Goal: Complete application form: Complete application form

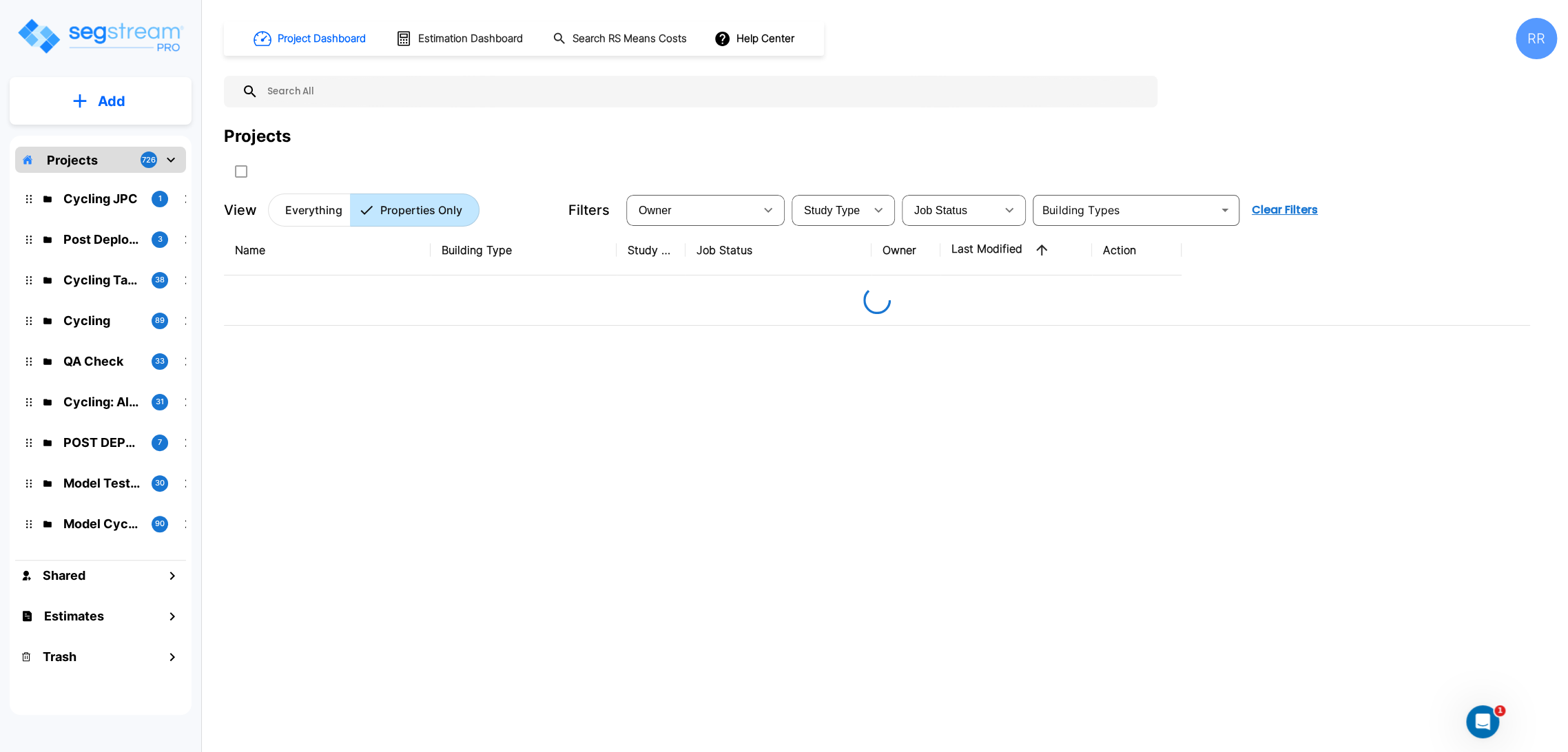
click at [915, 423] on div "Name Building Type Study Type Job Status Owner Last Modified Action" at bounding box center [877, 458] width 1306 height 466
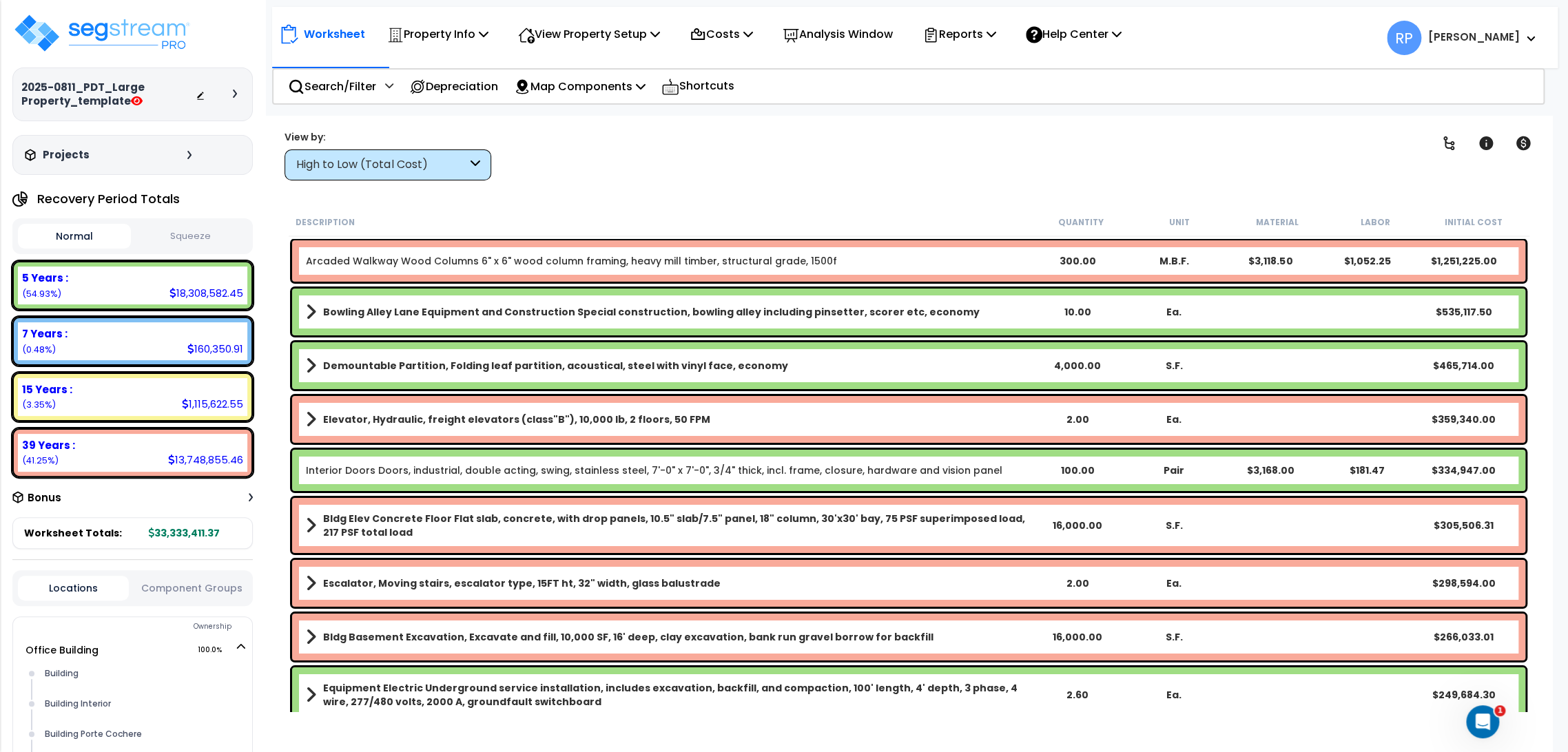
scroll to position [76, 0]
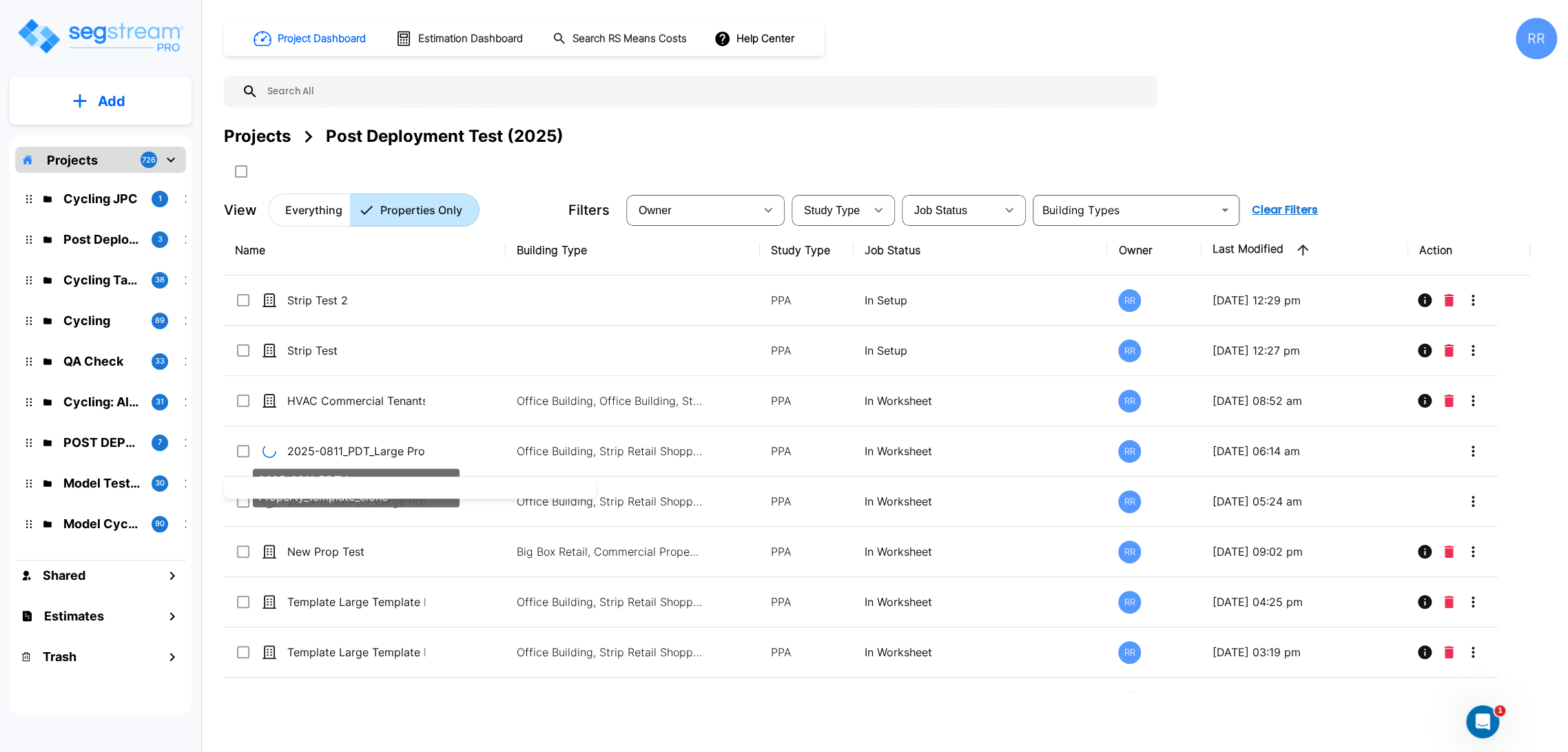
click at [302, 450] on div at bounding box center [784, 376] width 1568 height 752
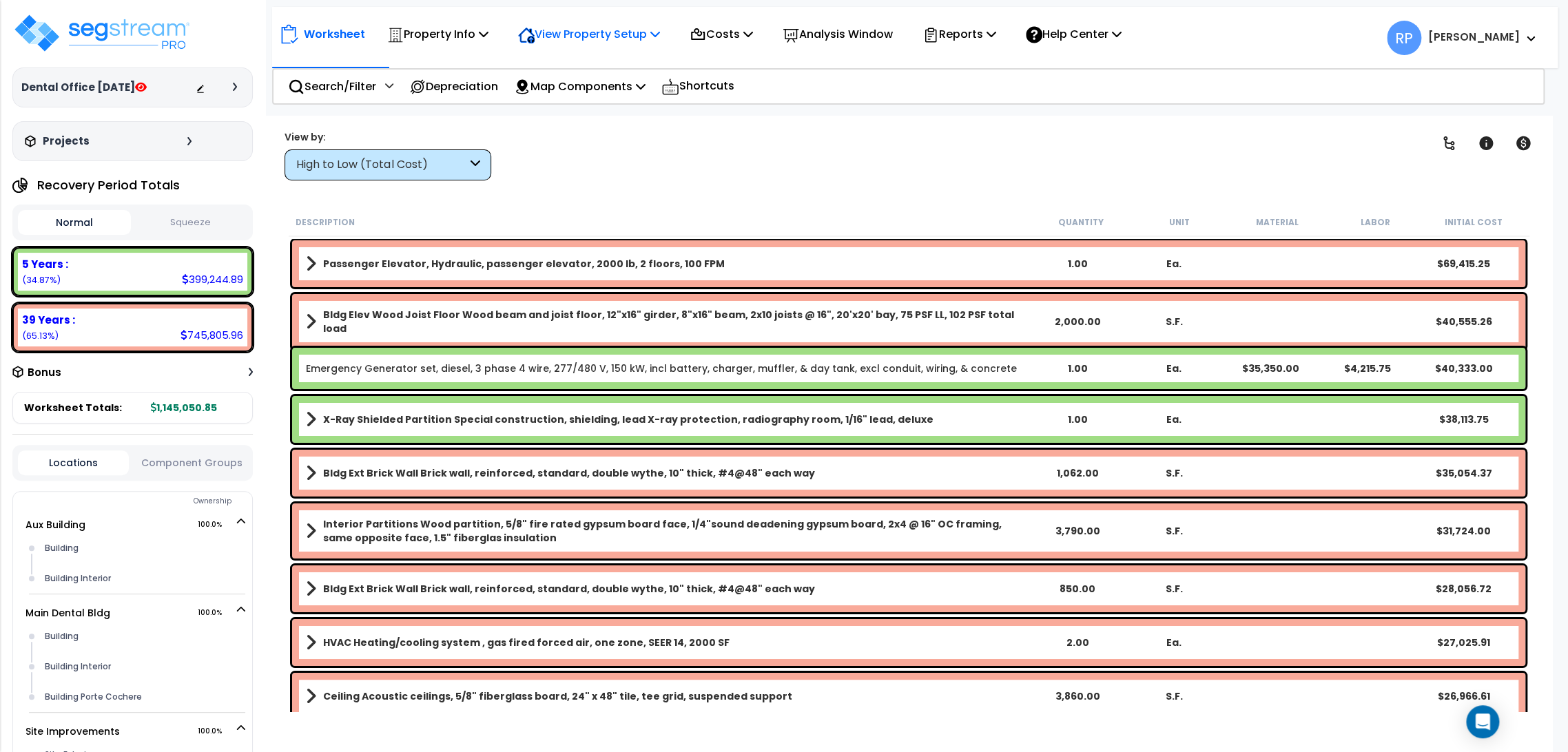
click at [489, 35] on p "View Property Setup" at bounding box center [438, 33] width 102 height 19
click at [587, 90] on link "View Questionnaire" at bounding box center [580, 94] width 137 height 27
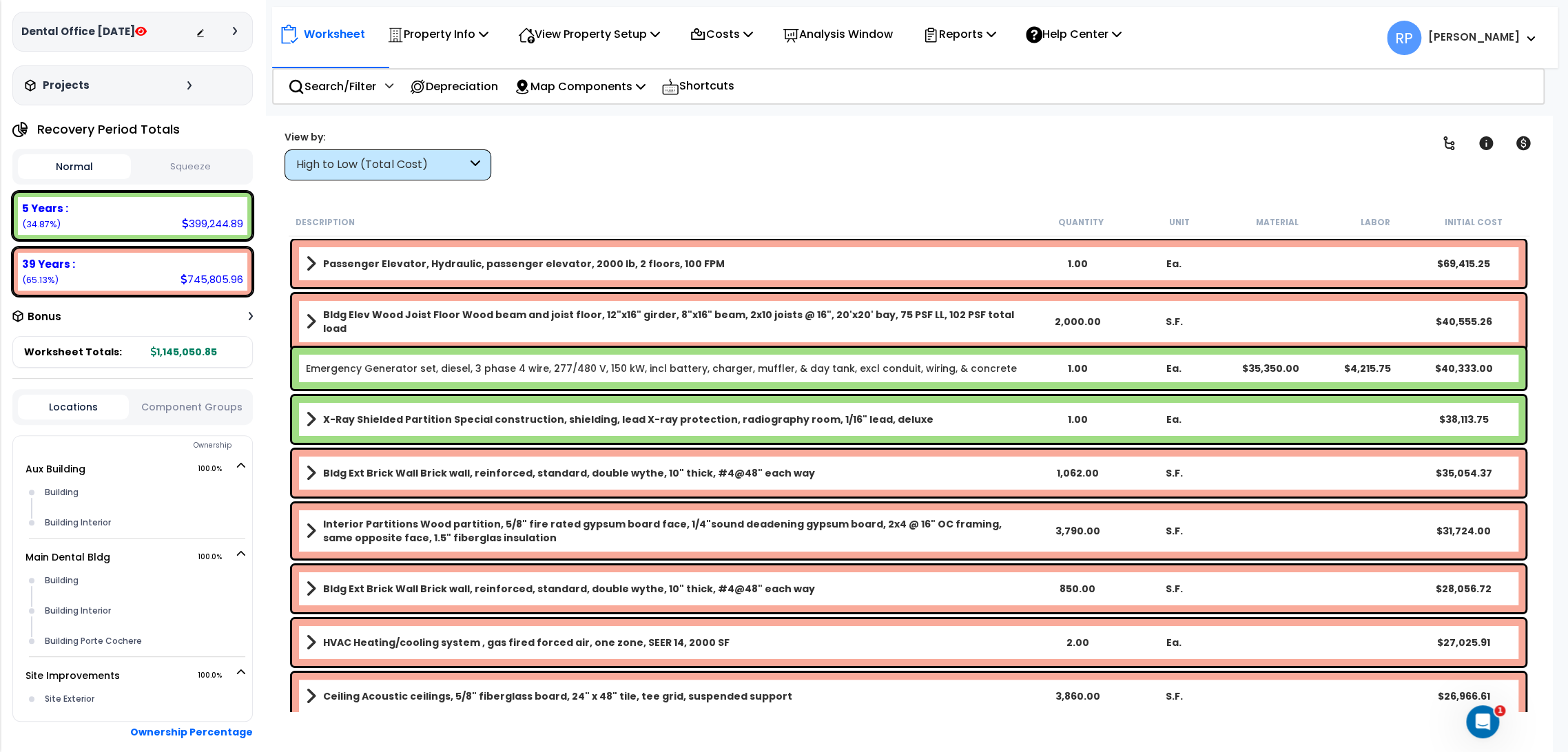
scroll to position [122, 0]
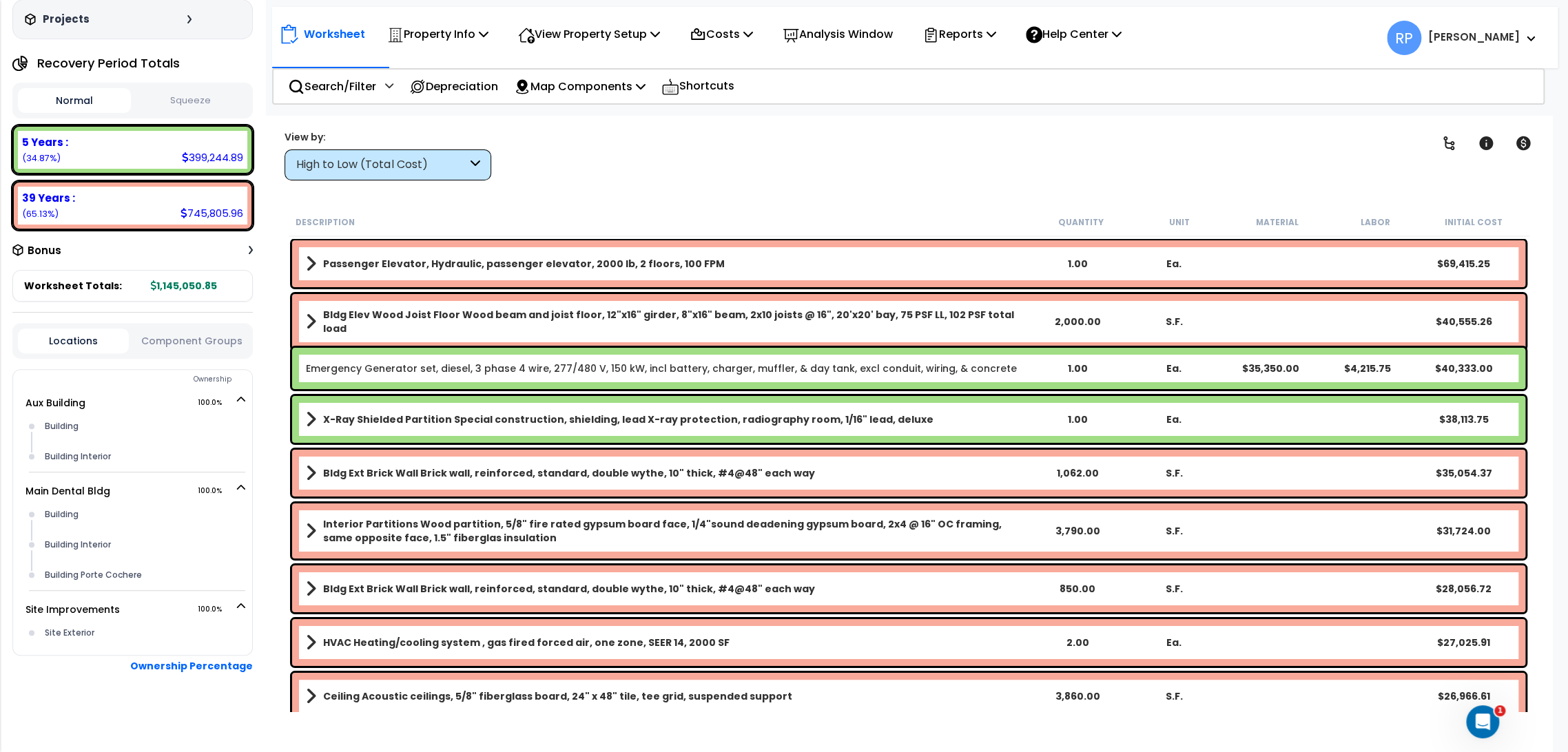
click at [169, 339] on button "Component Groups" at bounding box center [191, 341] width 110 height 16
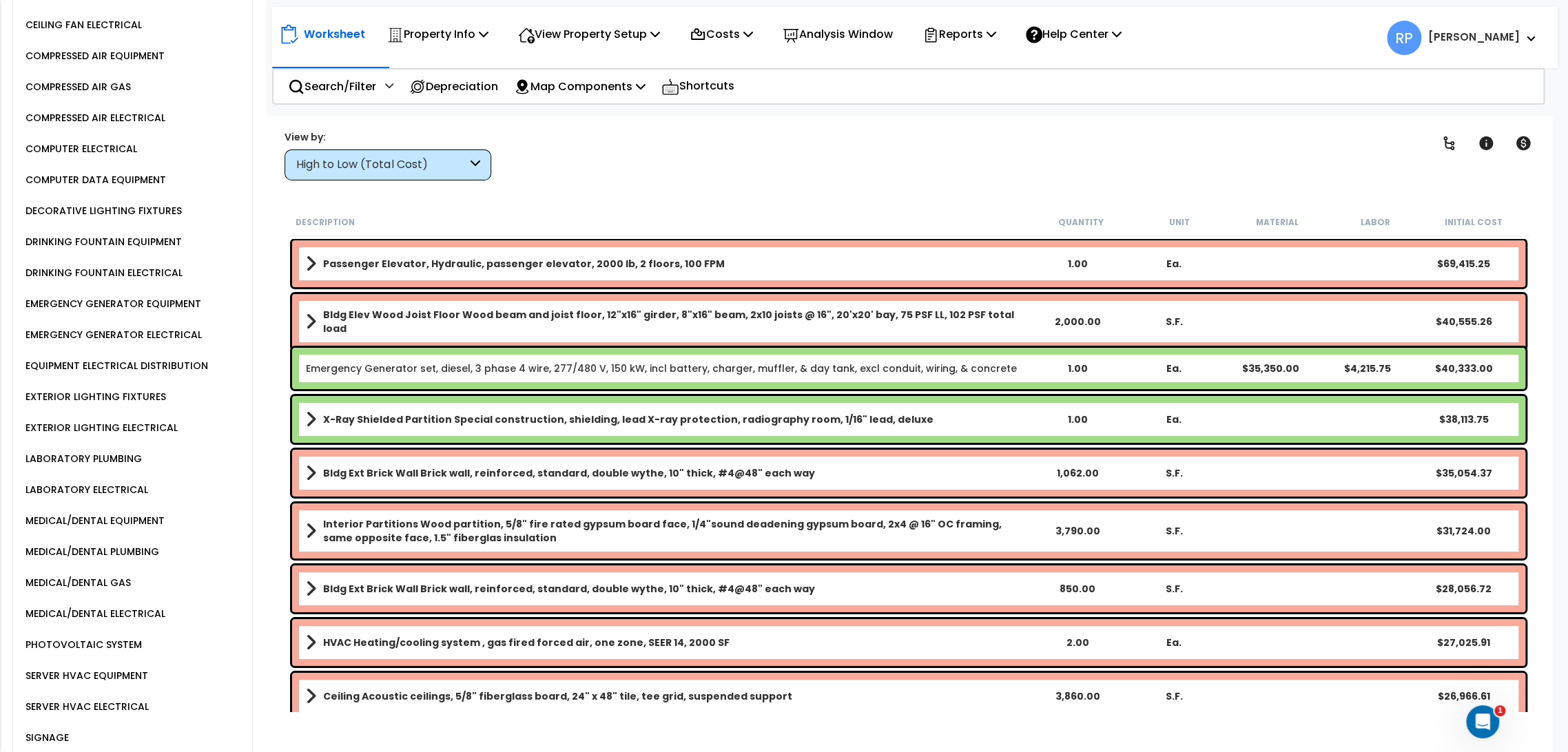
scroll to position [3005, 0]
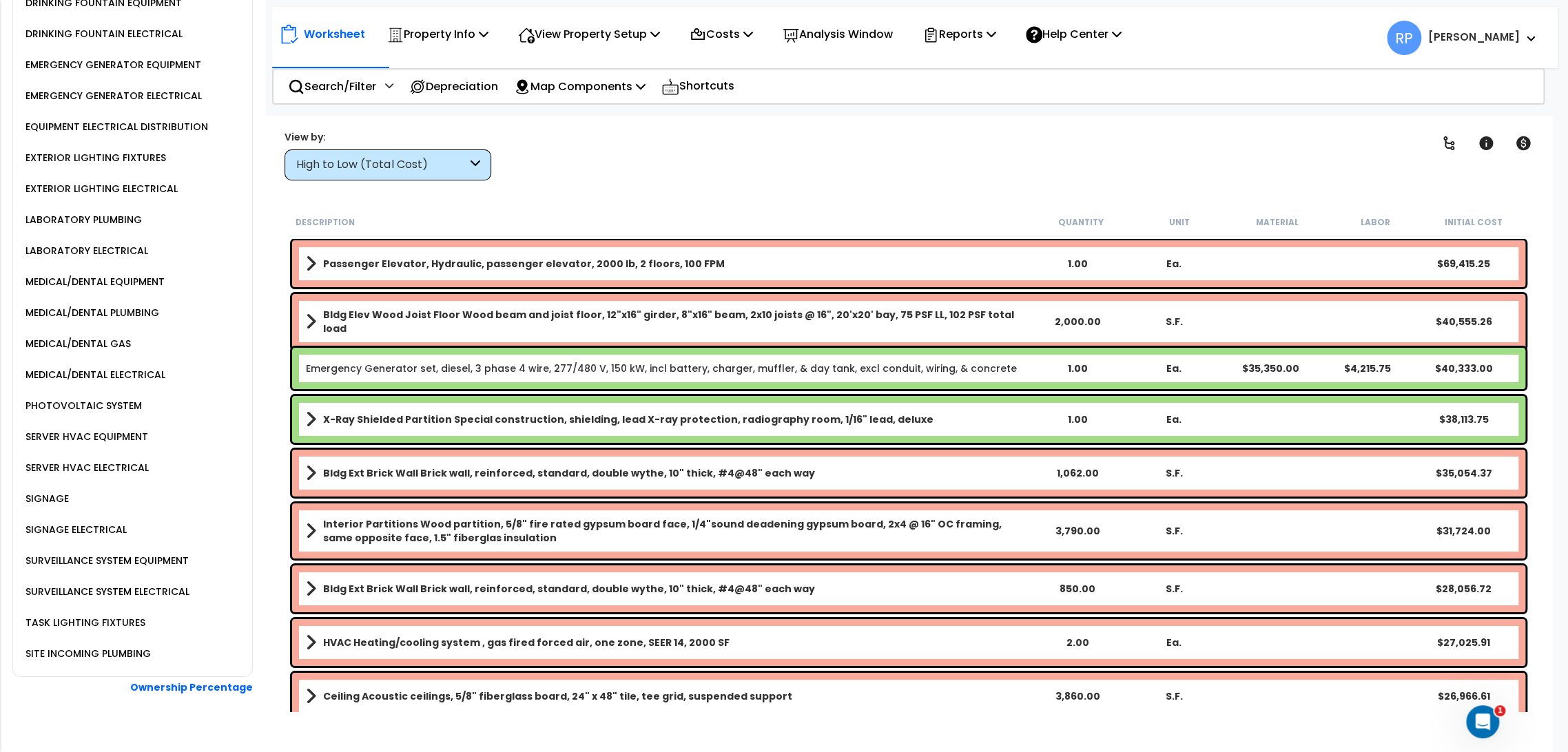
click at [119, 645] on div "SITE INCOMING PLUMBING" at bounding box center [87, 653] width 129 height 17
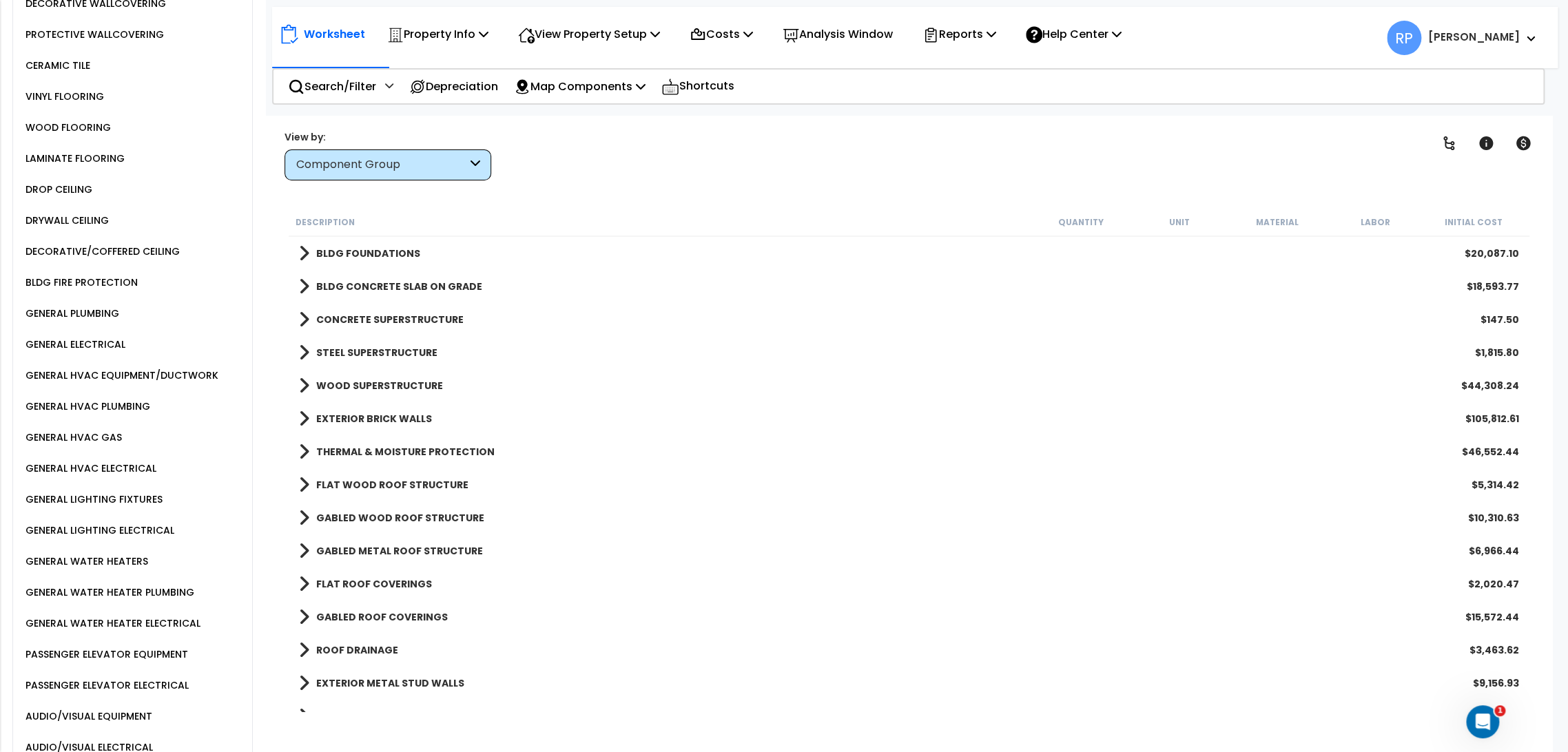
scroll to position [1551, 0]
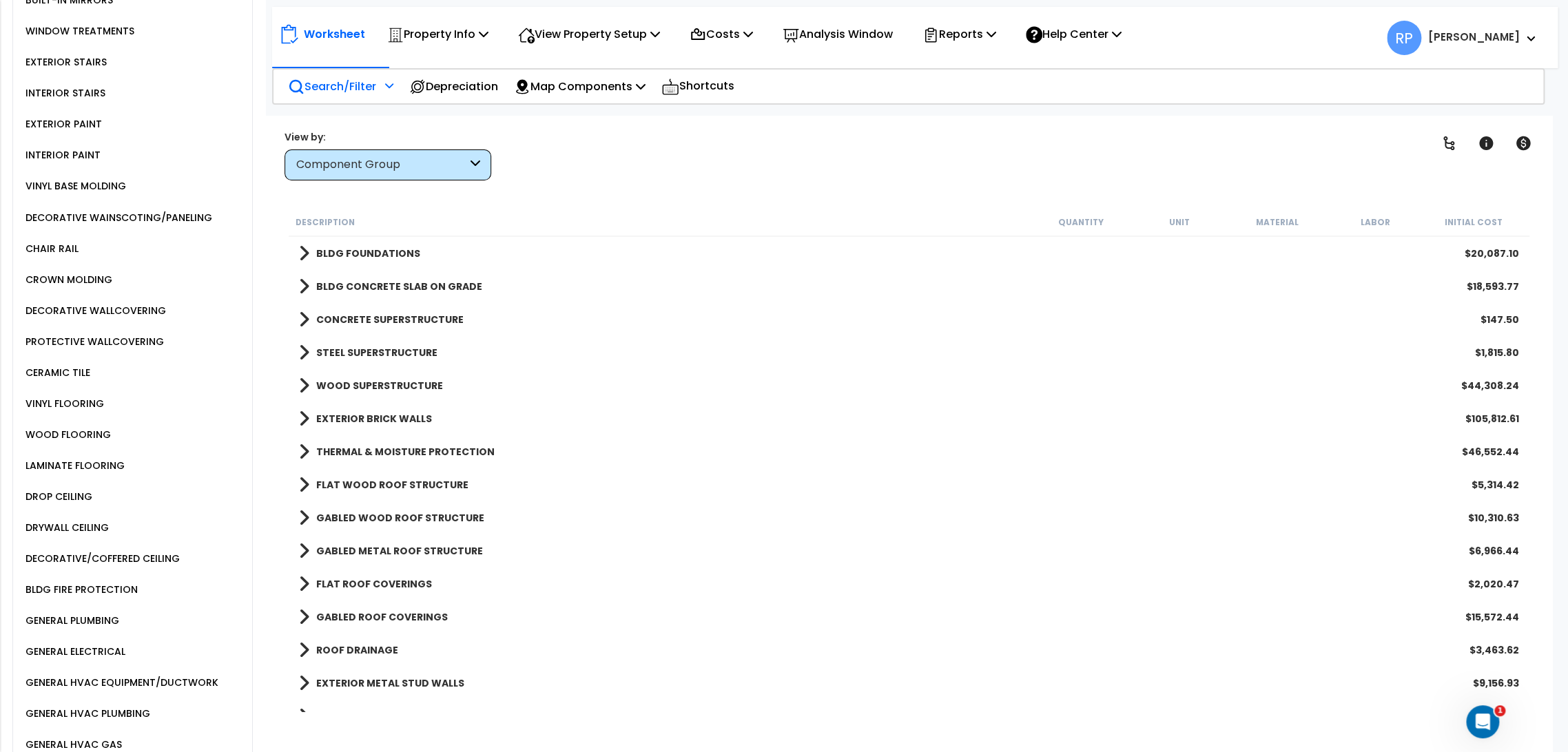
click at [326, 90] on p "Search/Filter" at bounding box center [332, 86] width 88 height 19
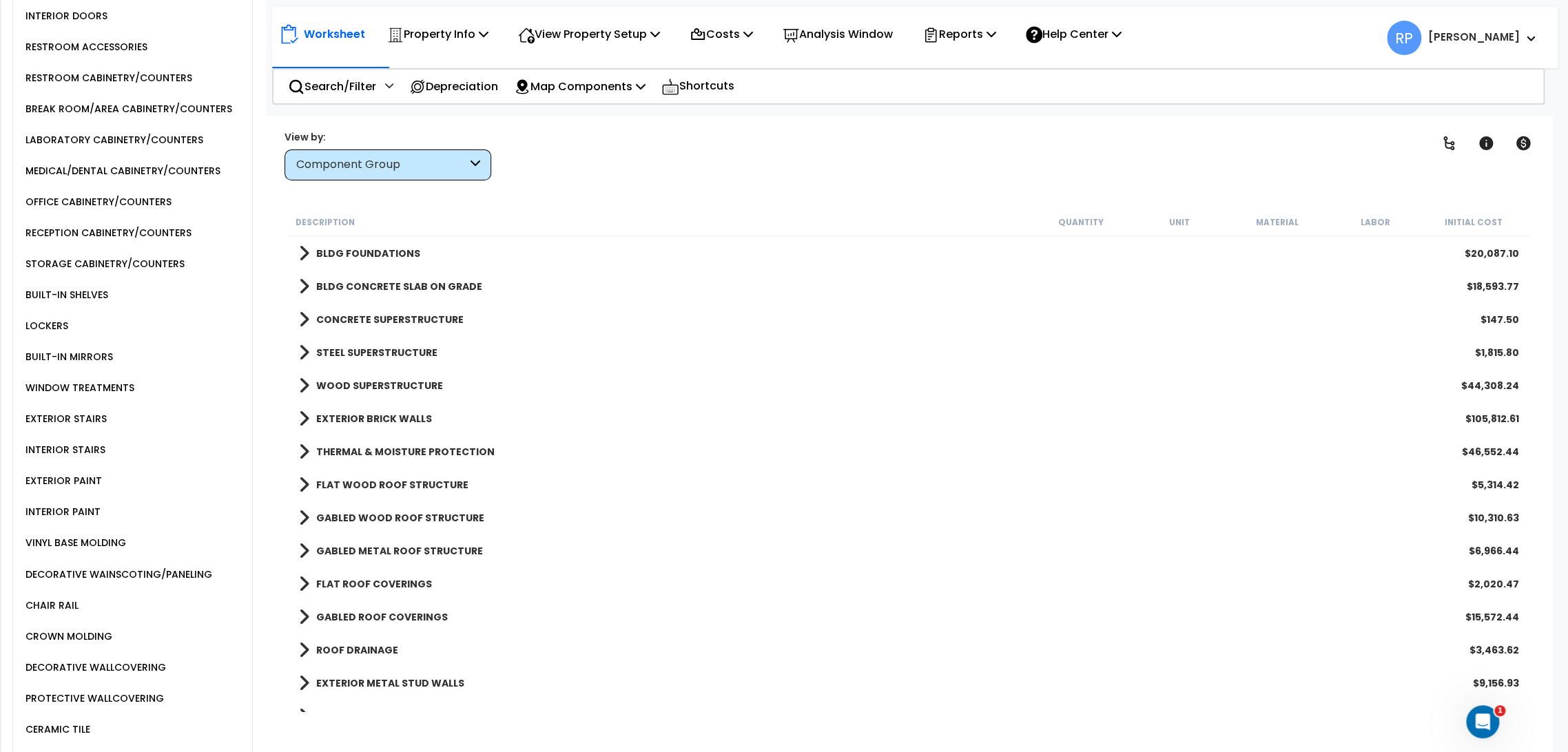
scroll to position [1169, 0]
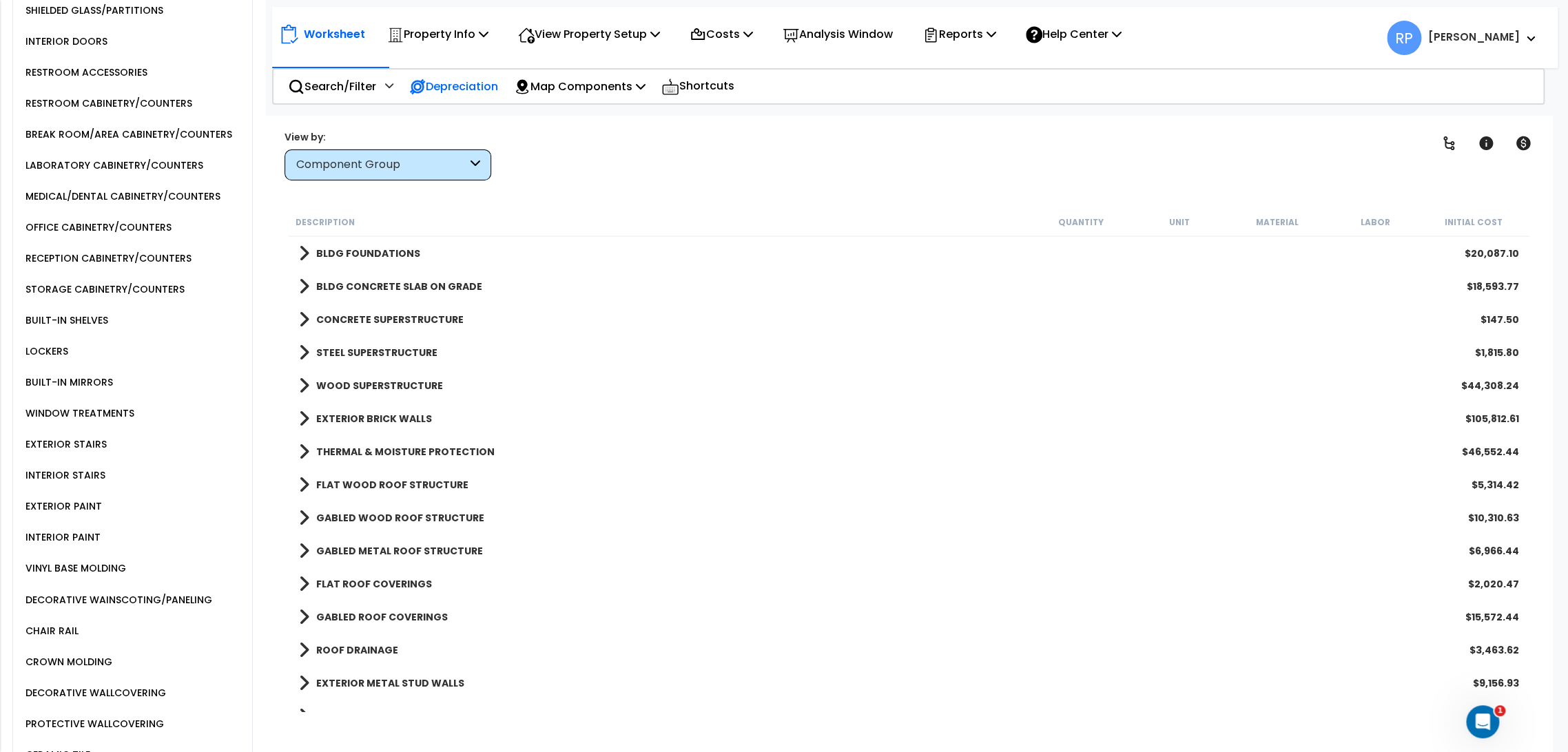
click at [480, 91] on p "Depreciation" at bounding box center [454, 86] width 89 height 19
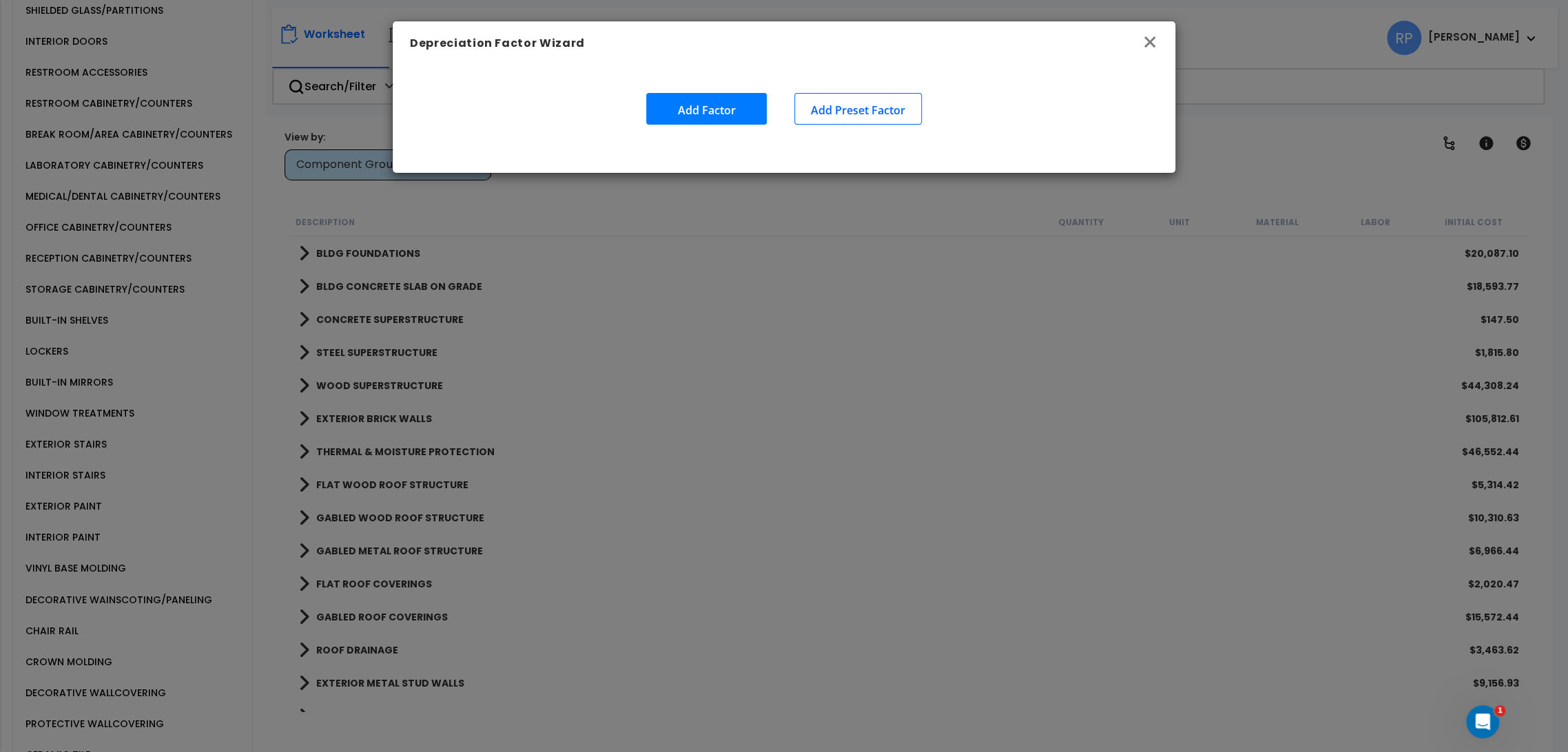
click at [1152, 38] on icon "button" at bounding box center [1149, 41] width 11 height 11
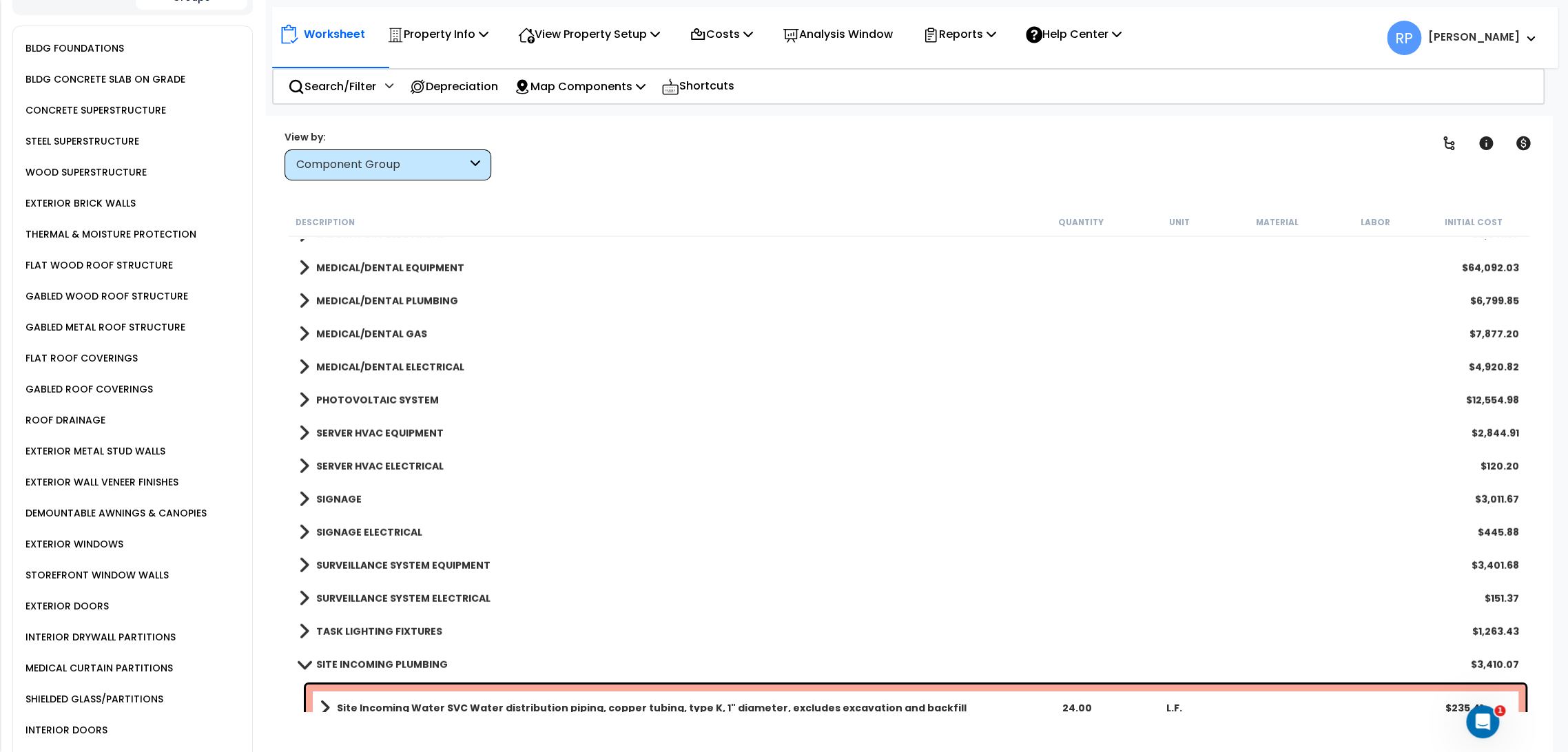
scroll to position [2986, 0]
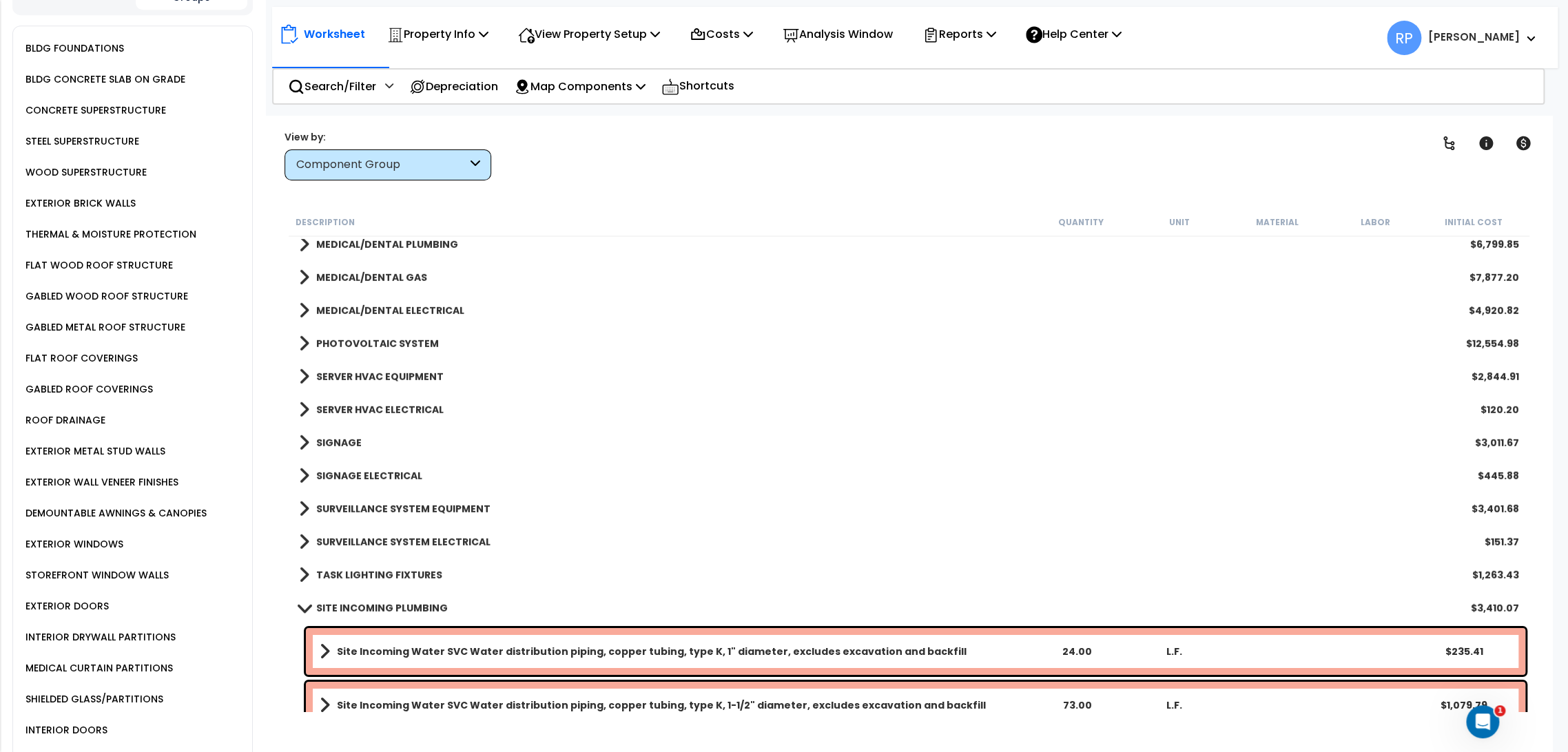
click at [449, 604] on div "SITE INCOMING PLUMBING $3,410.07" at bounding box center [908, 608] width 1233 height 33
click at [337, 598] on link "SITE INCOMING PLUMBING" at bounding box center [373, 608] width 149 height 20
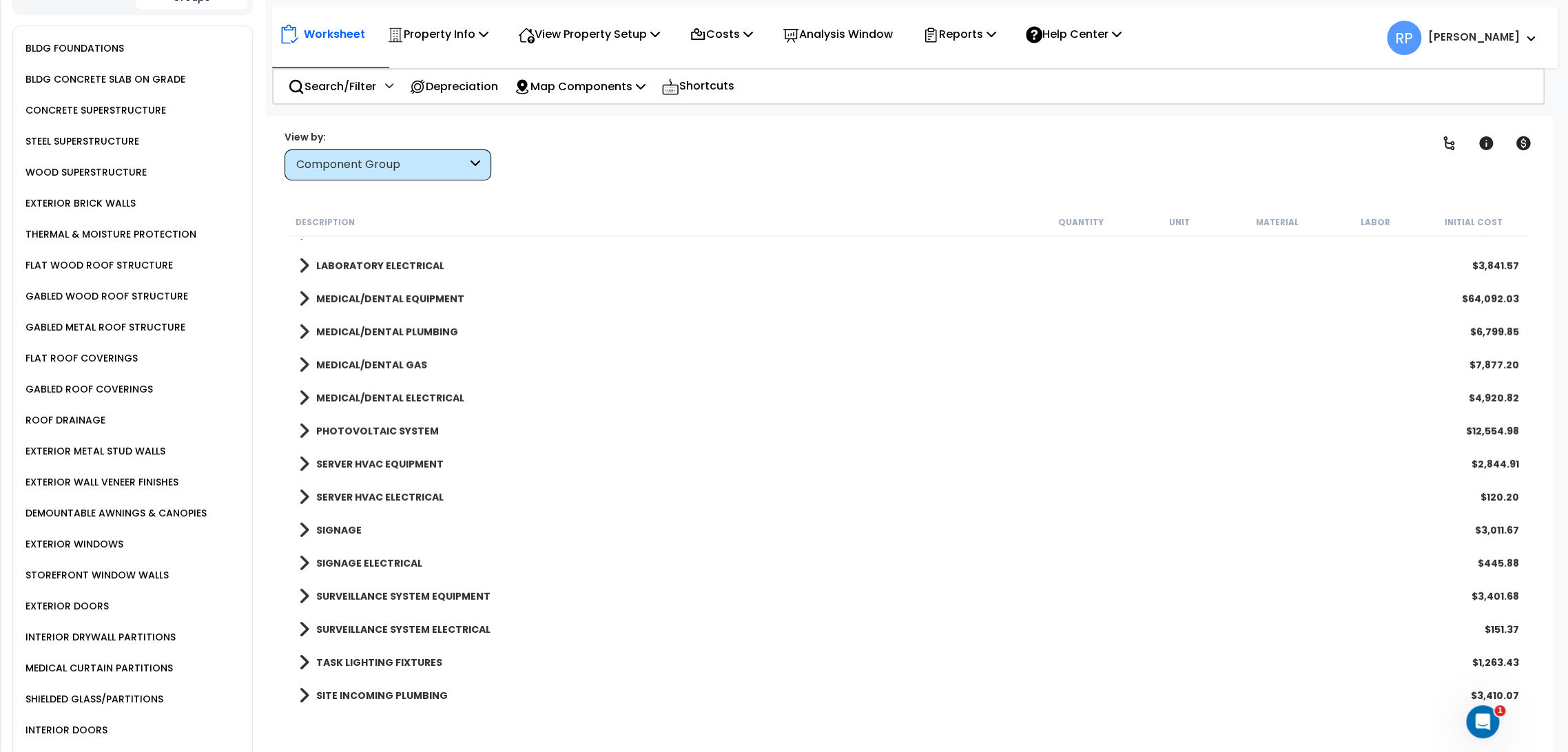
scroll to position [61, 0]
click at [387, 701] on b "SITE INCOMING PLUMBING" at bounding box center [381, 696] width 132 height 14
click at [390, 698] on b "SITE INCOMING PLUMBING" at bounding box center [381, 696] width 132 height 14
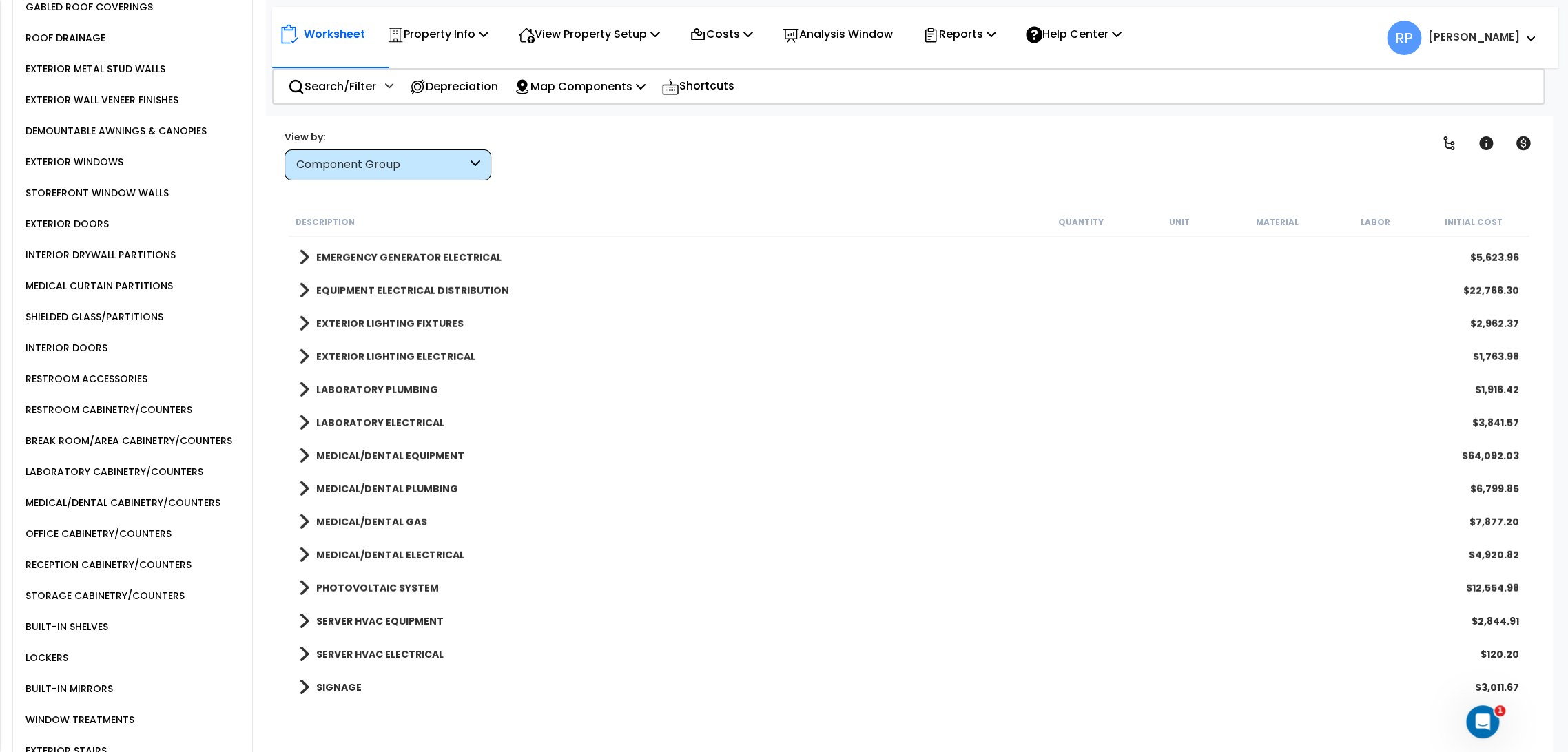
scroll to position [2898, 0]
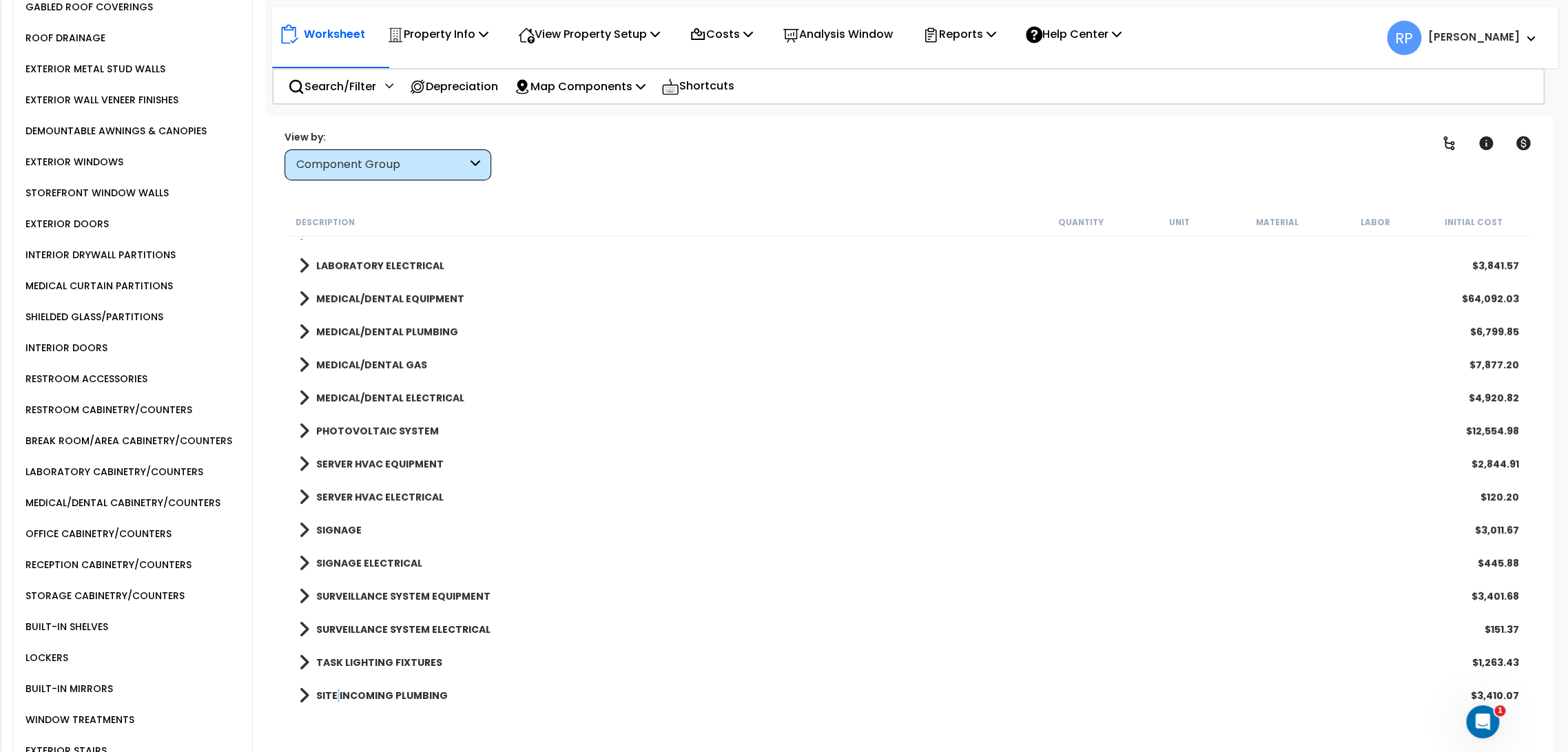
click at [335, 694] on b "SITE INCOMING PLUMBING" at bounding box center [381, 696] width 132 height 14
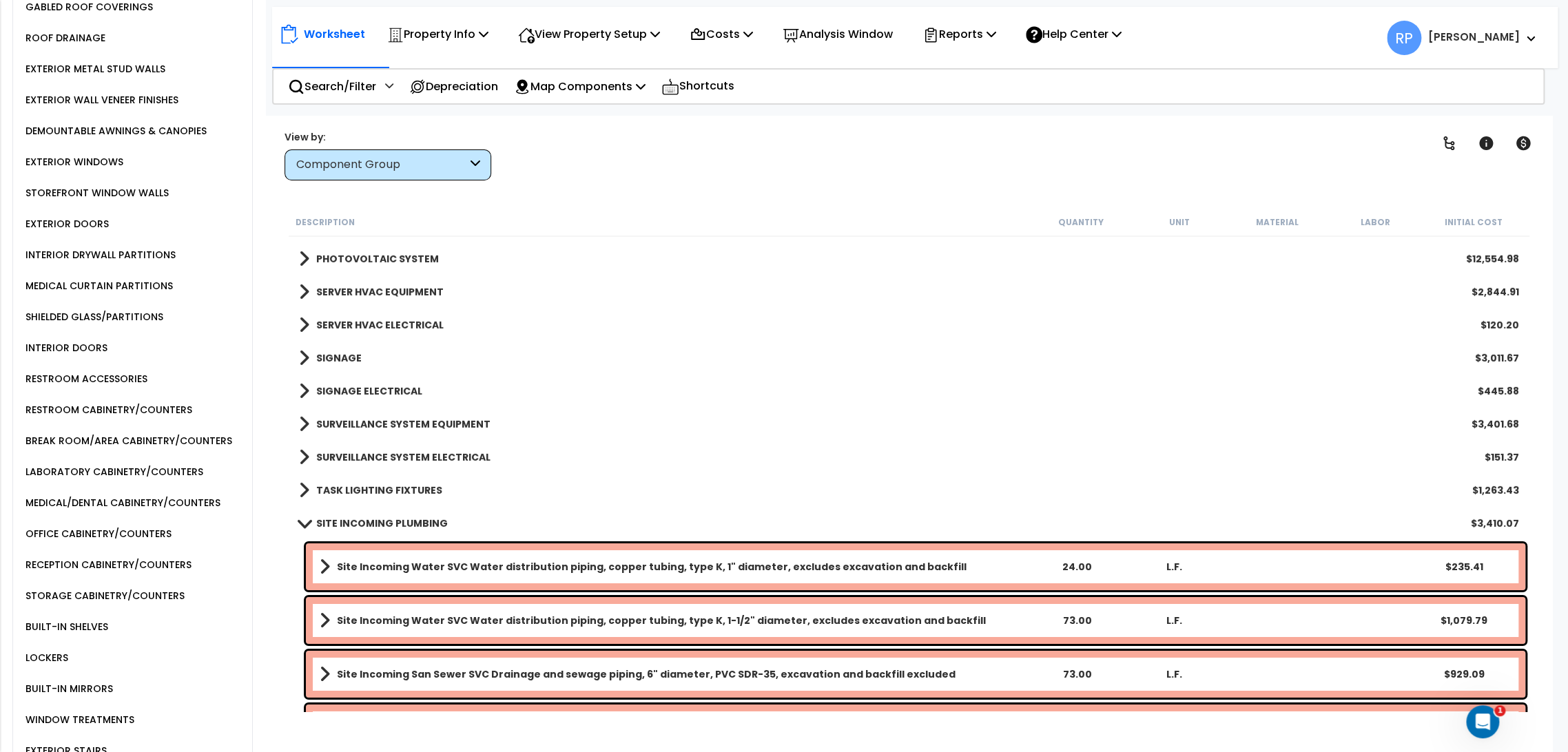
scroll to position [3162, 0]
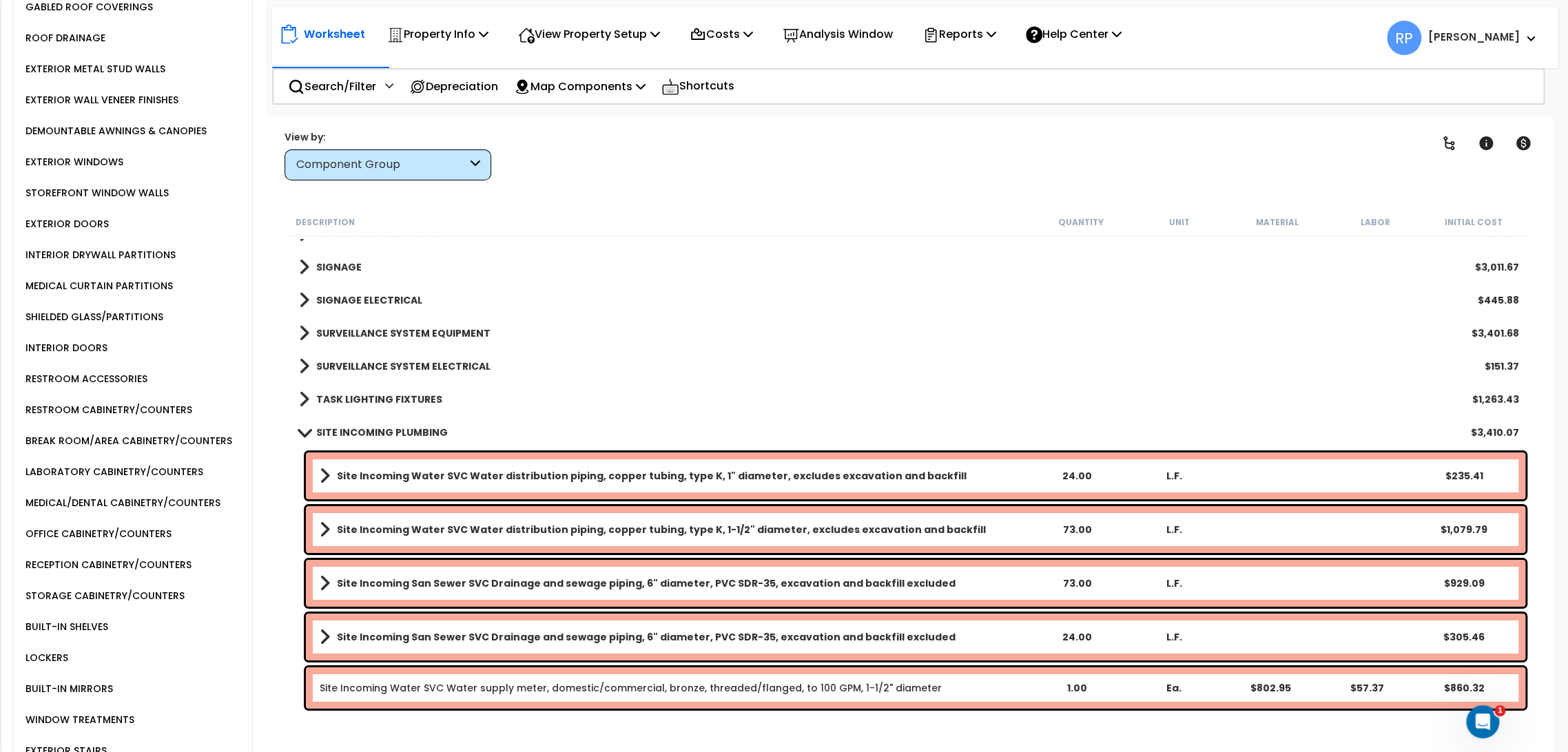
click at [356, 433] on b "SITE INCOMING PLUMBING" at bounding box center [381, 432] width 132 height 14
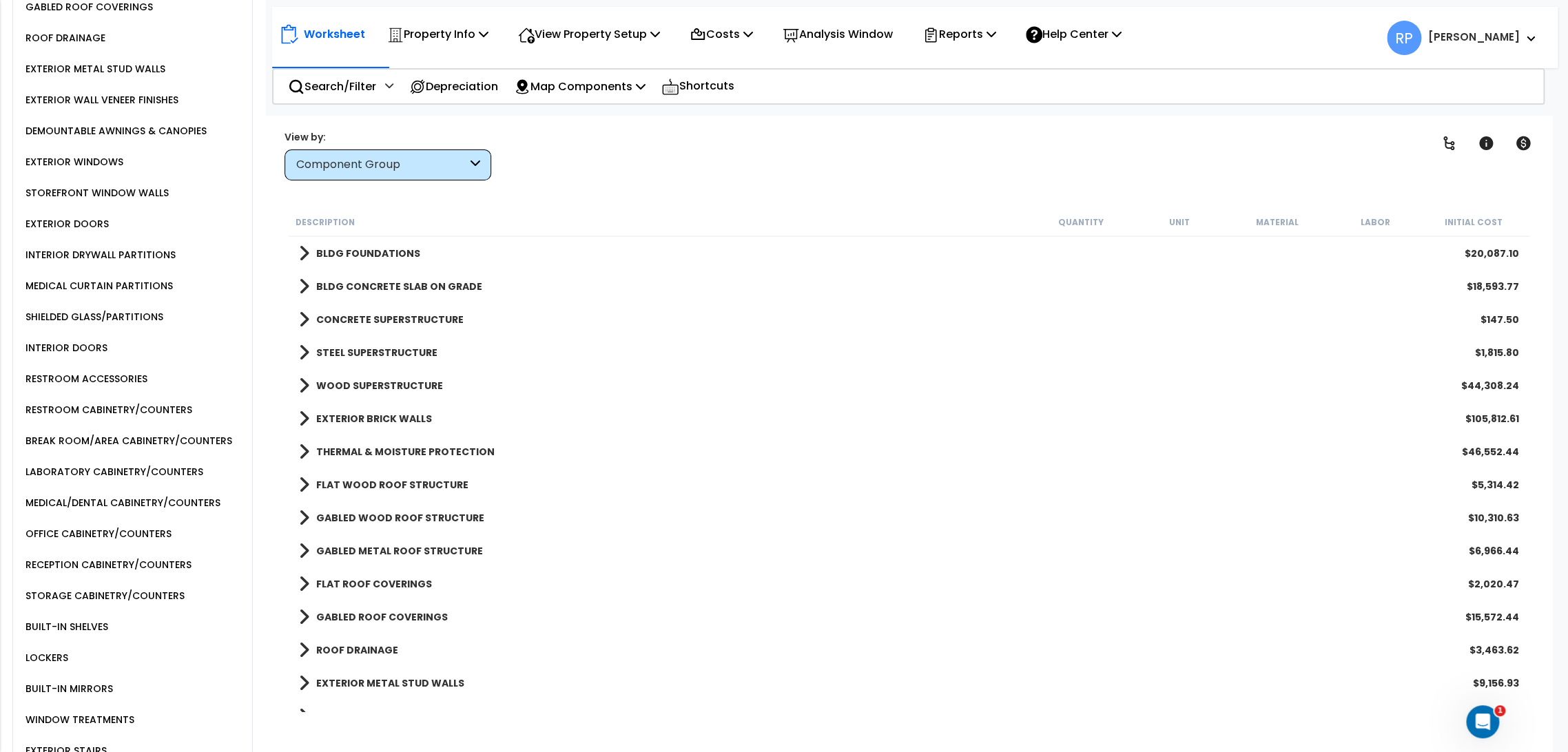
scroll to position [0, 0]
click at [489, 44] on div "View Property Setup" at bounding box center [438, 33] width 102 height 32
click at [411, 48] on div "Worksheet Property Info Property Setup Add Property Unit Template property Clon…" at bounding box center [914, 30] width 1285 height 48
click at [416, 41] on p "Property Info" at bounding box center [438, 33] width 102 height 19
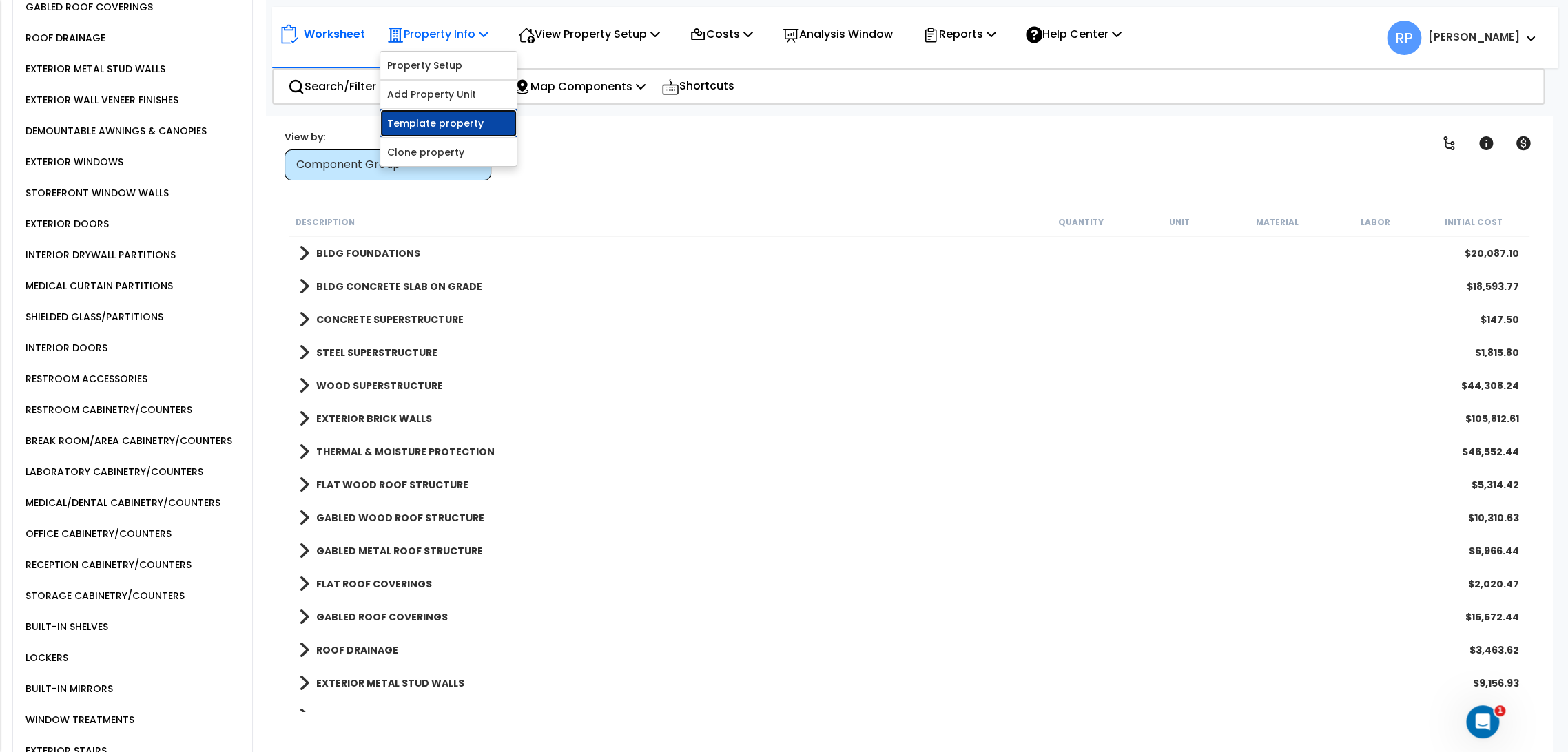
click at [440, 124] on link "Template property" at bounding box center [449, 123] width 137 height 27
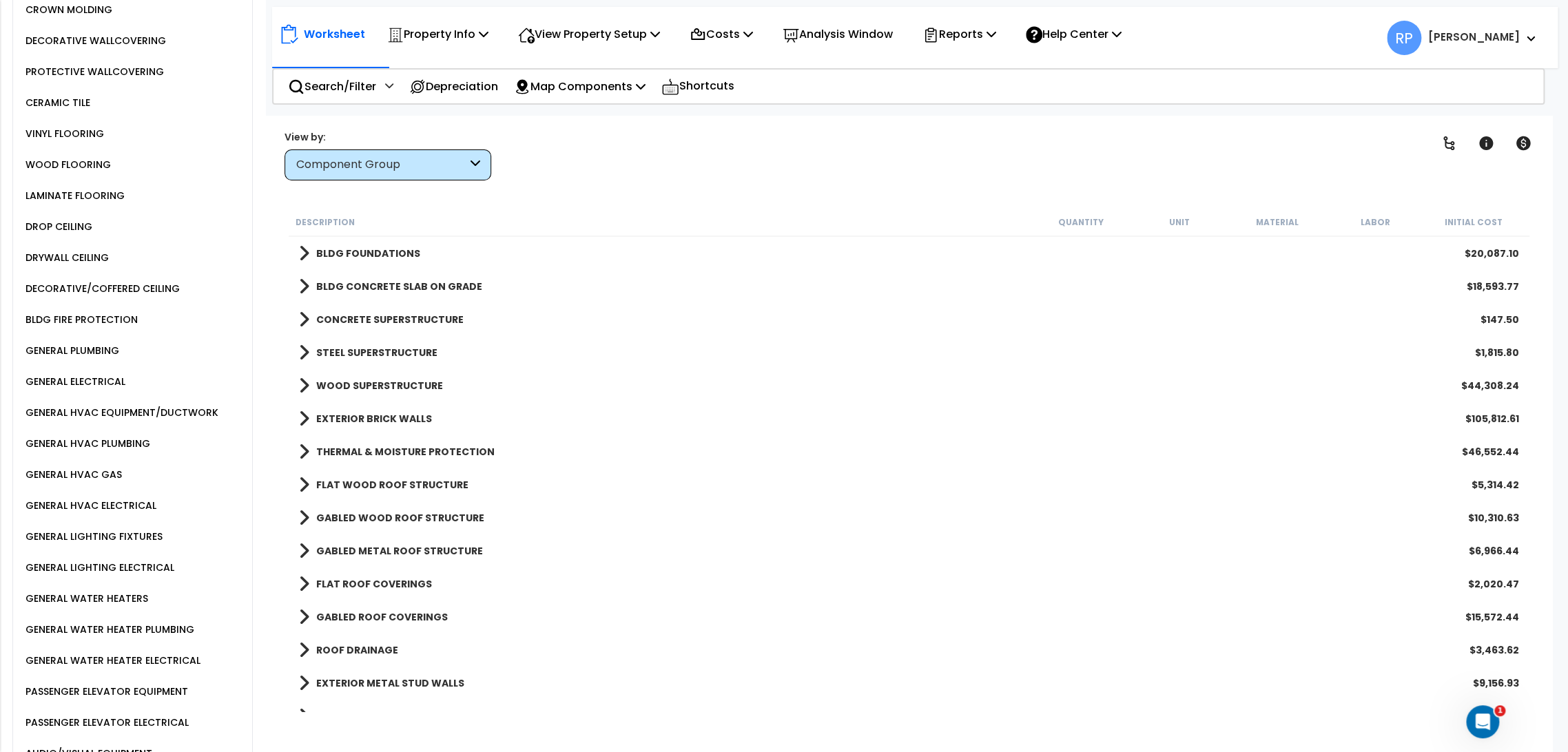
scroll to position [1836, 0]
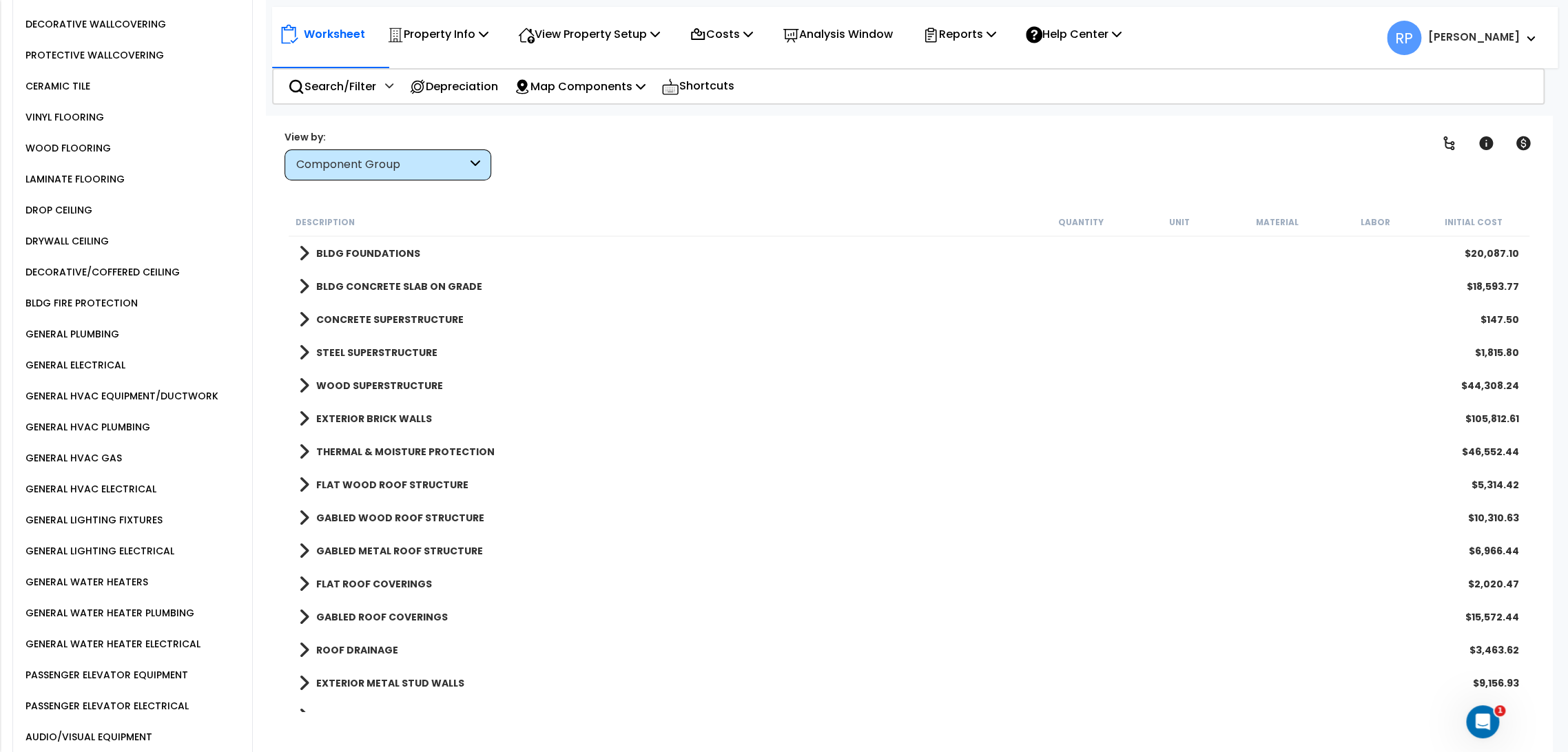
click at [167, 388] on div "GENERAL HVAC EQUIPMENT/DUCTWORK" at bounding box center [120, 396] width 196 height 17
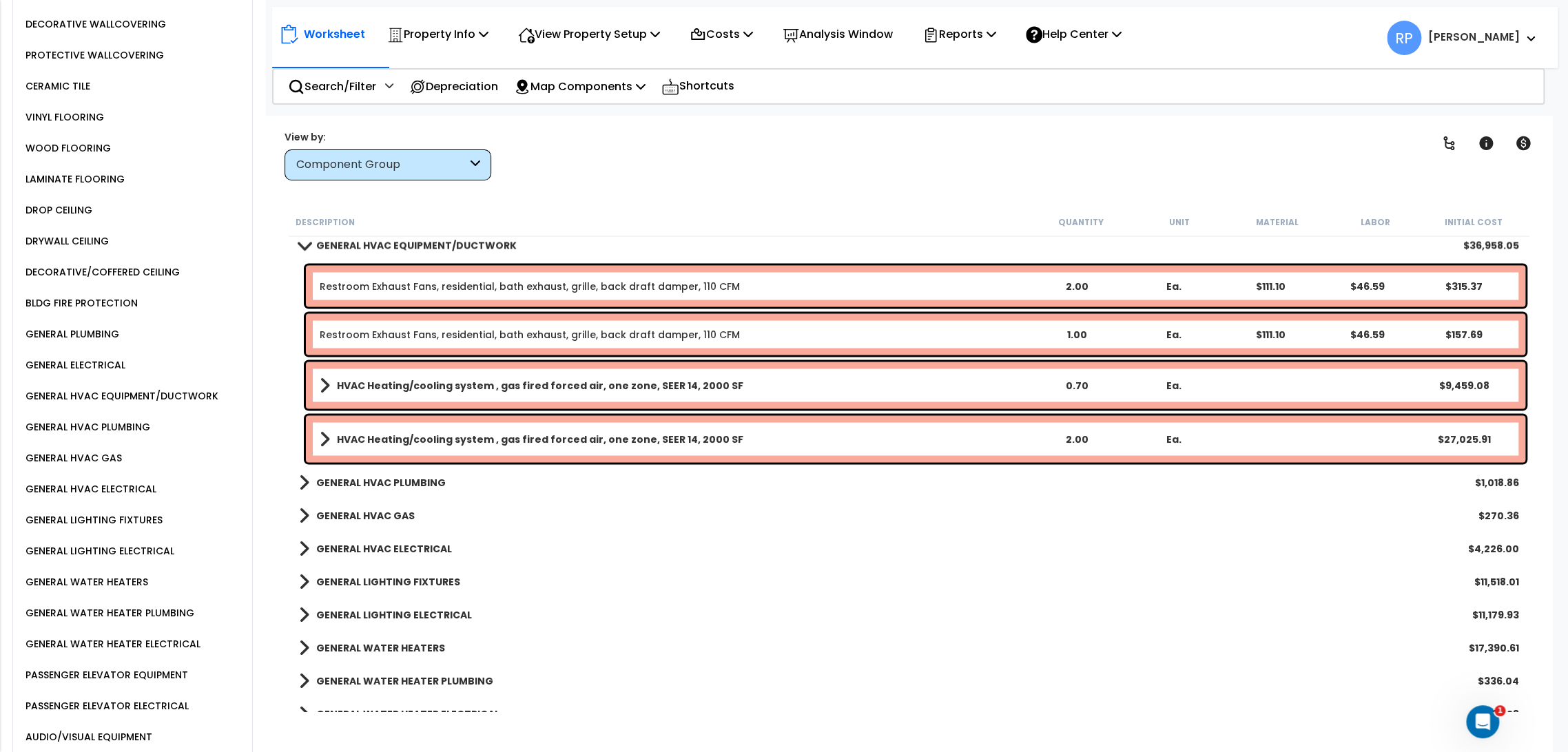
scroll to position [1830, 0]
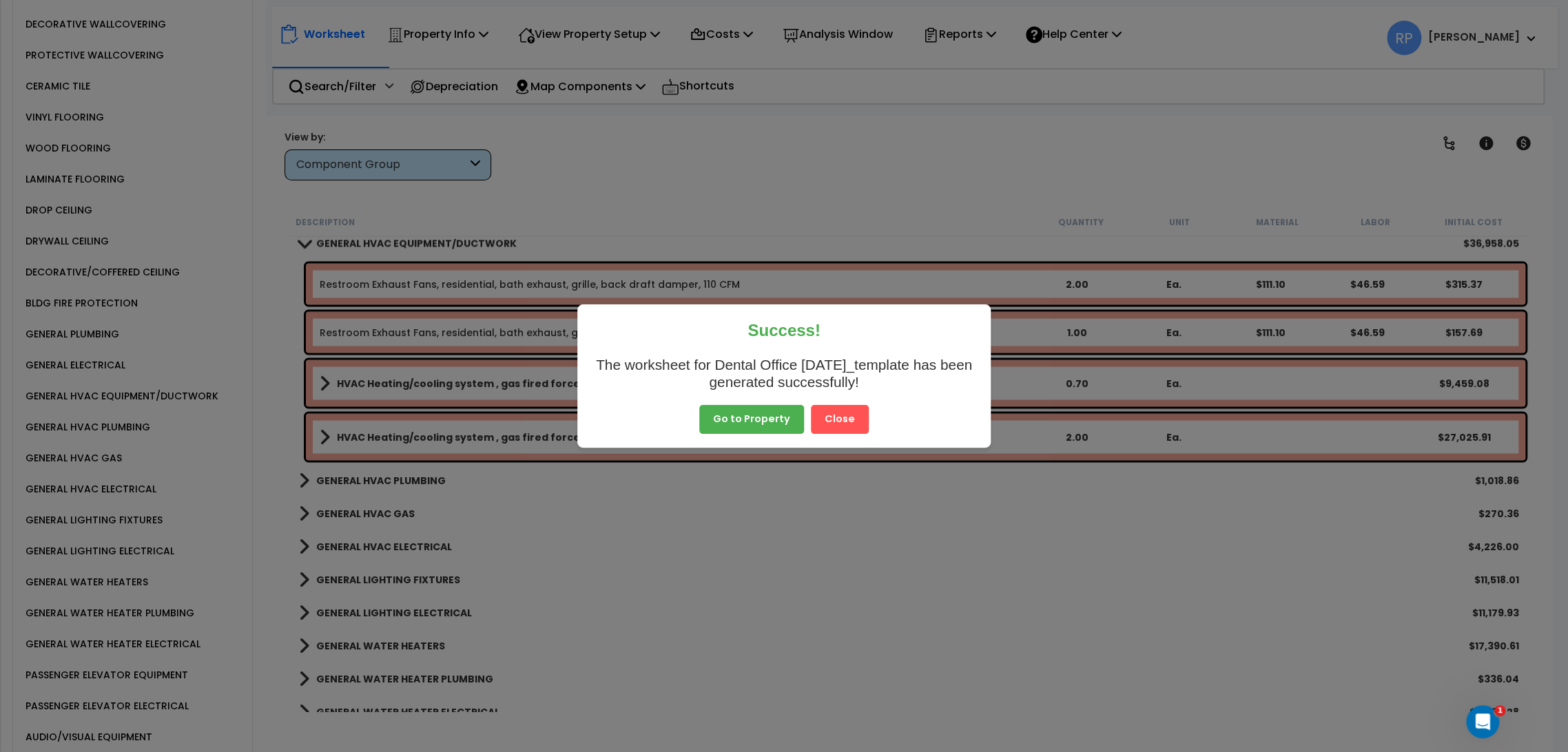
click at [847, 420] on button "Close" at bounding box center [839, 420] width 58 height 29
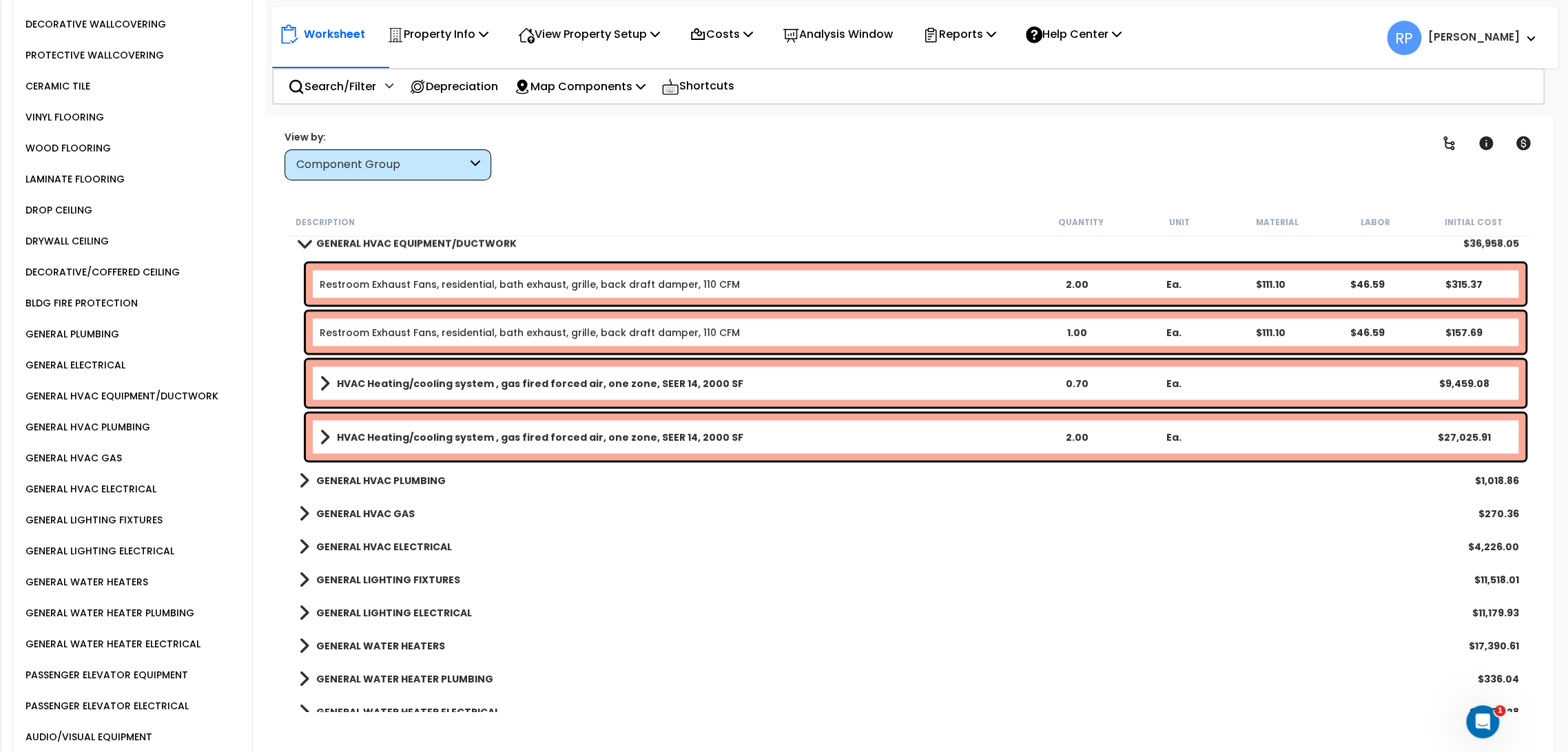
click at [383, 387] on b "HVAC Heating/cooling system , gas fired forced air, one zone, SEER 14, 2000 SF" at bounding box center [541, 383] width 407 height 14
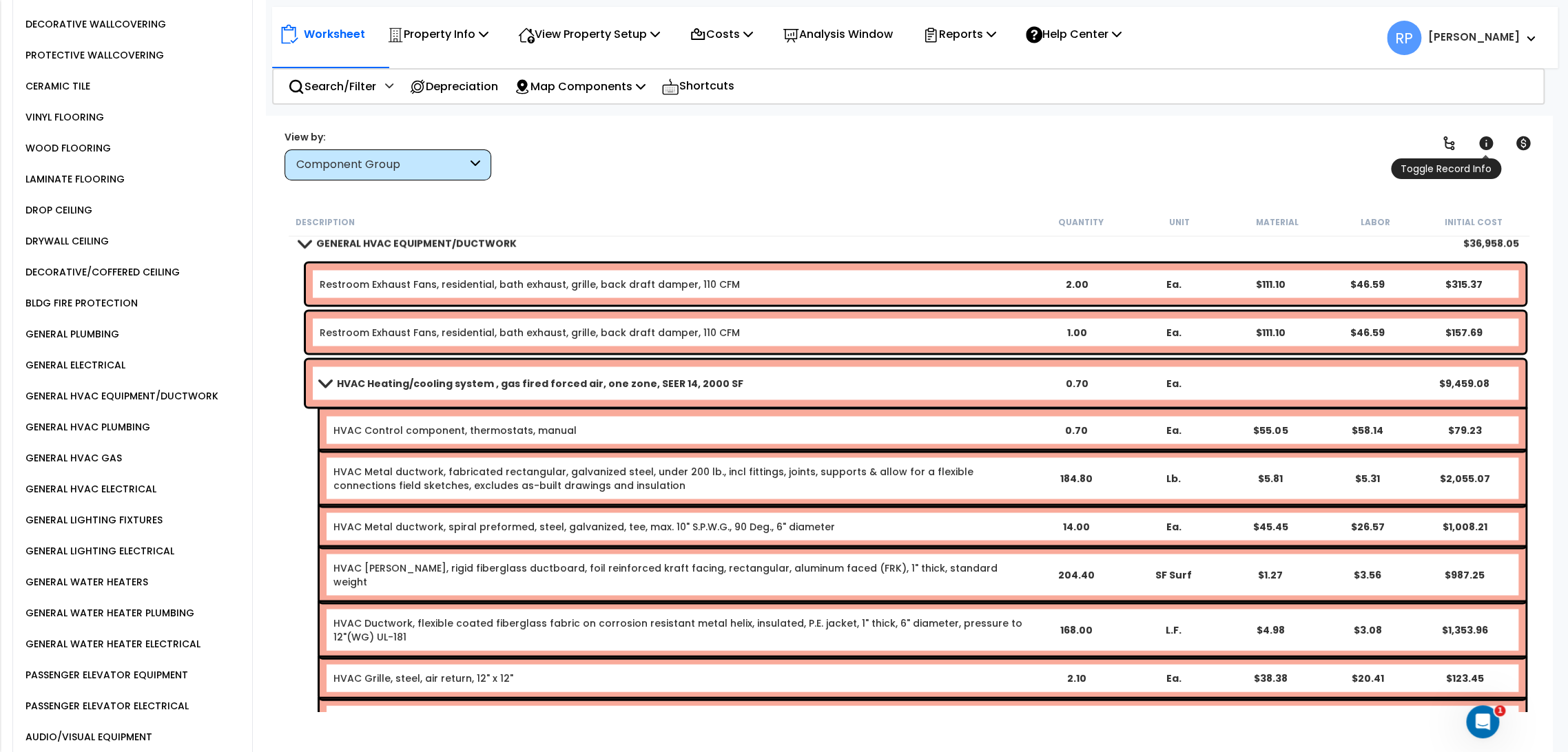
click at [1489, 153] on link at bounding box center [1485, 143] width 30 height 30
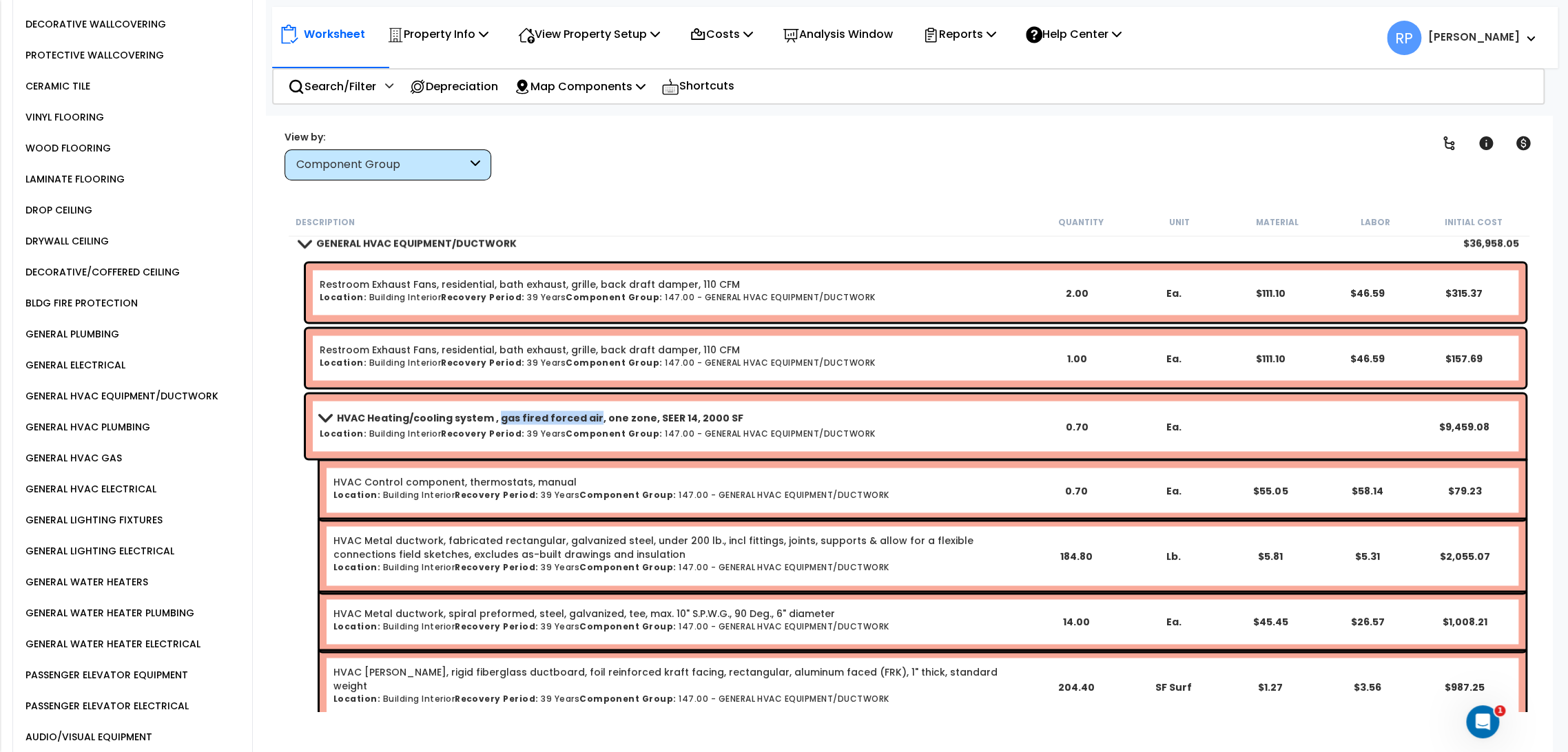
drag, startPoint x: 494, startPoint y: 419, endPoint x: 585, endPoint y: 423, distance: 91.1
click at [585, 423] on b "HVAC Heating/cooling system , gas fired forced air, one zone, SEER 14, 2000 SF" at bounding box center [541, 418] width 407 height 14
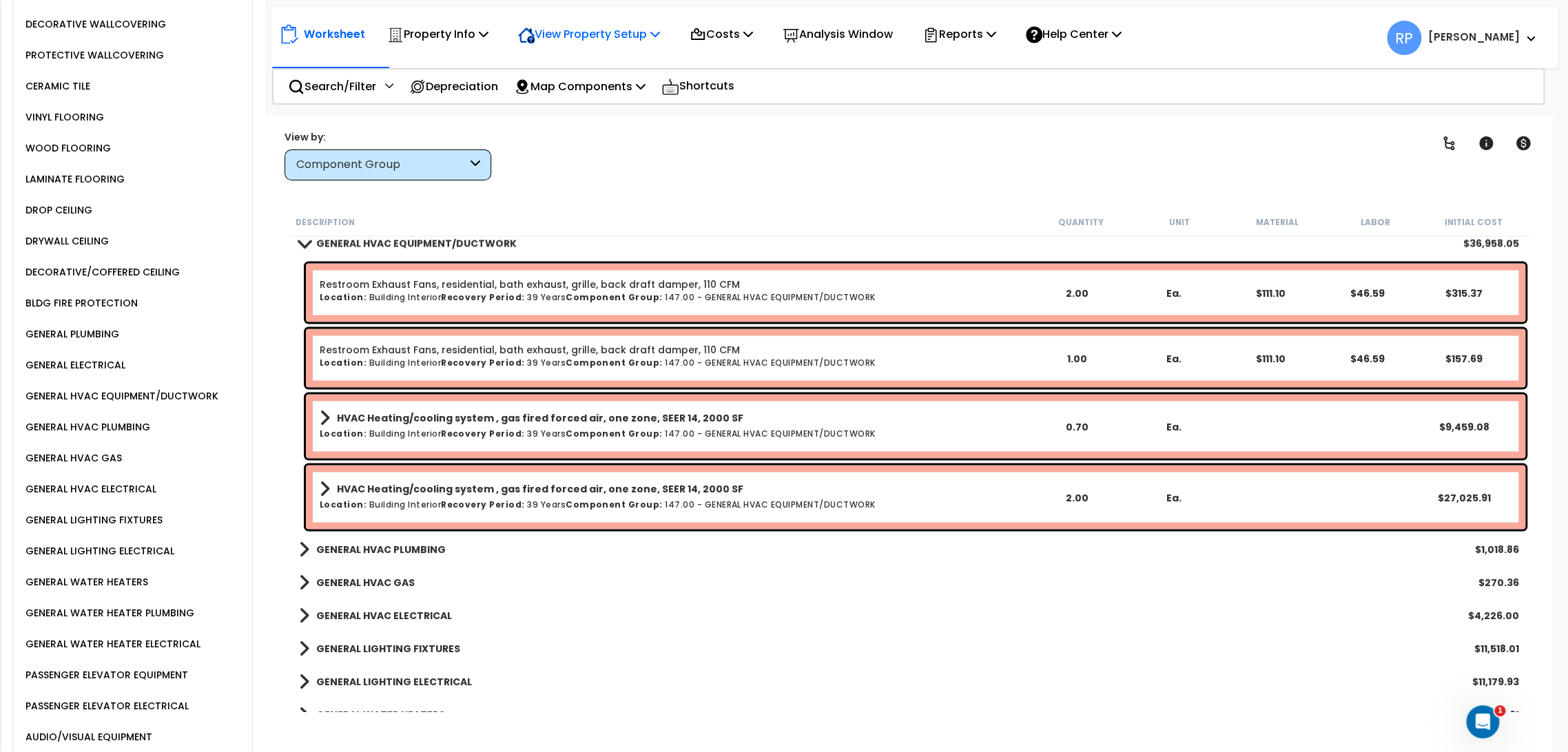
click at [489, 44] on div "View Property Setup" at bounding box center [438, 33] width 102 height 32
click at [629, 88] on link "View Questionnaire" at bounding box center [580, 94] width 137 height 27
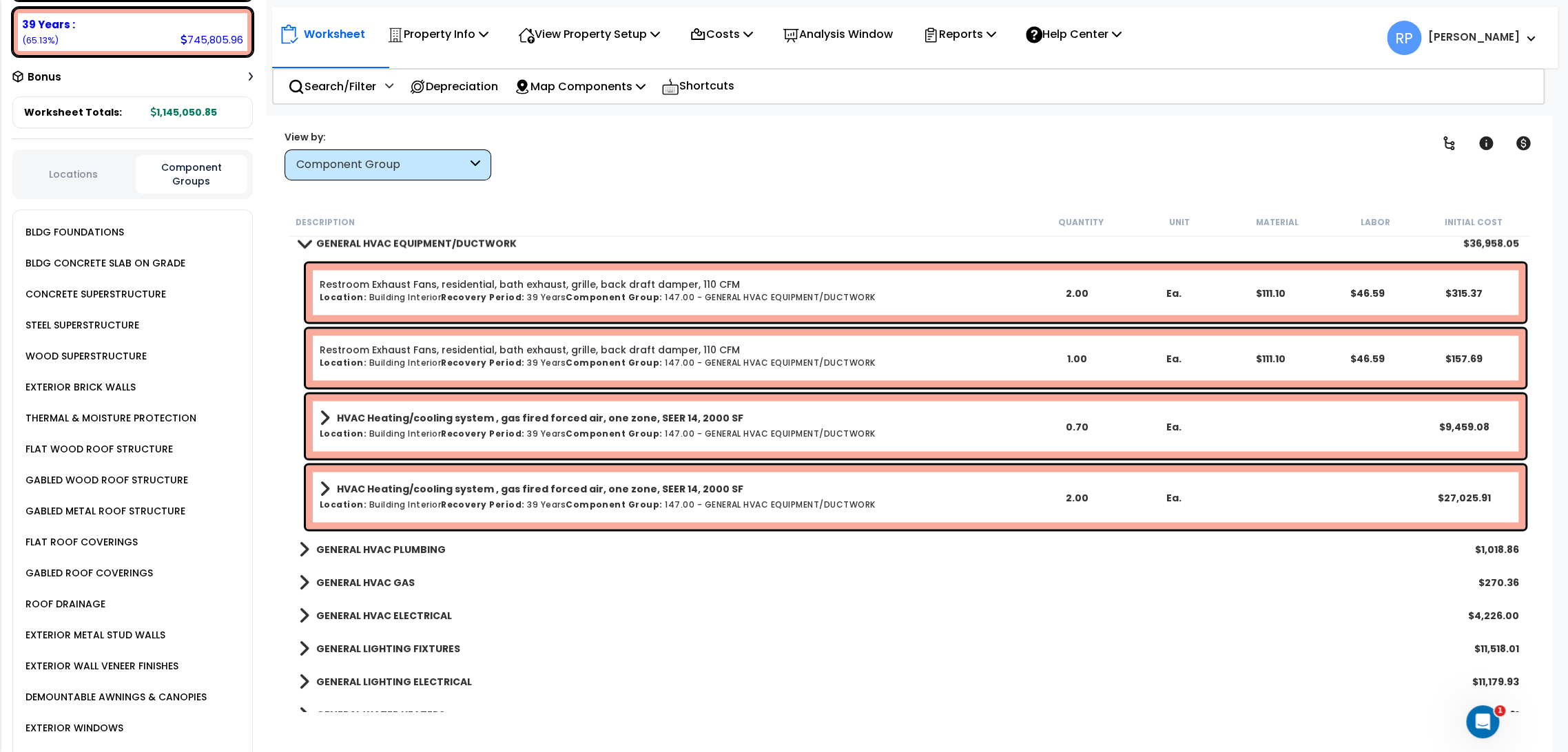
scroll to position [153, 0]
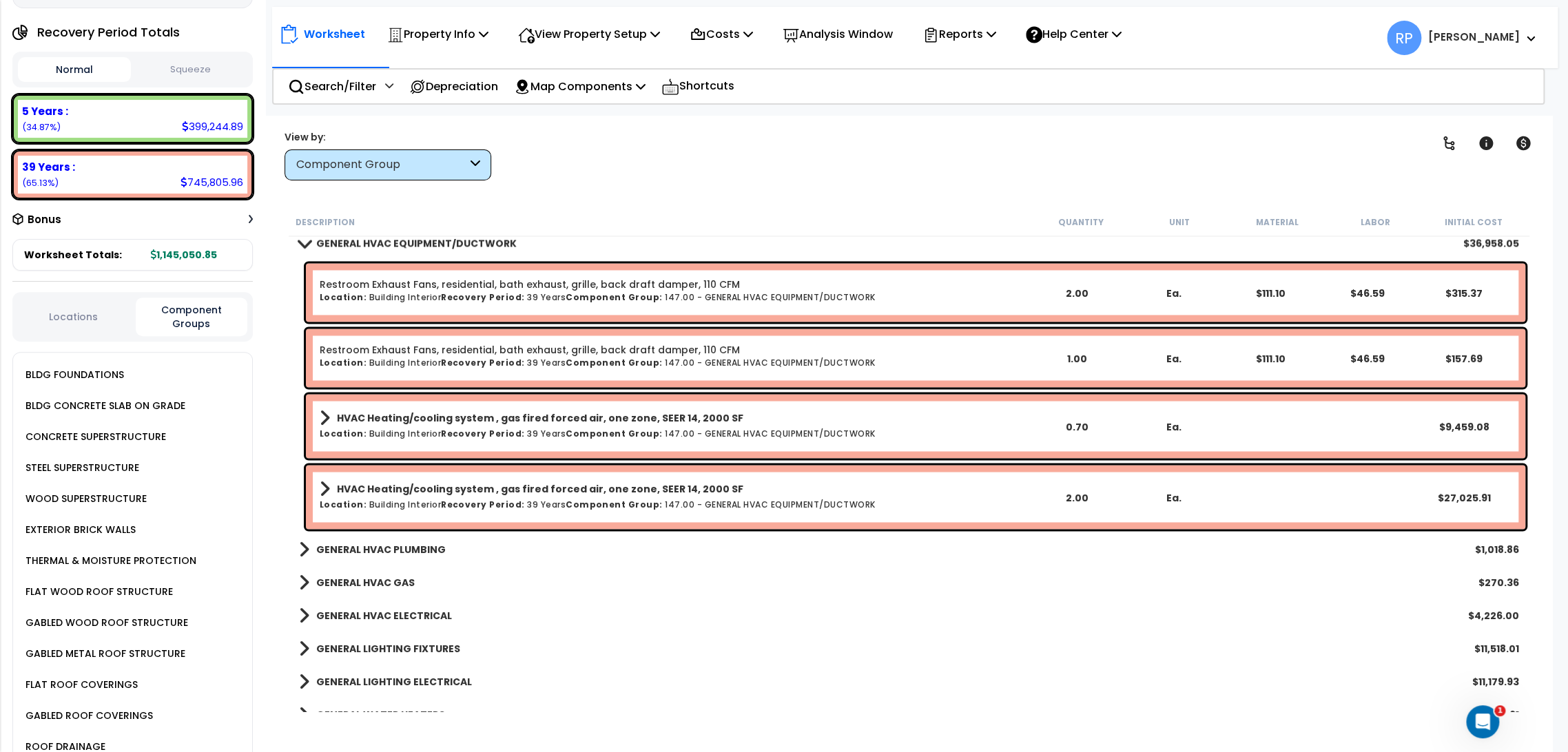
click at [73, 309] on button "Locations" at bounding box center [72, 317] width 110 height 16
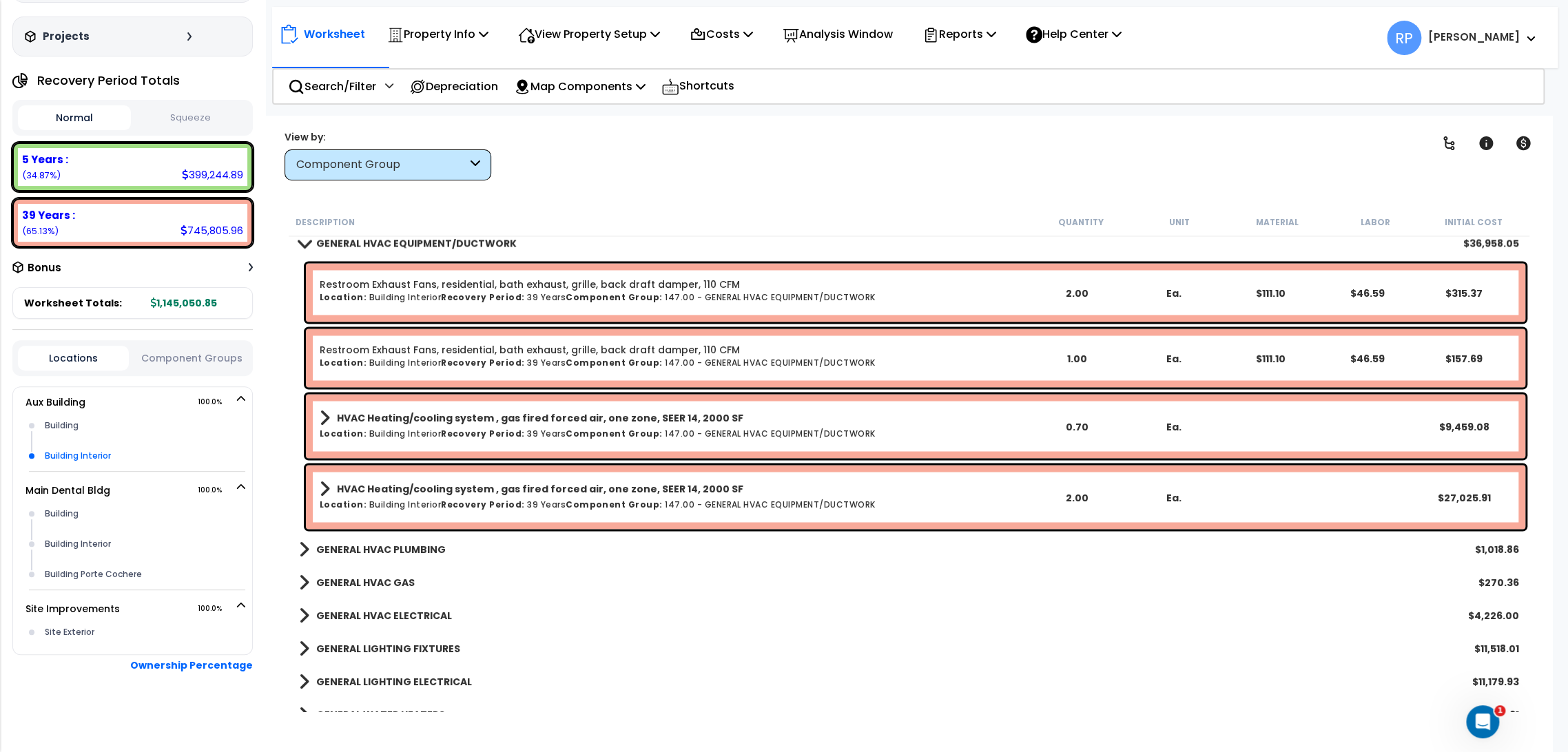
click at [87, 448] on div "Building Interior" at bounding box center [143, 456] width 204 height 17
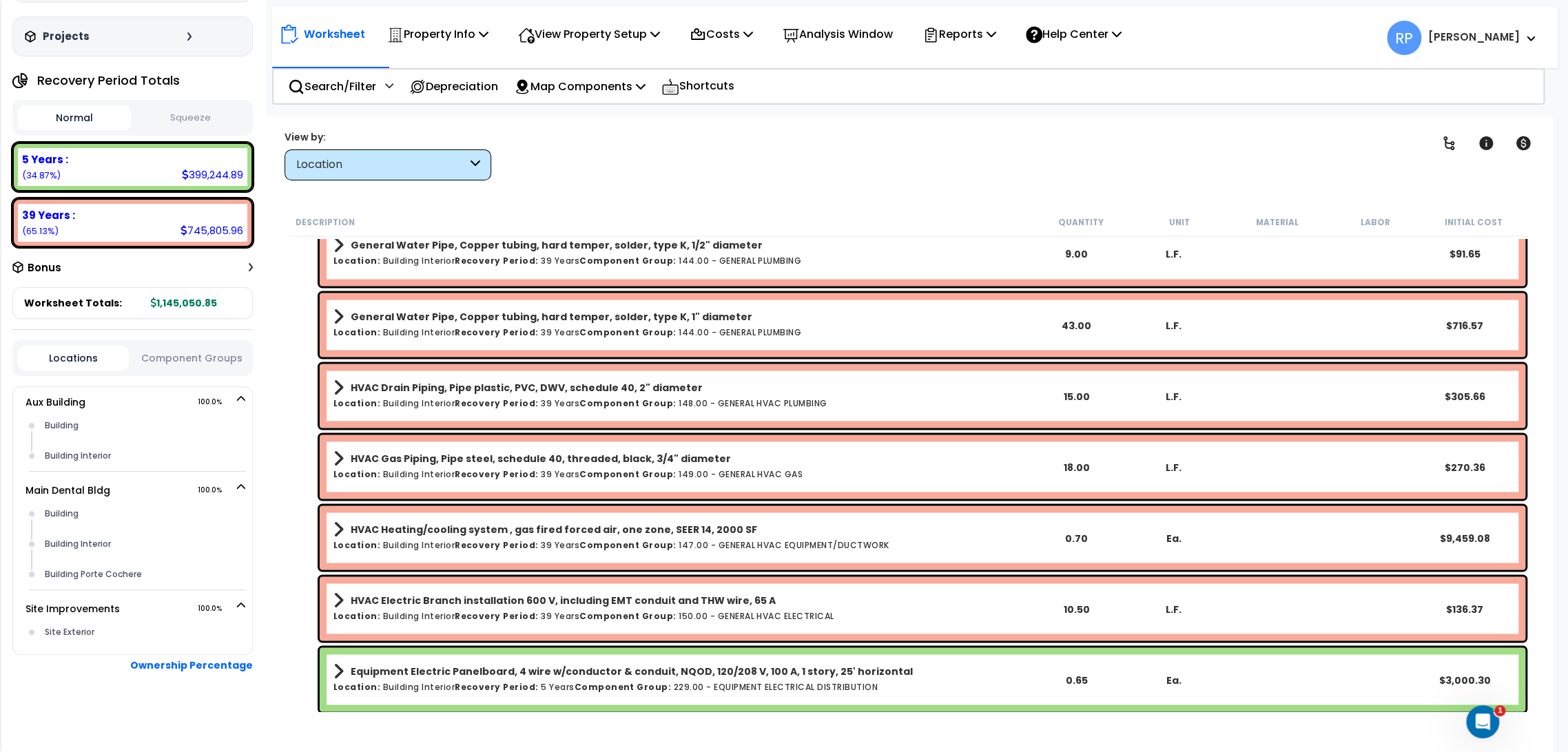
scroll to position [1914, 0]
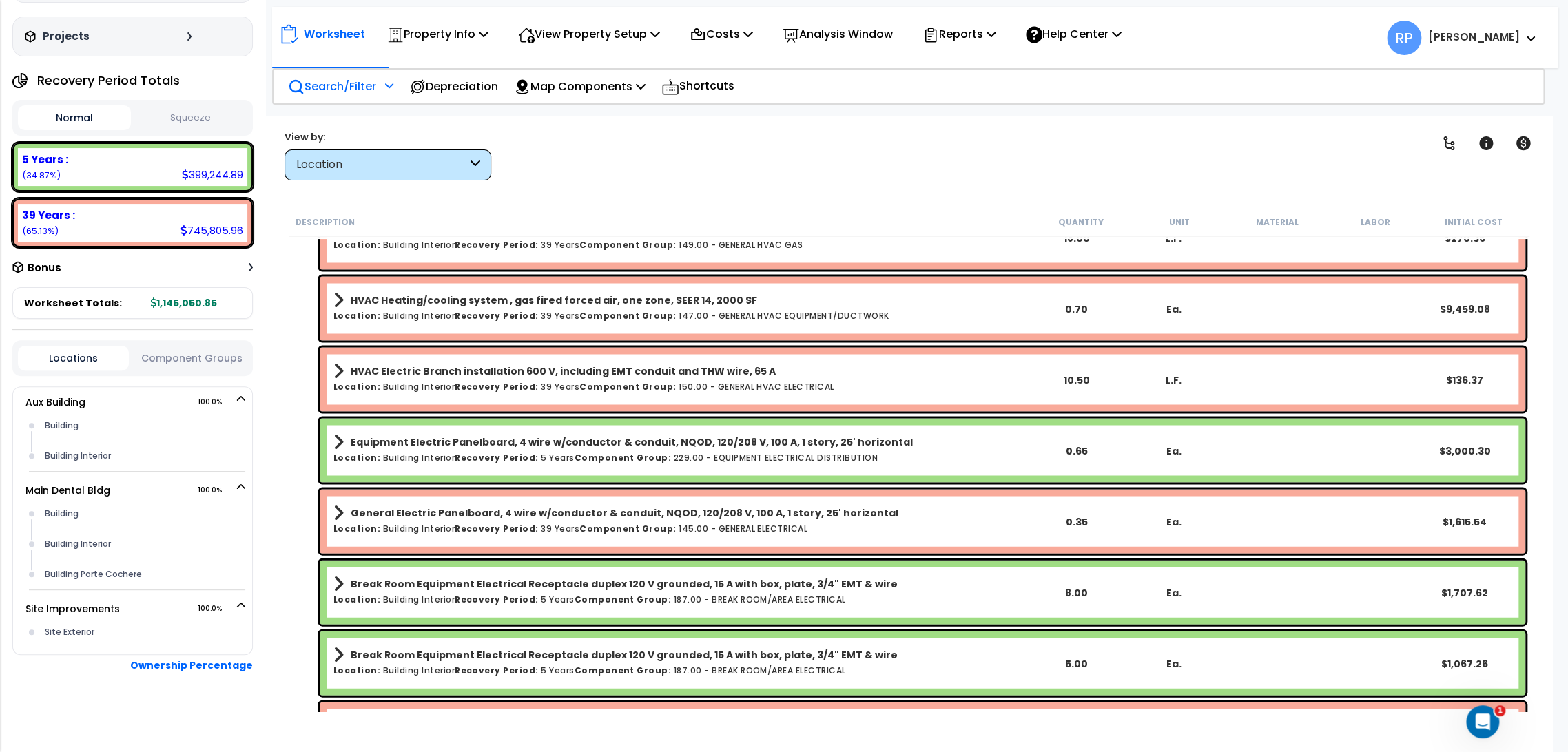
click at [343, 92] on p "Search/Filter" at bounding box center [332, 86] width 88 height 19
click at [362, 87] on p "Search/Filter" at bounding box center [332, 86] width 88 height 19
click at [320, 98] on div "Search/Filter Additional Search / Filter" at bounding box center [341, 86] width 106 height 32
click at [489, 20] on div "View Property Setup" at bounding box center [438, 33] width 102 height 32
click at [573, 66] on link "Building Setup" at bounding box center [580, 66] width 137 height 27
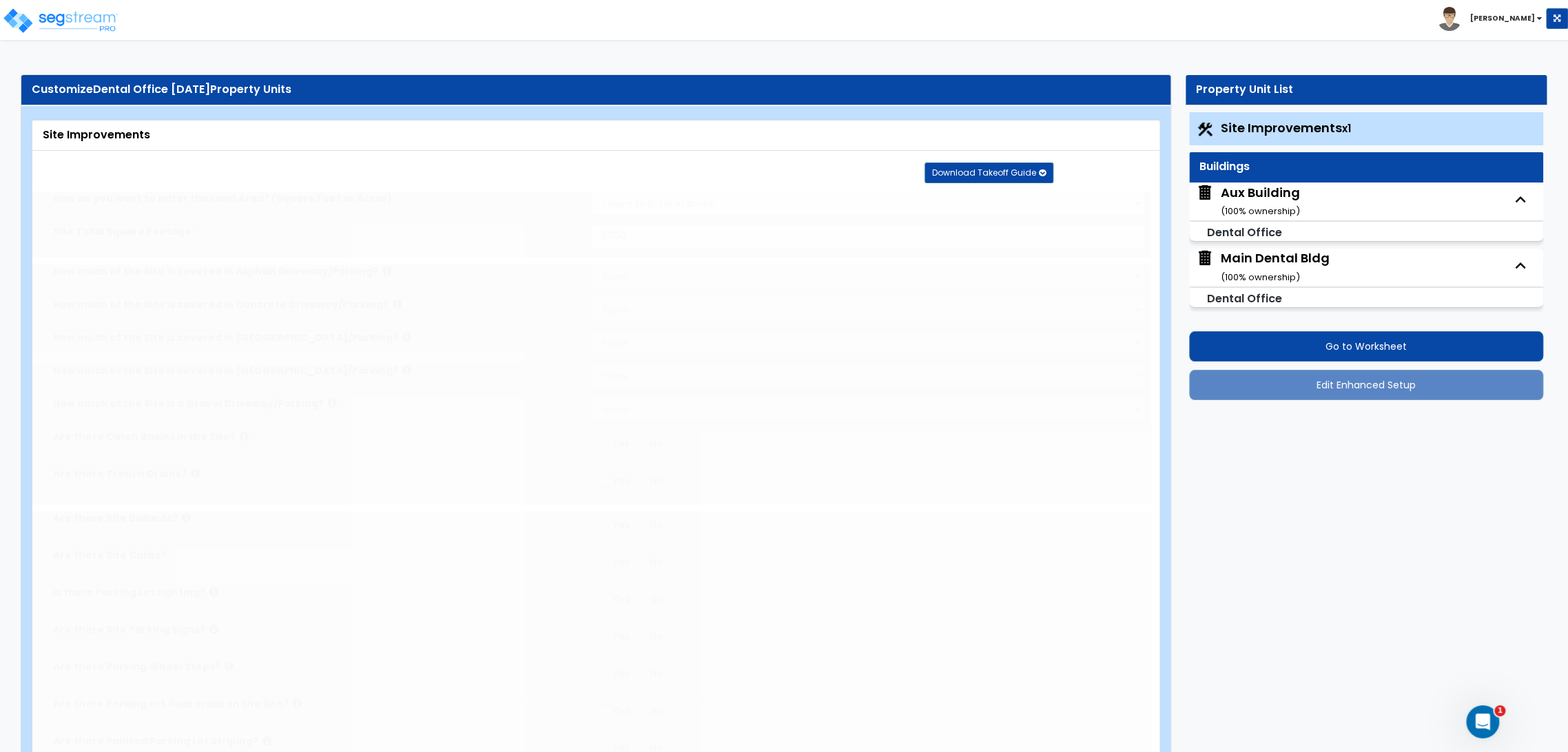
select select "2"
type input "15000"
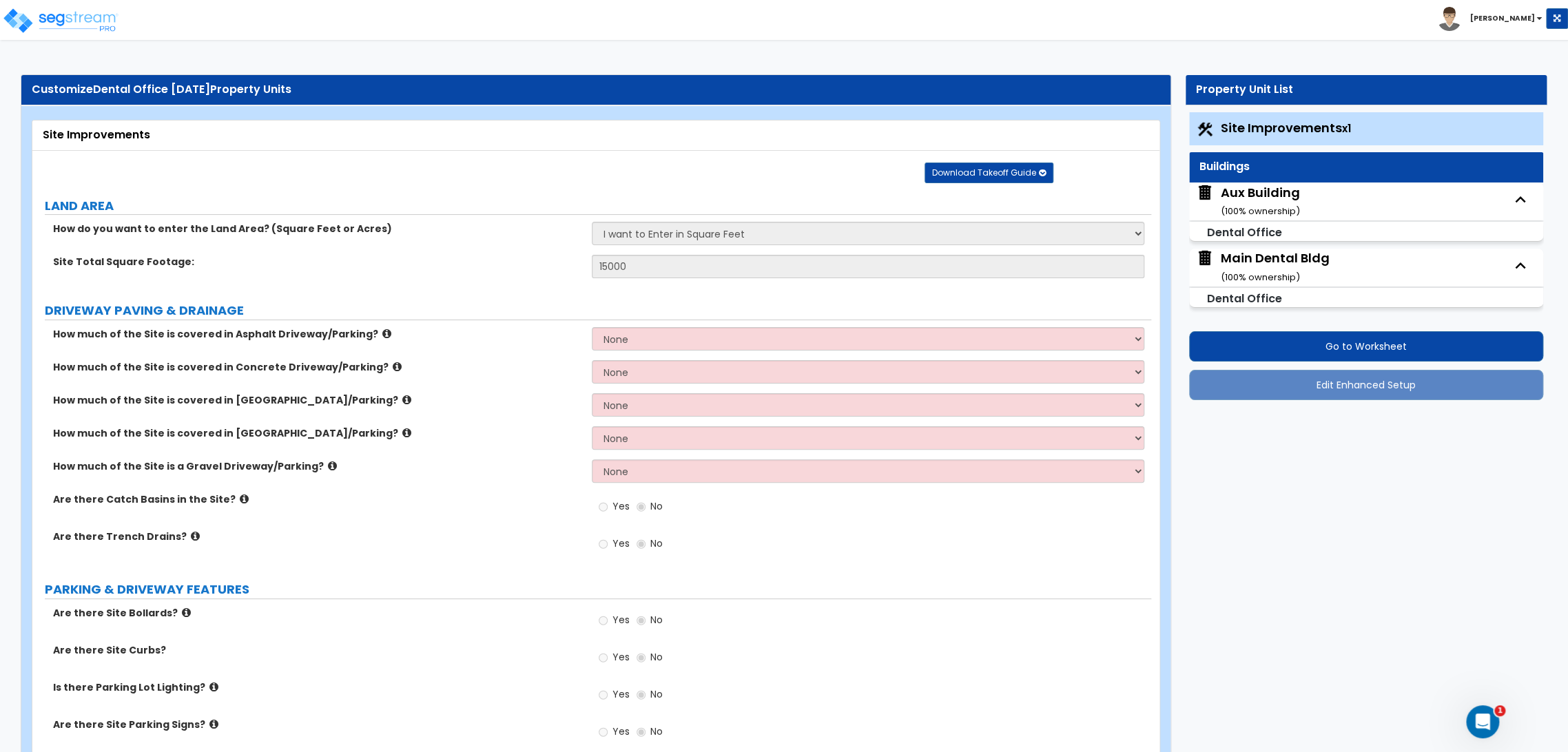
click at [1250, 198] on div "Aux Building ( 100 % ownership)" at bounding box center [1260, 201] width 79 height 35
select select "8"
select select "1"
select select "9"
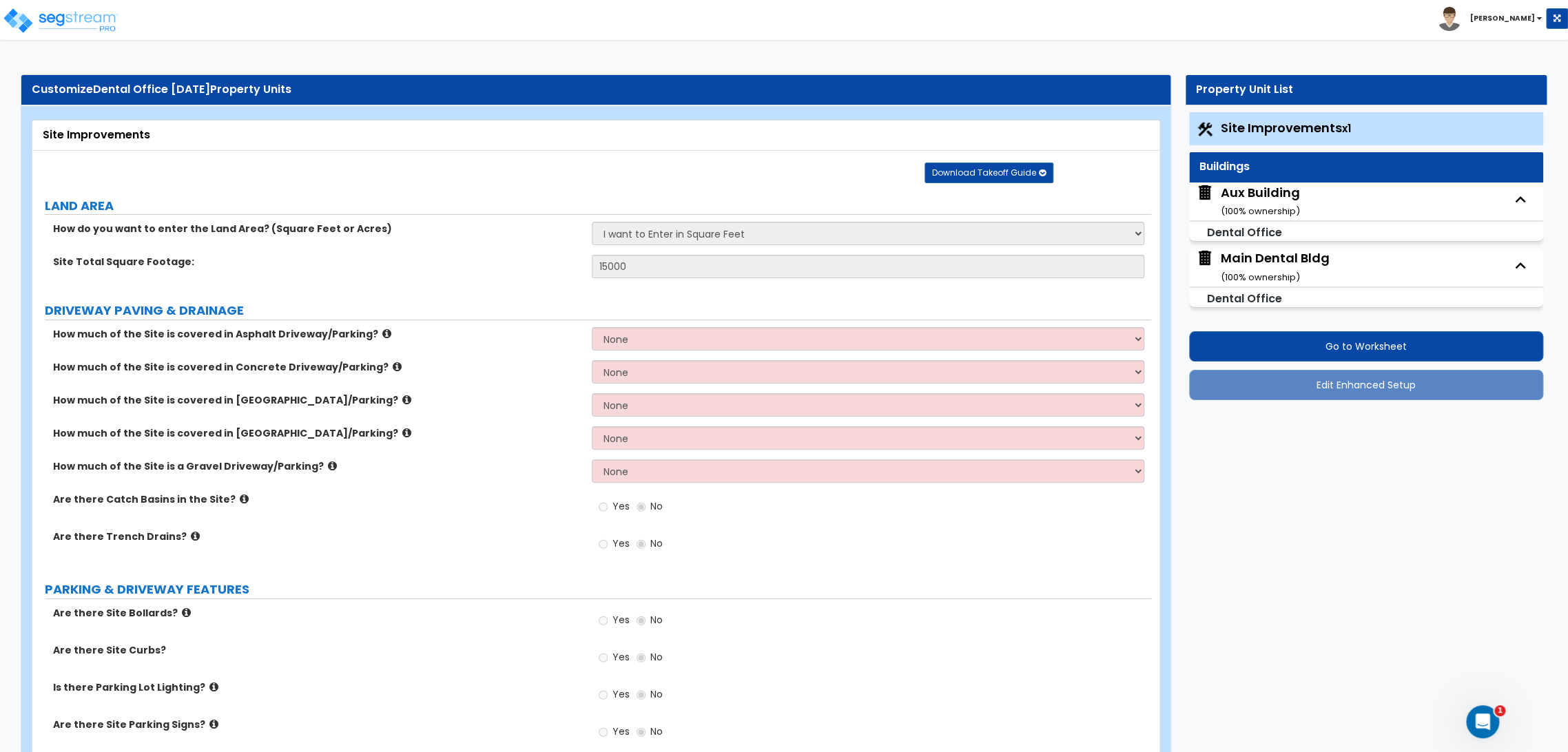
select select "1"
select select "5"
select select "1"
select select "3"
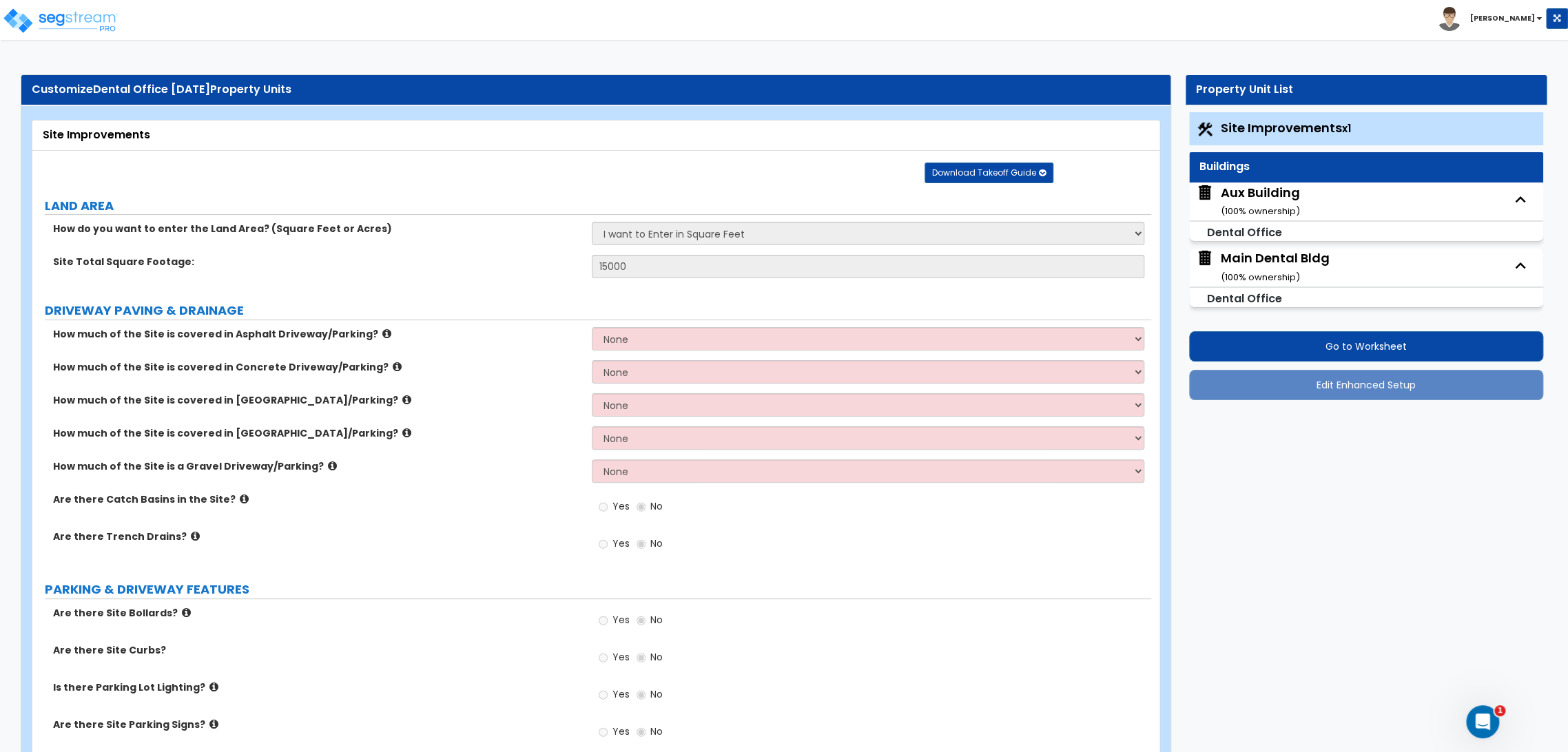
select select "1"
select select "5"
select select "3"
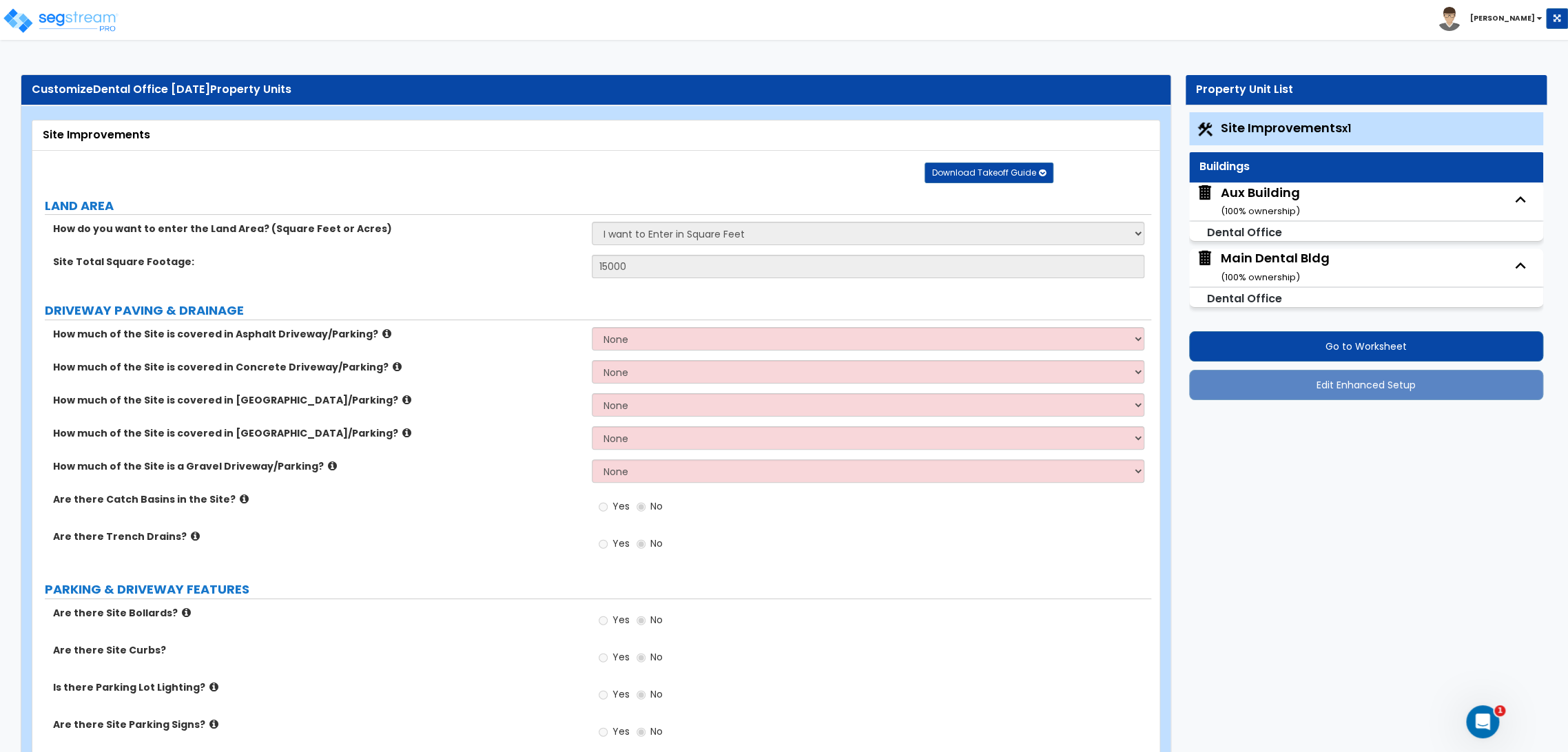
select select "2"
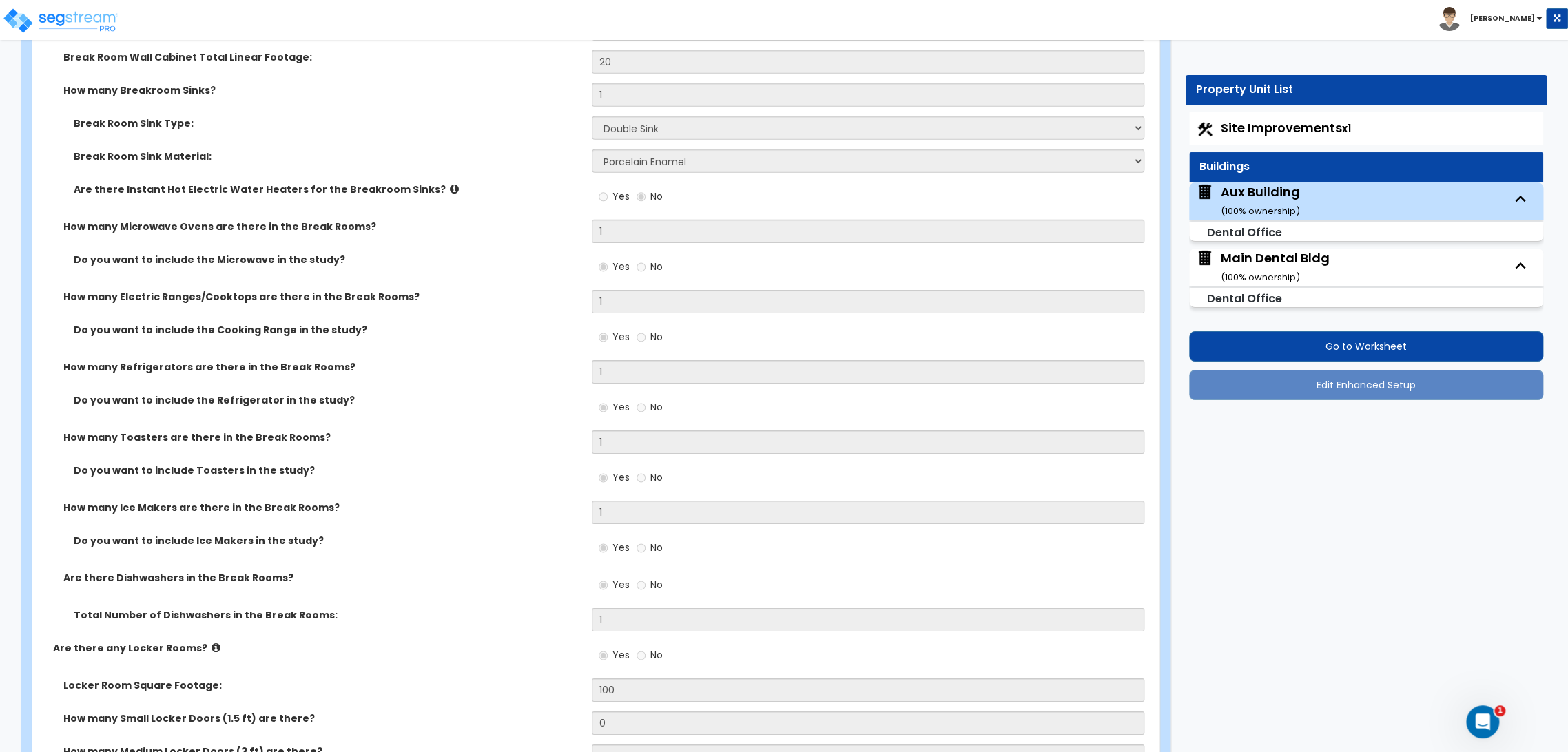
scroll to position [3453, 0]
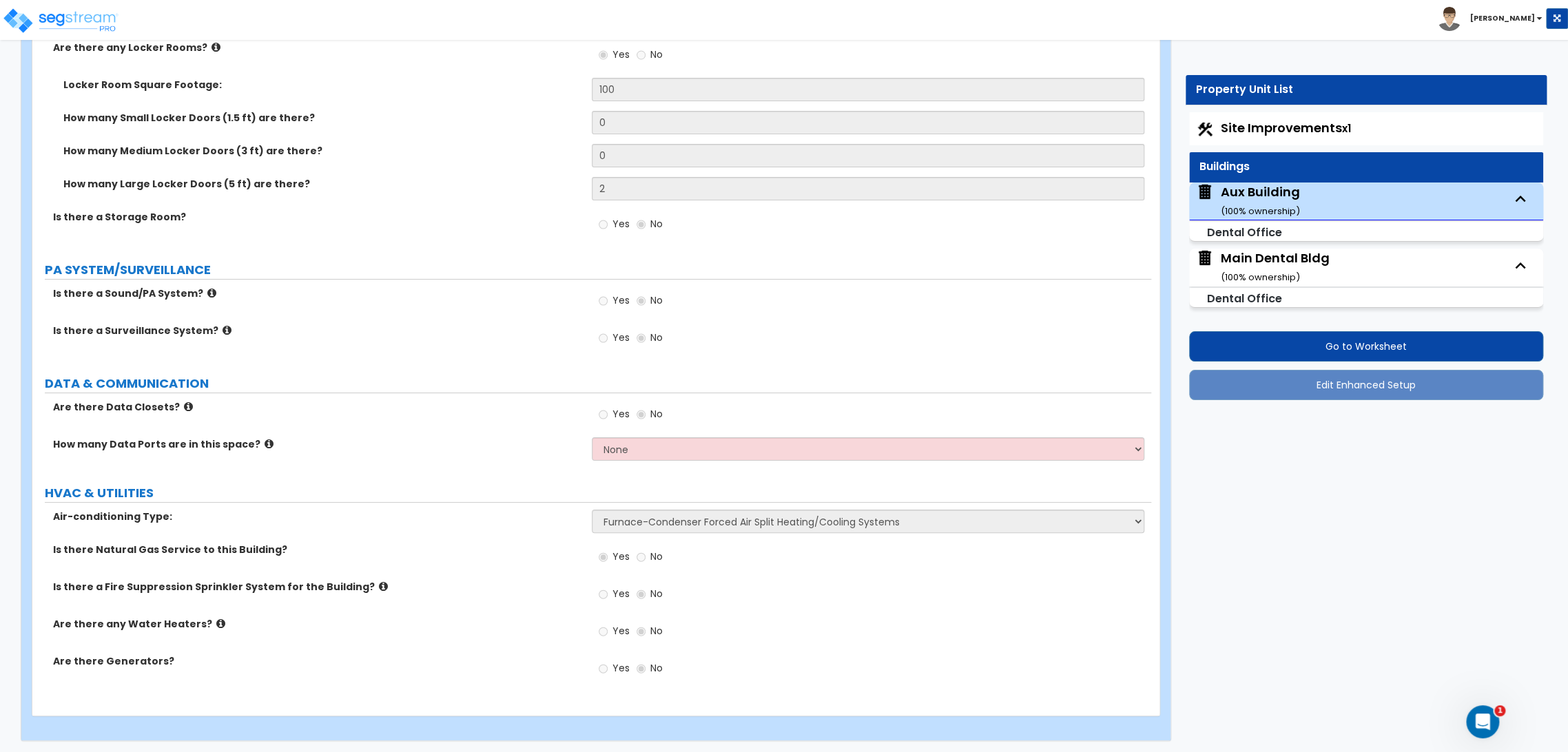
click at [1288, 265] on div "Main Dental Bldg ( 100 % ownership)" at bounding box center [1275, 267] width 109 height 35
select select "2"
select select "5"
select select "1"
select select "3"
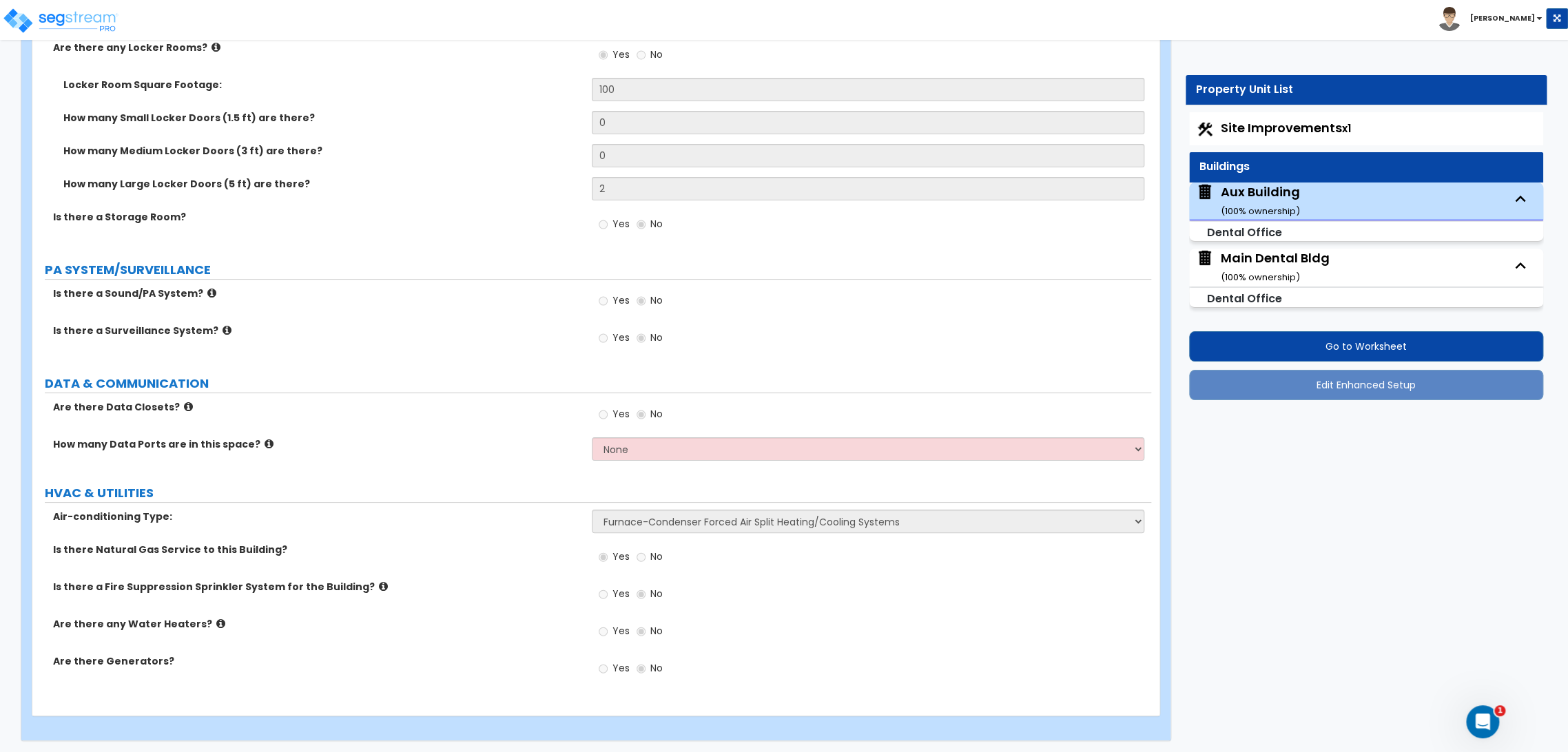
select select "3"
select select "2"
select select "1"
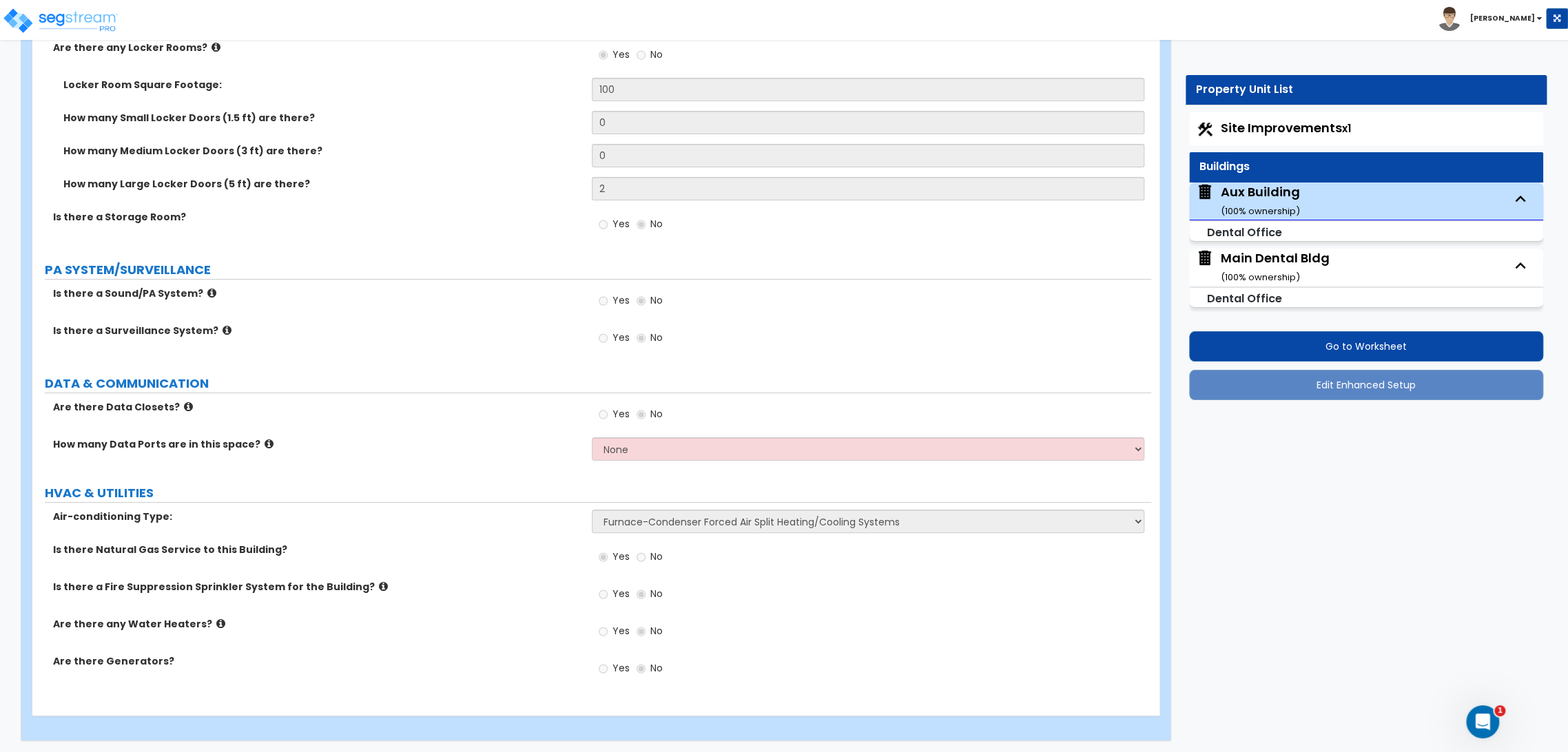
select select "2"
select select "6"
select select "2"
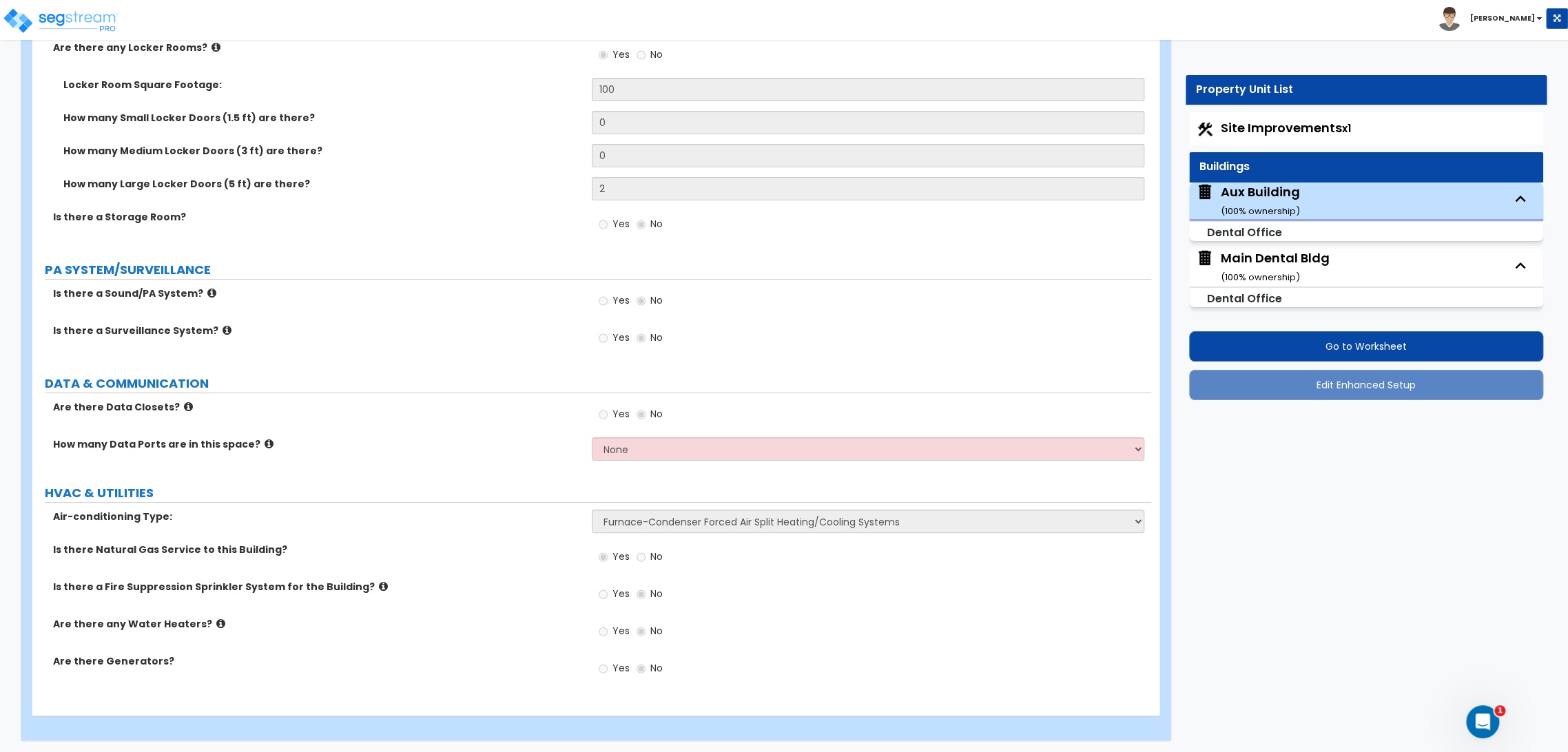
select select "2"
select select "1"
select select "2"
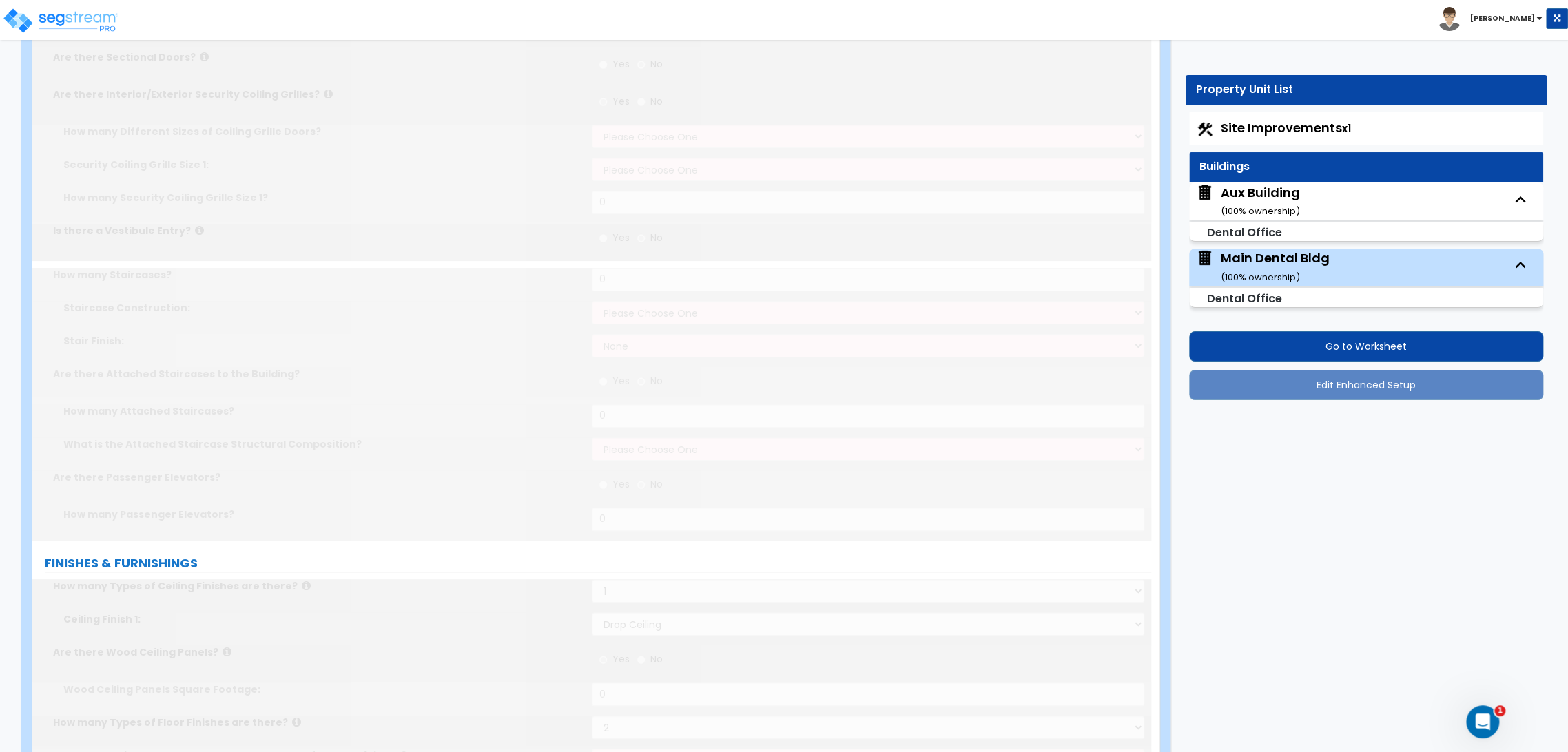
type input "20"
type input "10"
type input "2"
select select "1"
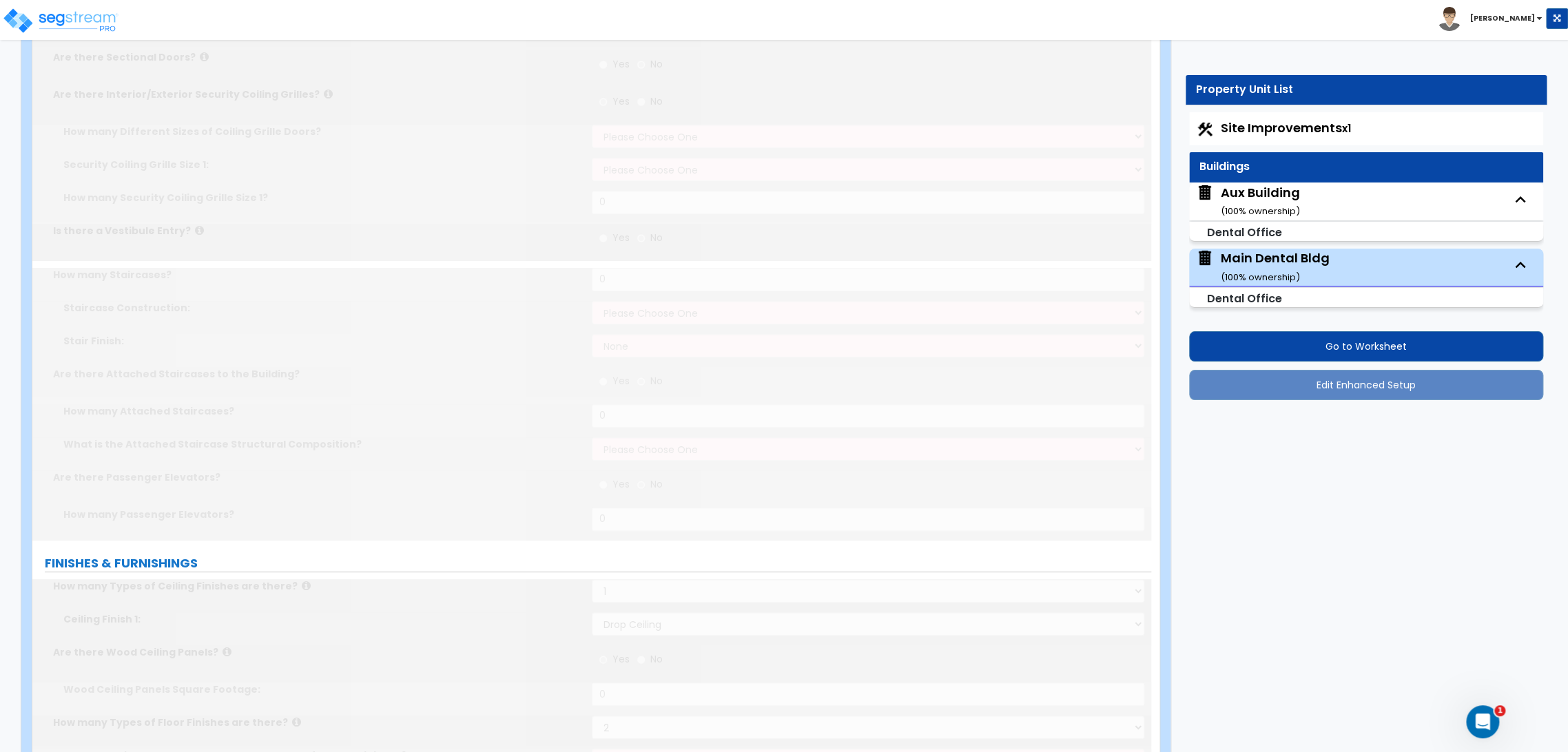
radio input "true"
type input "1"
select select "2"
select select "1"
select select "5"
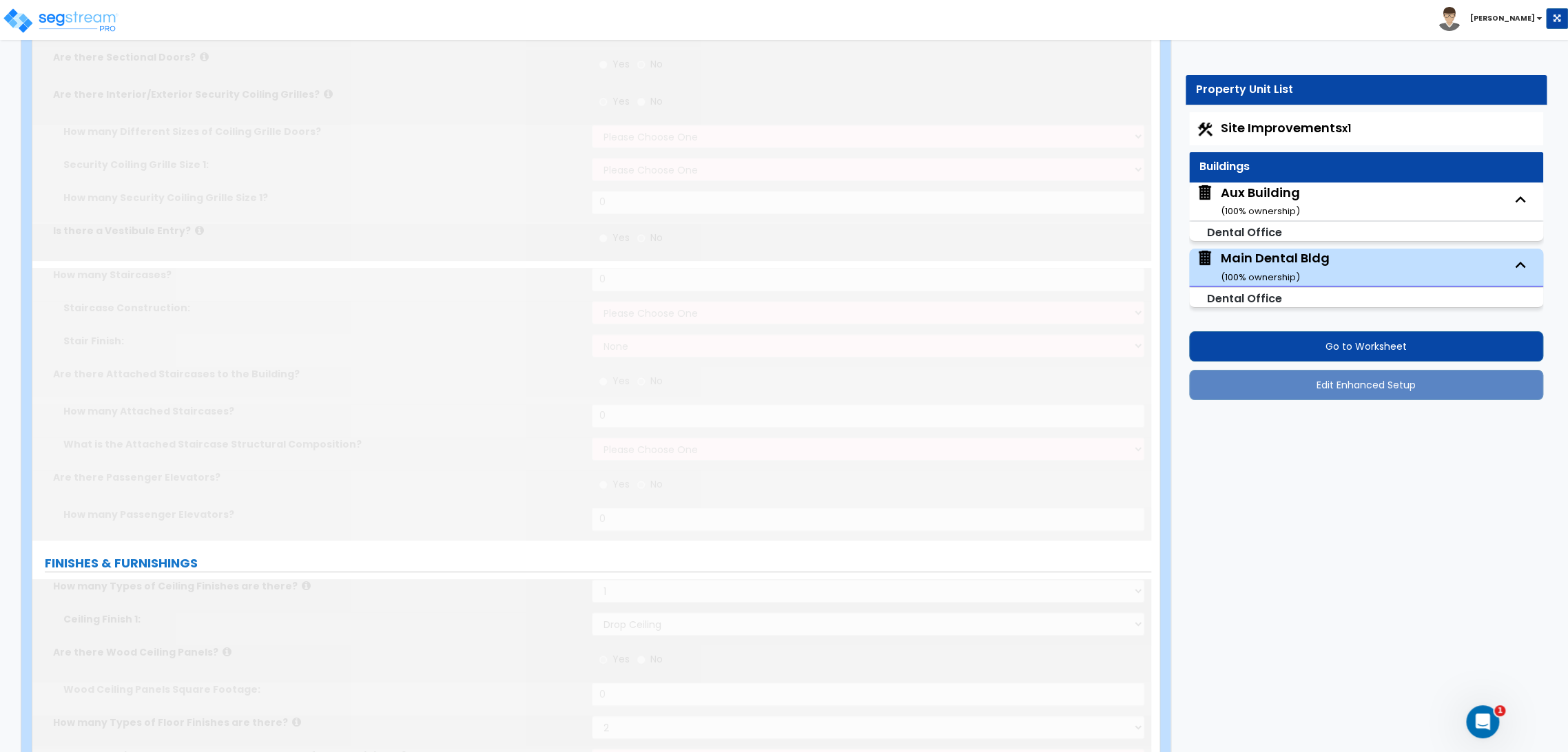
select select "1"
type input "2000"
select select "1"
type input "40"
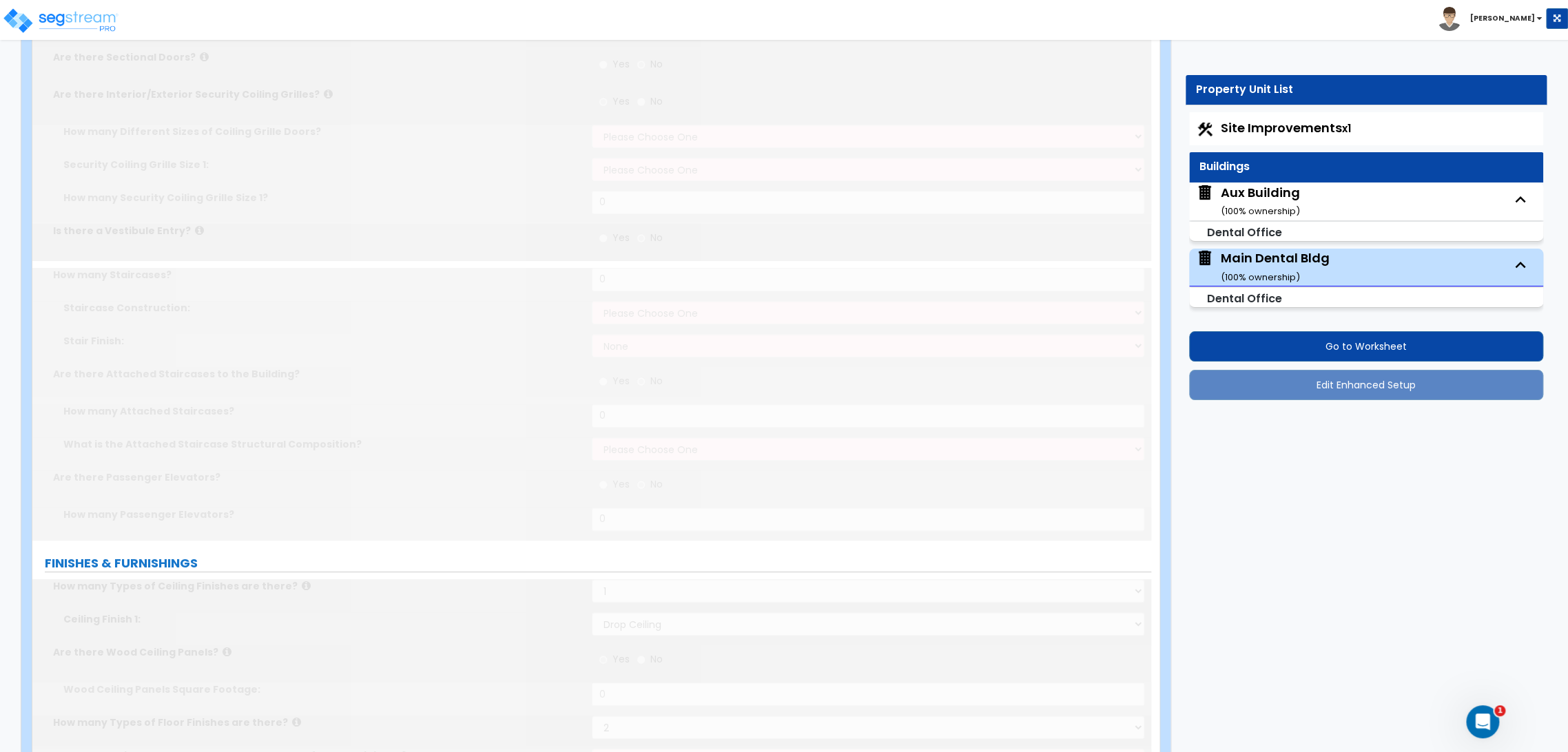
select select "9"
type input "50"
select select "4"
select select "2"
type input "800"
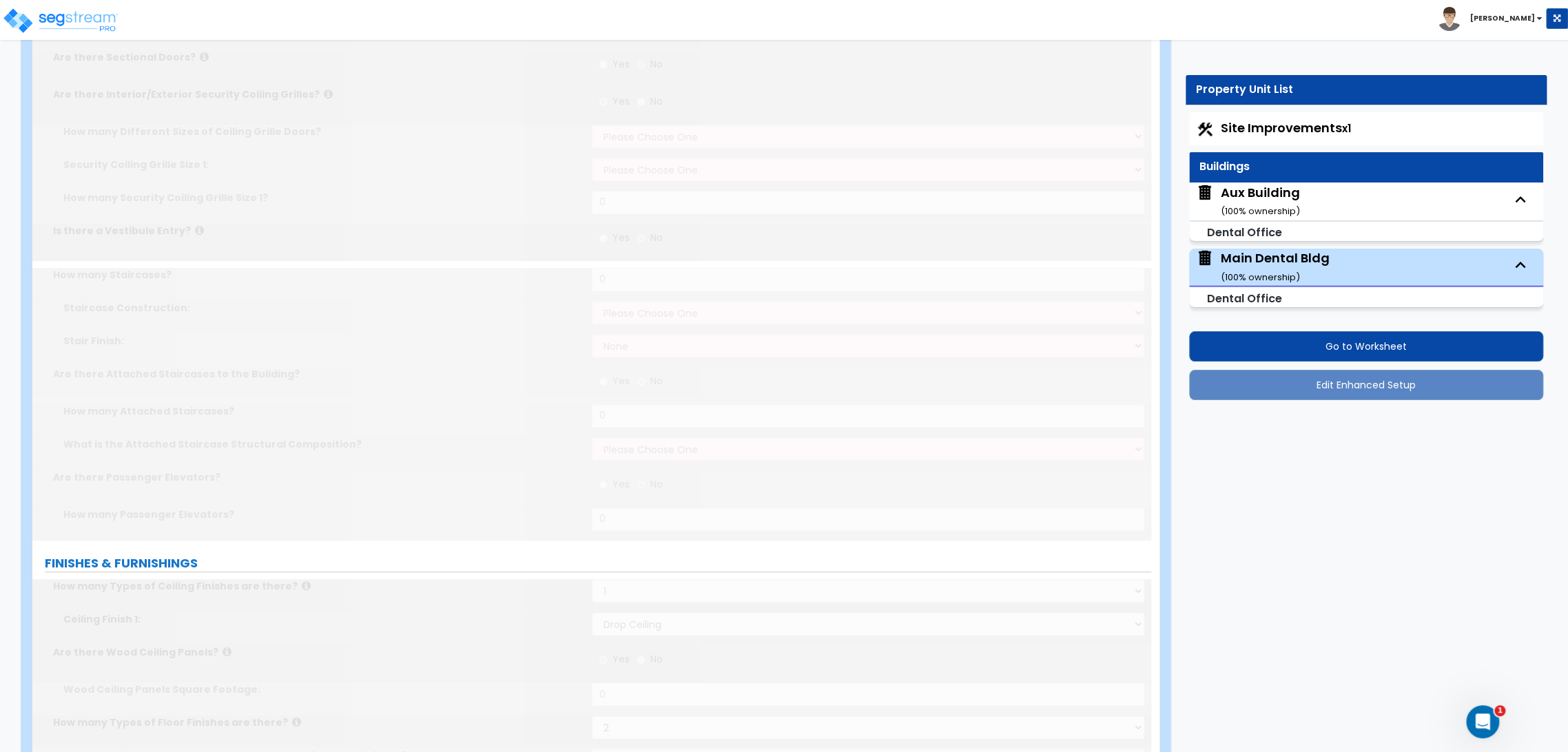
select select "3"
select select "2"
type input "60"
radio input "true"
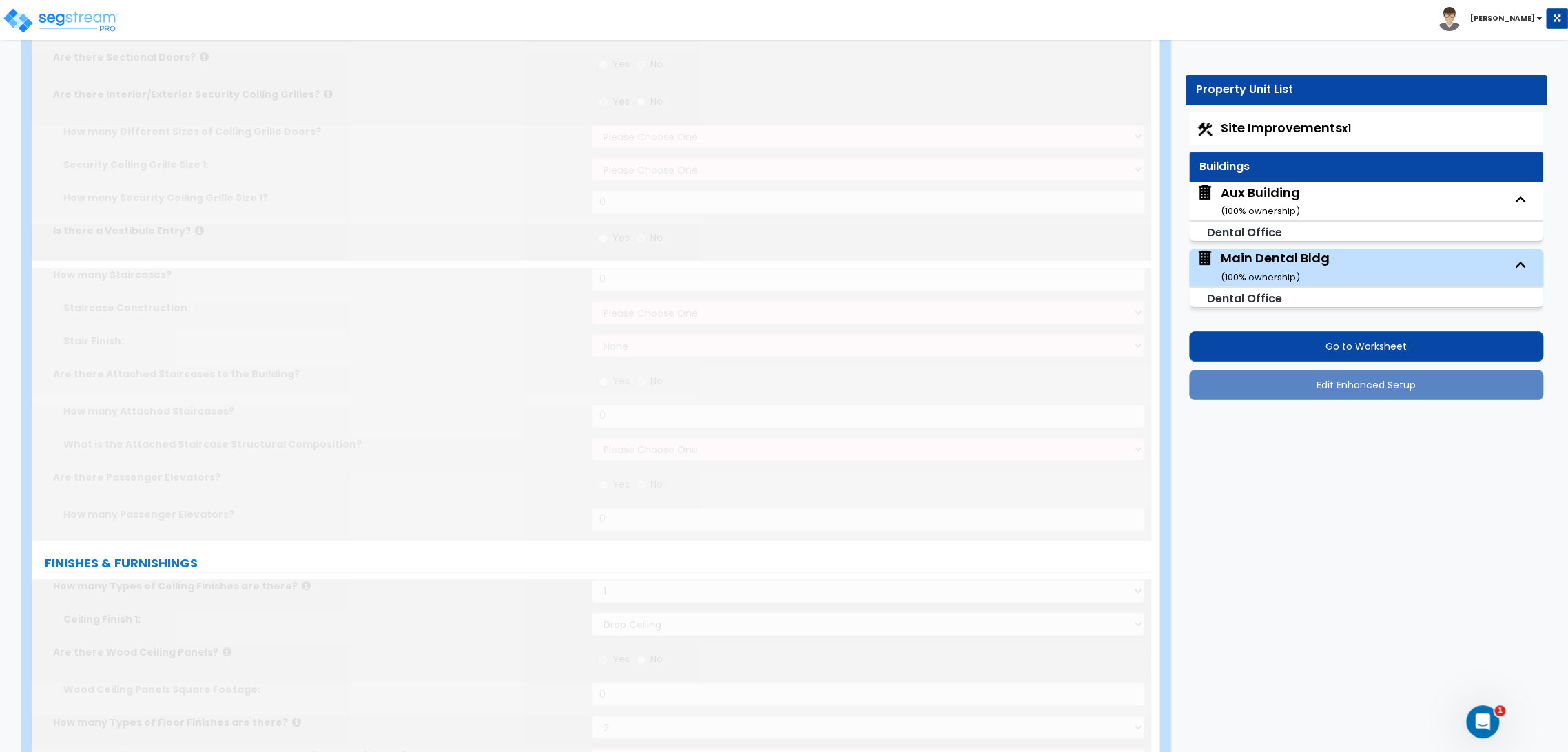
select select "5"
type input "32"
radio input "true"
type input "21"
type input "2"
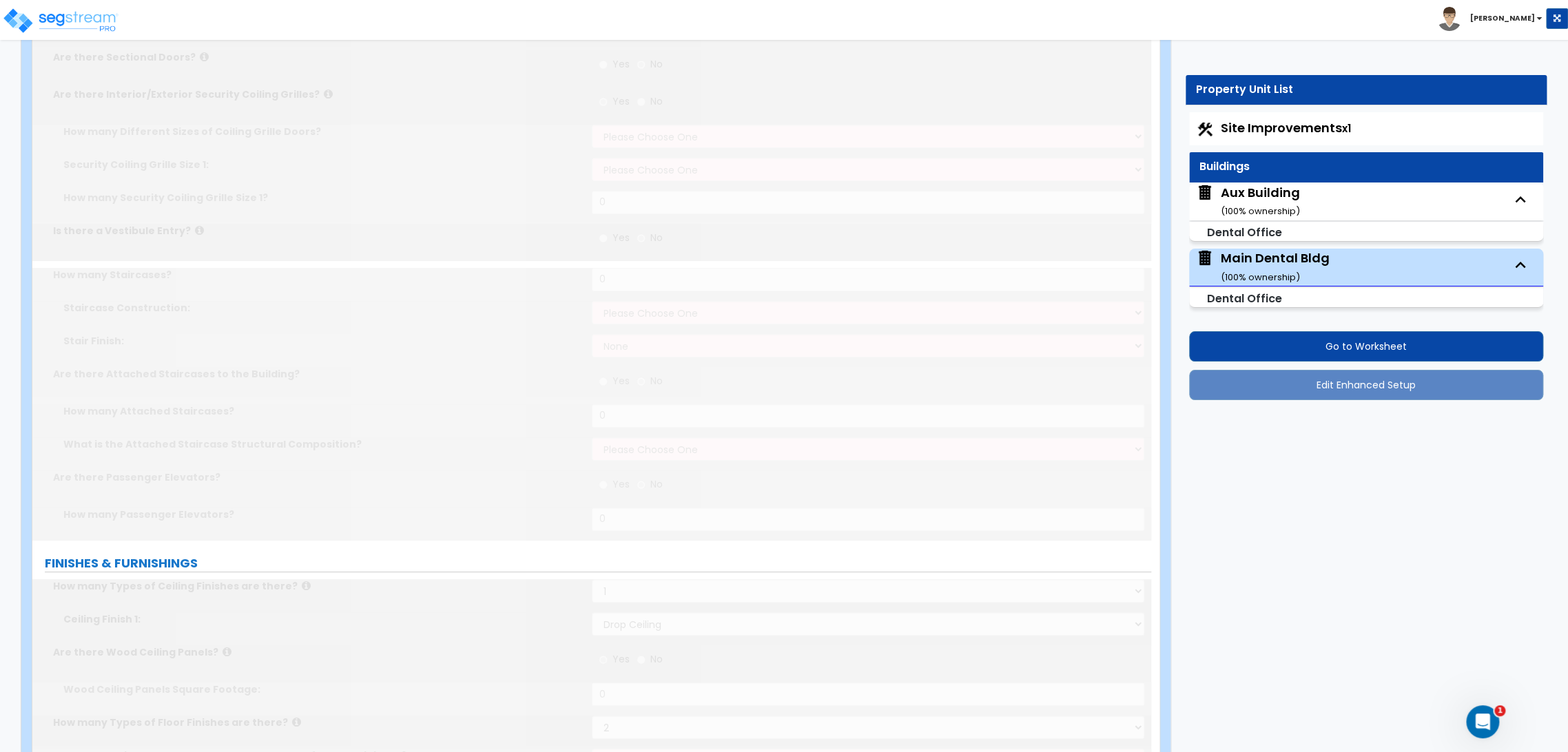
type input "1"
type input "2"
type input "4"
type input "1"
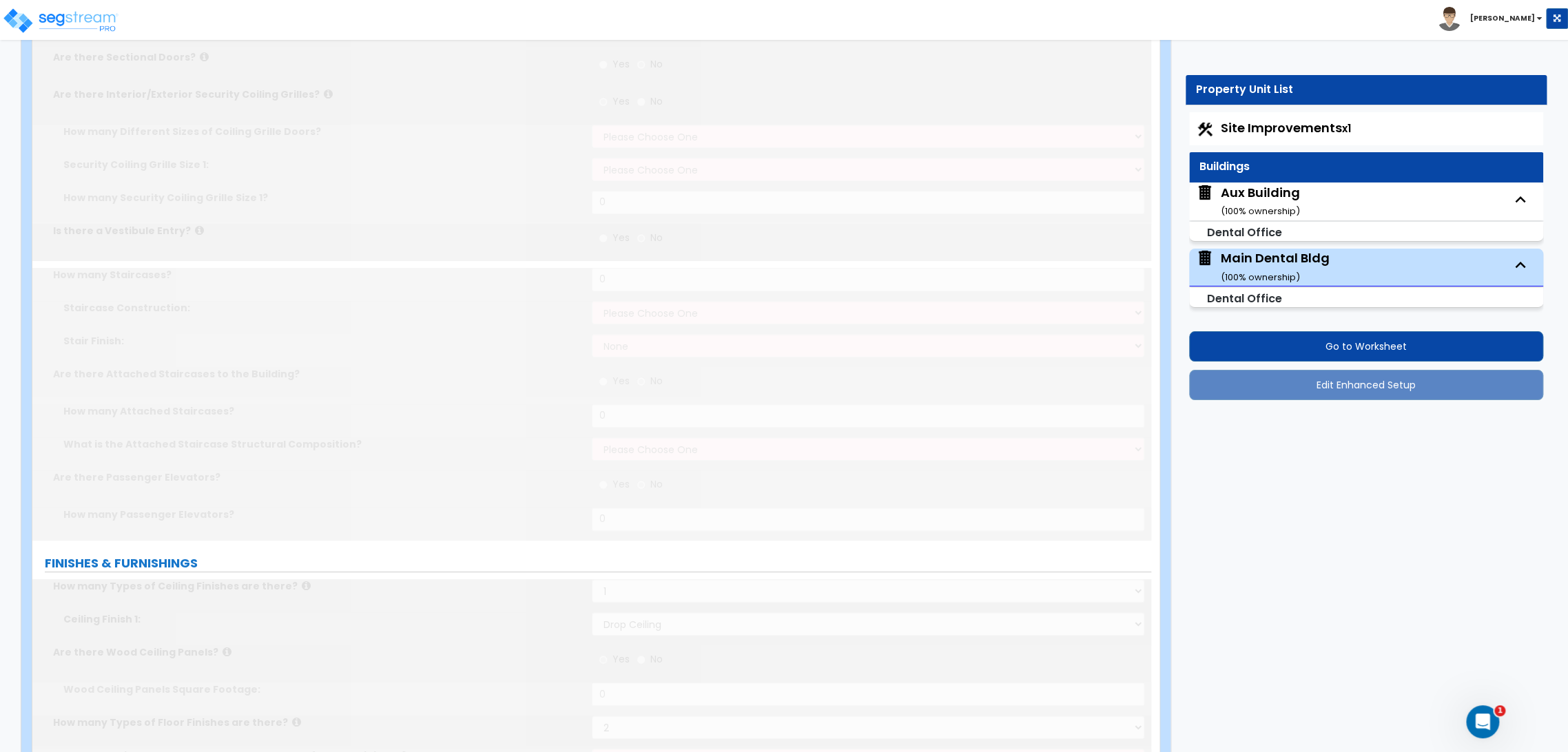
type input "6"
type input "1"
type input "80"
select select "2"
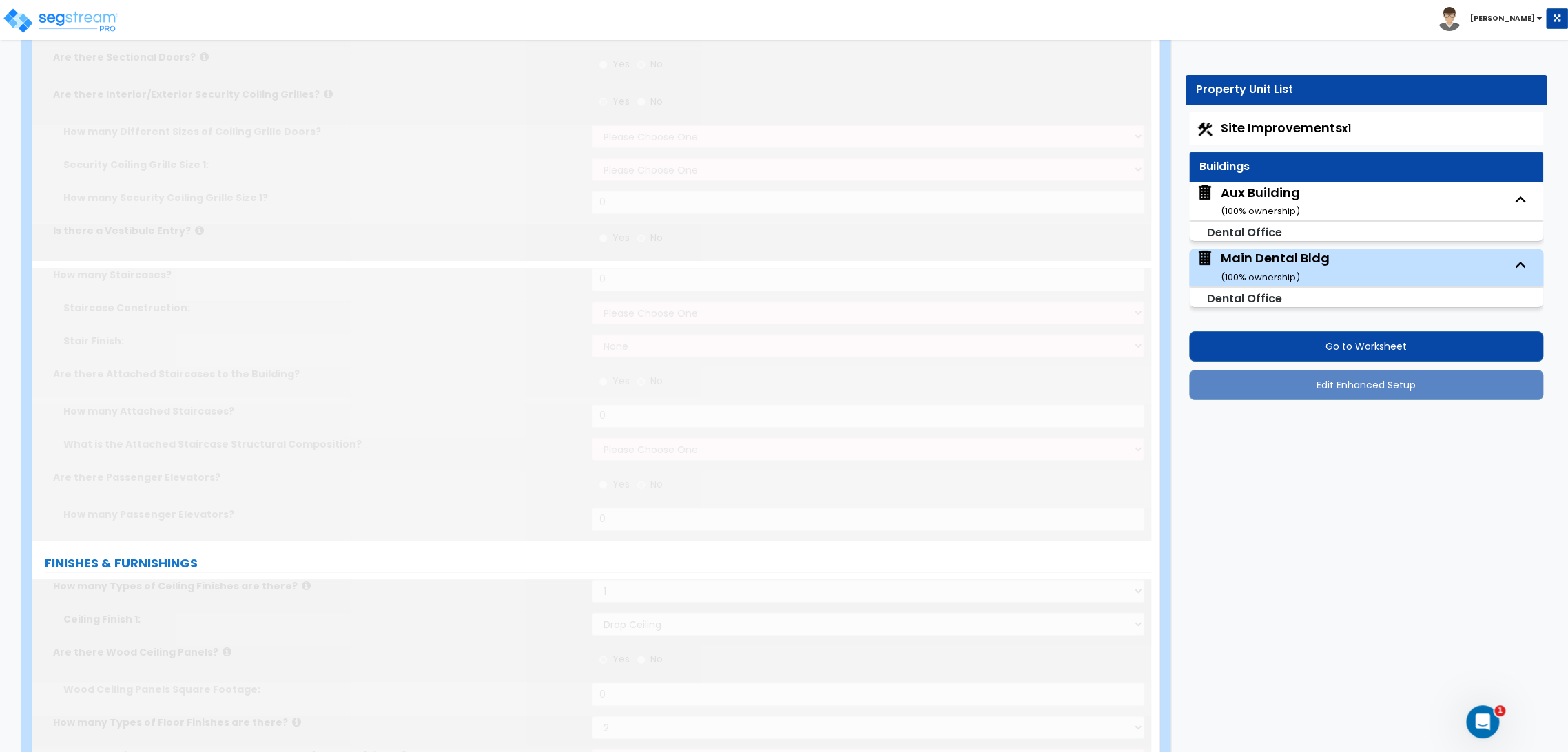
select select "2"
select select "3"
type input "3"
select select "5"
type input "2"
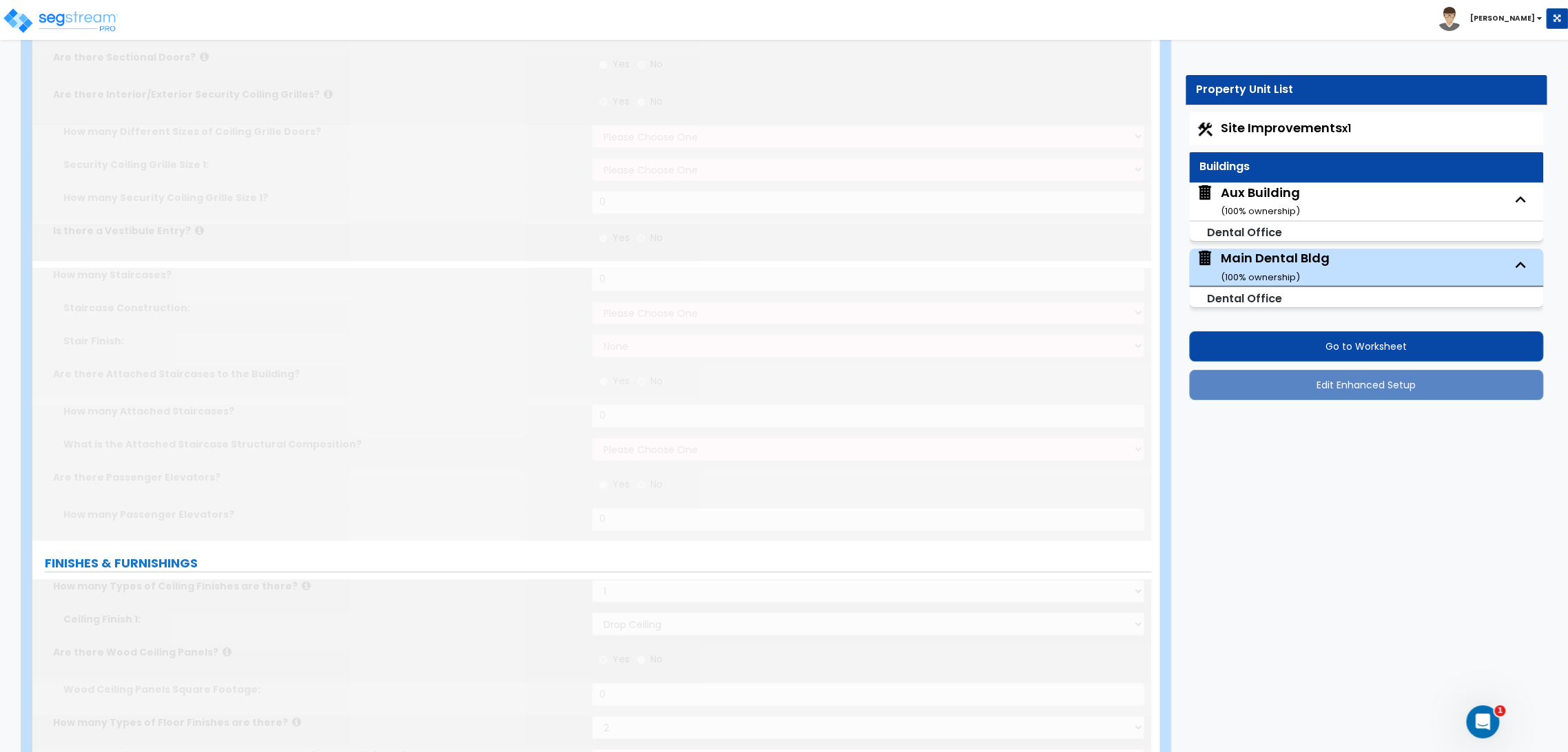
type input "1"
select select "1"
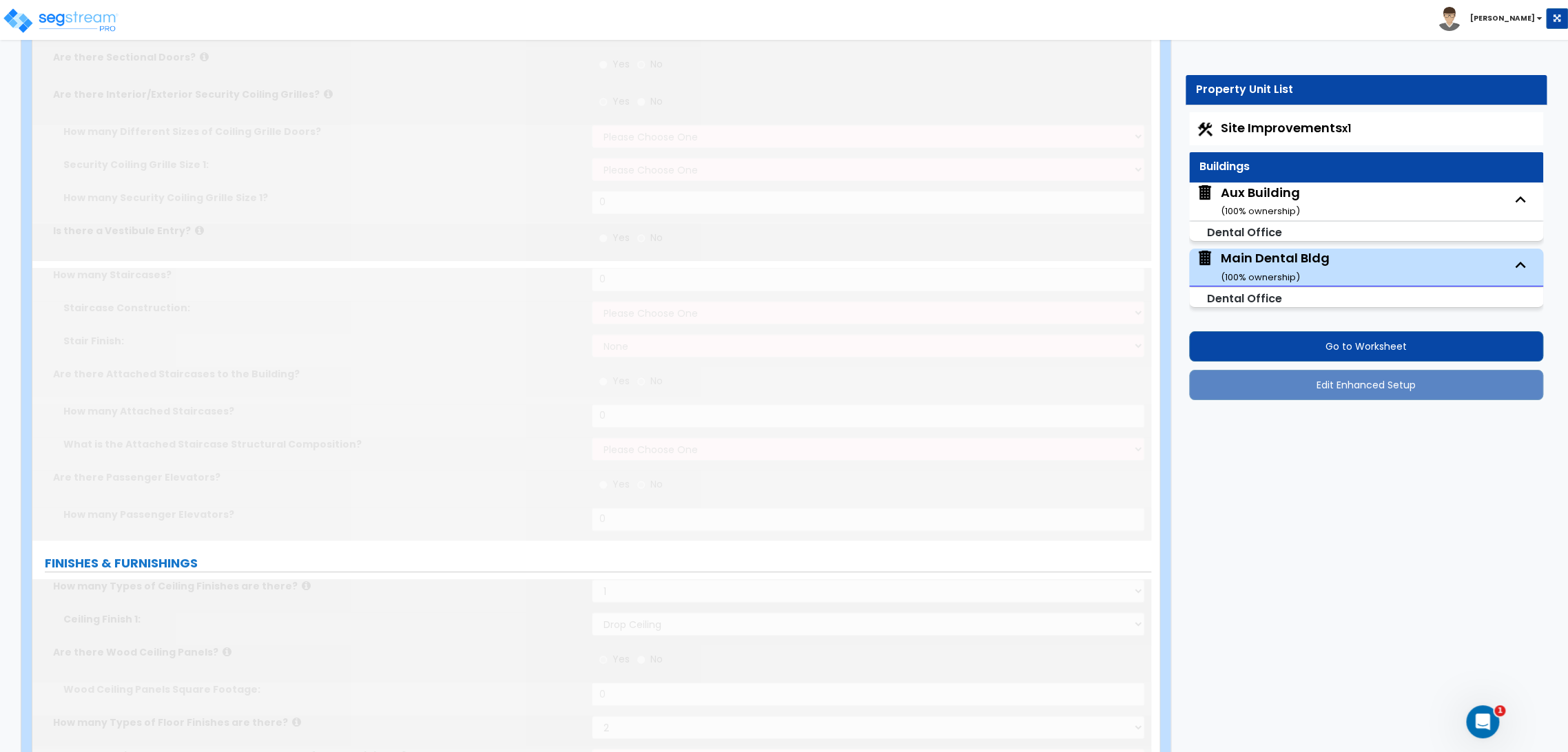
select select "2"
type input "1"
select select "3"
select select "2"
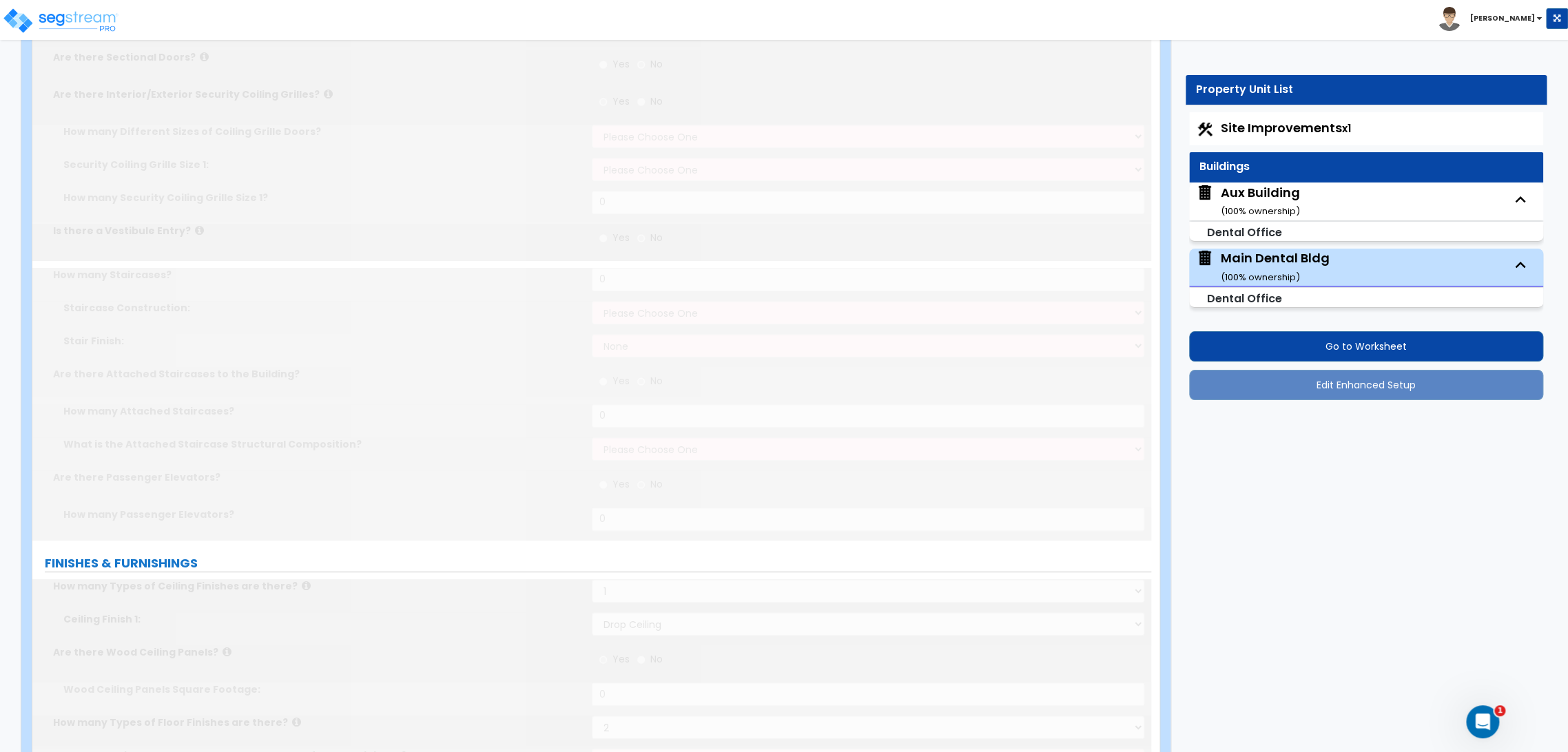
radio input "true"
type input "1"
select select "4"
radio input "true"
type input "1"
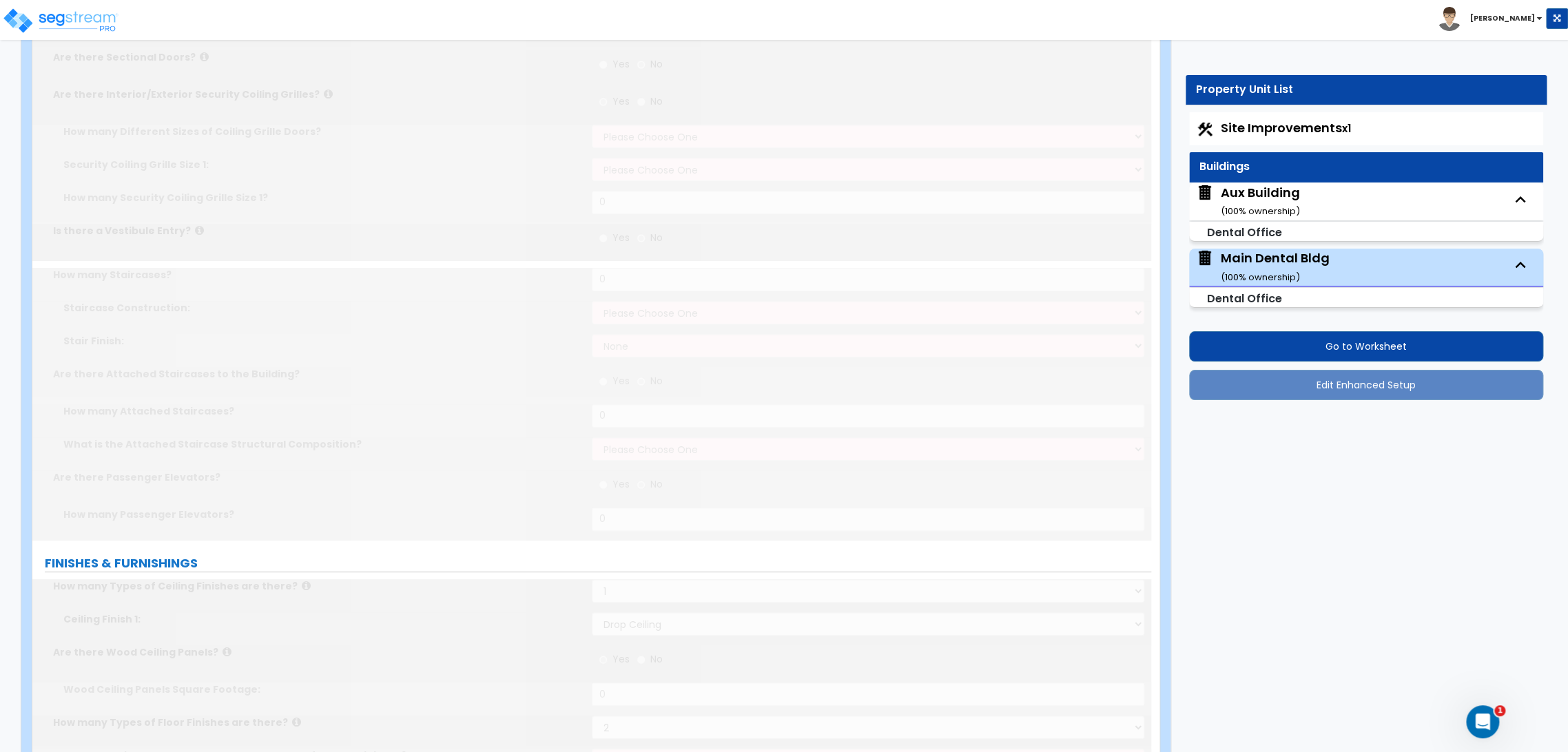
type input "32"
type input "60"
select select "3"
type input "12"
select select "2"
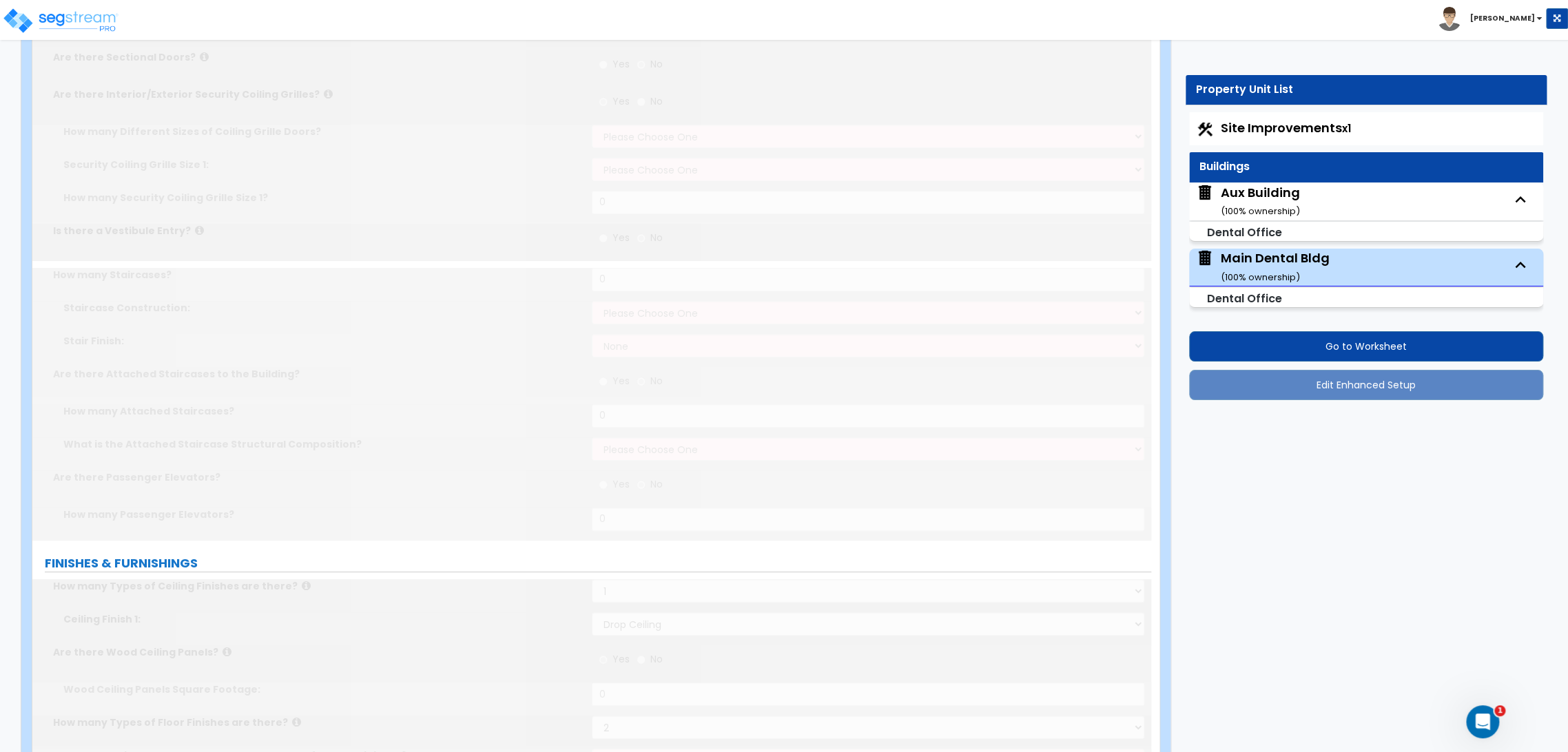
type input "80"
radio input "true"
select select "1"
radio input "true"
type input "42"
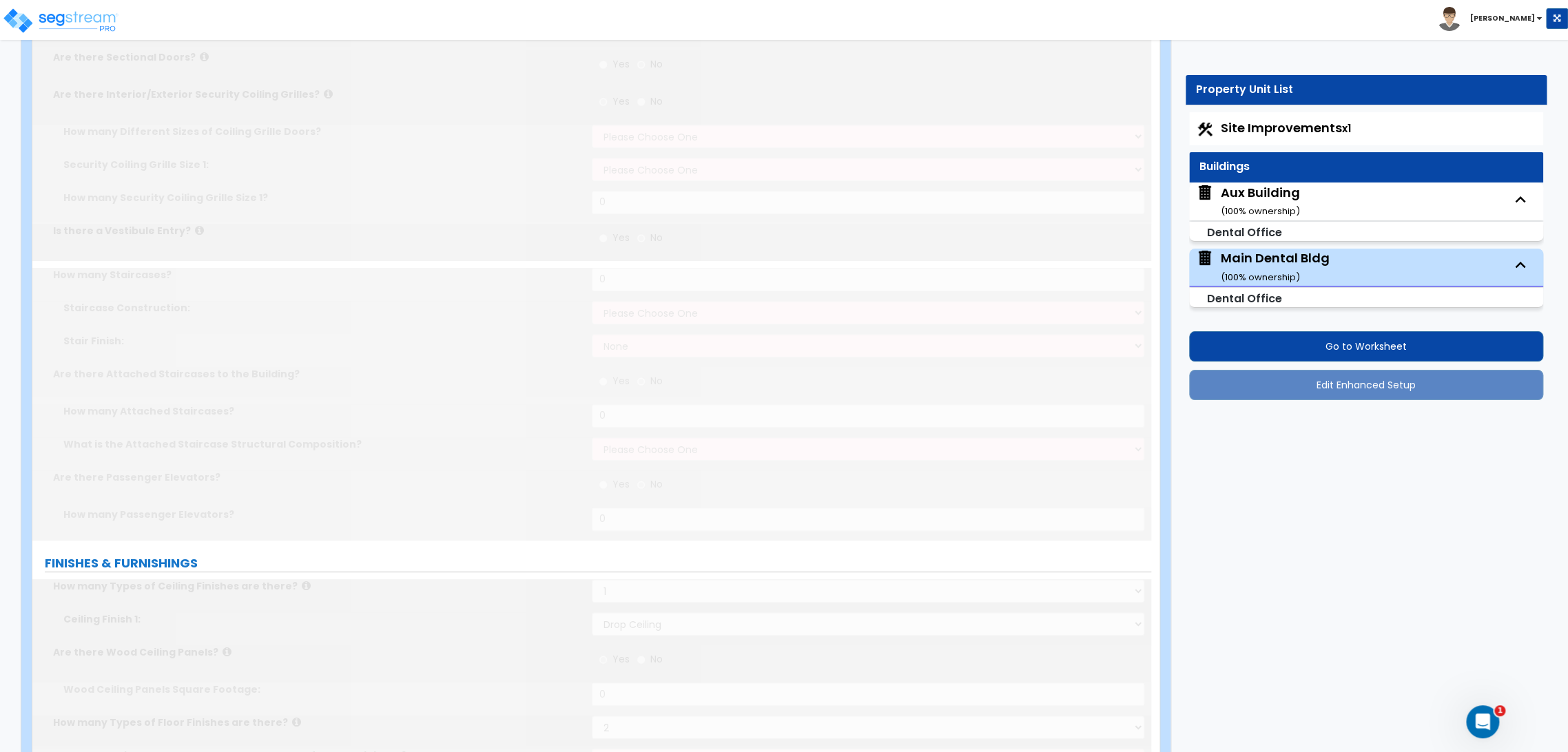
radio input "true"
select select "2"
type input "34"
select select "1"
type input "32"
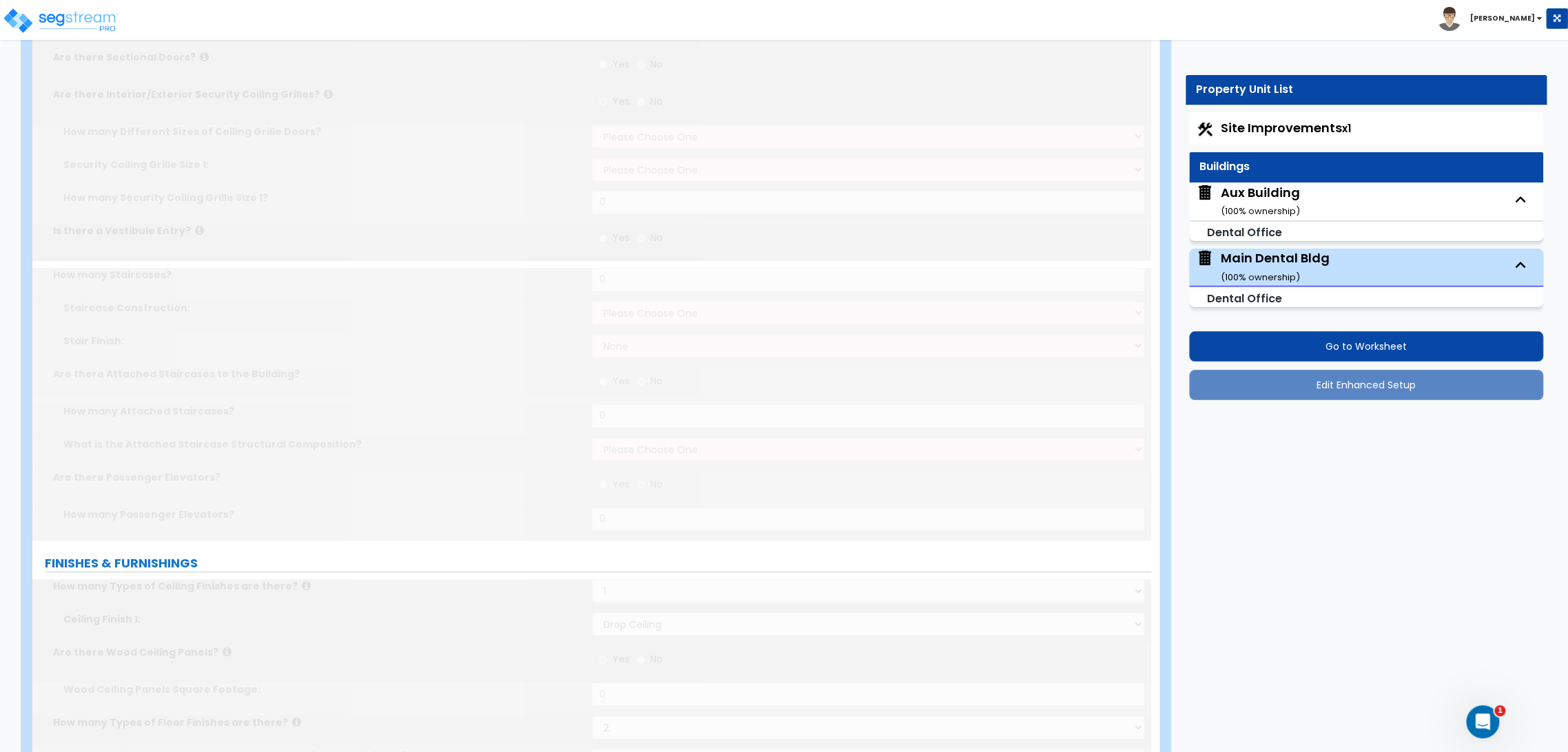
select select "1"
type input "25"
select select "2"
radio input "true"
type input "75"
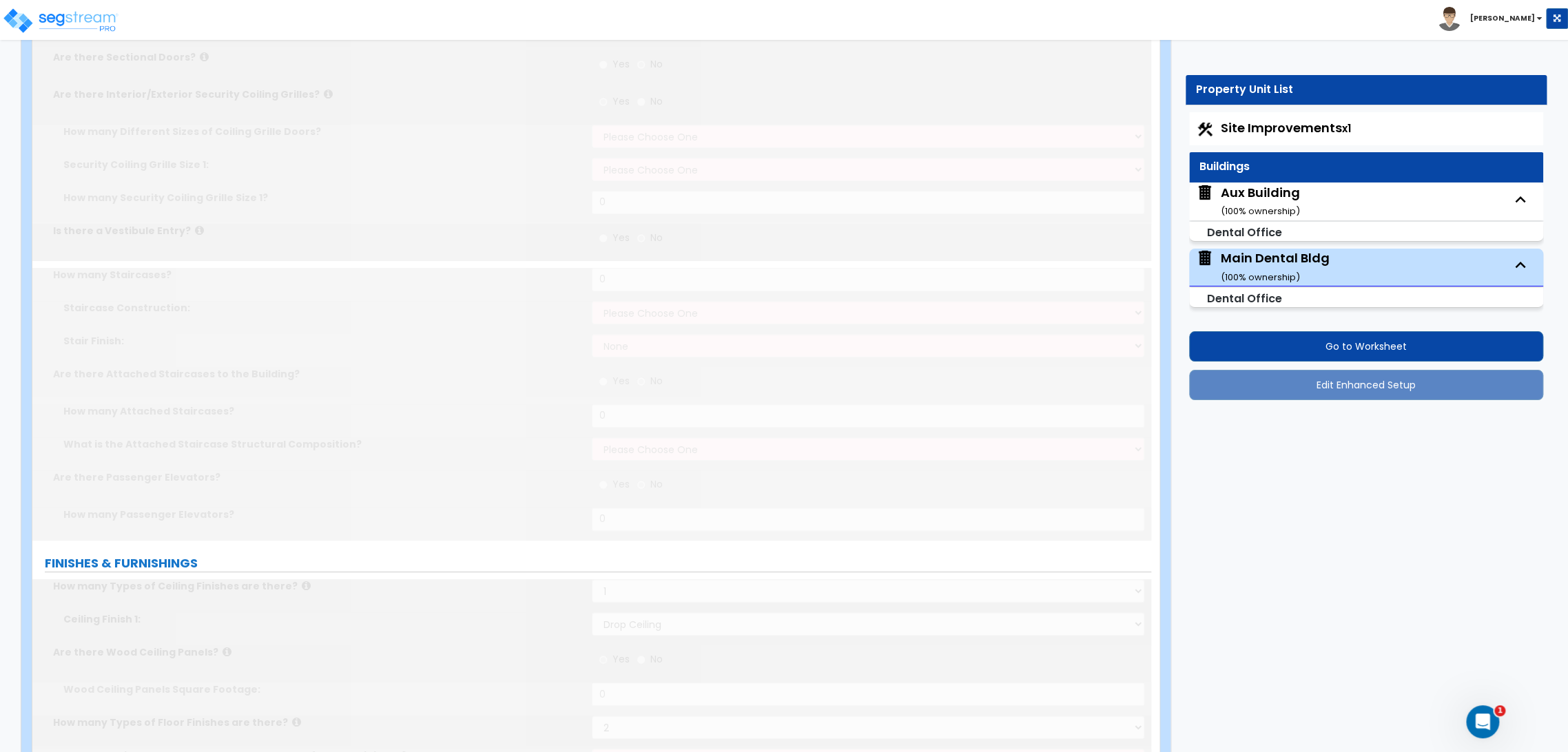
type input "45"
select select "5"
type input "6"
type input "24"
type input "3"
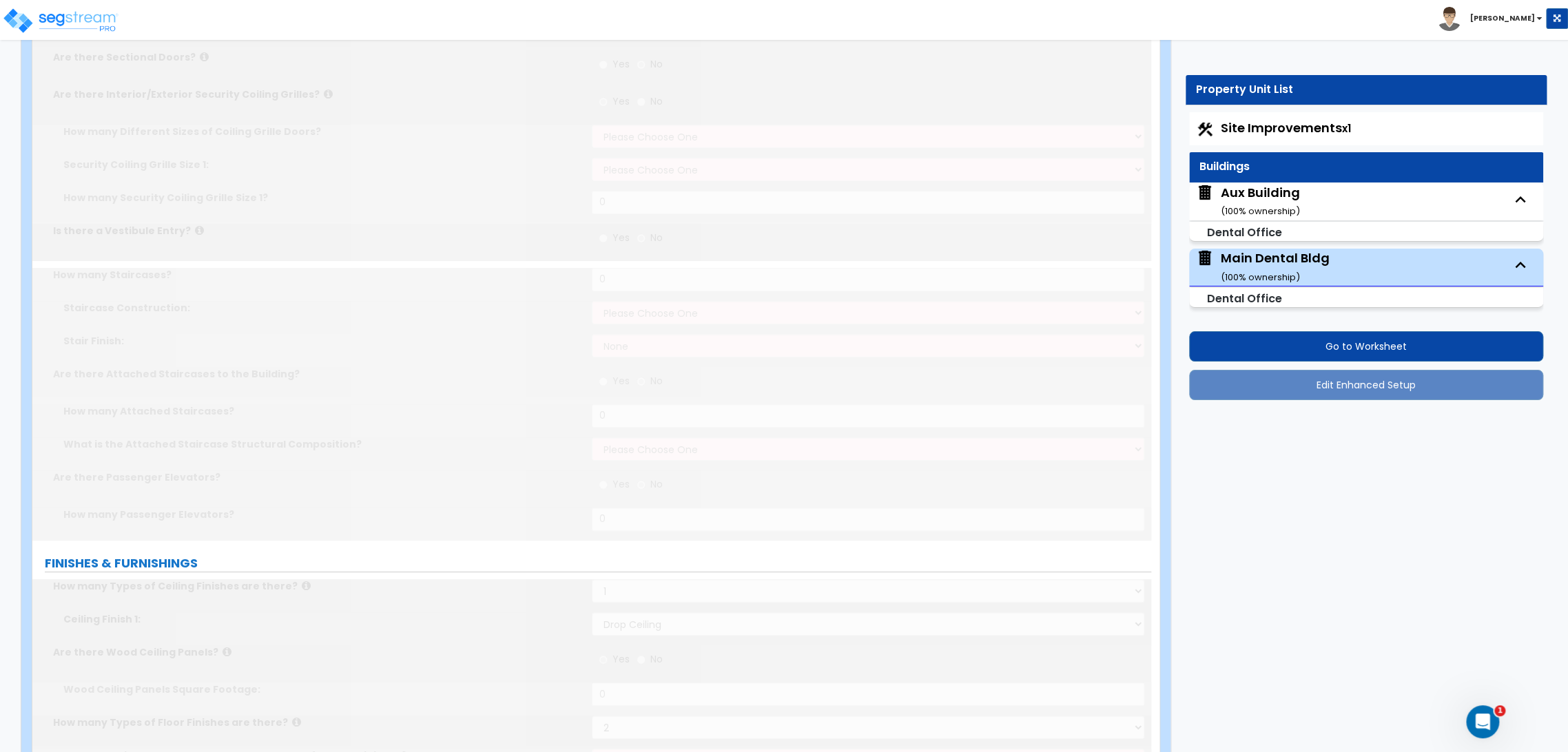
type input "2"
type input "1"
type input "2"
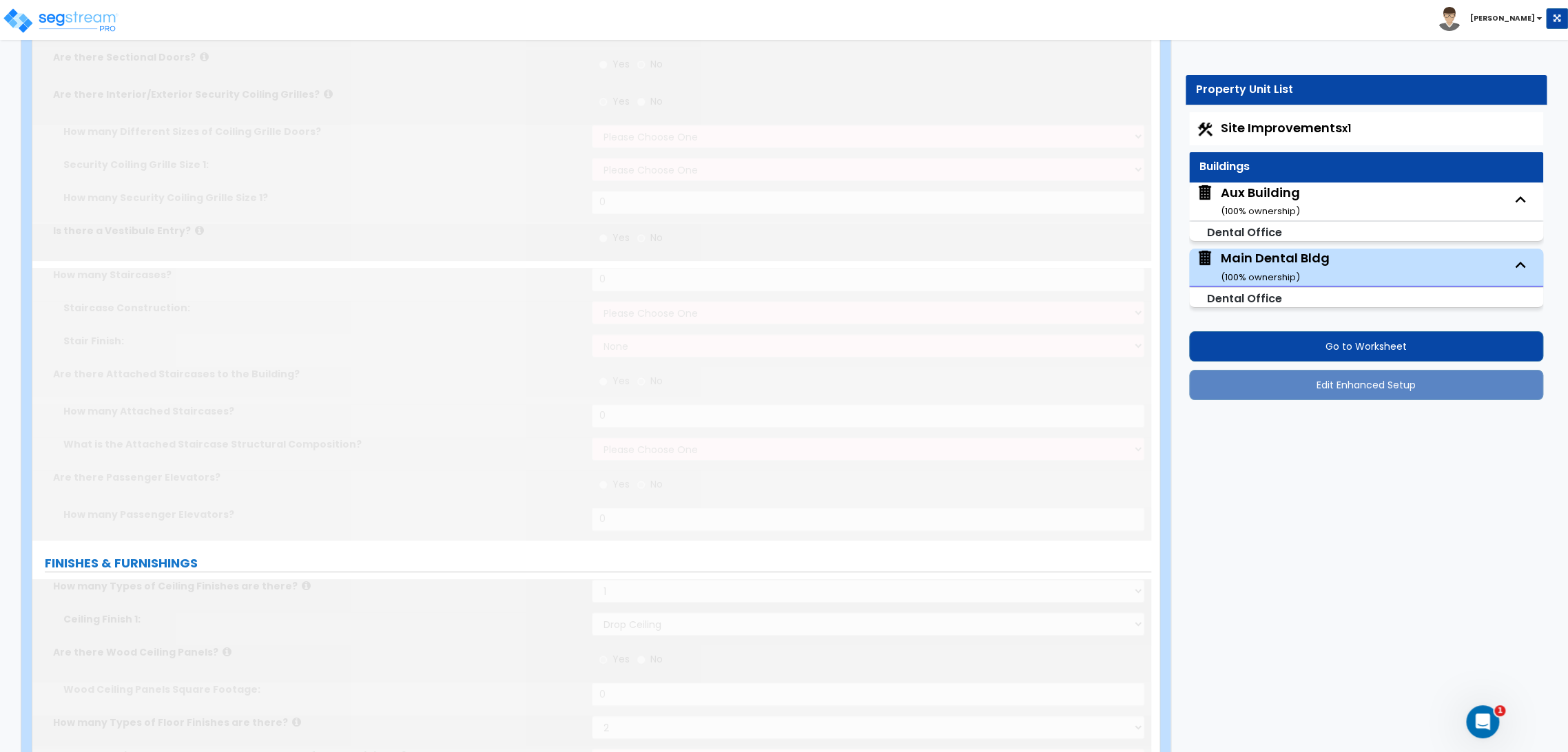
type input "180"
select select "7"
type input "15"
radio input "true"
type input "6"
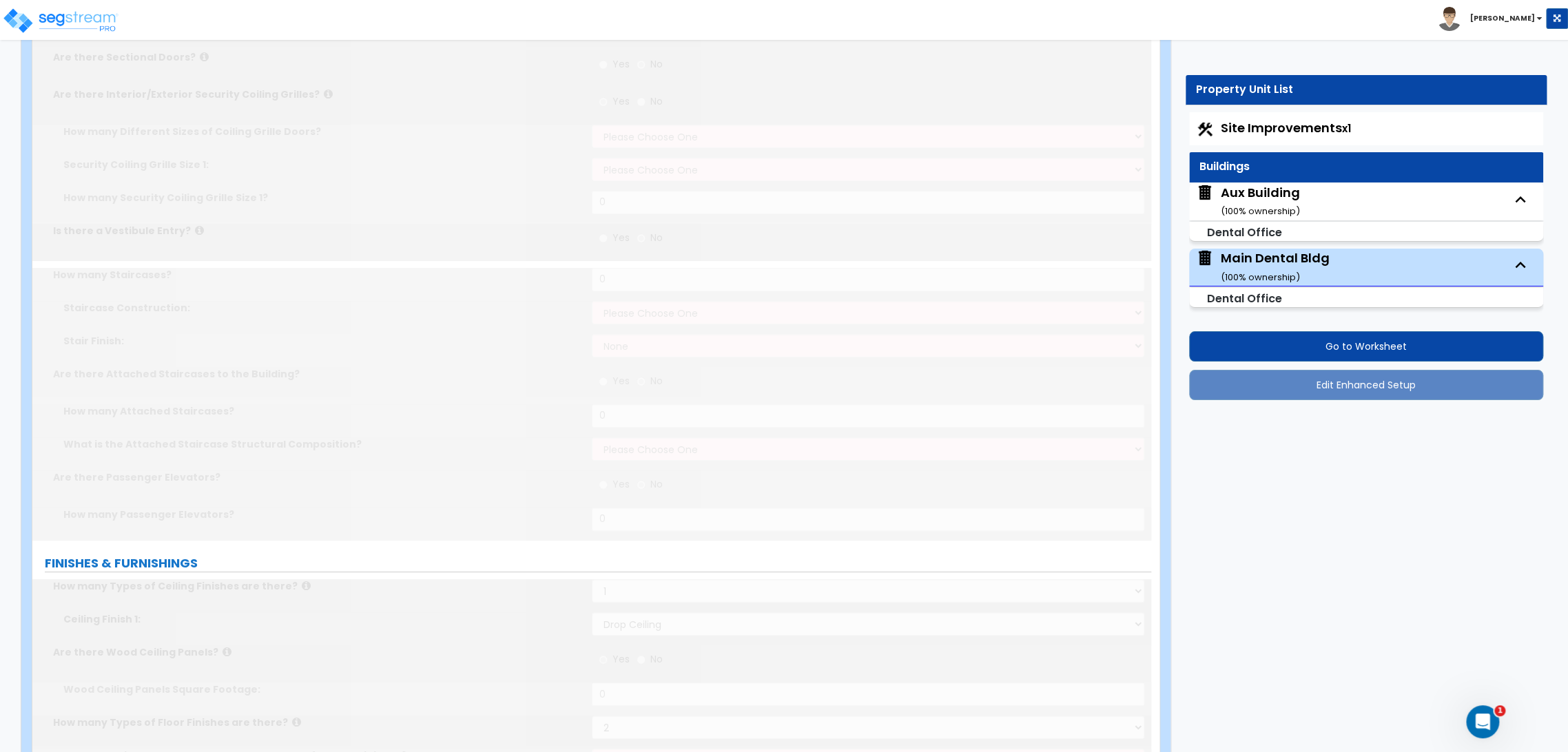
radio input "true"
type input "3"
type input "4"
radio input "true"
type input "3"
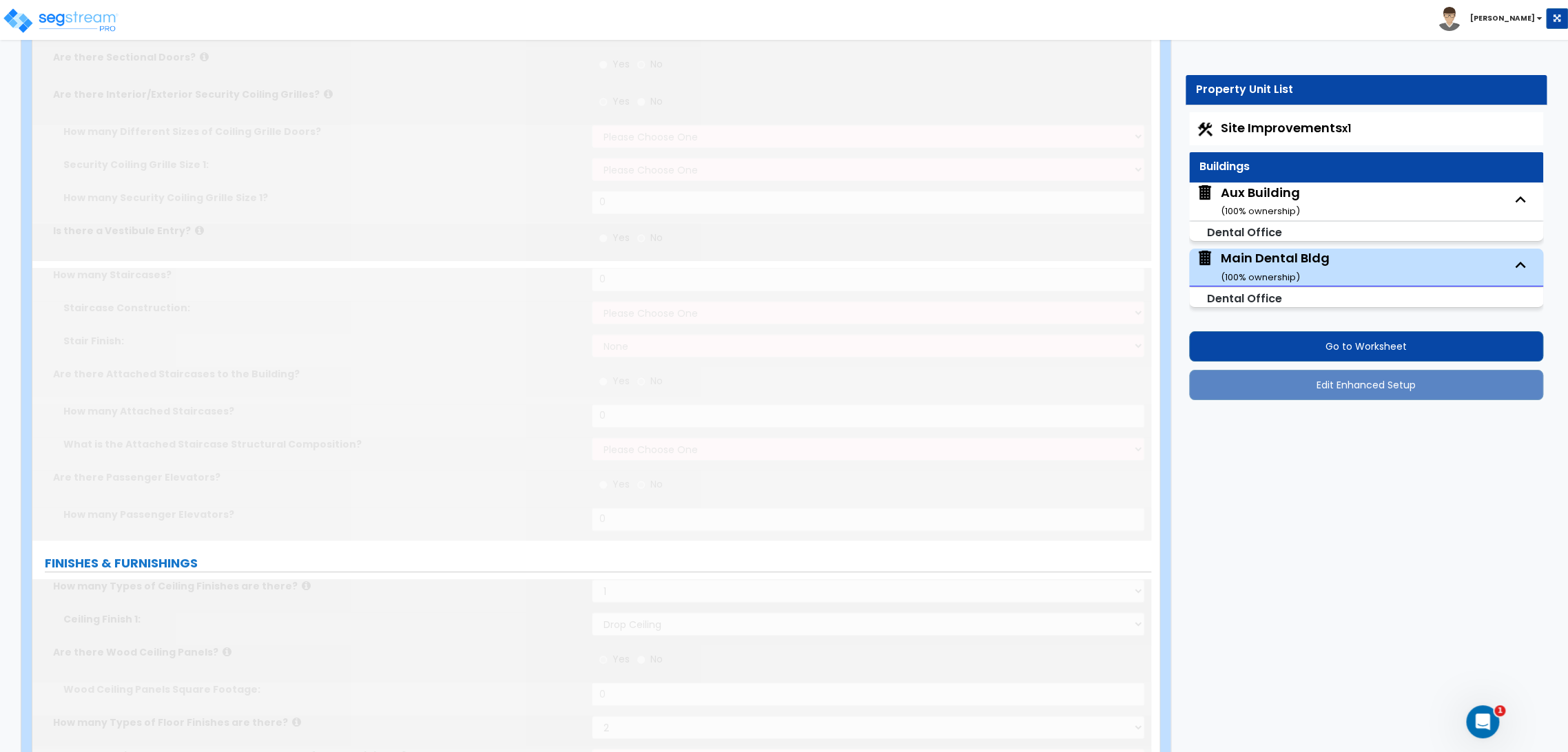
radio input "true"
select select "2"
type input "21"
radio input "true"
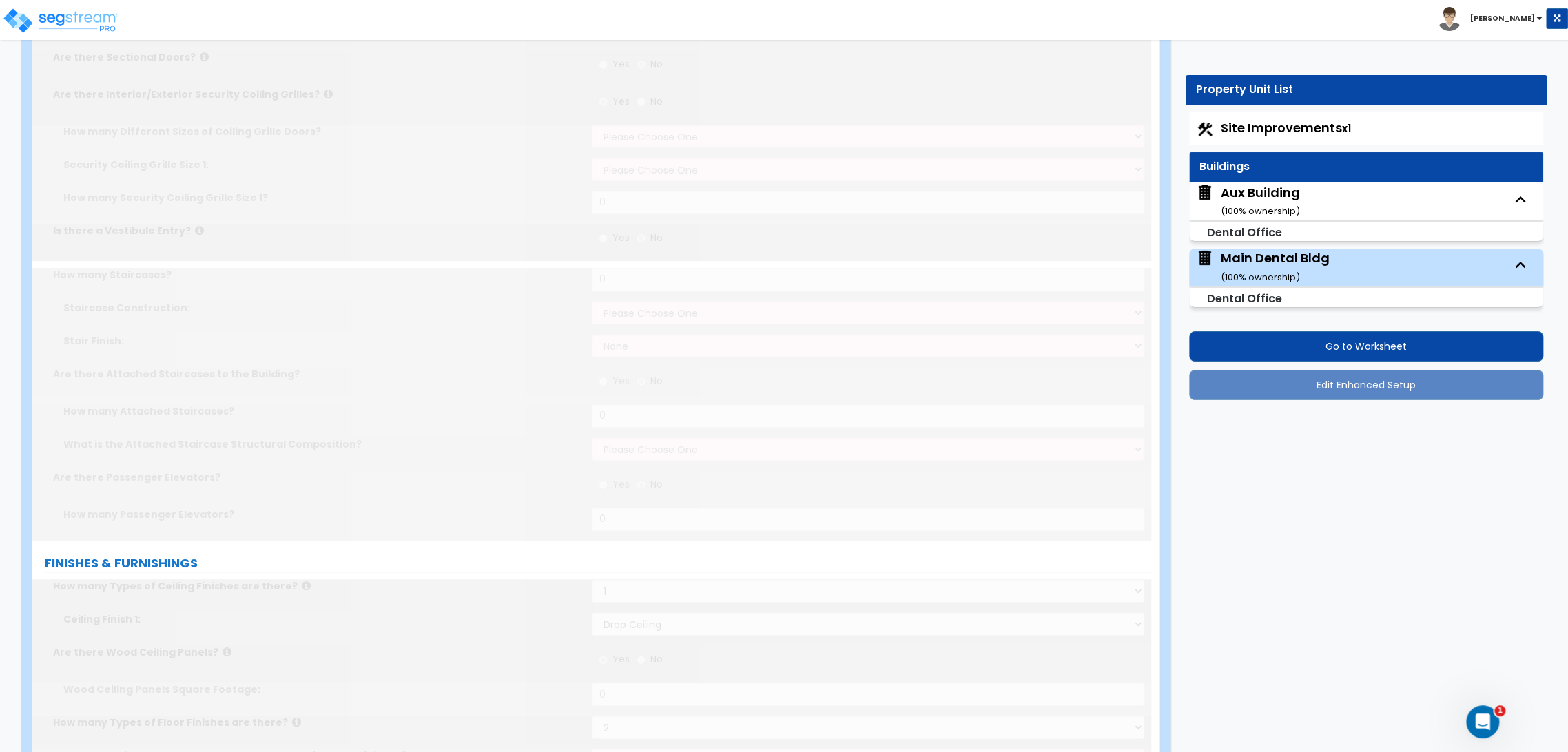
type input "12"
radio input "true"
type input "18"
radio input "true"
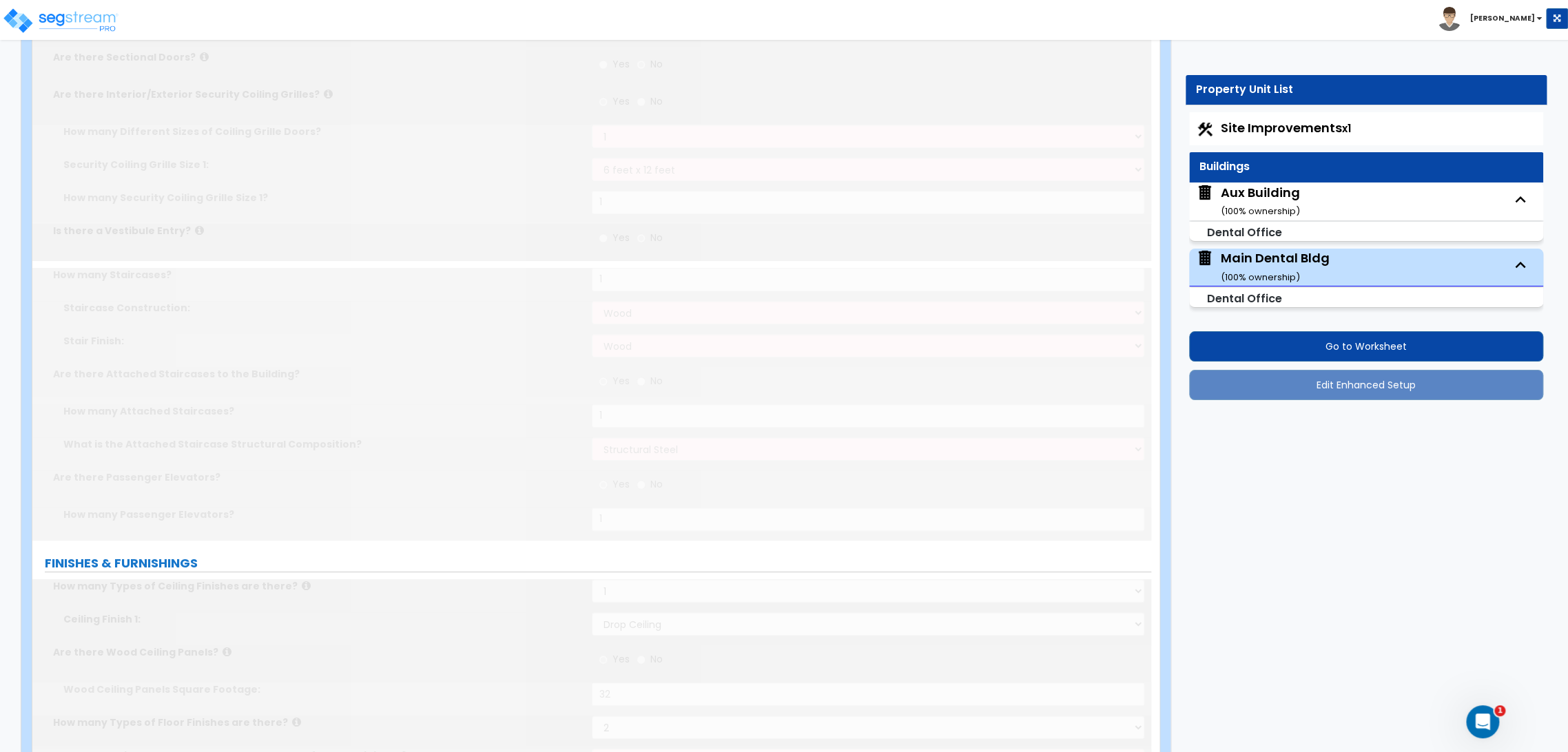
radio input "true"
select select "2"
radio input "true"
type input "9"
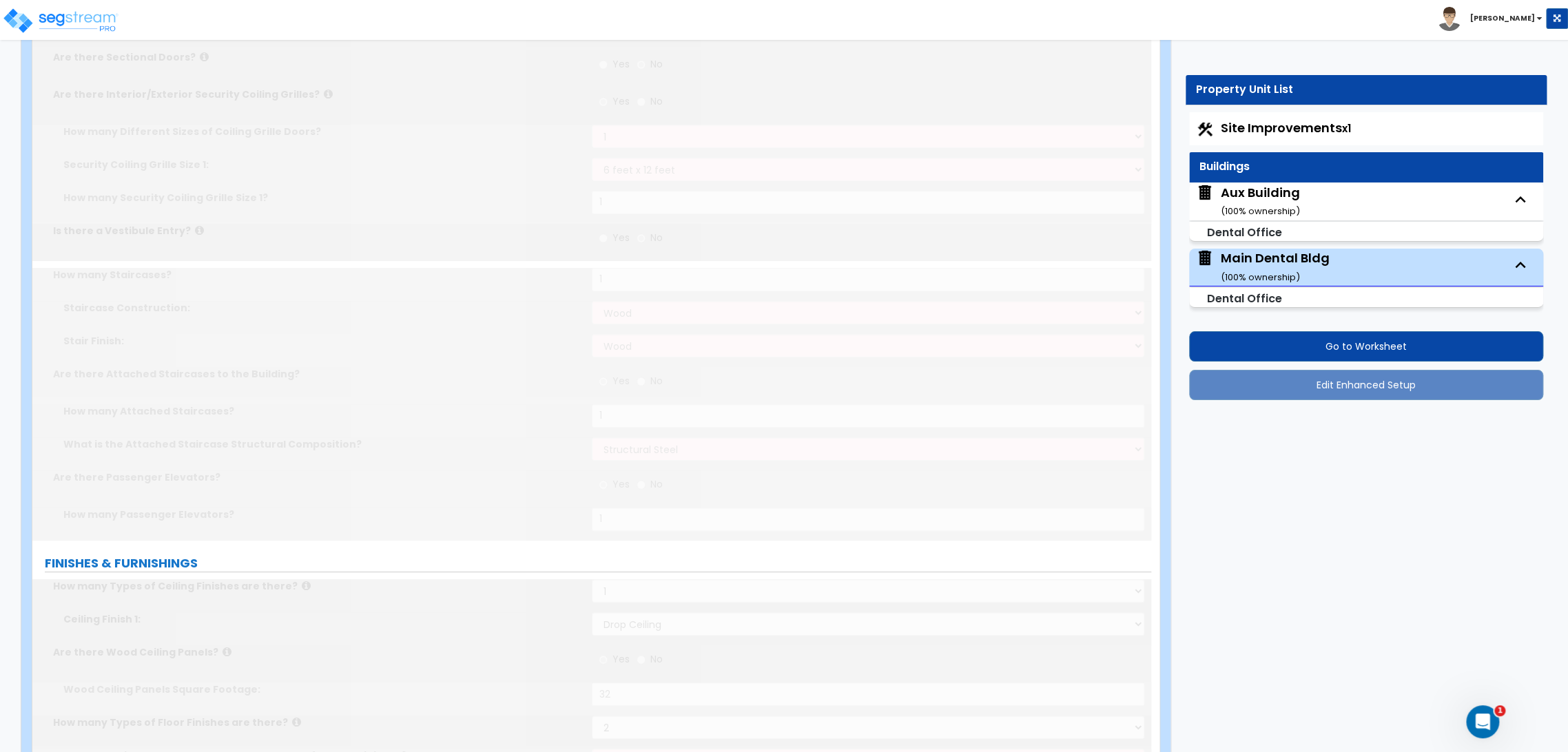
type input "9"
radio input "true"
type input "12"
type input "1"
radio input "true"
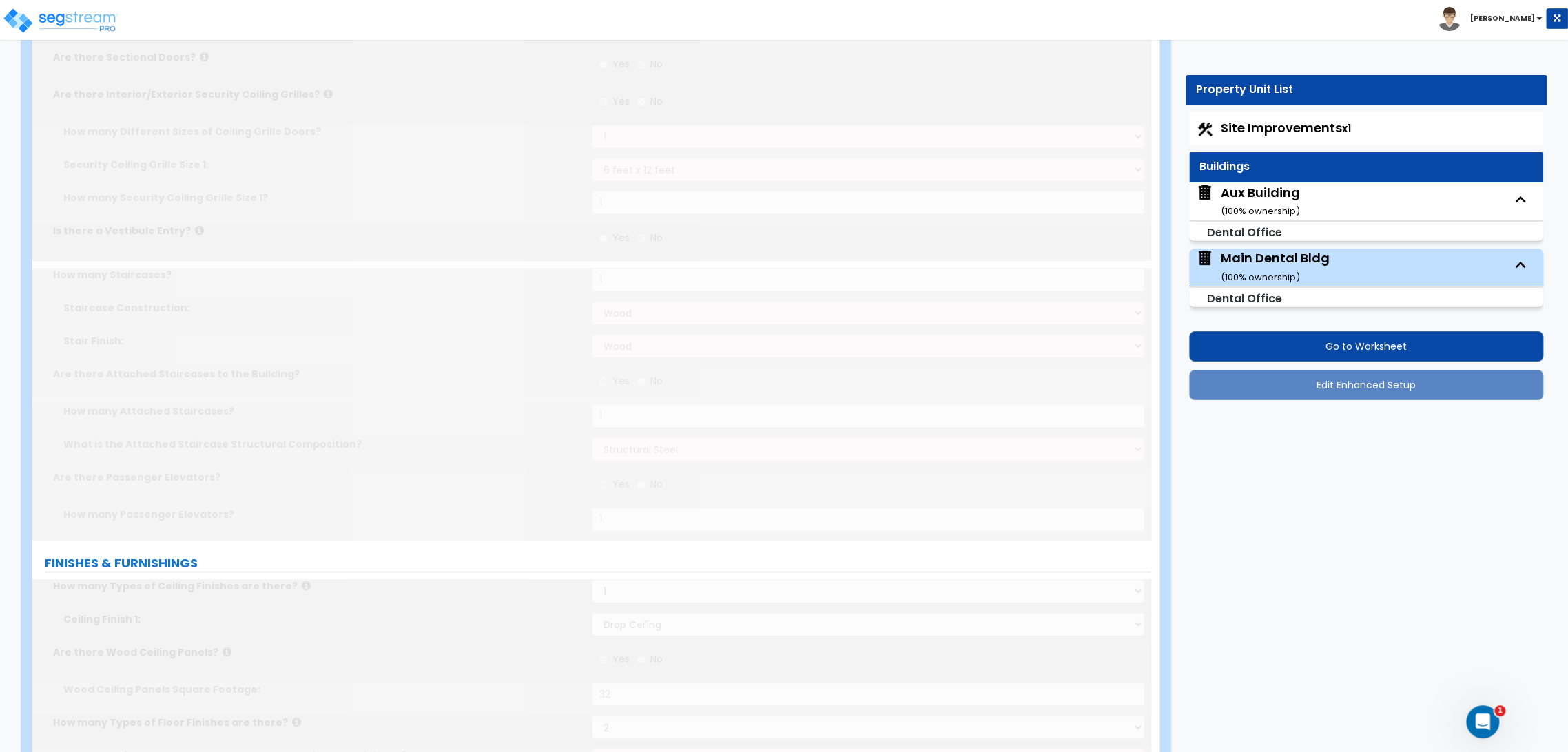
type input "1"
type input "2"
select select "4"
type input "20"
radio input "true"
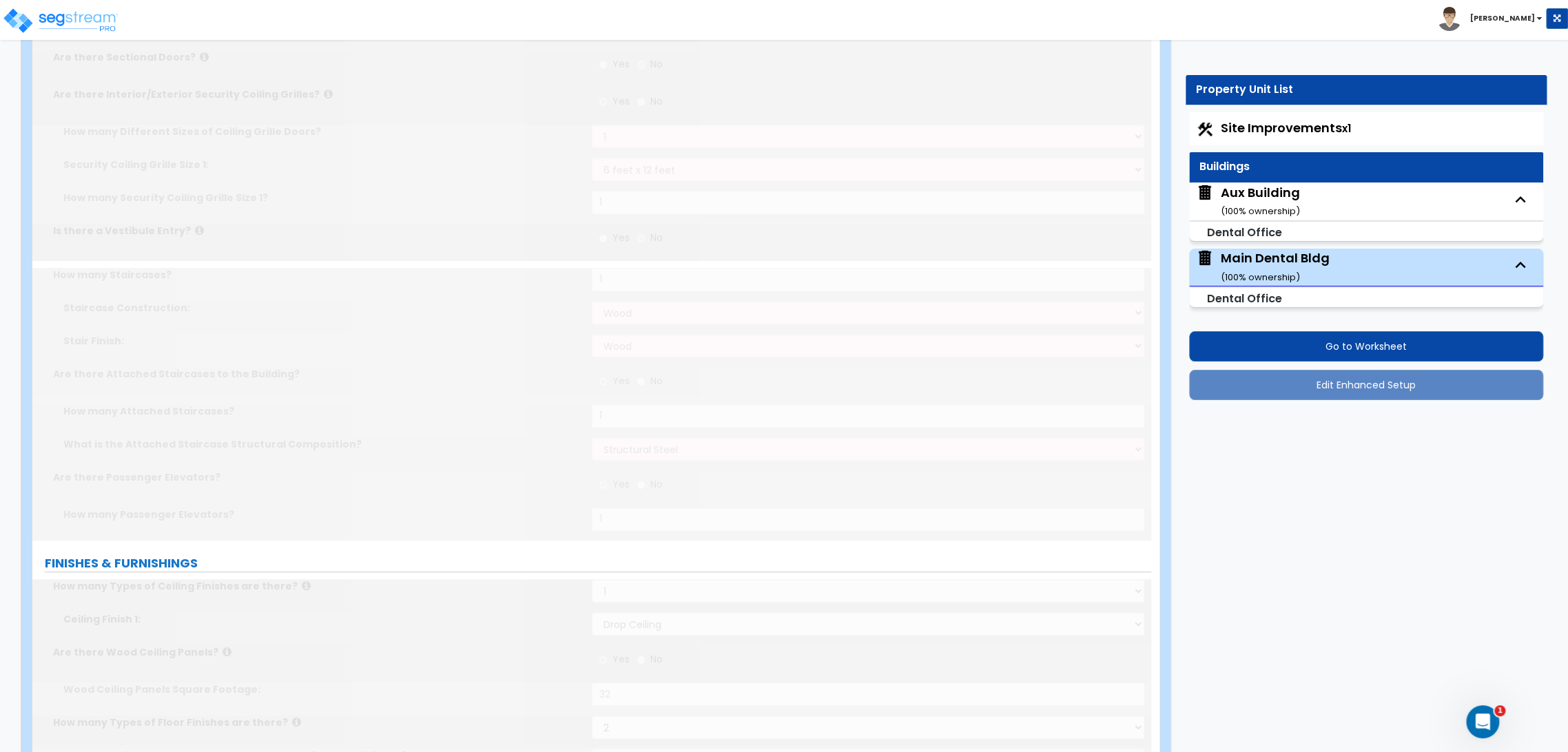
radio input "true"
type input "9"
radio input "true"
type input "12"
type input "1"
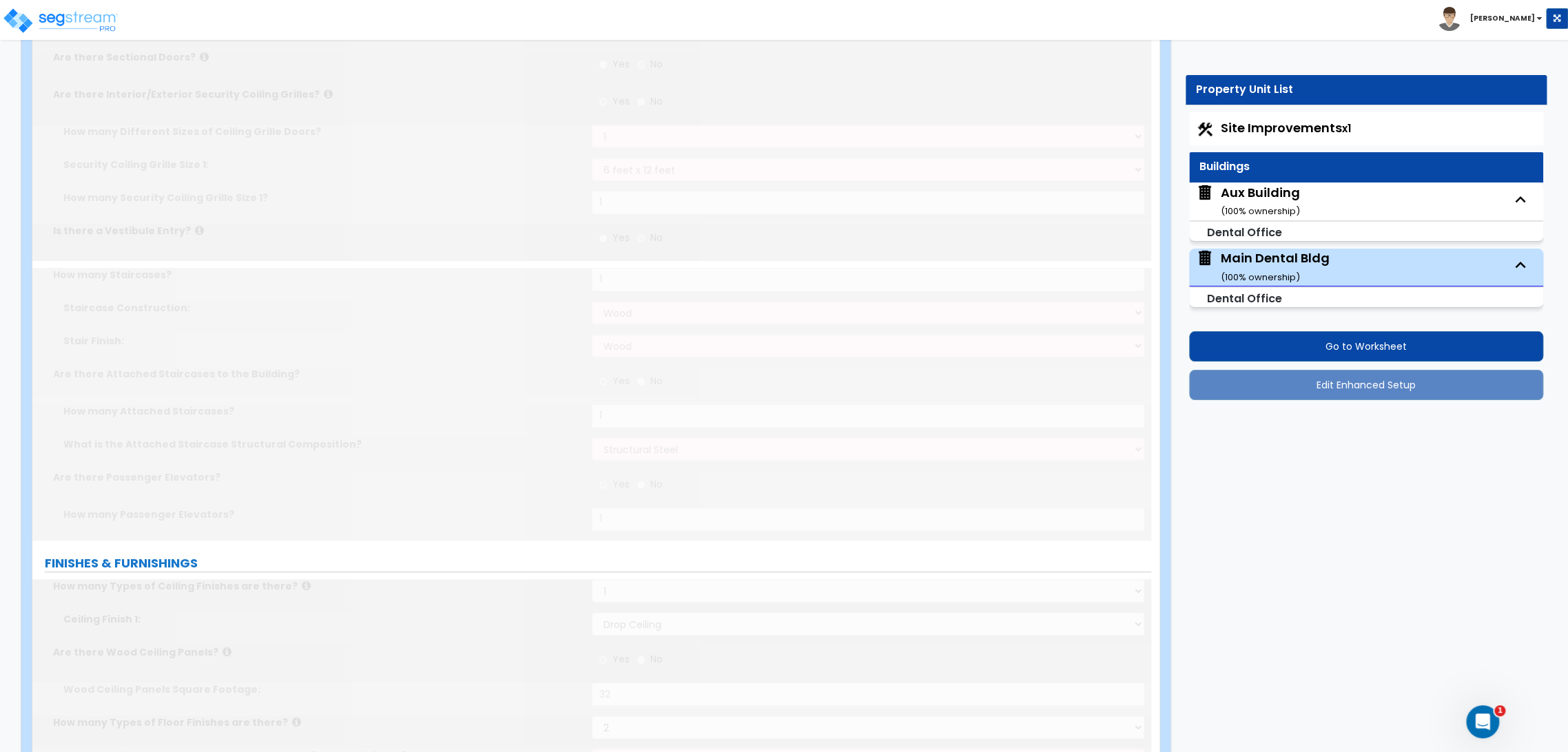
type input "1"
radio input "true"
type input "2"
select select "1"
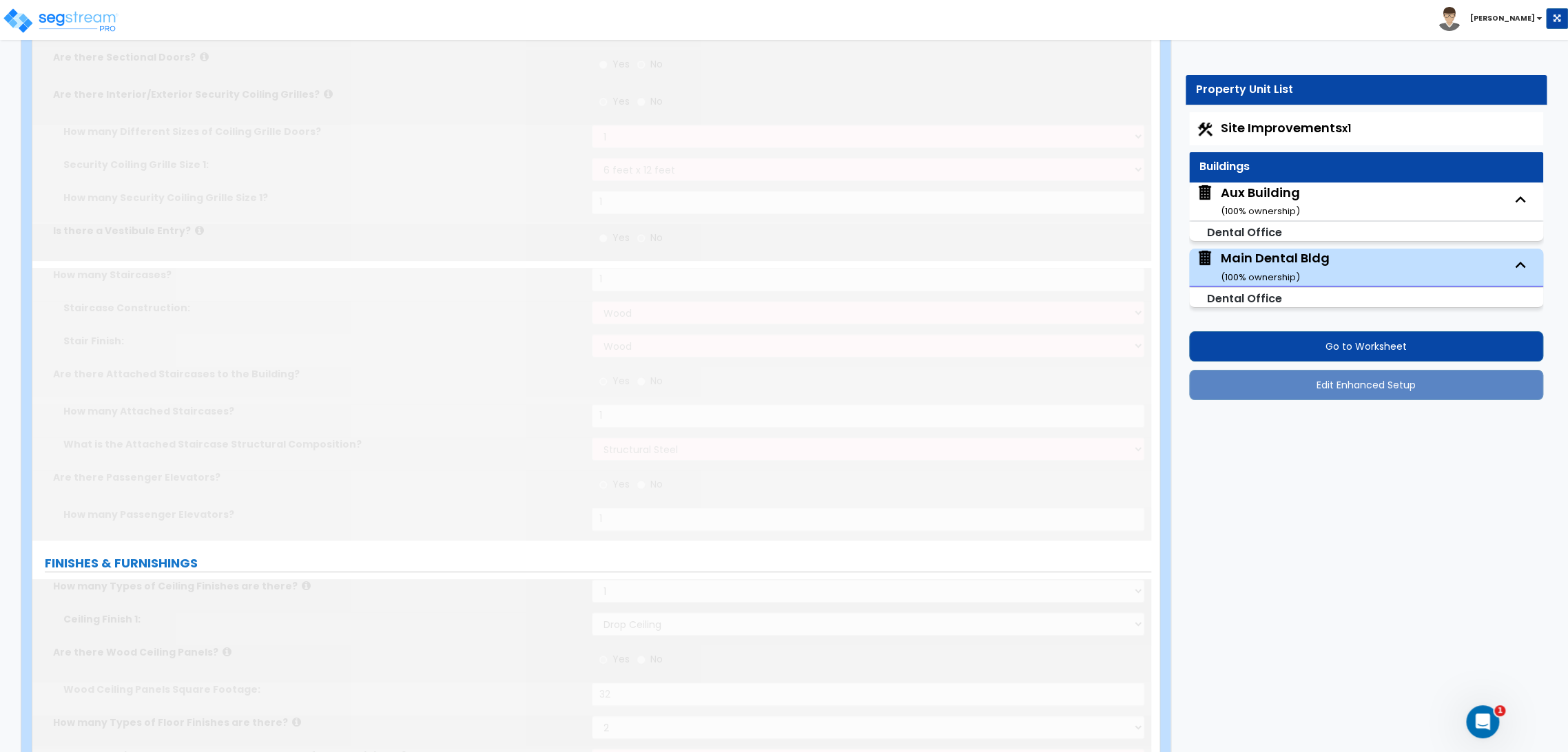
radio input "true"
type input "2"
type input "3"
type input "4"
type input "1"
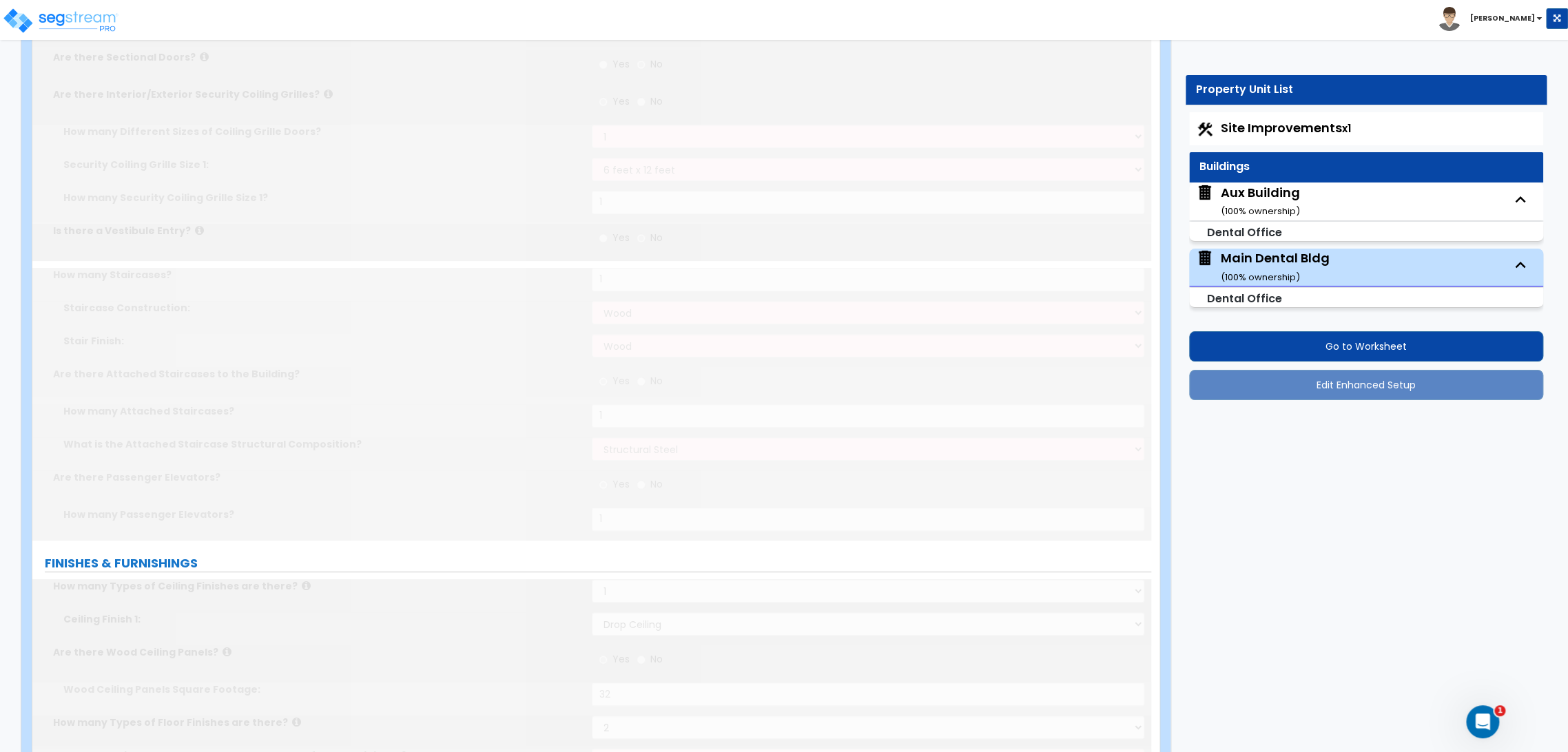
type input "2"
radio input "true"
type input "40"
select select "1"
select select "2"
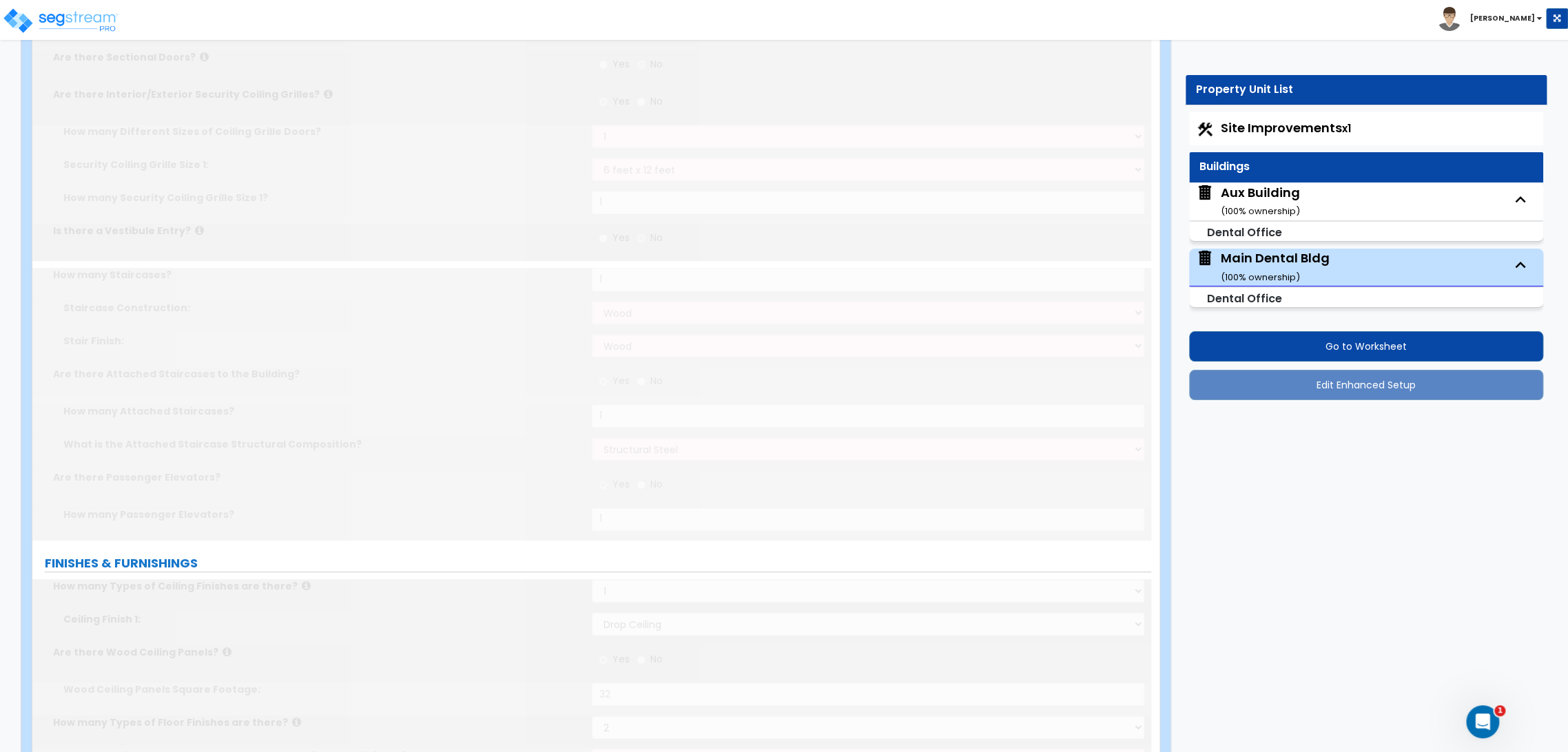
type input "2"
type input "1"
radio input "true"
type input "6"
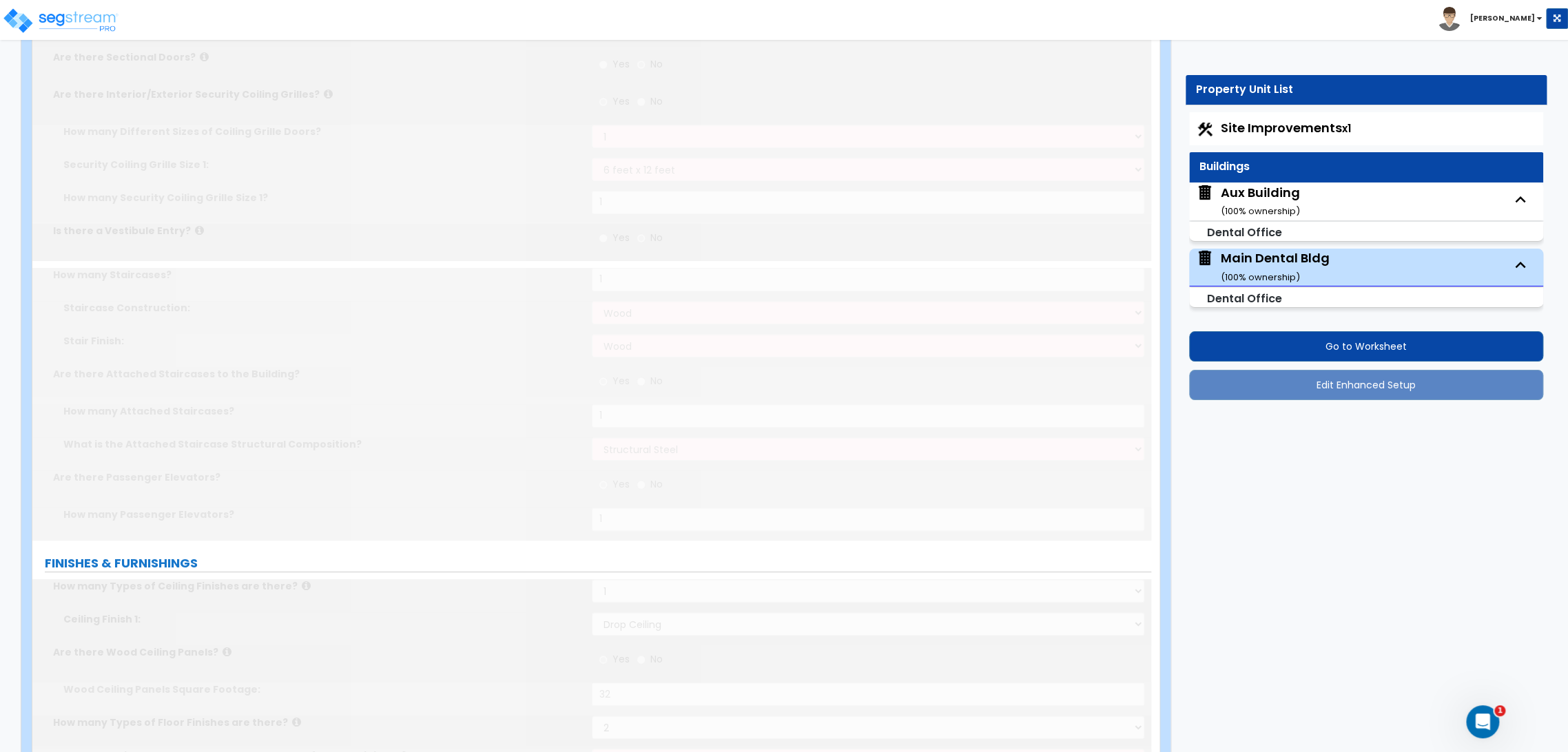
type input "6"
radio input "true"
type input "12"
select select "2"
type input "45"
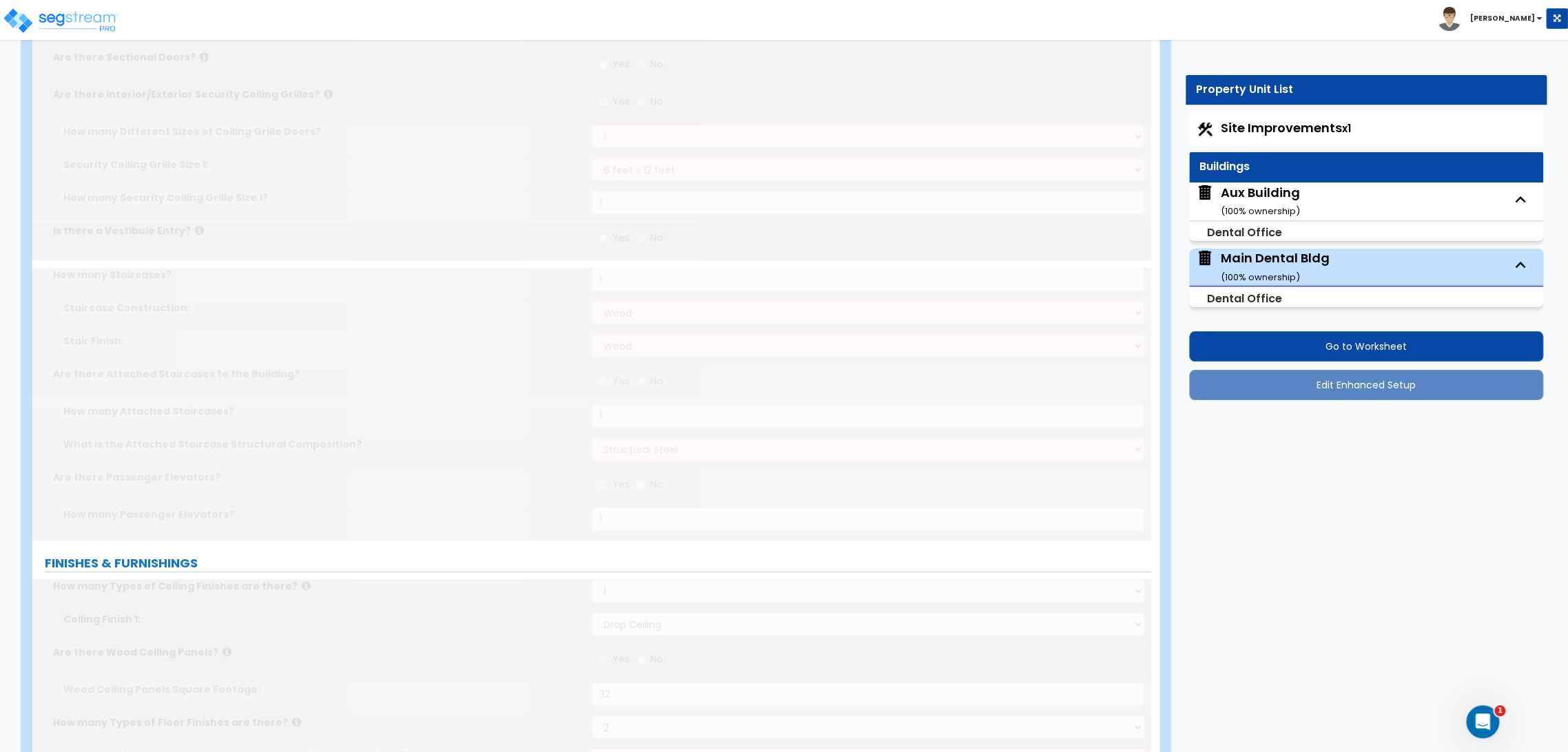
select select "2"
select select "3"
select select "2"
type input "1"
select select "2"
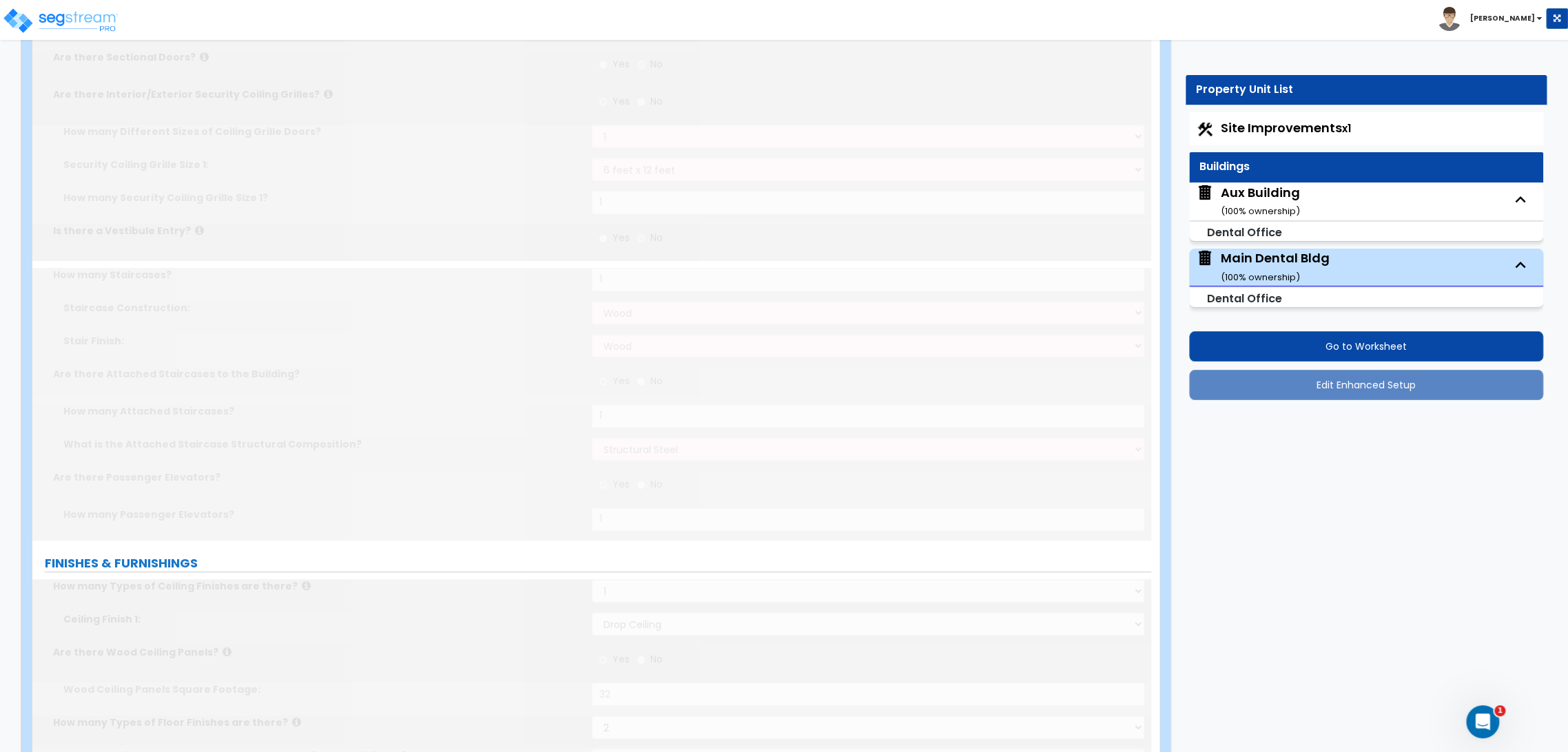
select select "2"
select select "1"
select select "6"
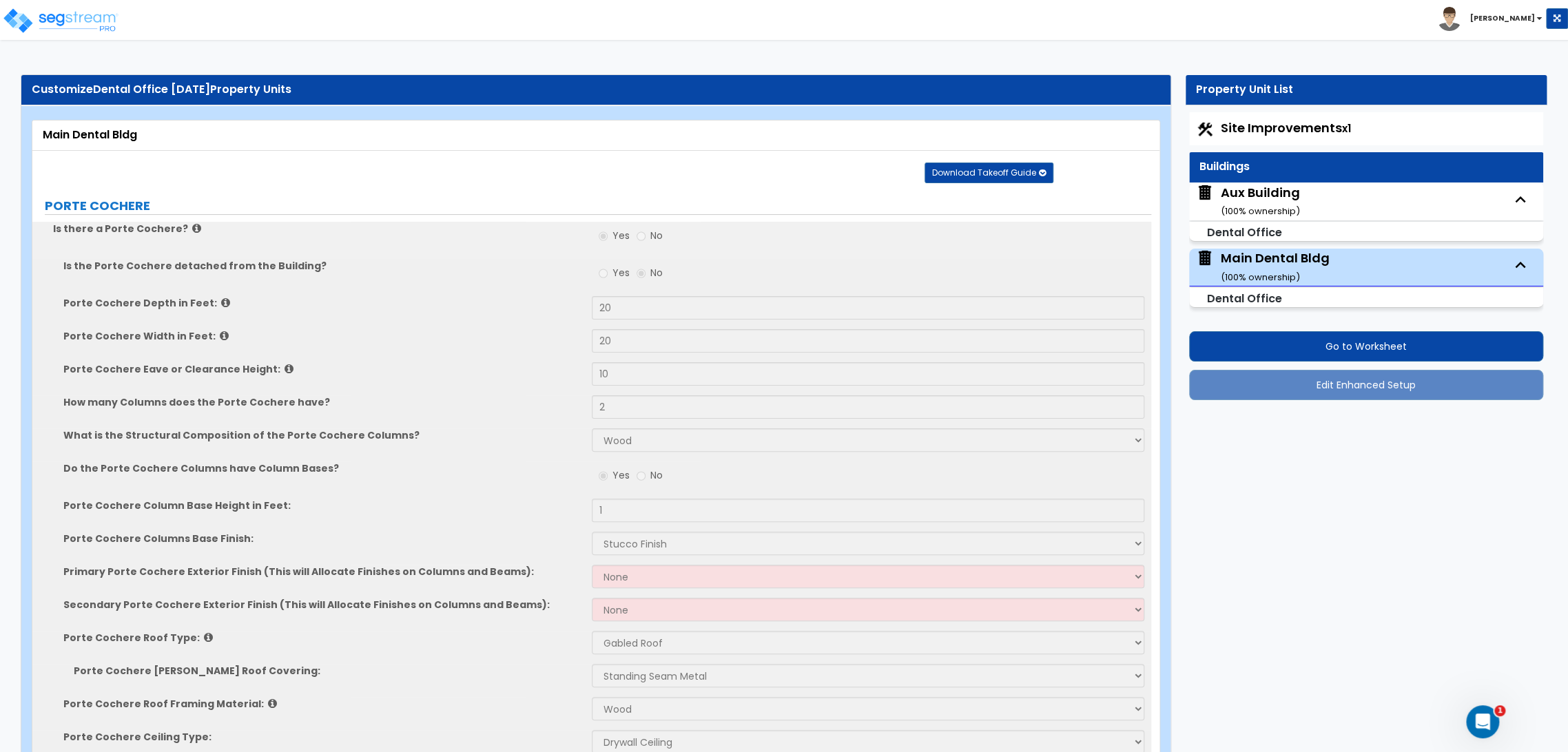
click at [888, 277] on div "Yes No" at bounding box center [871, 278] width 559 height 37
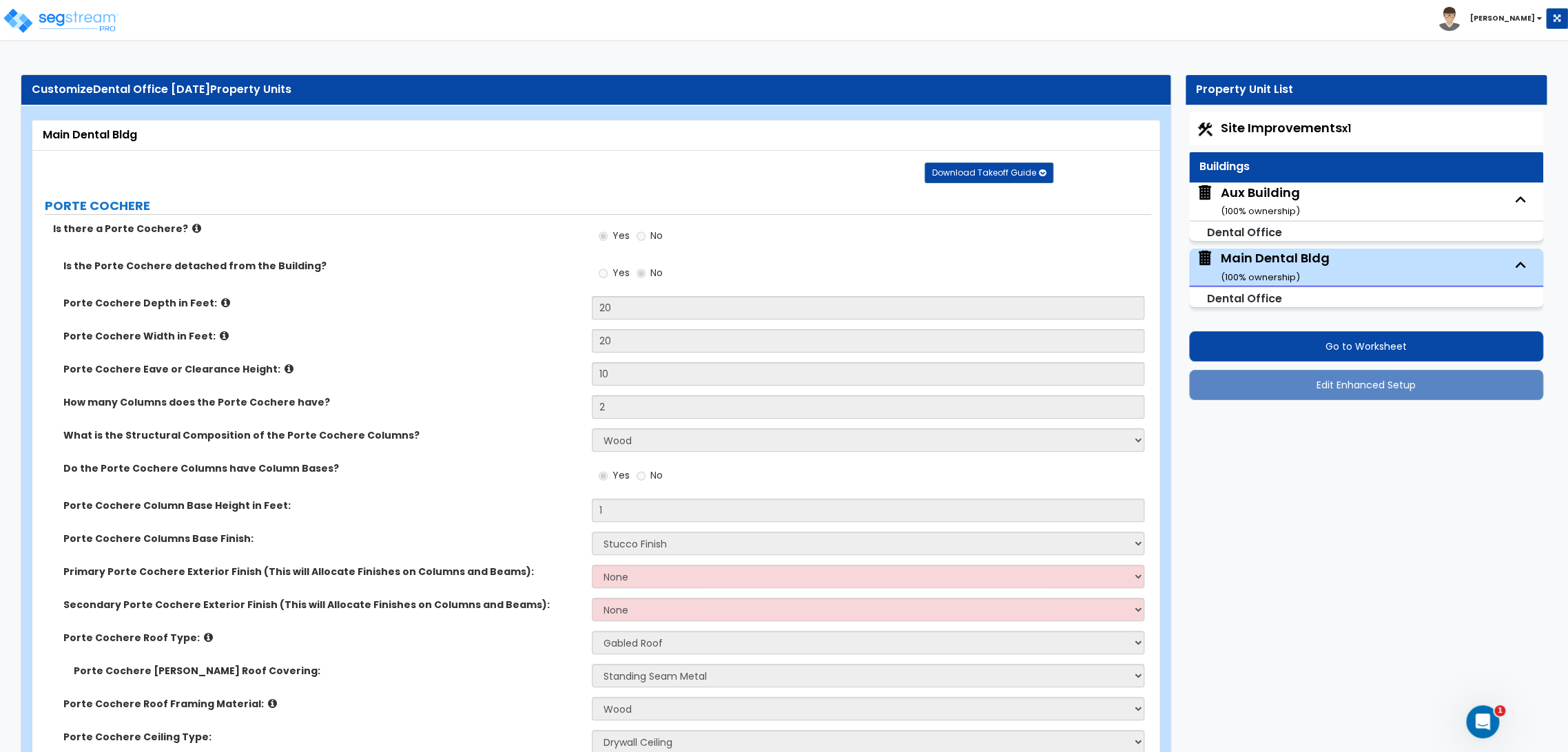
scroll to position [9321, 0]
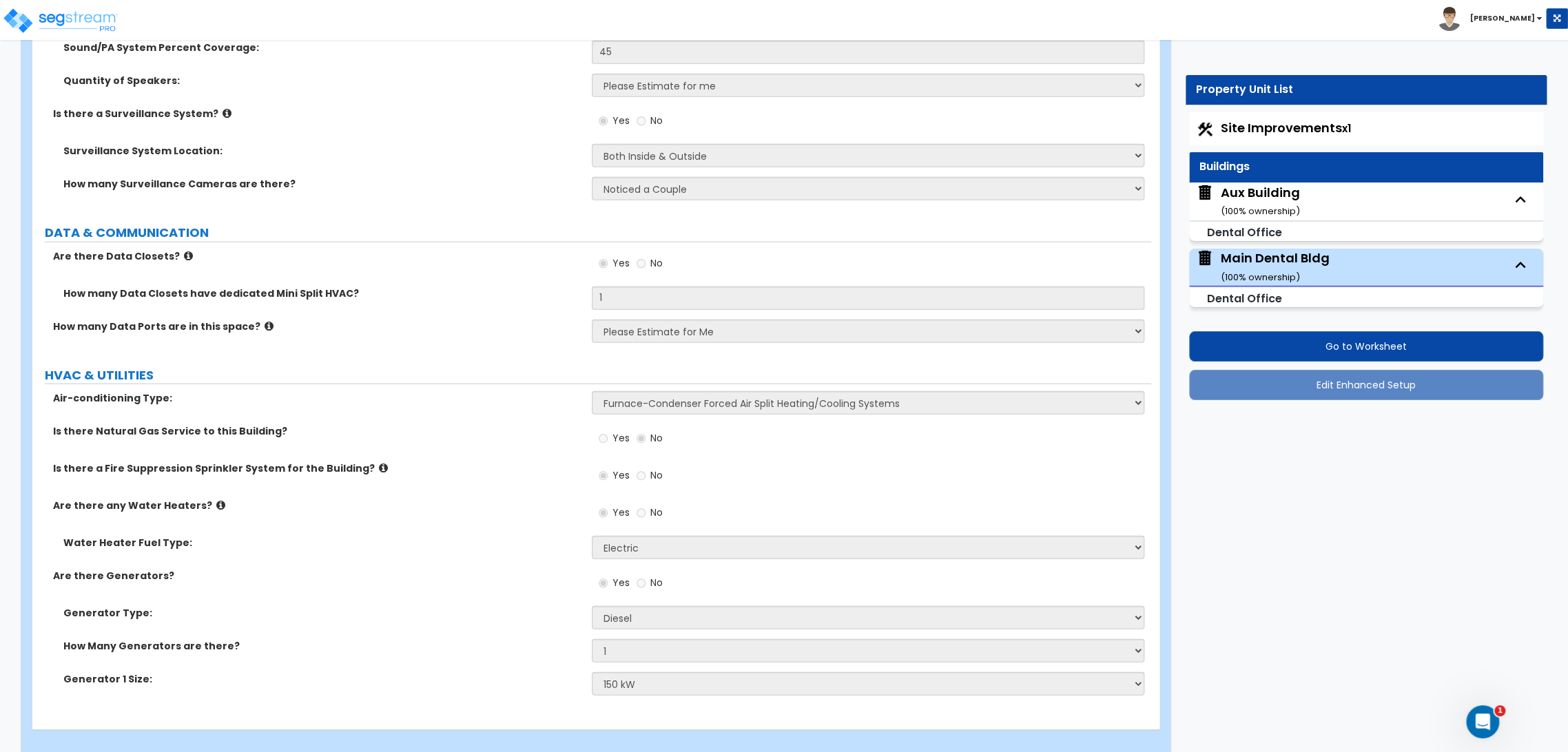
click at [1267, 134] on span "Site Improvements x1" at bounding box center [1285, 128] width 130 height 18
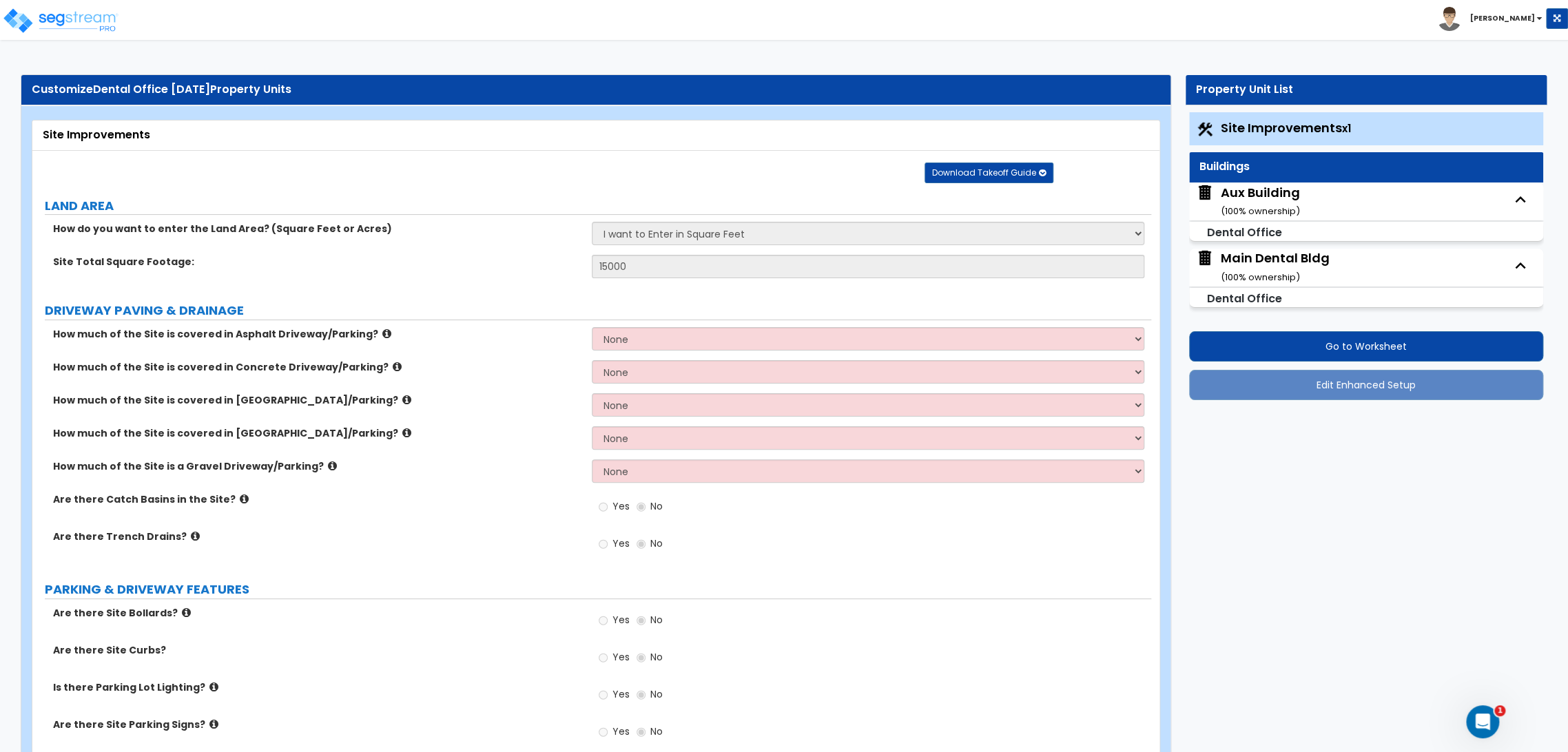
drag, startPoint x: 1276, startPoint y: 120, endPoint x: 1163, endPoint y: 629, distance: 521.4
click at [1251, 122] on span "Site Improvements x1" at bounding box center [1285, 128] width 130 height 18
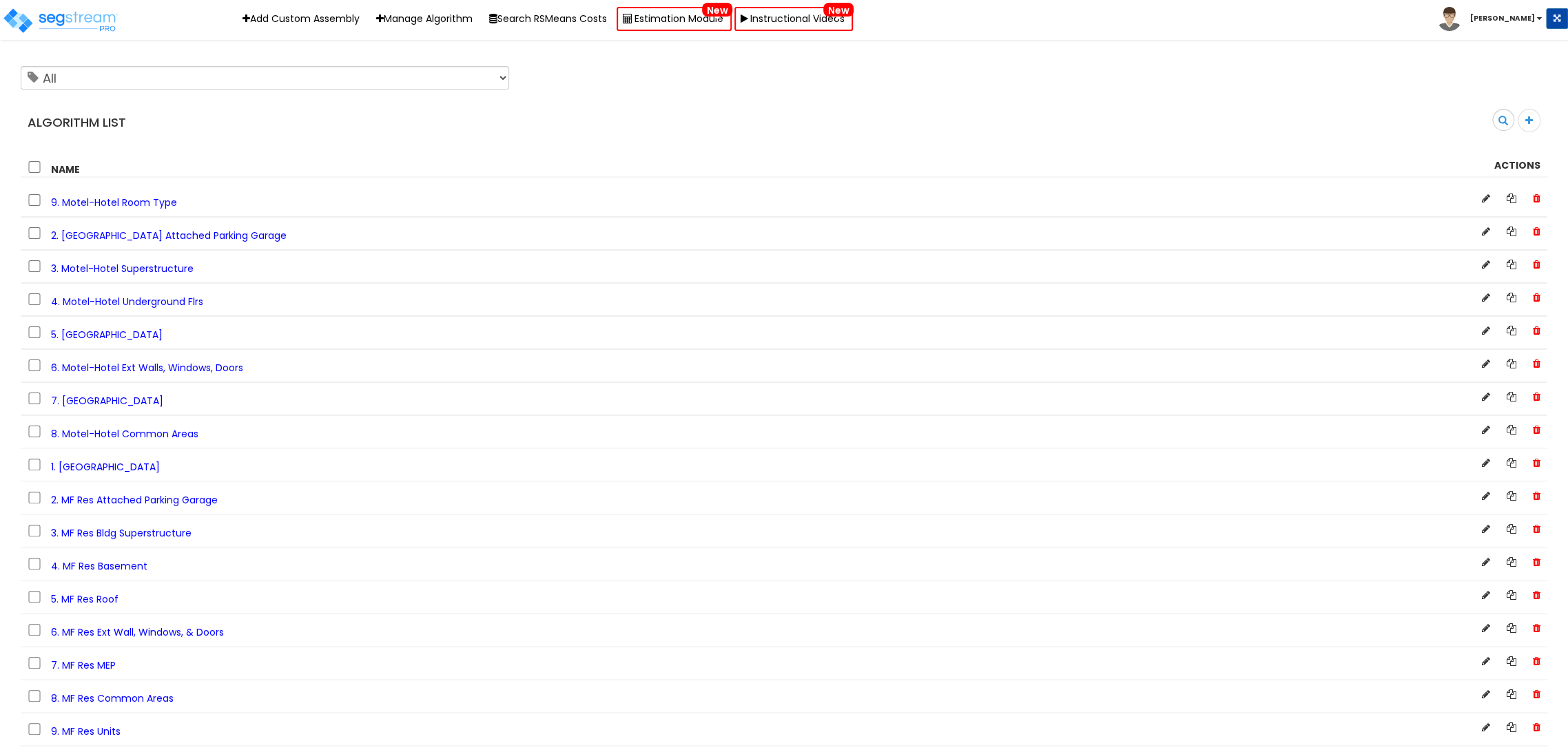
scroll to position [6551, 0]
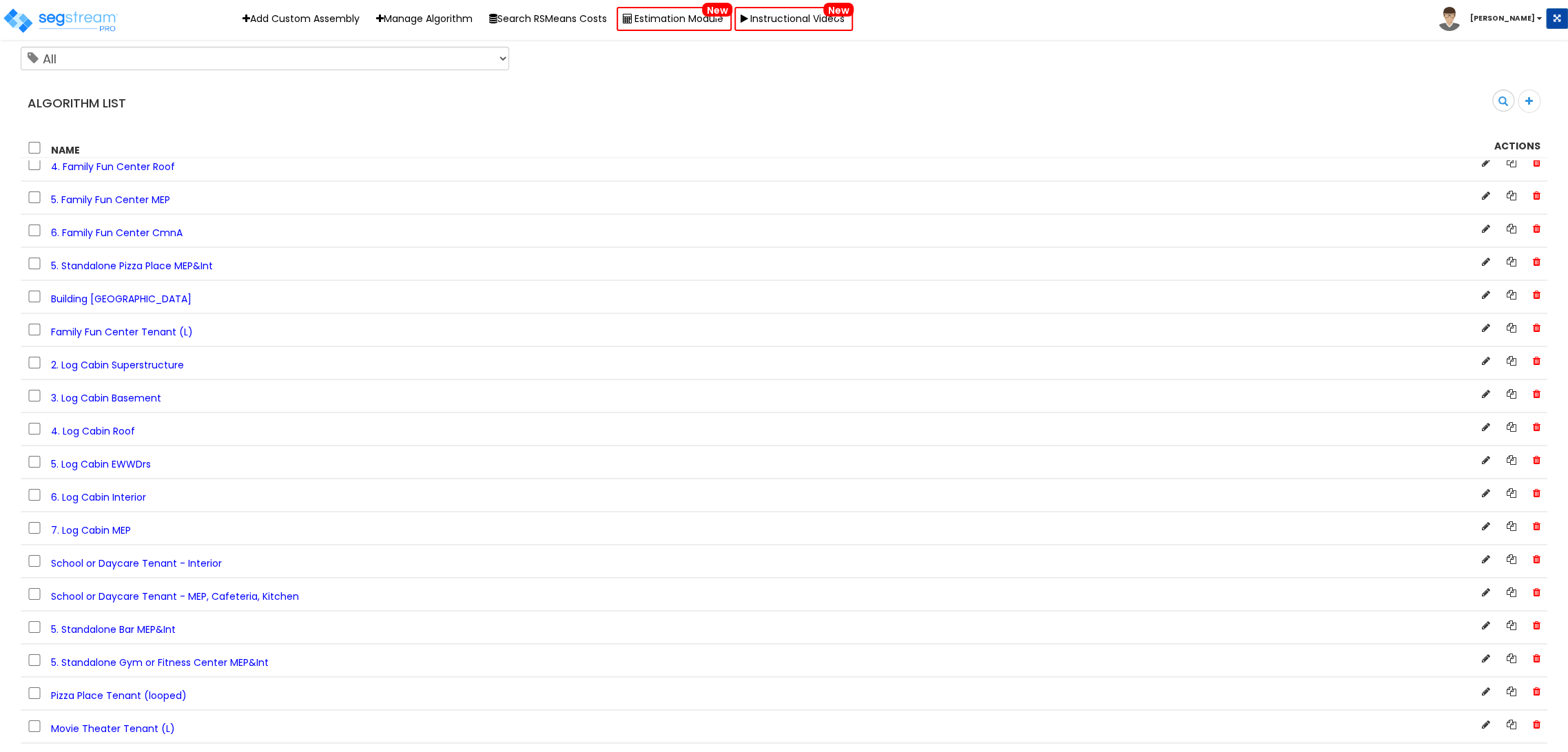
click at [75, 306] on span "Building [GEOGRAPHIC_DATA]" at bounding box center [121, 299] width 141 height 14
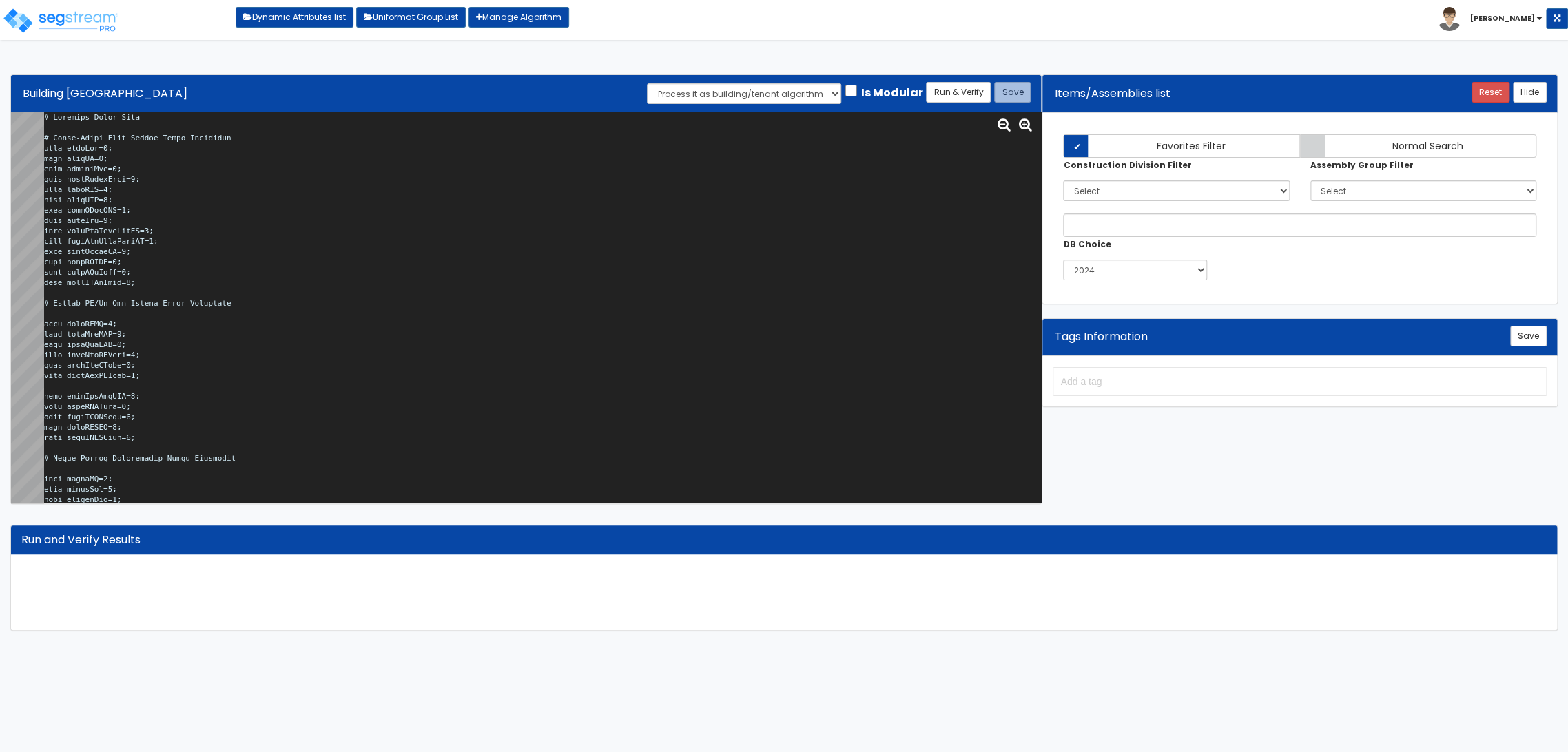
click at [580, 215] on textarea at bounding box center [543, 308] width 997 height 391
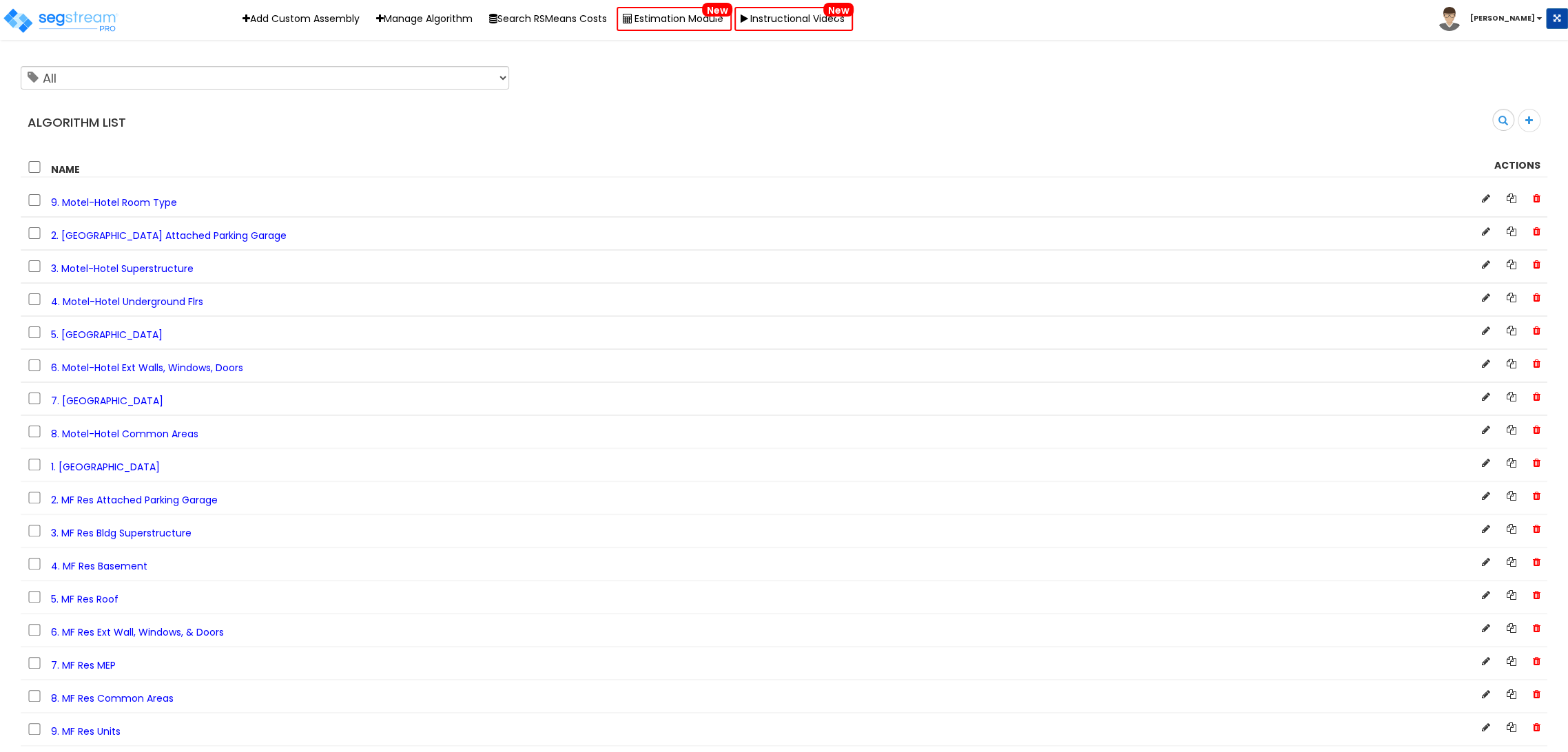
click at [535, 120] on h4 "Algorithm List" at bounding box center [400, 122] width 746 height 14
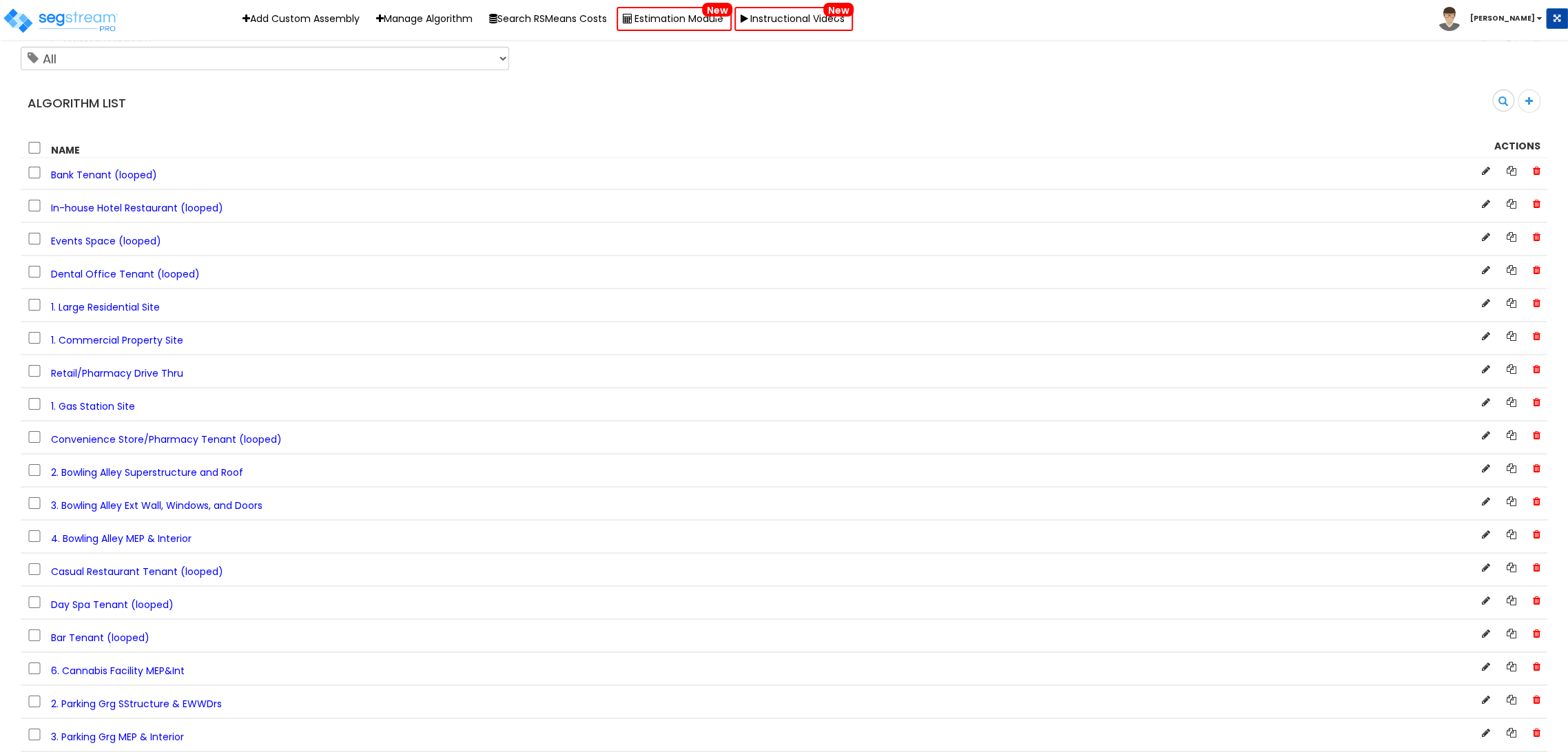
click at [136, 347] on span "1. Commercial Property Site" at bounding box center [116, 340] width 132 height 14
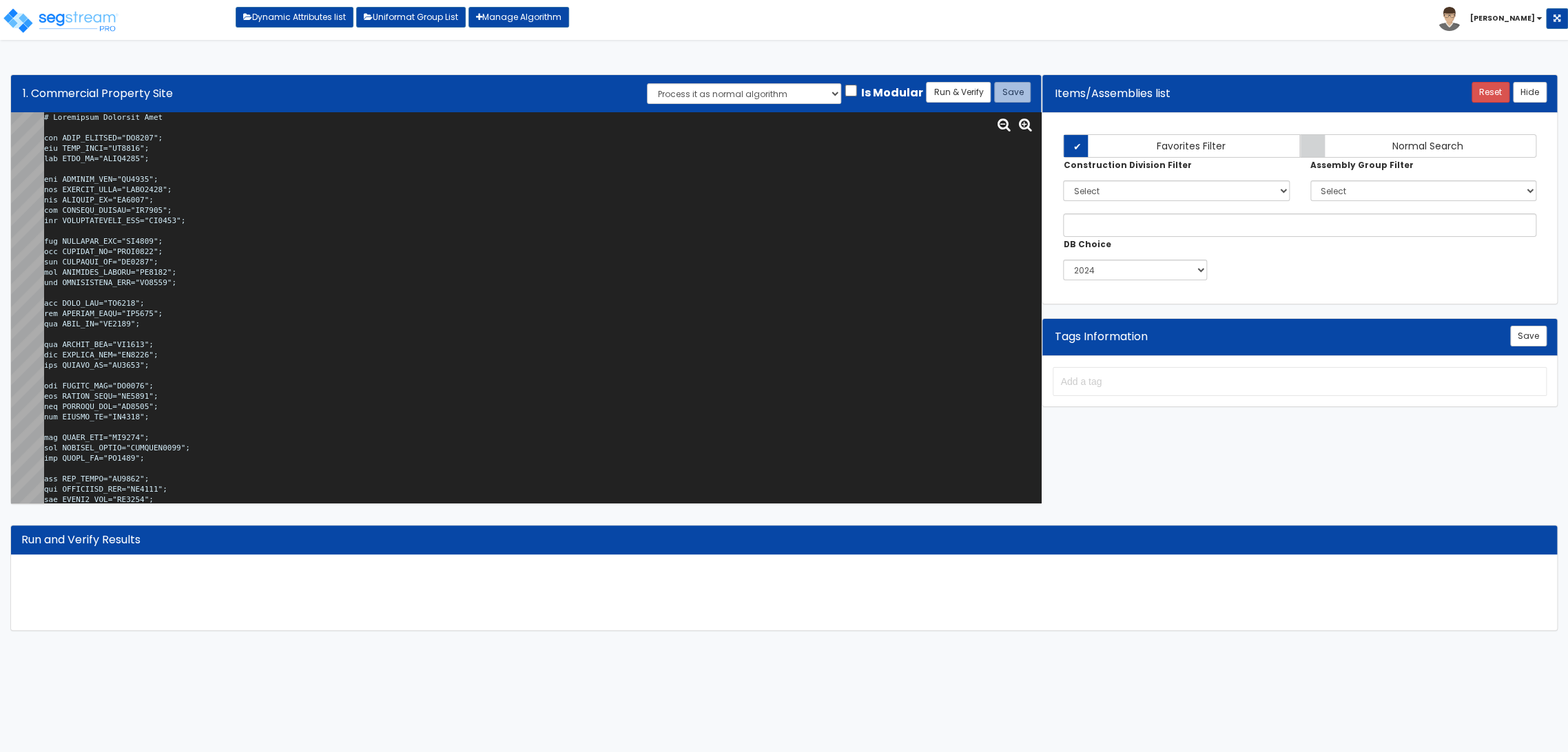
click at [581, 288] on textarea at bounding box center [543, 308] width 997 height 391
click at [686, 357] on textarea at bounding box center [543, 308] width 997 height 391
click at [436, 317] on textarea at bounding box center [543, 308] width 997 height 391
click at [272, 421] on textarea at bounding box center [543, 308] width 997 height 391
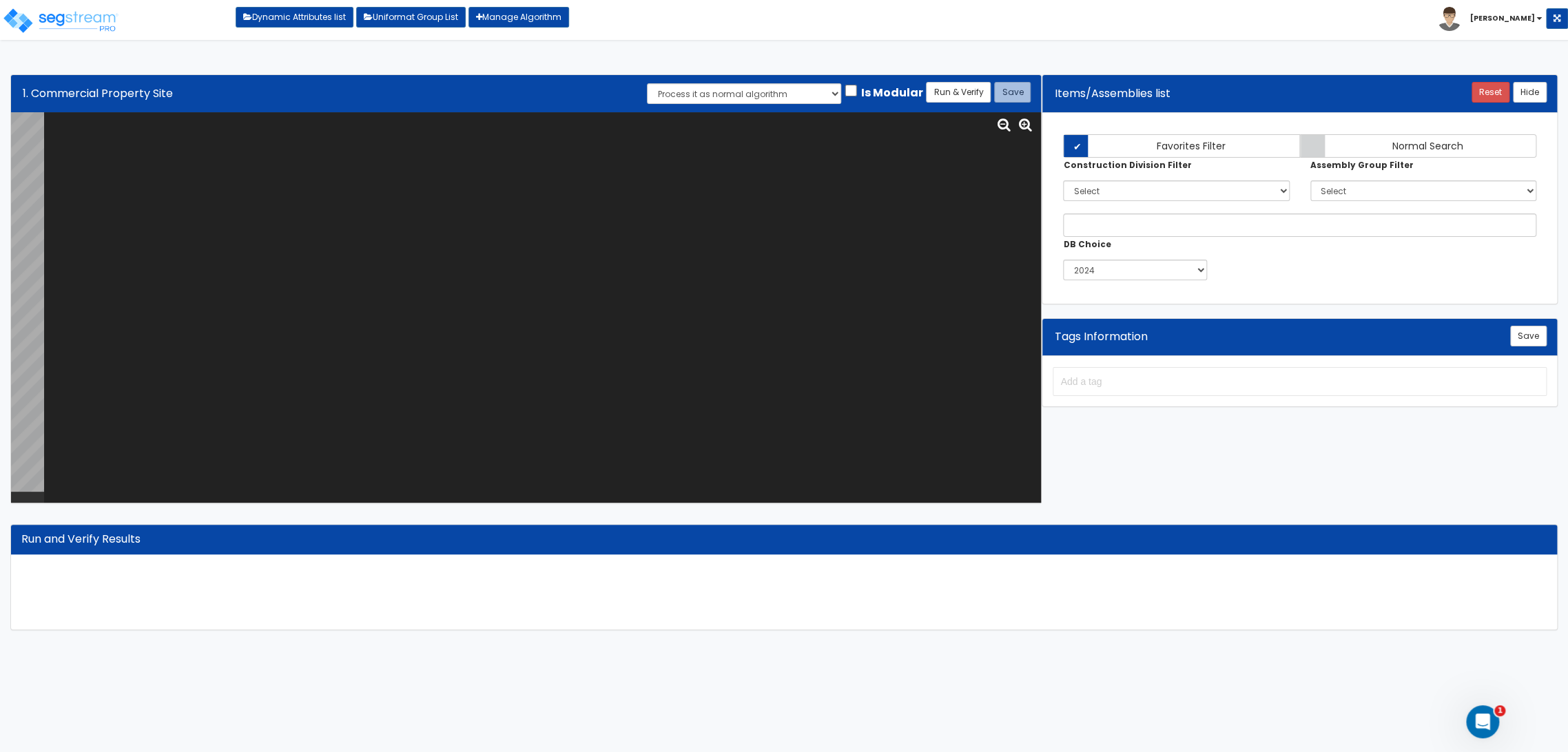
paste textarea "# Commercial Property Site var SITE_ACRORSF="HO0246"; var SITE_ACRE="SI0015"; v…"
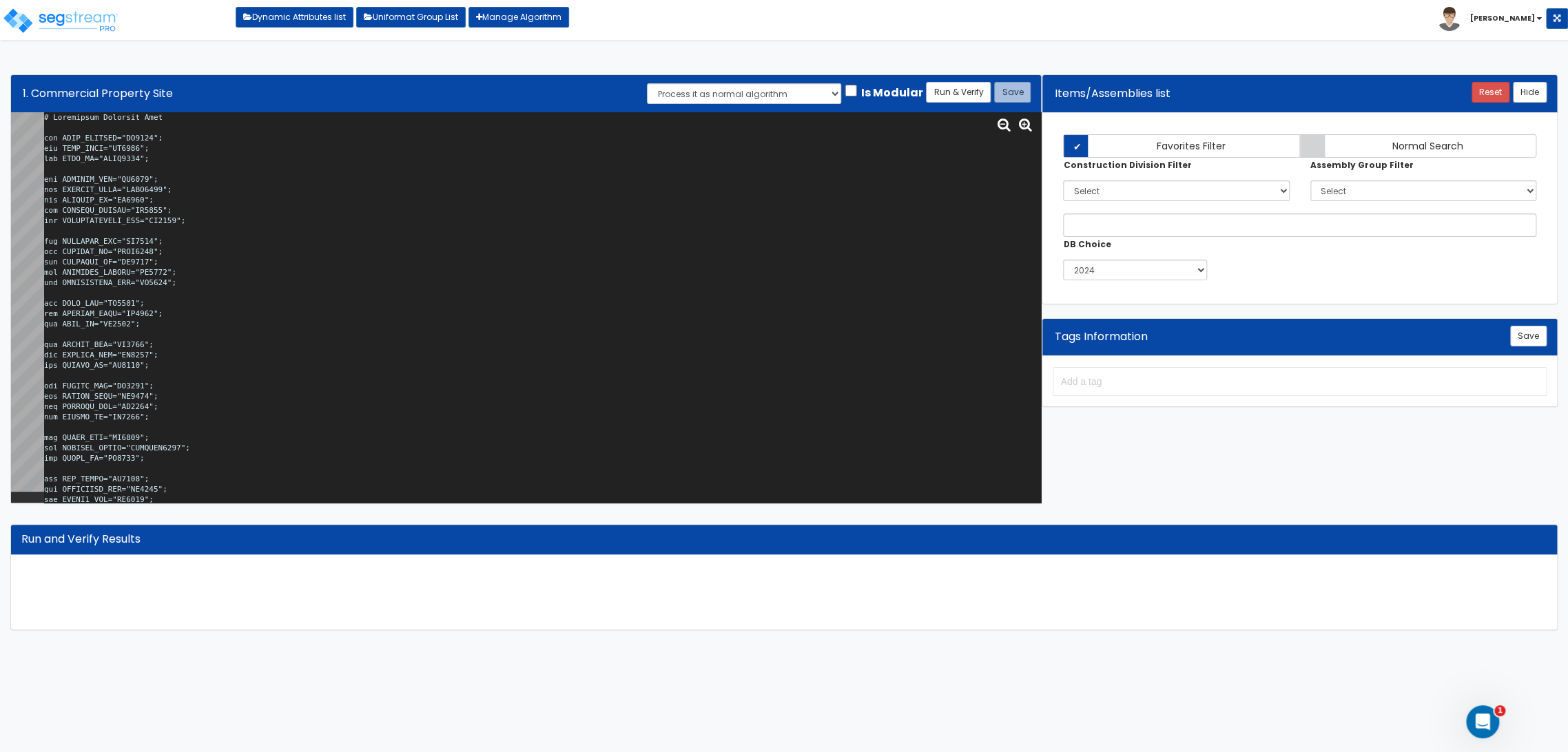
scroll to position [68453, 0]
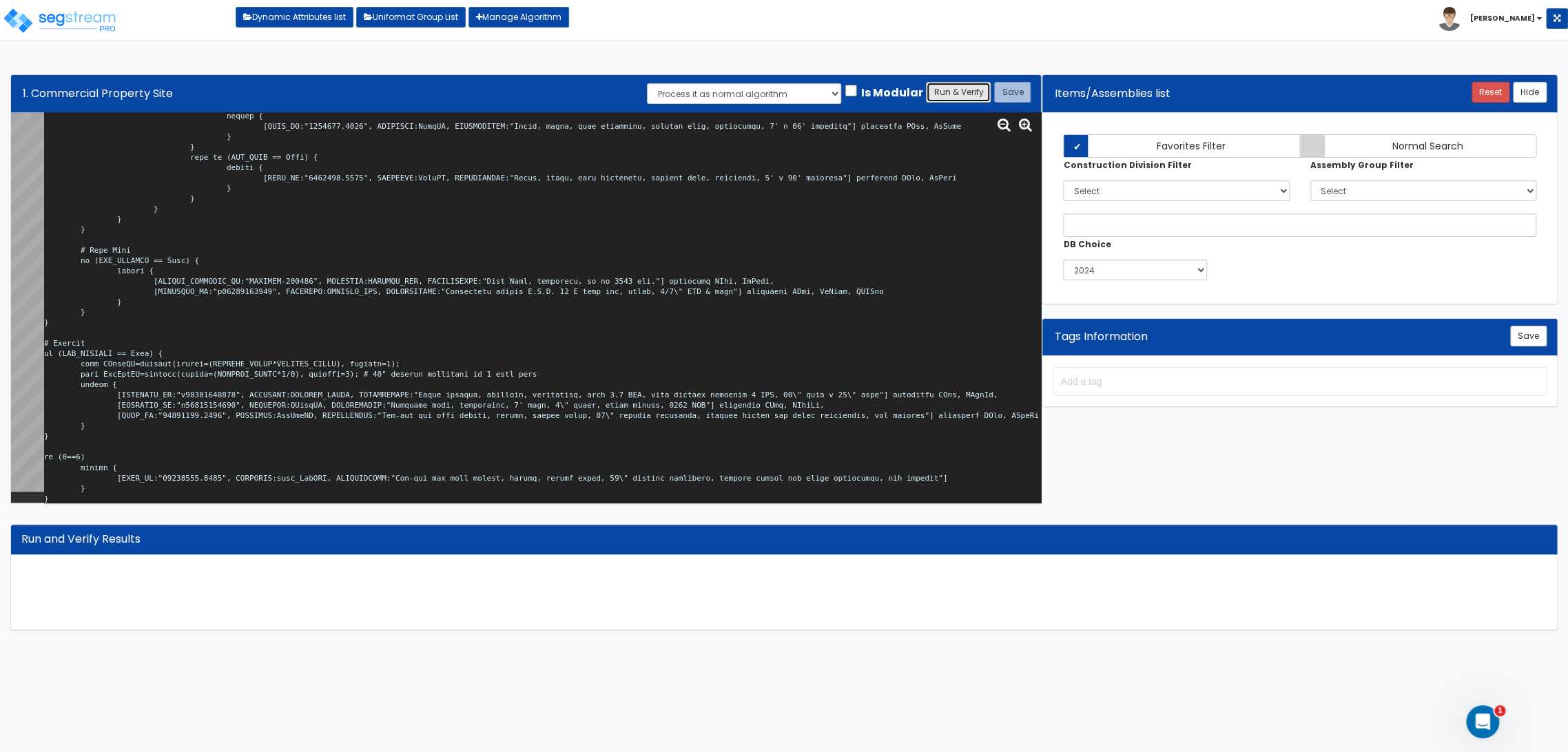
click at [968, 94] on button "Run & Verify" at bounding box center [958, 92] width 65 height 21
click at [139, 440] on textarea at bounding box center [543, 308] width 997 height 391
type textarea "# Commercial Property Site var SITE_ACRORSF="HO0246"; var SITE_ACRE="SI0015"; v…"
click at [943, 90] on button "Run & Verify" at bounding box center [958, 92] width 65 height 21
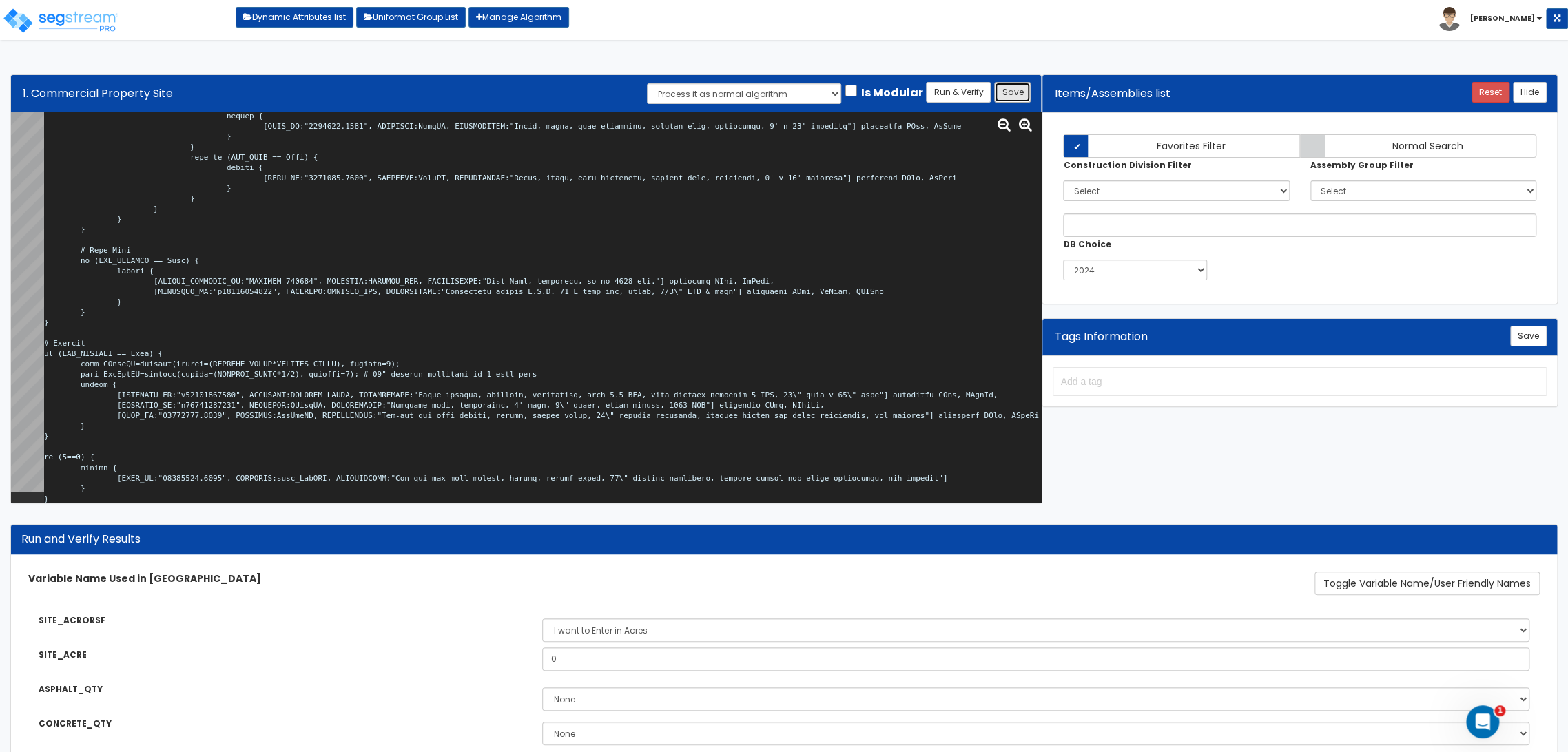
click at [1025, 93] on button "Save" at bounding box center [1012, 92] width 36 height 21
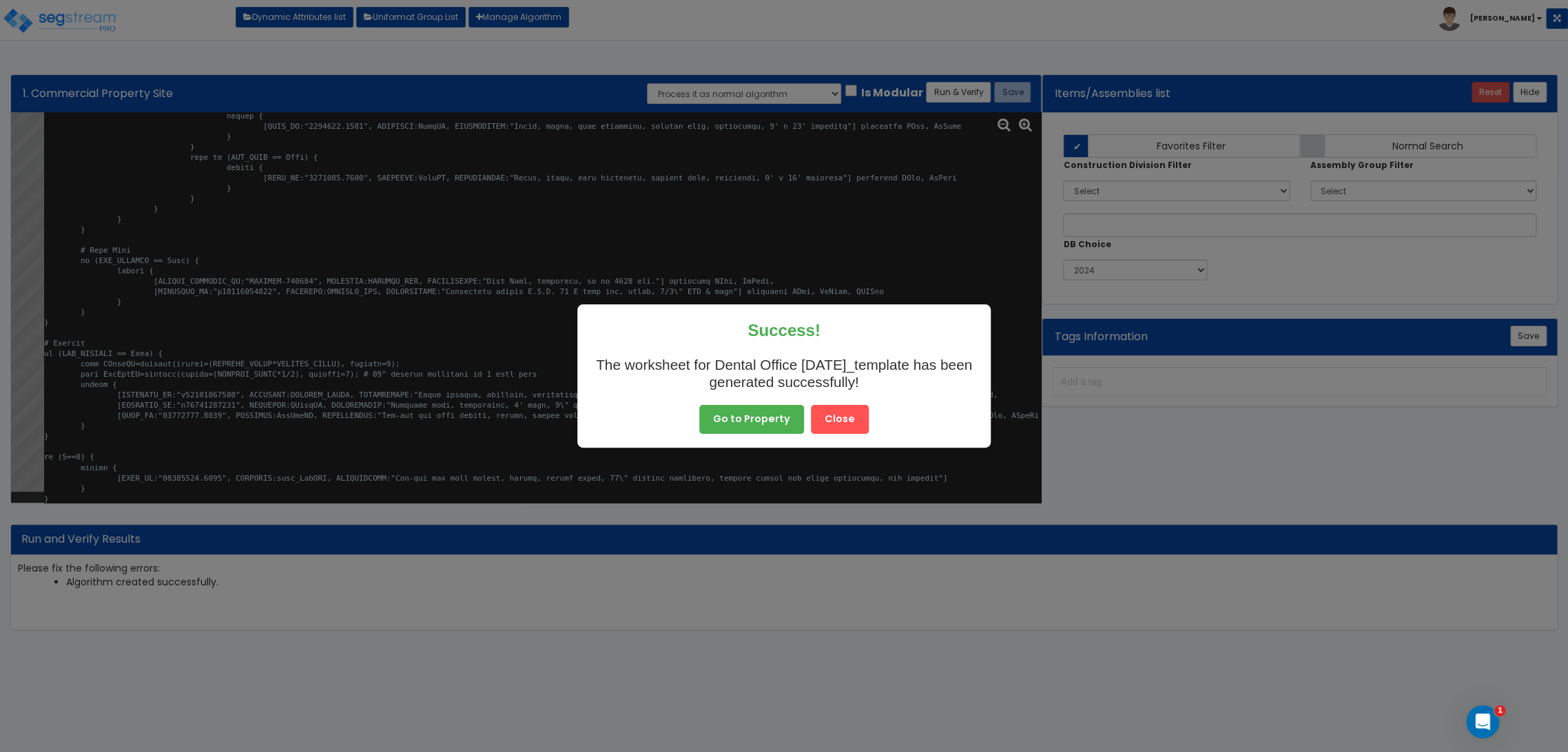
click at [857, 425] on button "Close" at bounding box center [839, 420] width 58 height 29
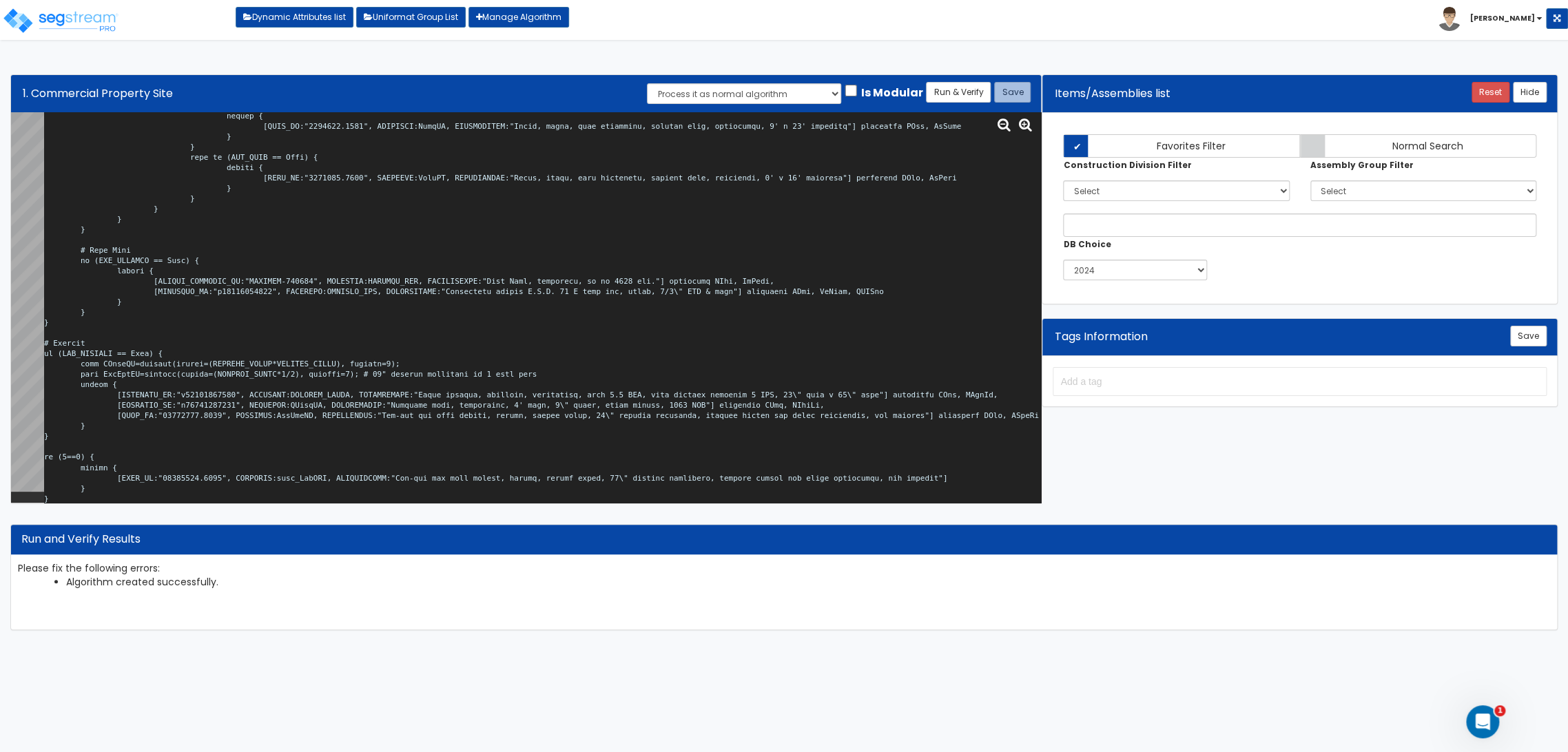
click at [573, 360] on textarea at bounding box center [543, 308] width 997 height 391
click at [402, 339] on textarea at bounding box center [543, 308] width 997 height 391
paste textarea
type textarea "# Commercial Property Site var SITE_ACRORSF="HO0246"; var SITE_ACRE="SI0015"; v…"
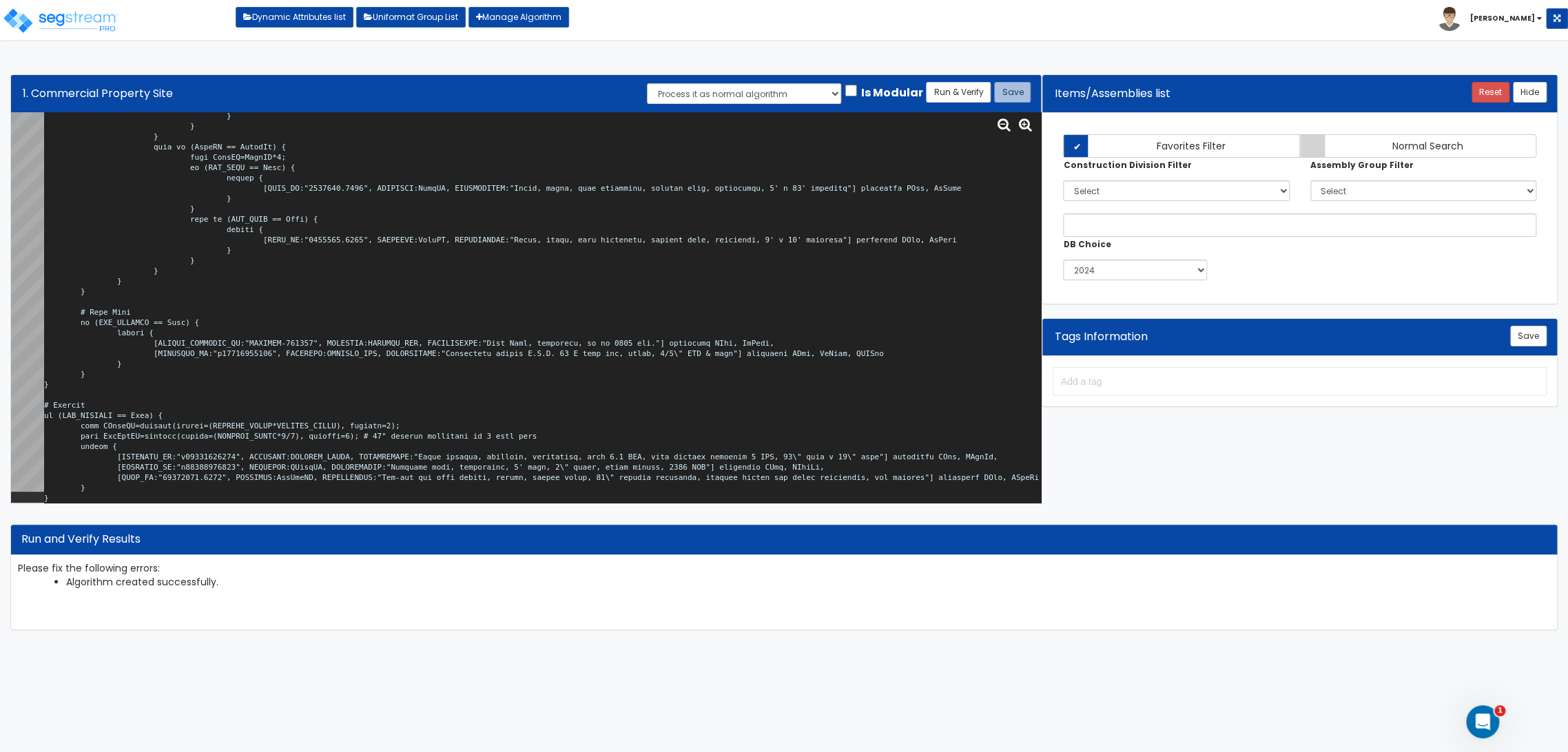
scroll to position [68390, 0]
click at [737, 225] on textarea at bounding box center [543, 308] width 997 height 391
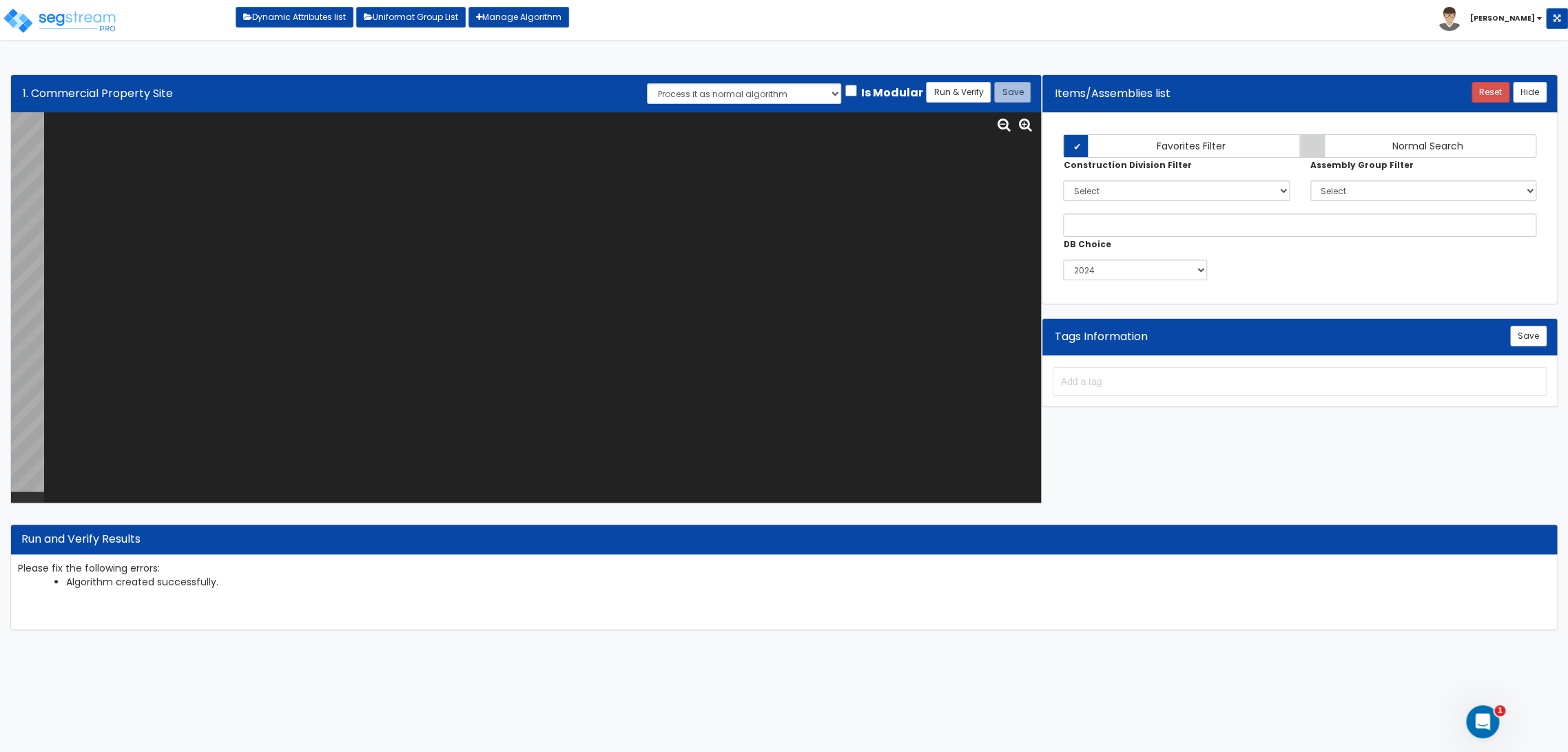
scroll to position [0, 0]
paste textarea "# Commercial Property Site var SITE_ACRORSF="HO0246"; var SITE_ACRE="SI0015"; v…"
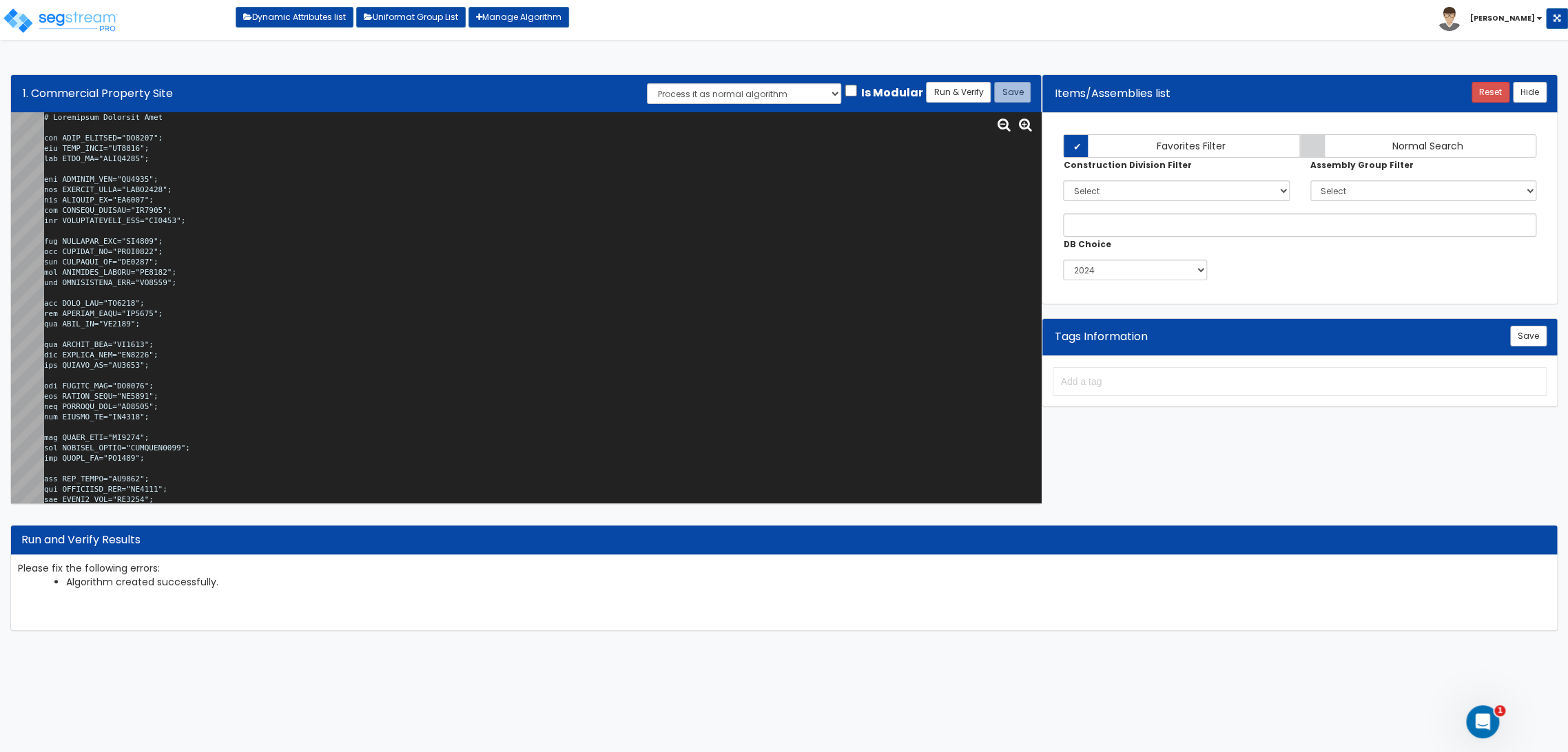
scroll to position [68390, 0]
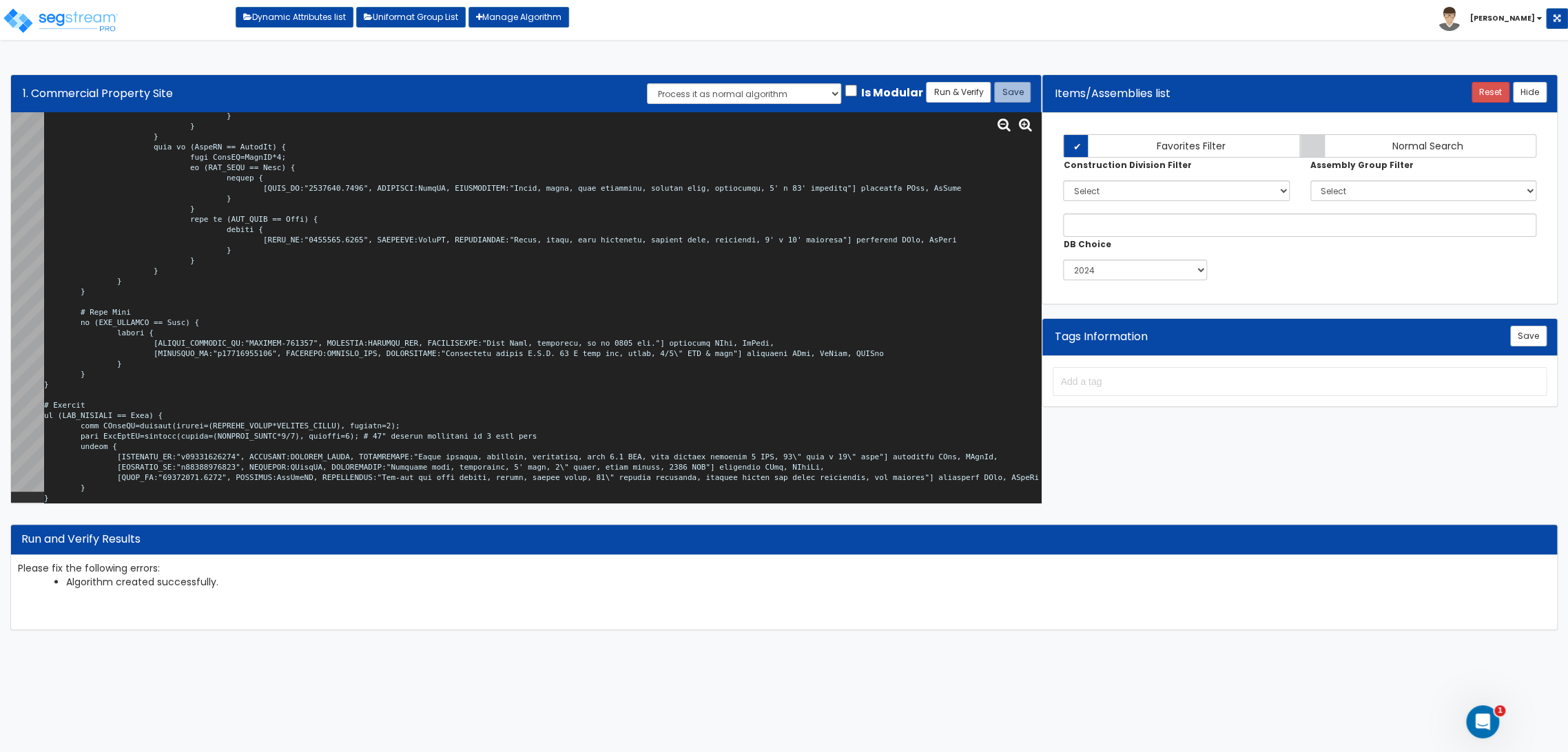
type textarea "# Commercial Property Site var SITE_ACRORSF="HO0246"; var SITE_ACRE="SI0015"; v…"
click at [965, 80] on div "Algorithm Title 1. Commercial Property Site Save Run & Verify Process it as nor…" at bounding box center [525, 94] width 1029 height 37
click at [963, 92] on button "Run & Verify" at bounding box center [958, 92] width 65 height 21
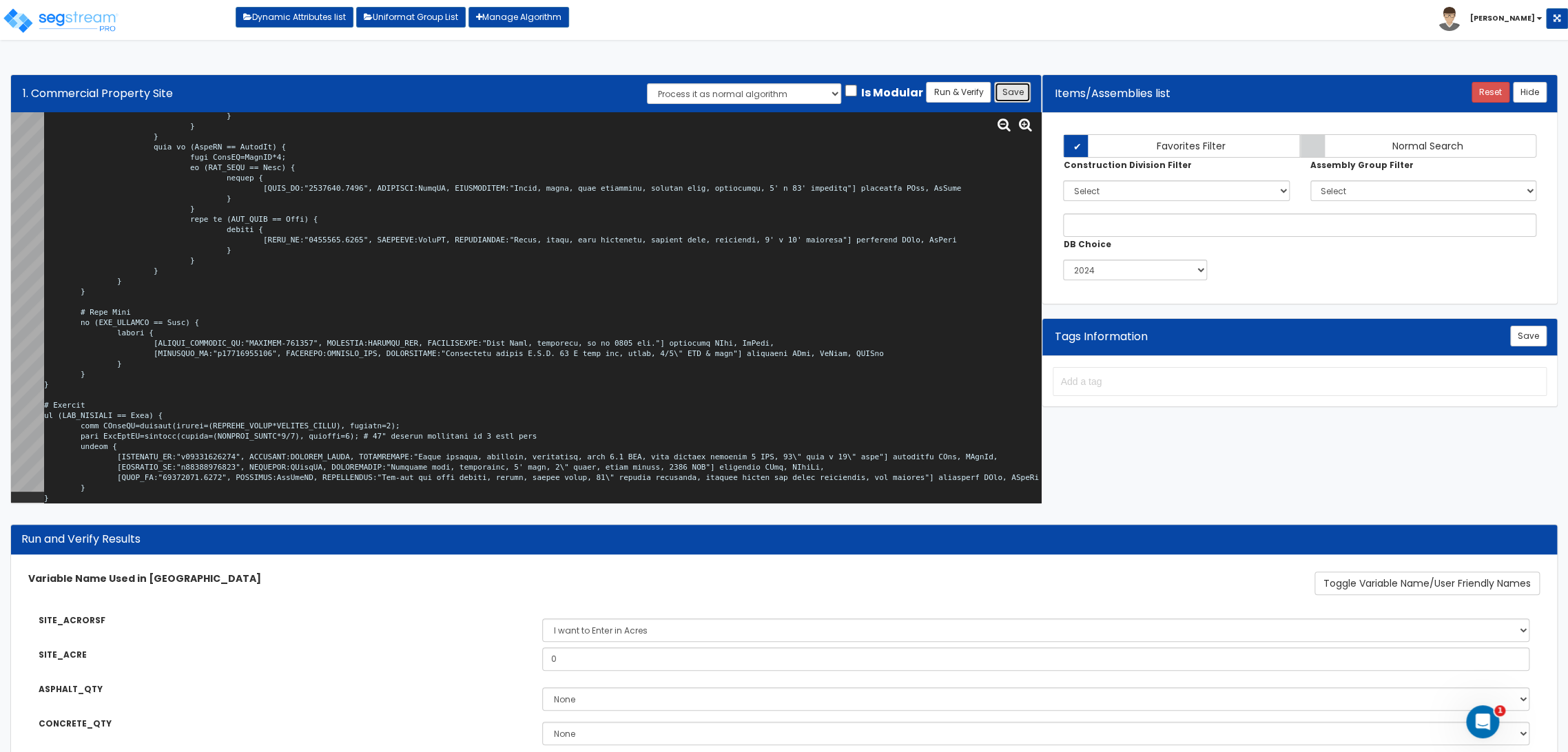
click at [1008, 90] on button "Save" at bounding box center [1012, 92] width 36 height 21
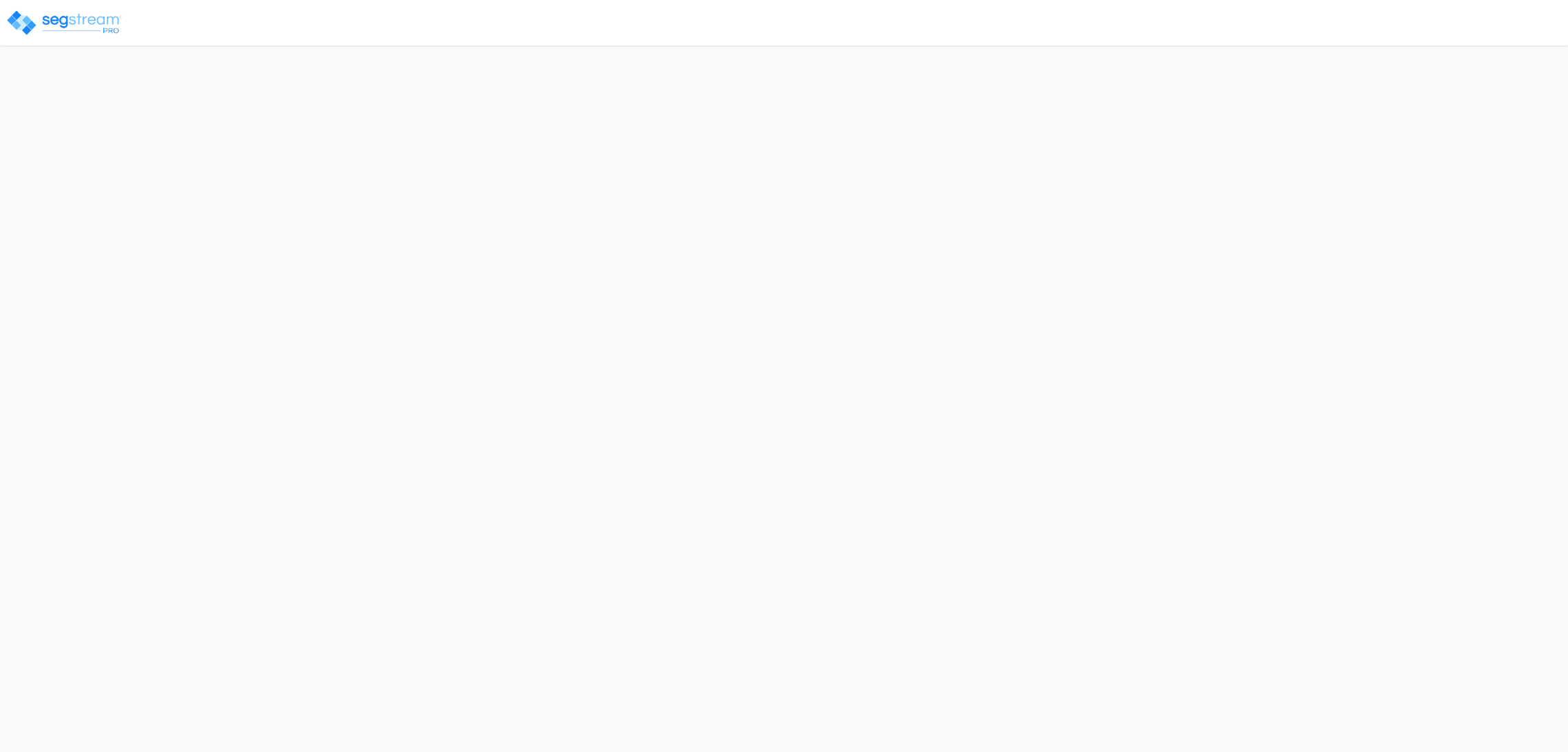
select select "2024"
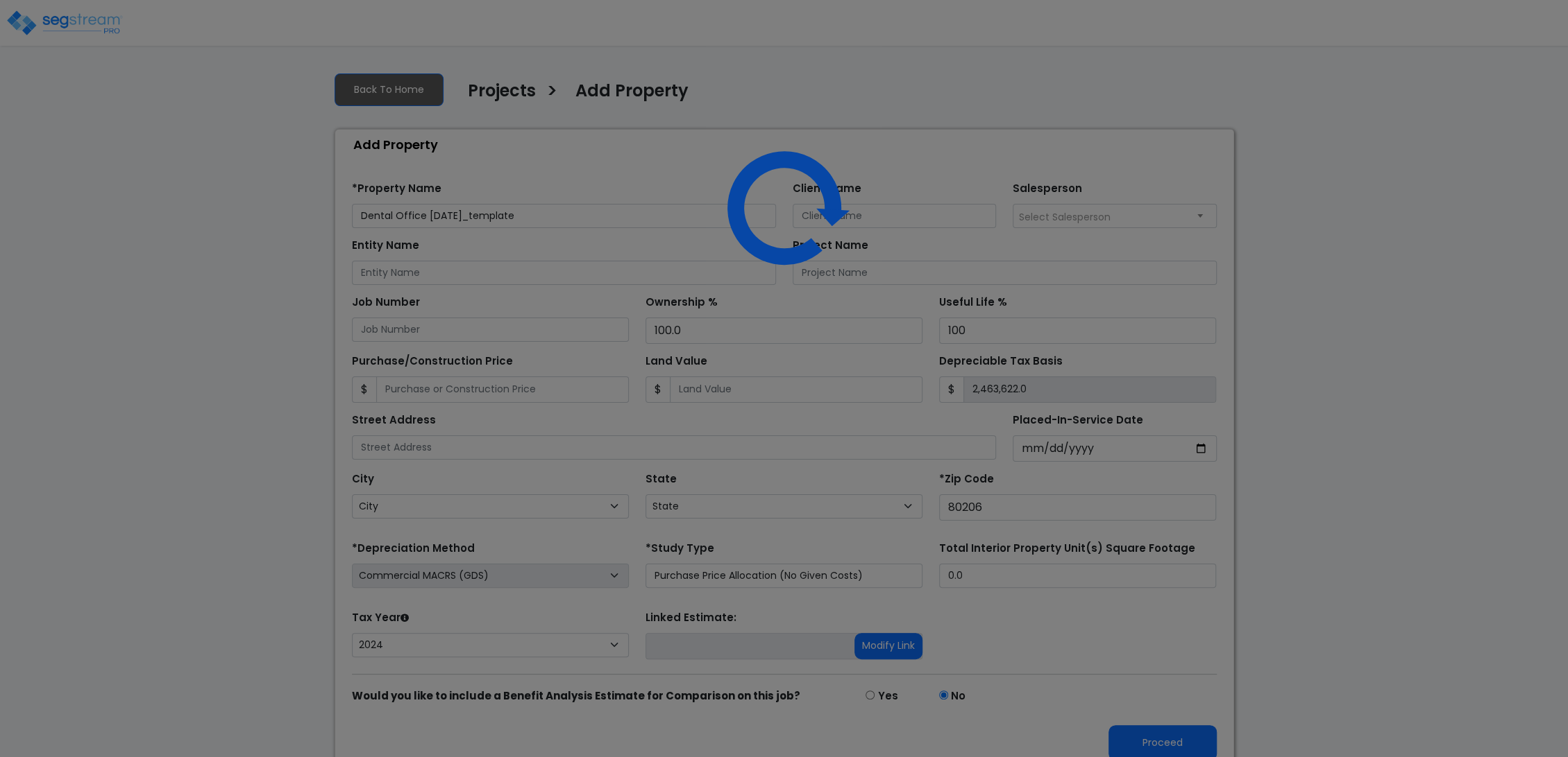
select select "CO"
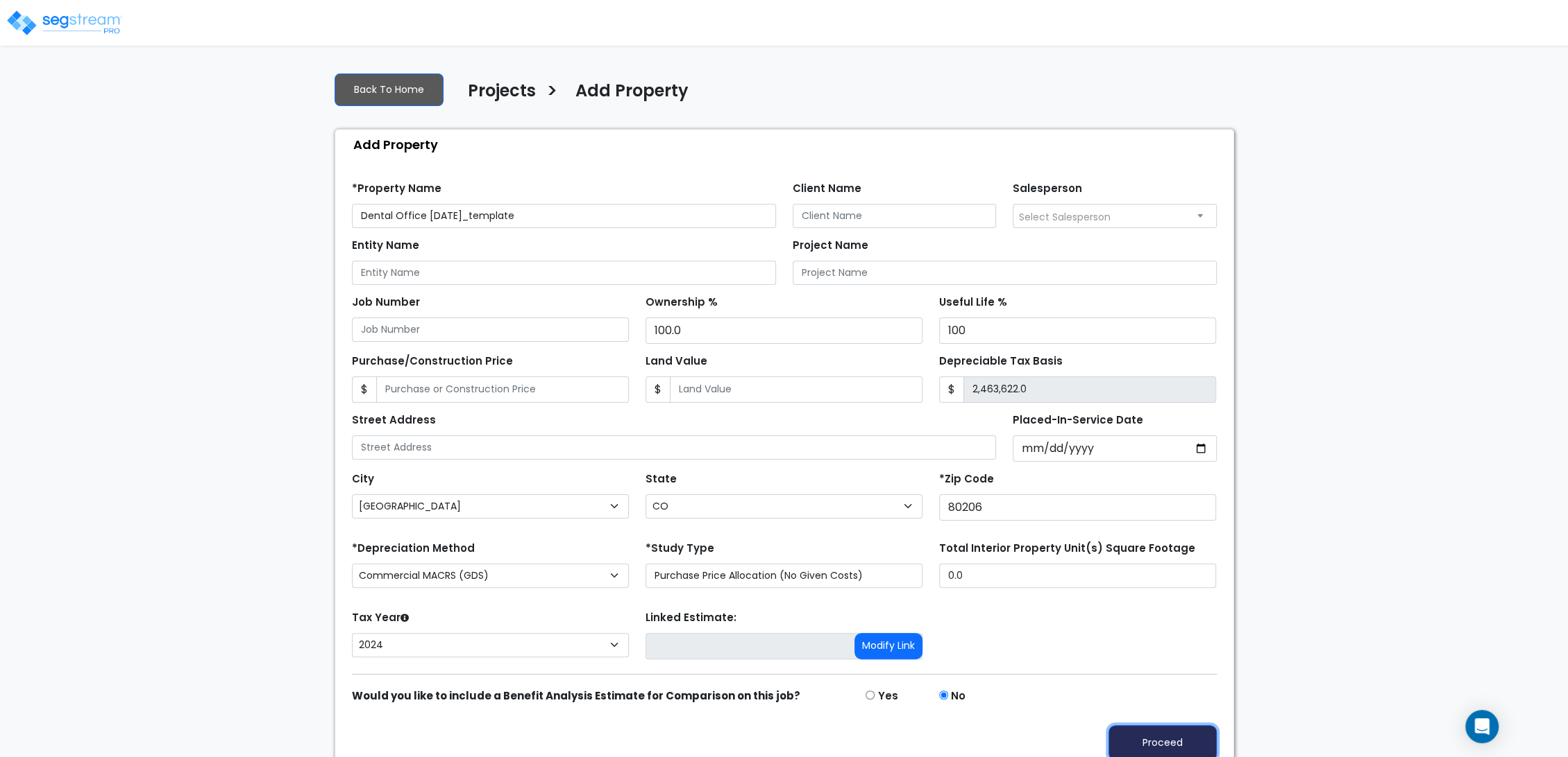
click at [1179, 731] on button "Proceed" at bounding box center [1162, 743] width 108 height 35
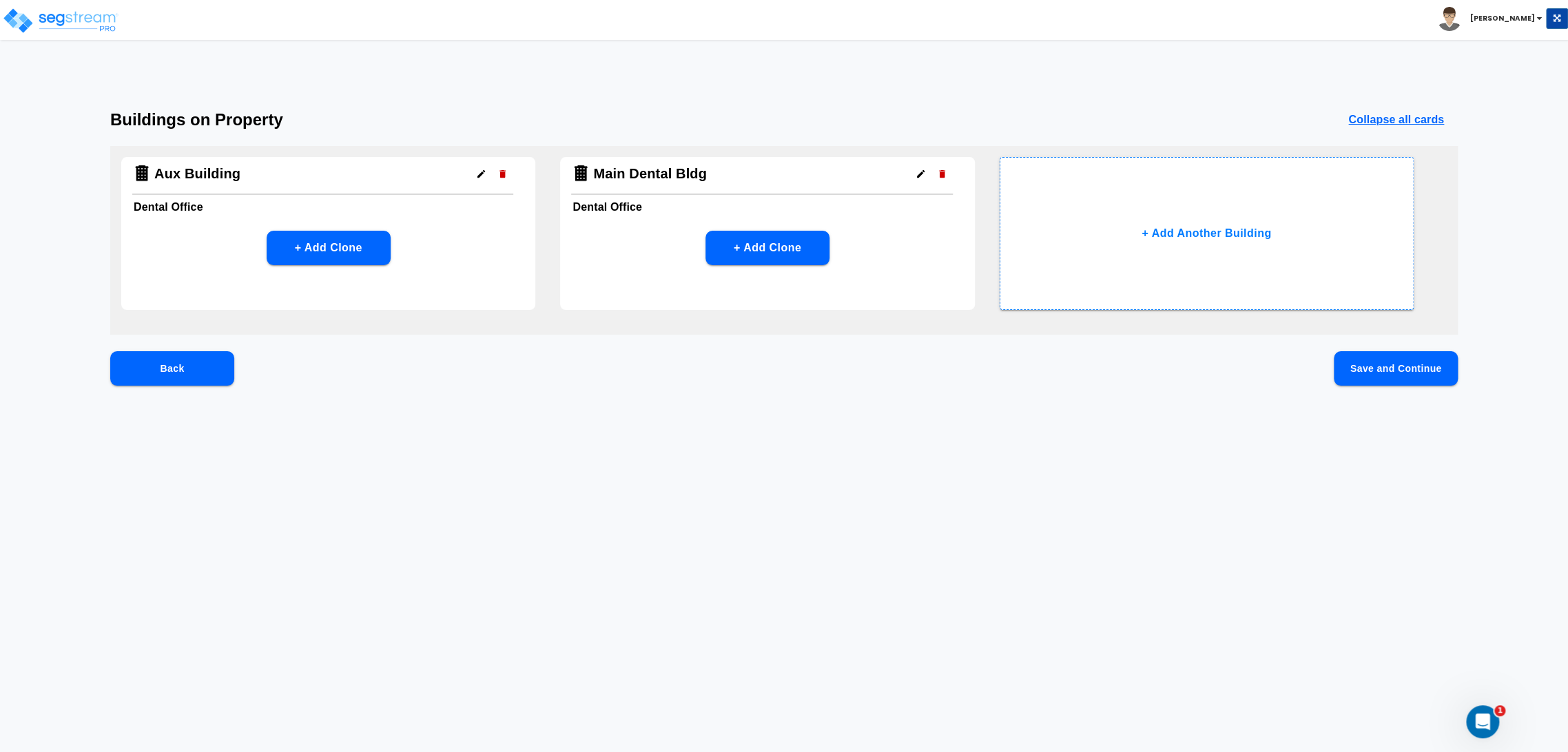
click at [1394, 367] on button "Save and Continue" at bounding box center [1395, 368] width 124 height 34
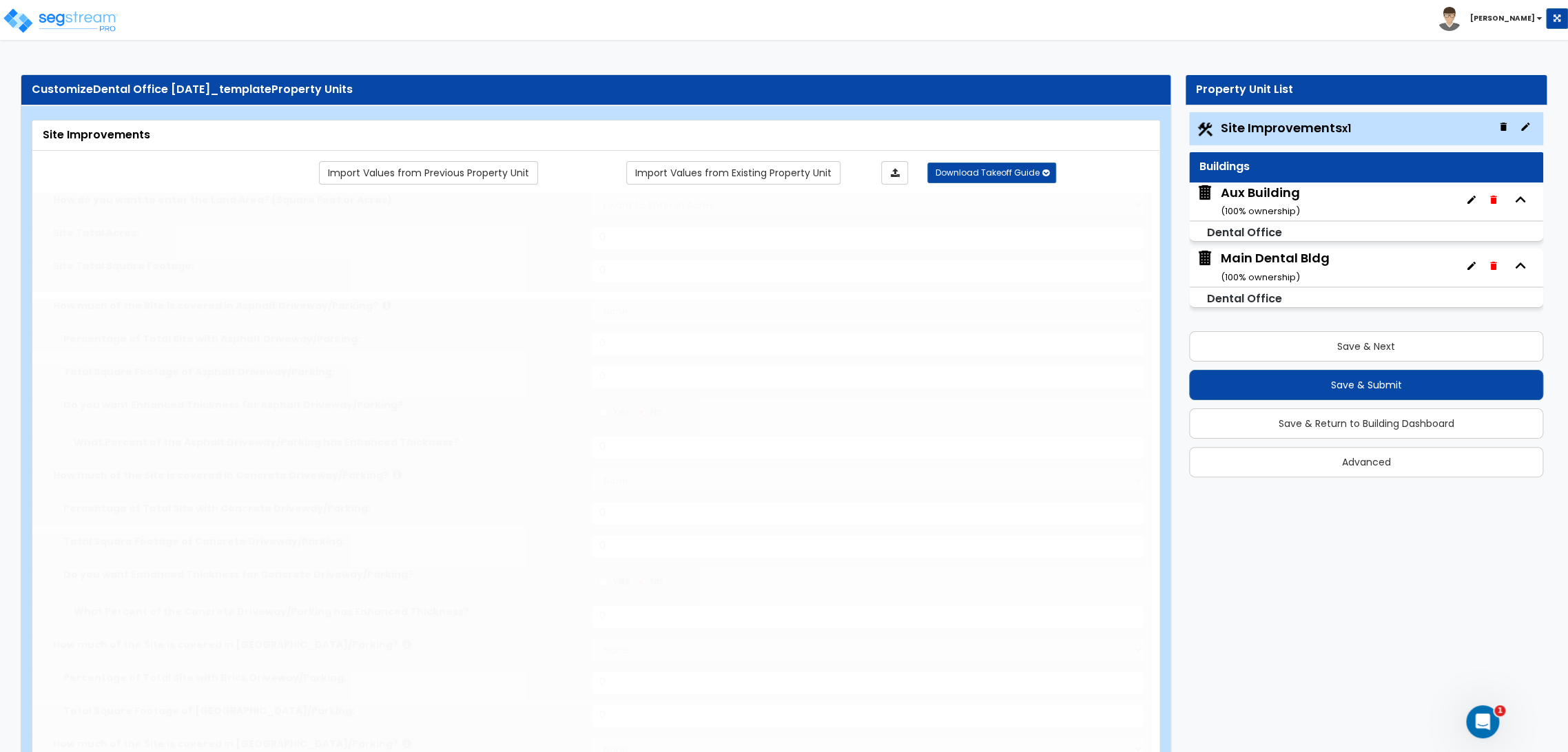
select select "2"
type input "15000"
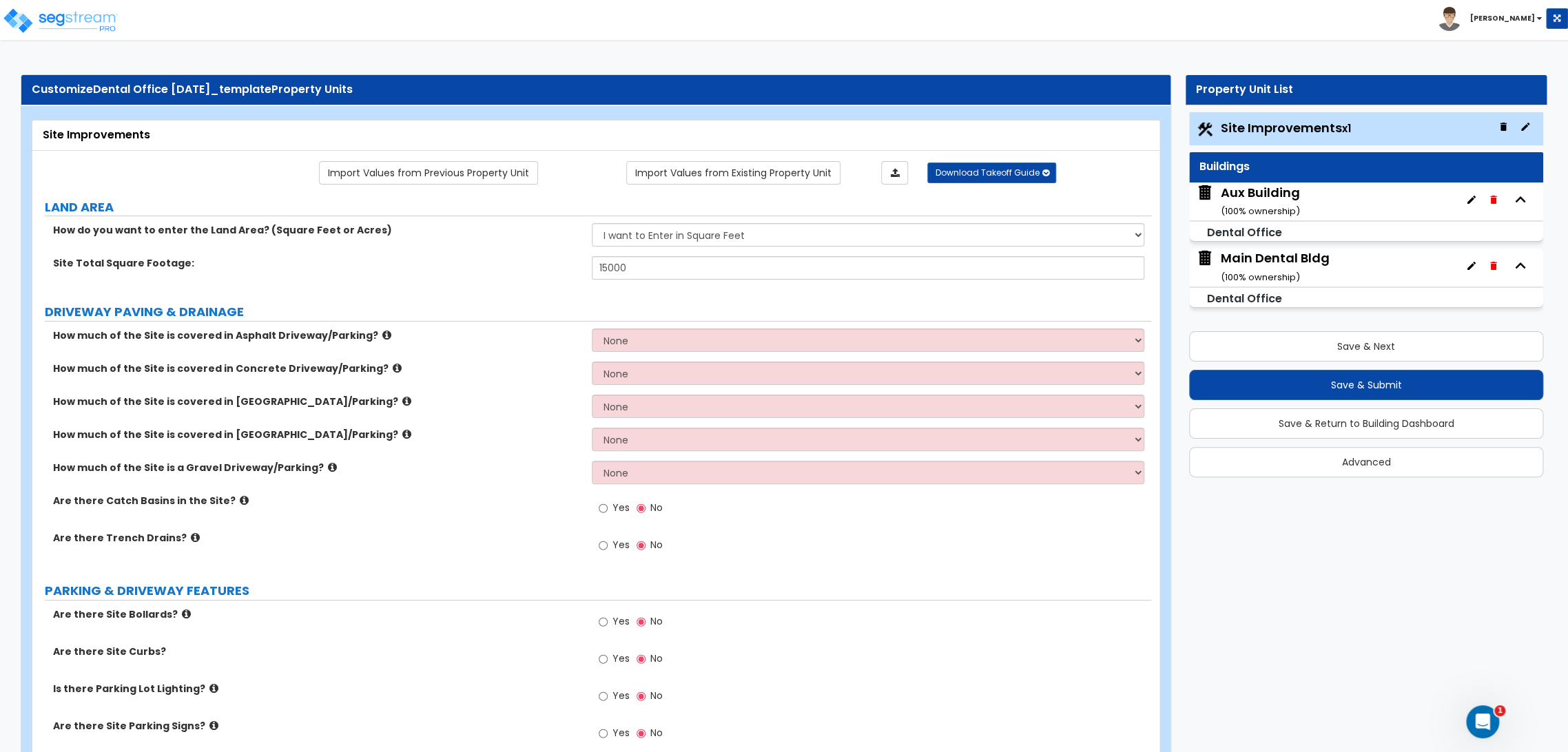
click at [1247, 258] on div "Main Dental Bldg ( 100 % ownership)" at bounding box center [1275, 267] width 109 height 35
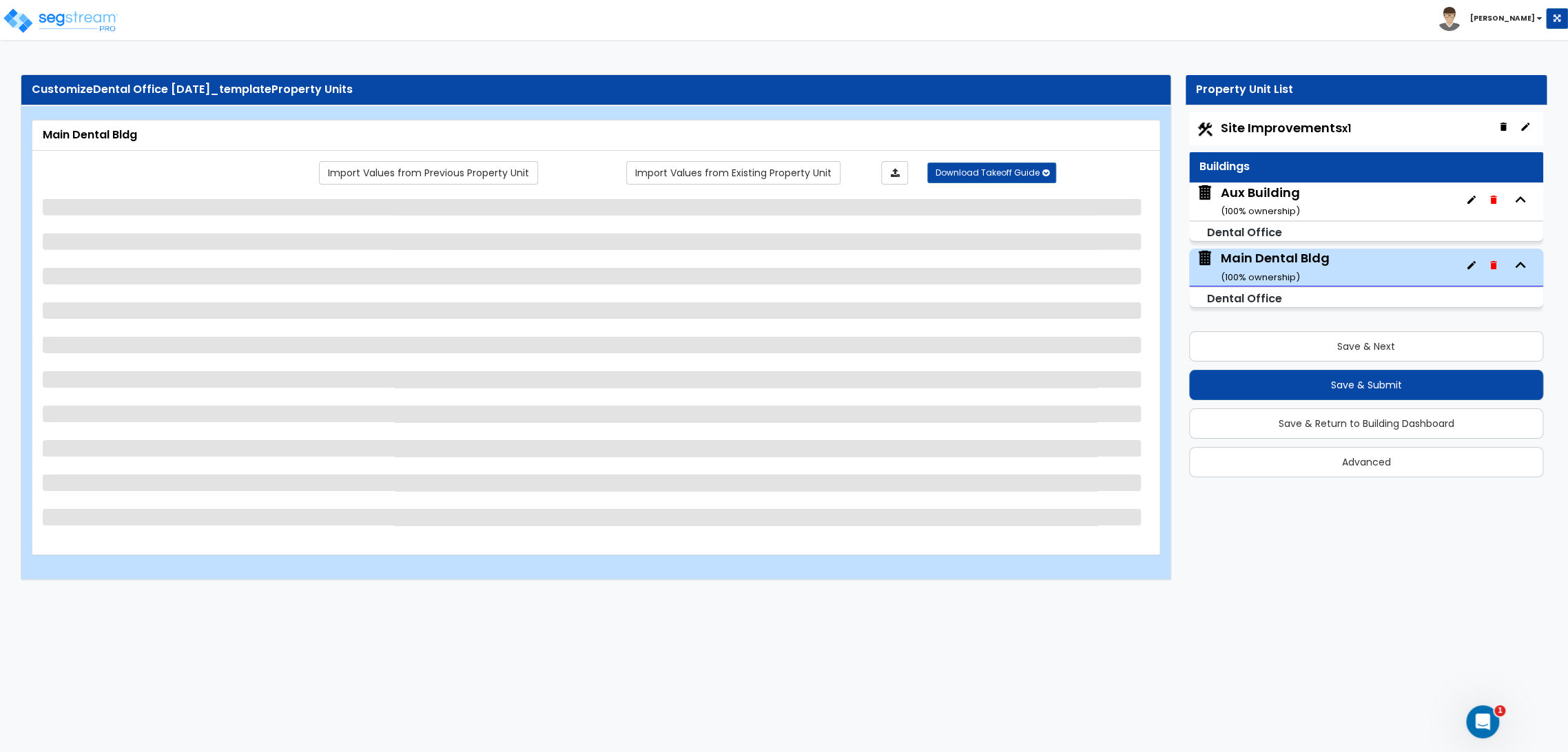
select select "1"
select select "2"
select select "1"
select select "5"
select select "1"
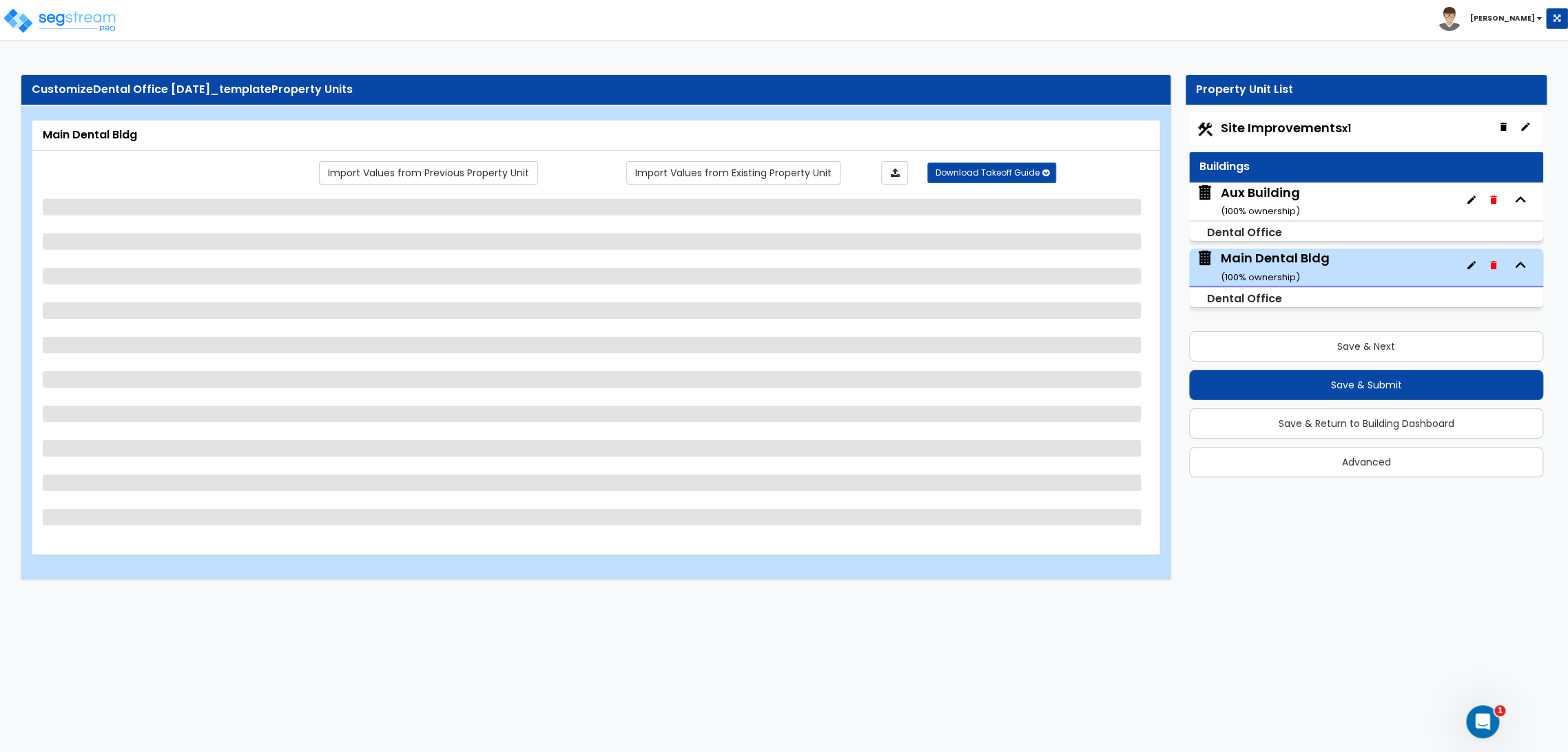
select select "1"
select select "2"
select select "5"
select select "1"
select select "3"
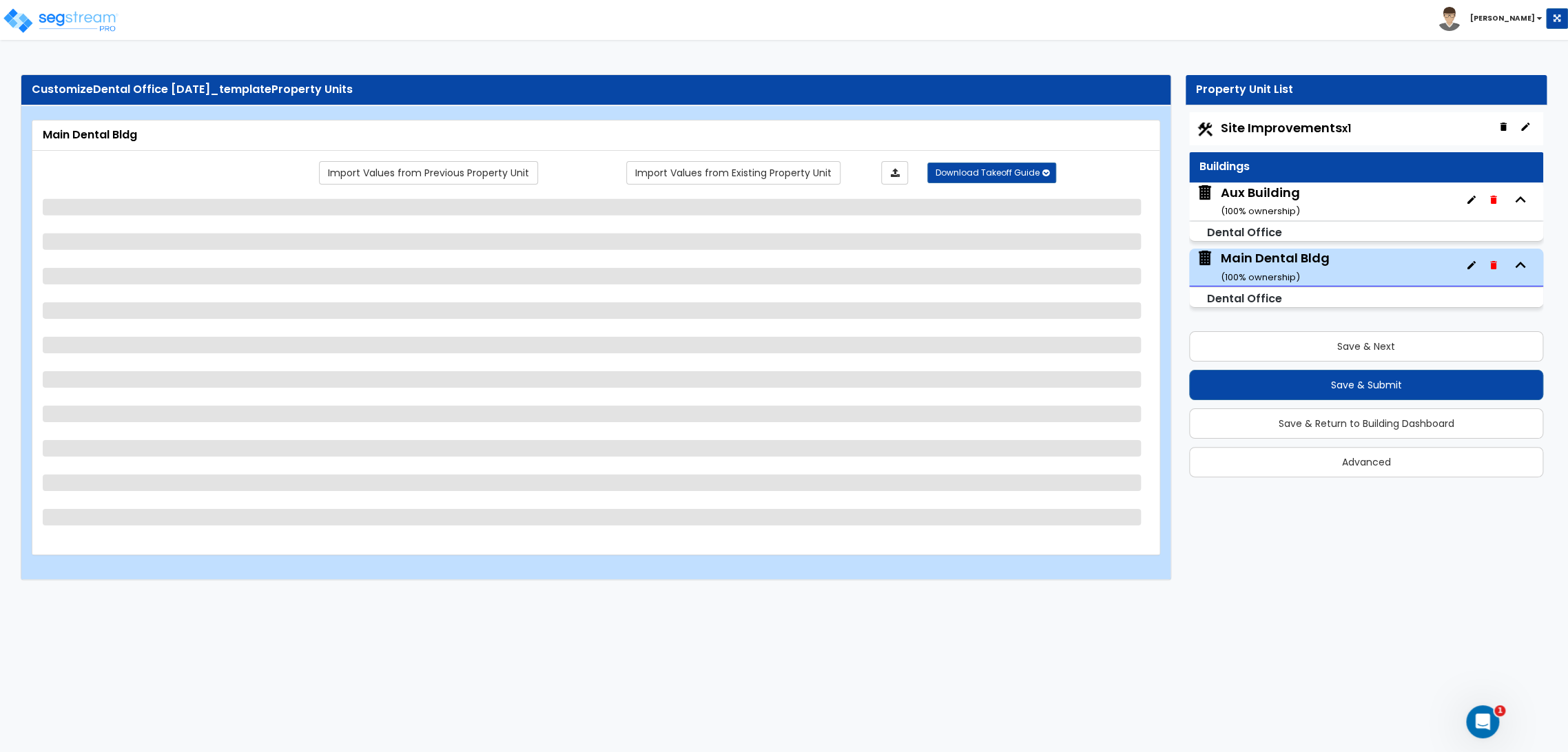
select select "1"
select select "9"
select select "4"
select select "3"
select select "2"
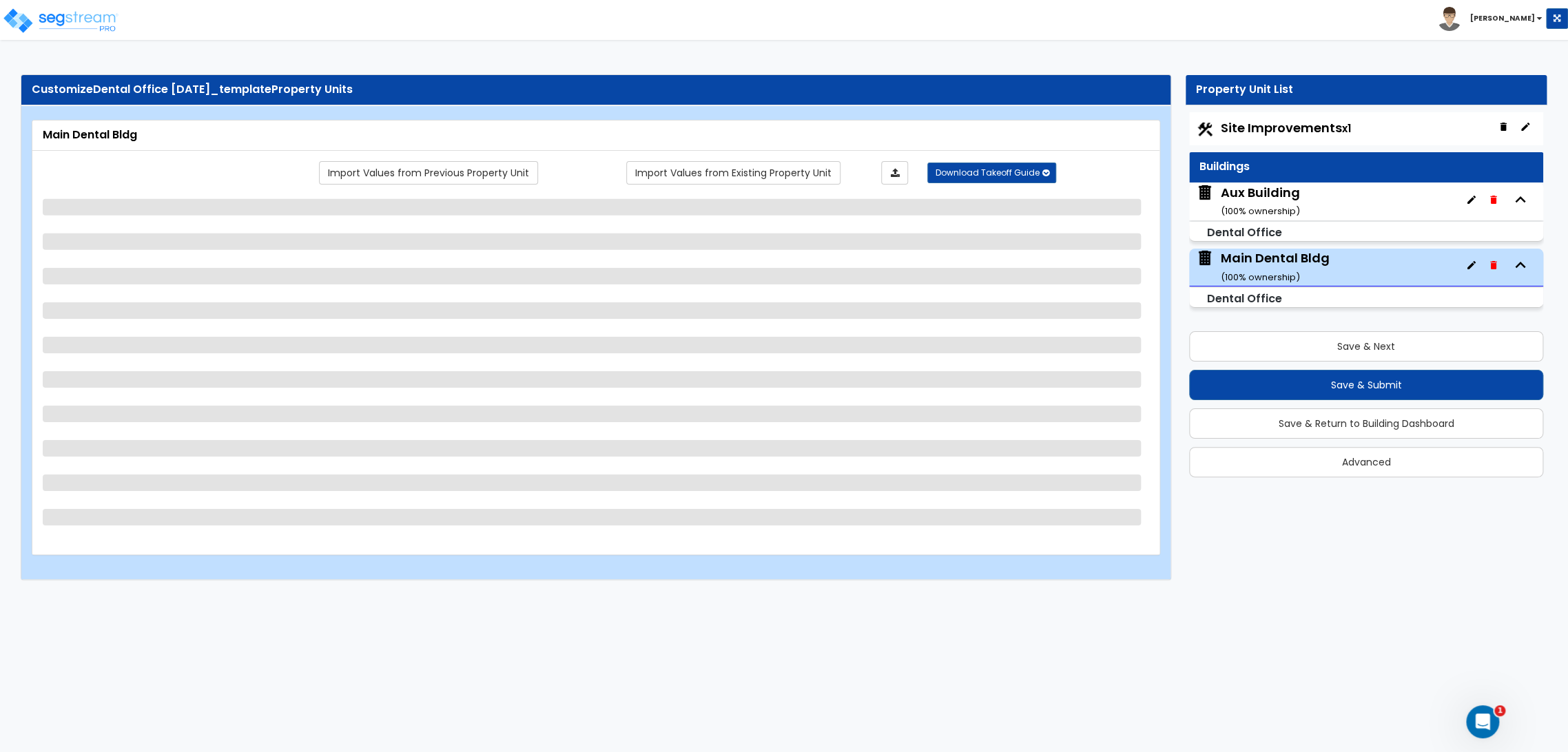
select select "1"
select select "2"
select select "3"
select select "2"
select select "5"
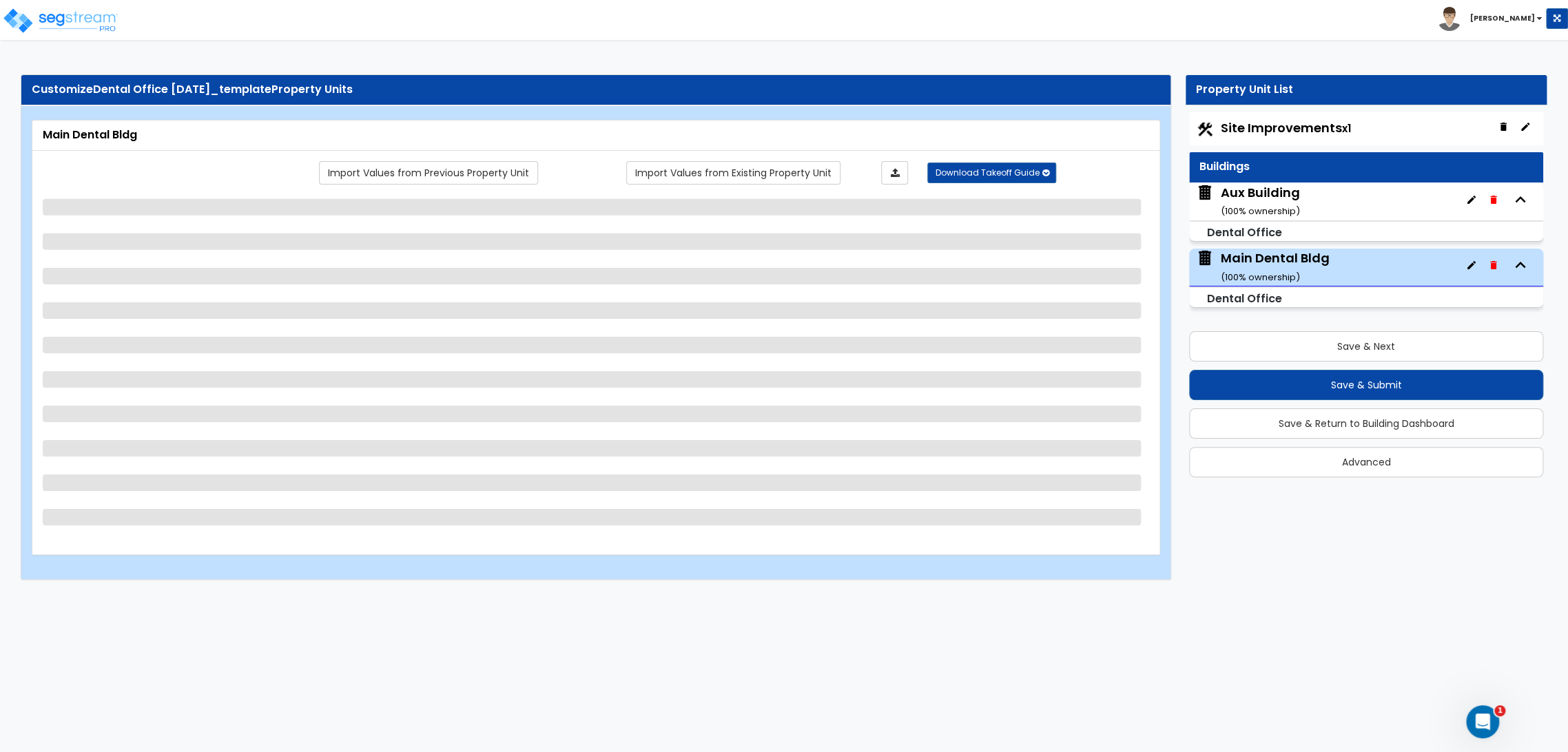
select select "2"
select select "3"
select select "5"
select select "1"
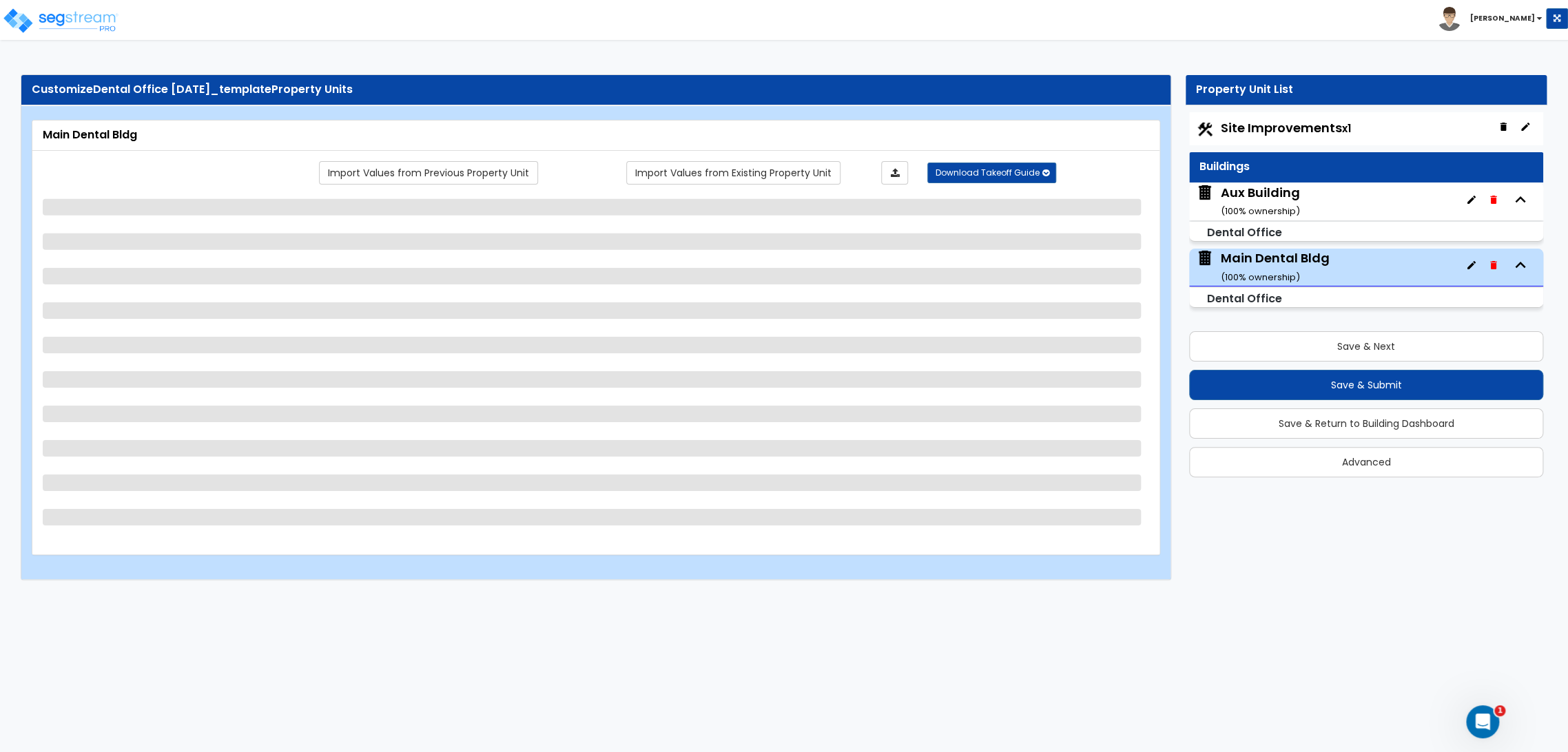
select select "2"
select select "3"
select select "2"
select select "4"
select select "1"
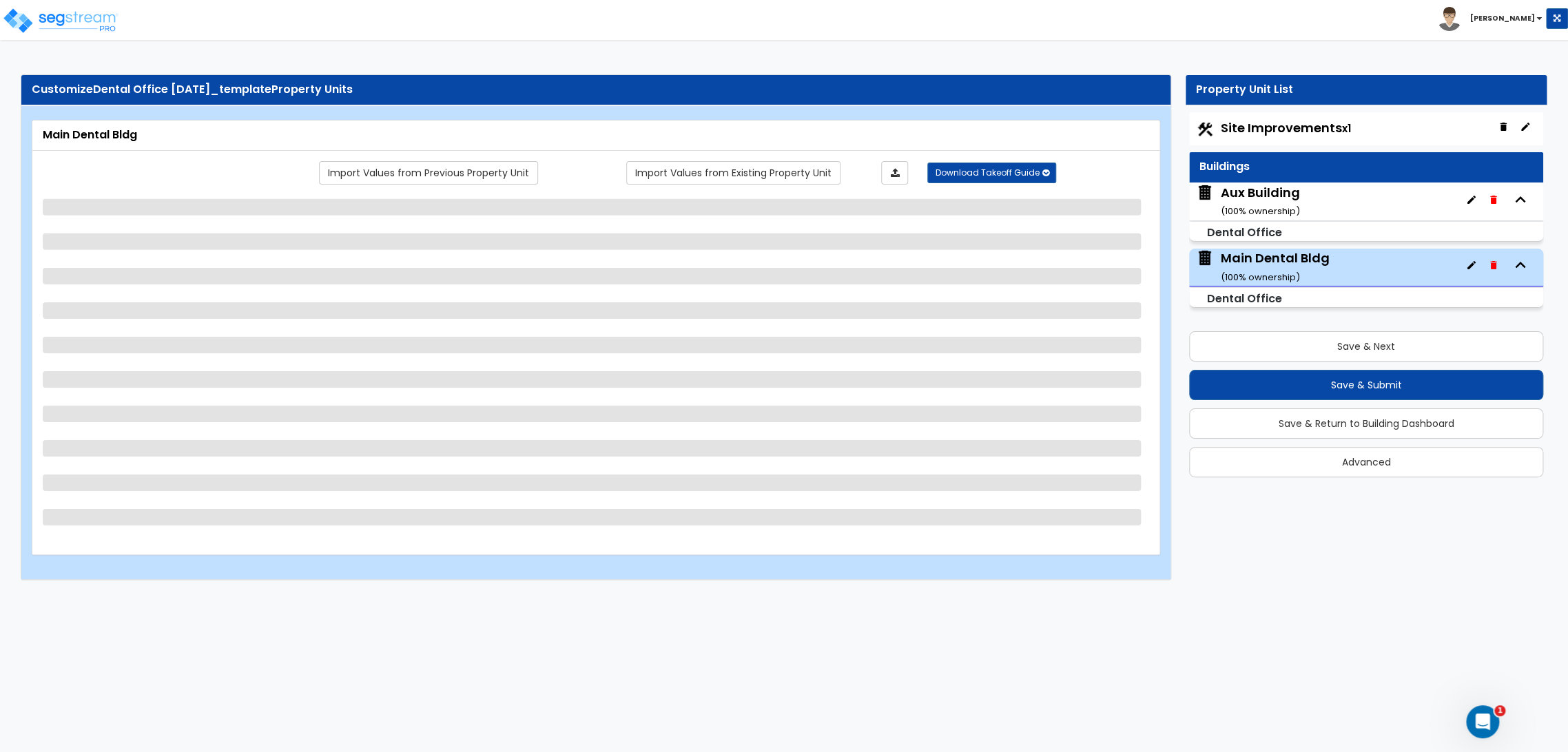
select select "1"
select select "2"
select select "6"
select select "3"
select select "2"
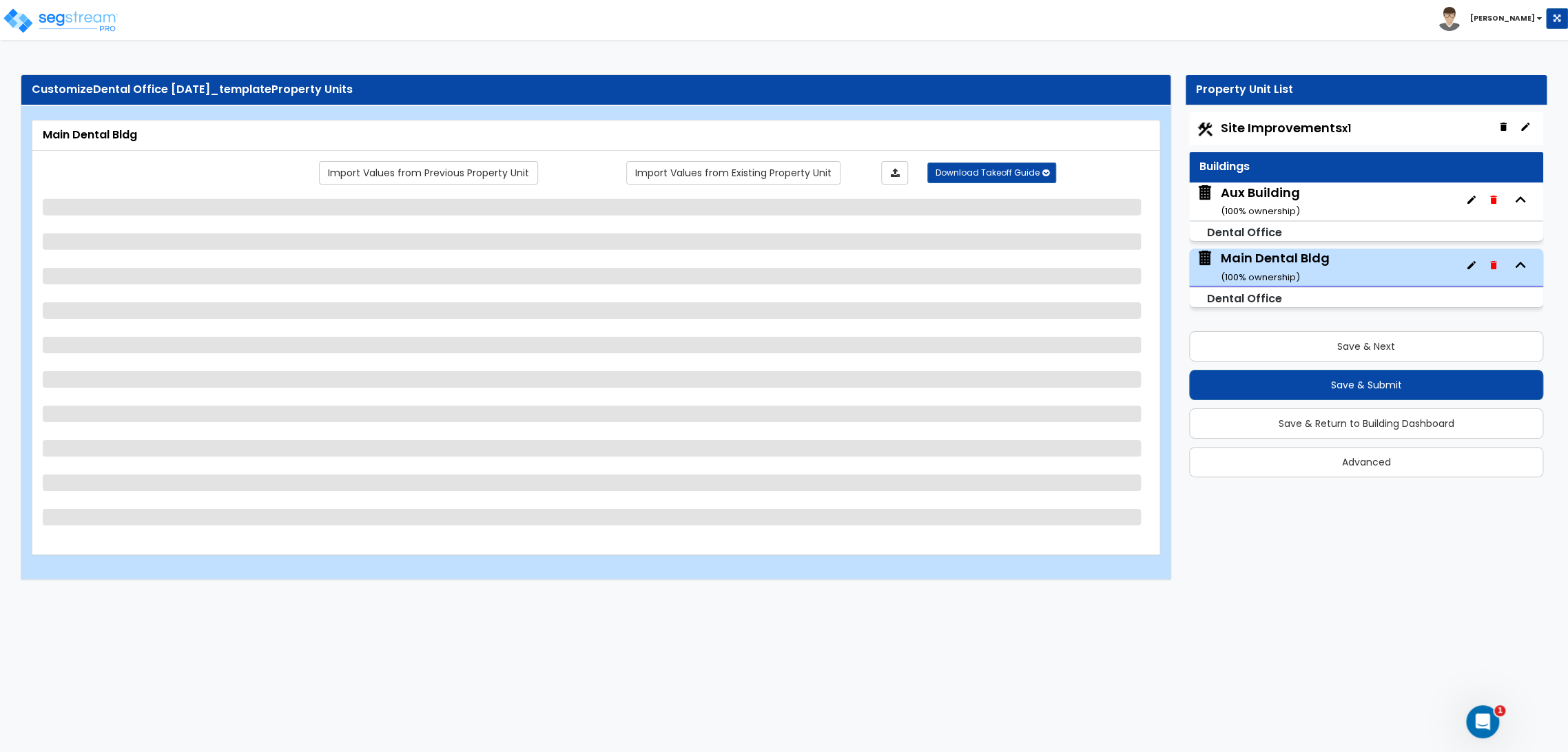
select select "1"
select select "2"
select select "1"
select select "2"
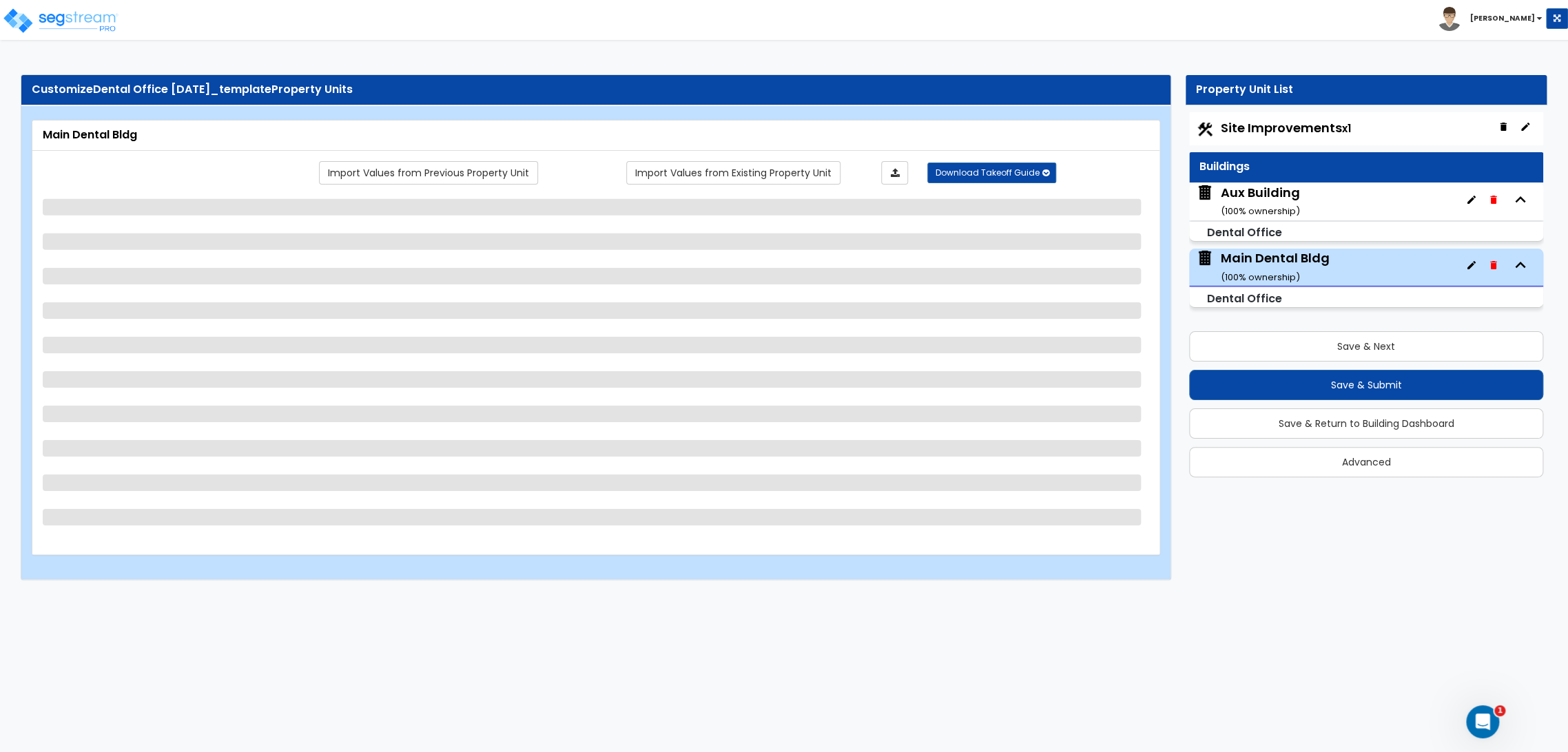
select select "2"
select select "5"
select select "7"
select select "2"
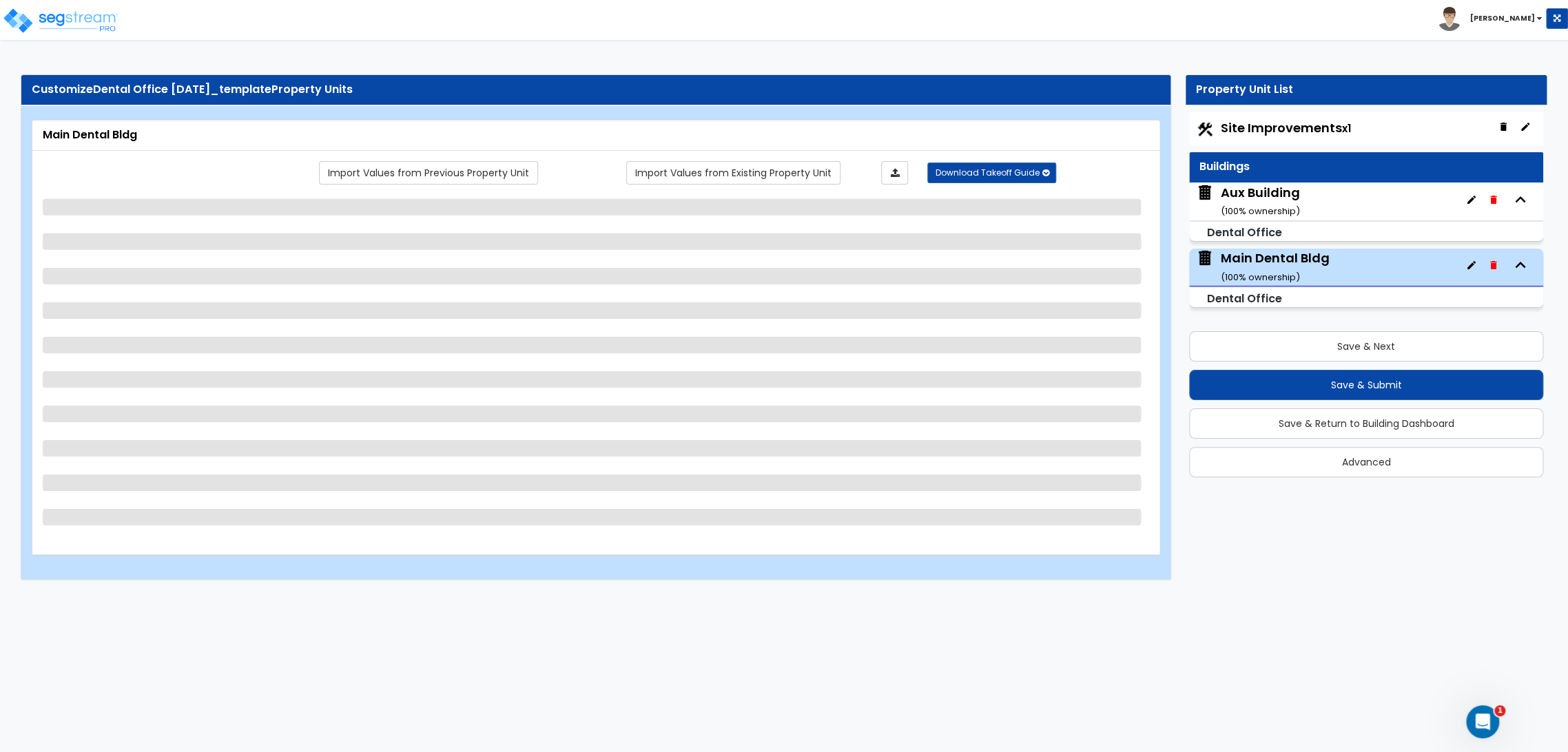
select select "2"
select select "4"
select select "1"
select select "2"
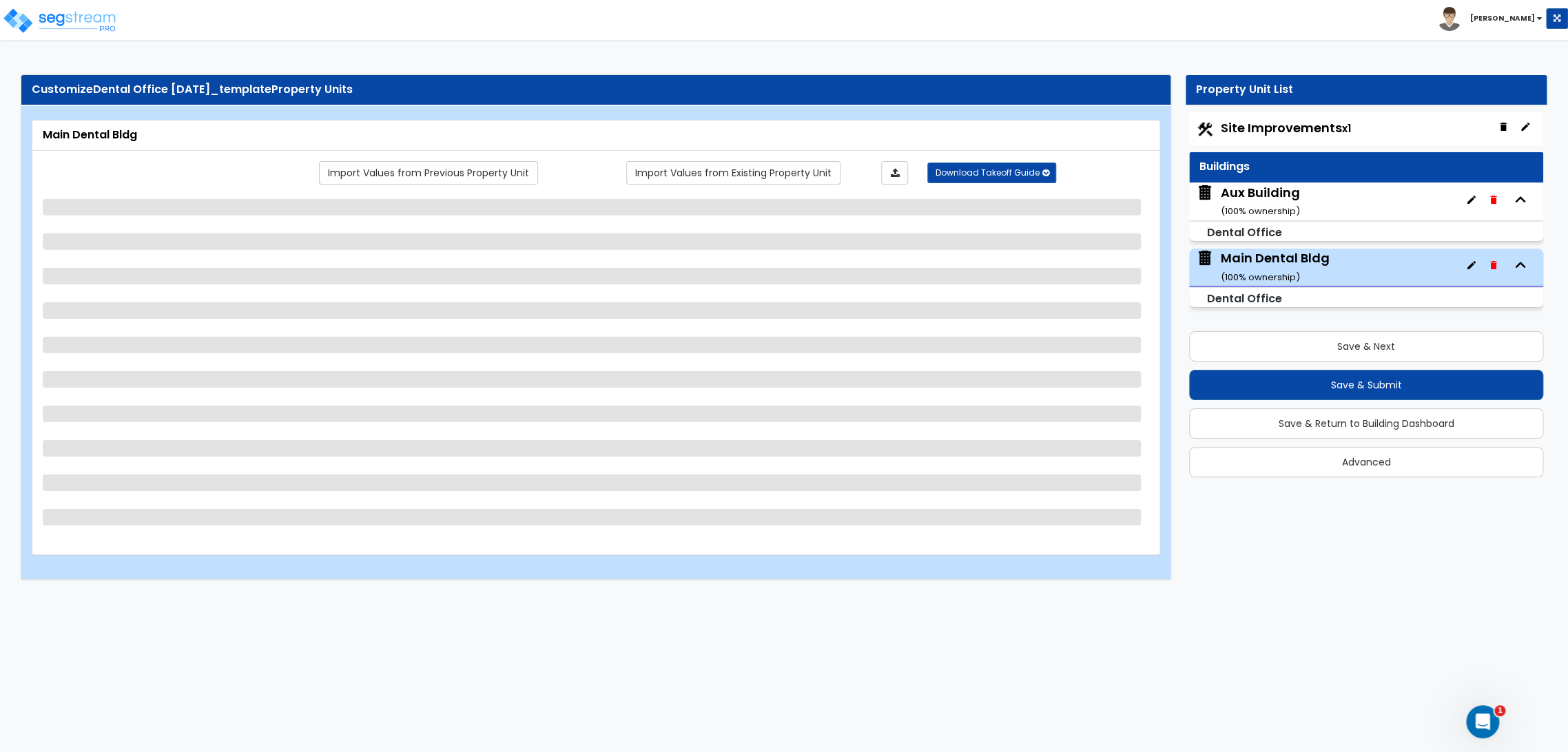
select select "2"
select select "1"
select select "2"
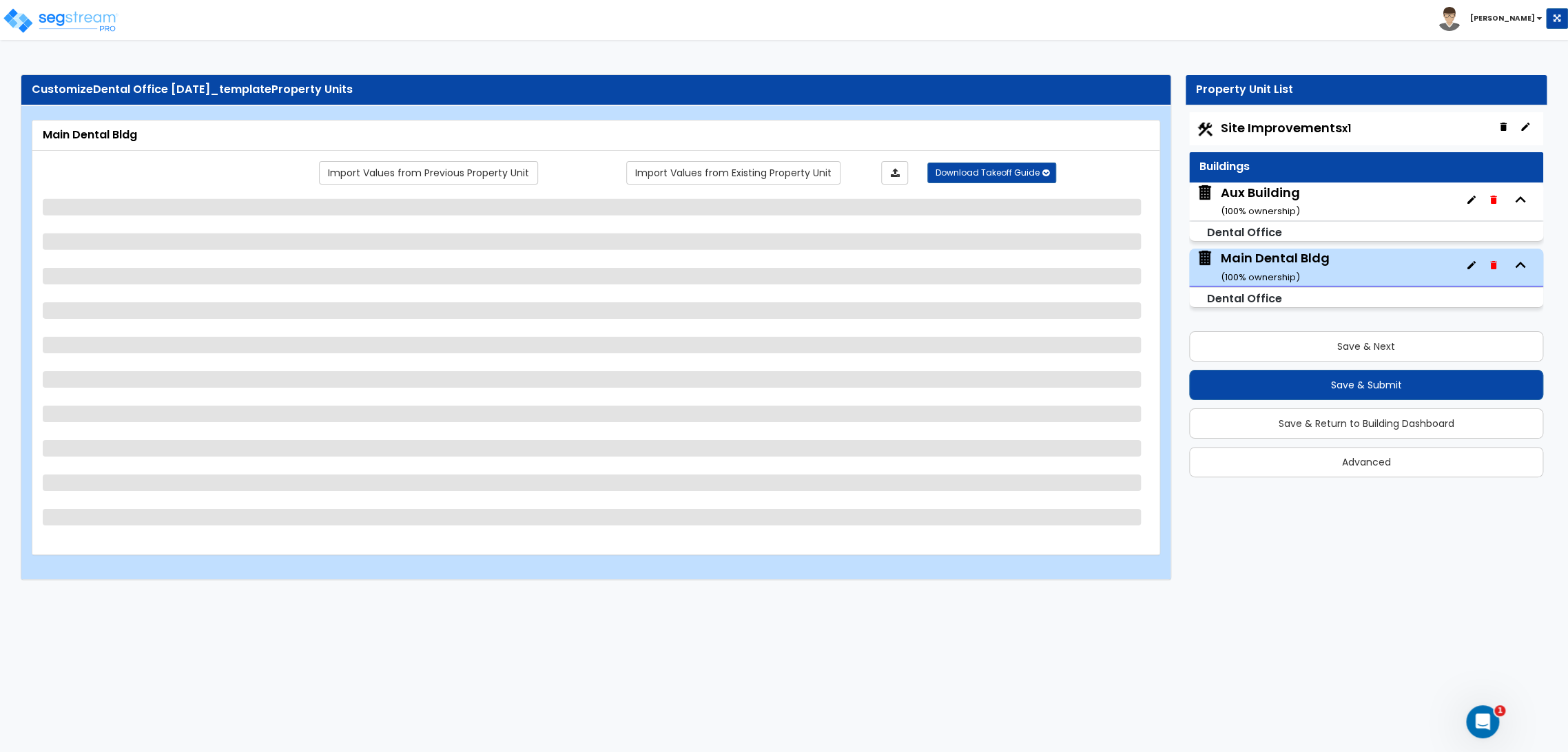
select select "3"
select select "2"
select select "1"
select select "2"
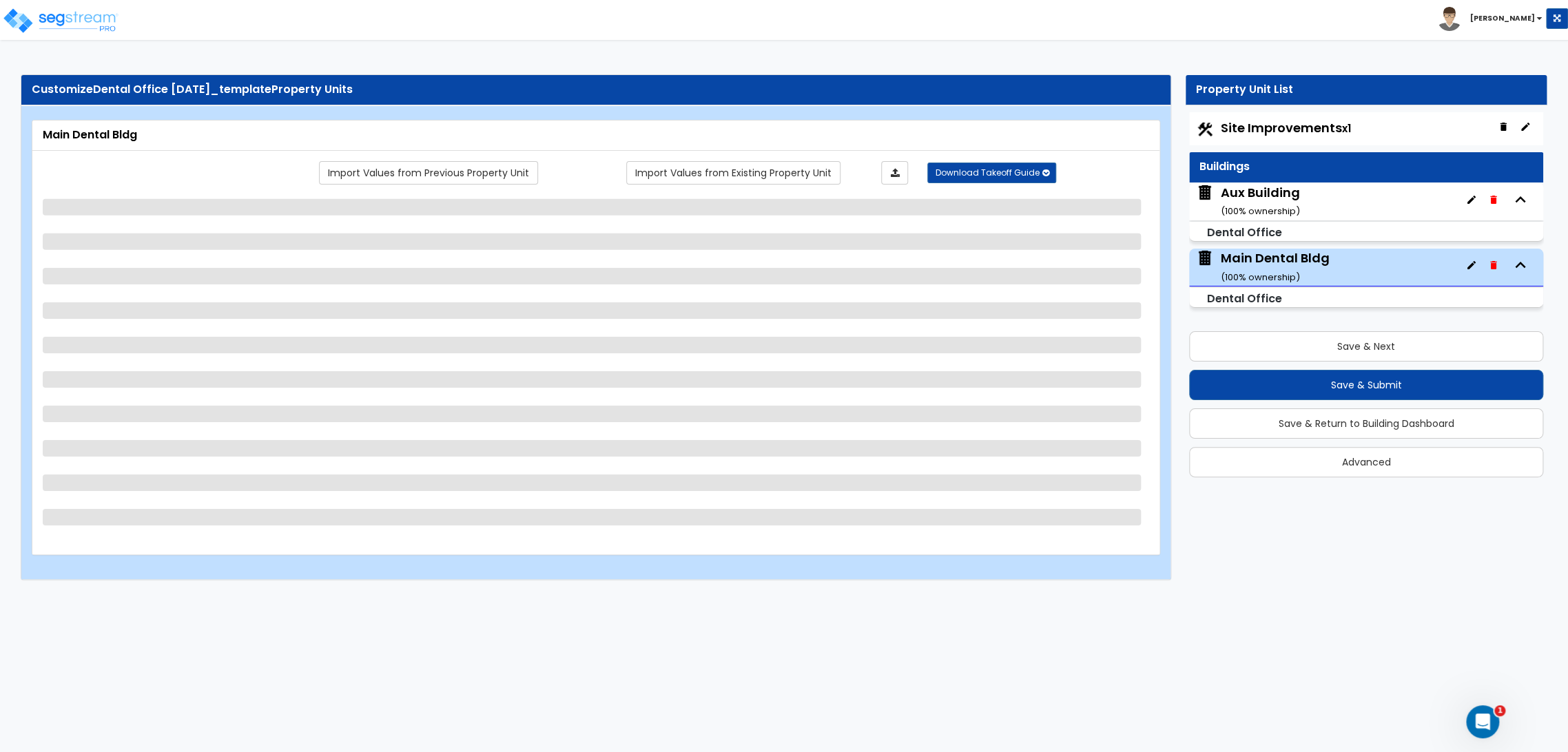
select select "2"
select select "1"
select select "6"
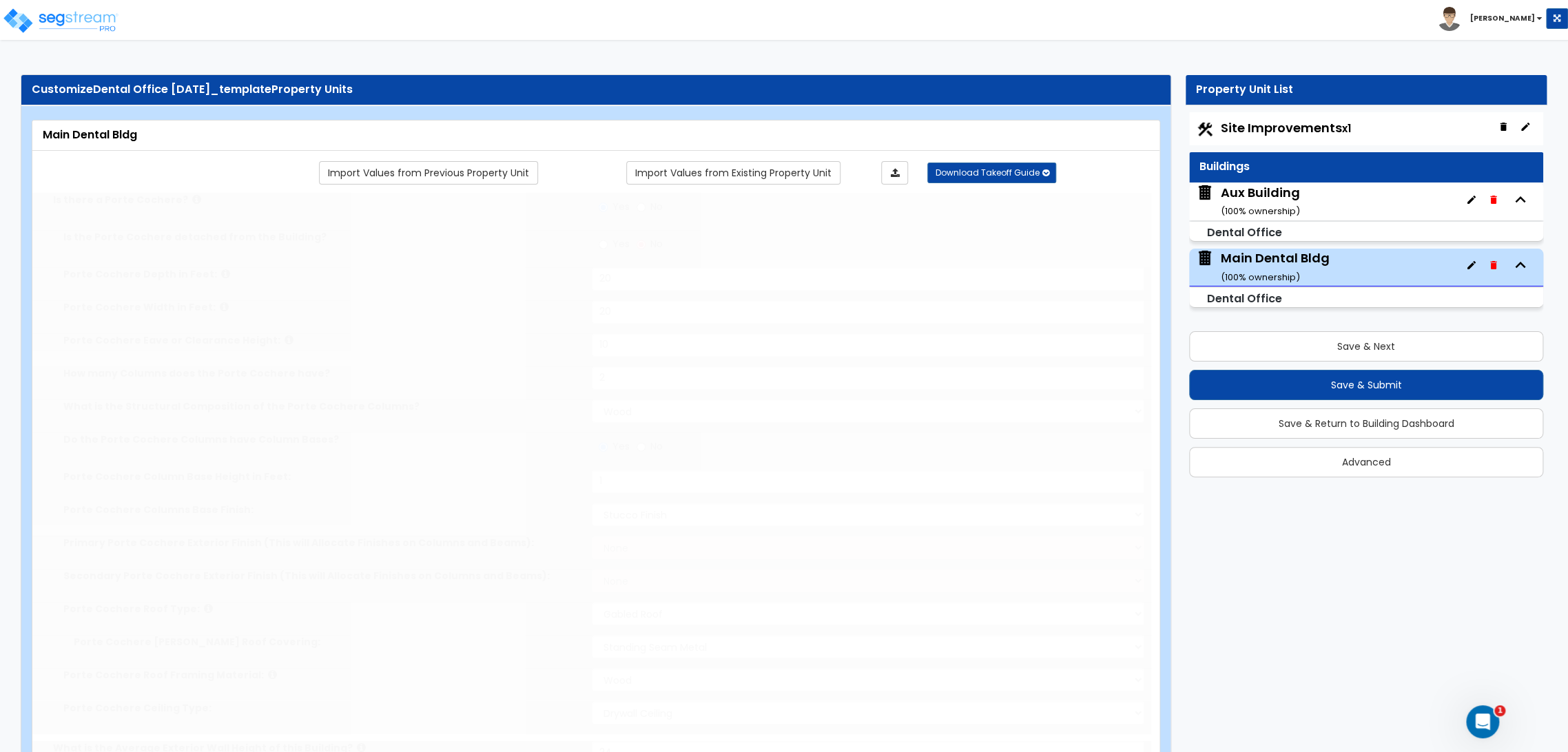
type input "800"
select select "2"
radio input "true"
select select "2"
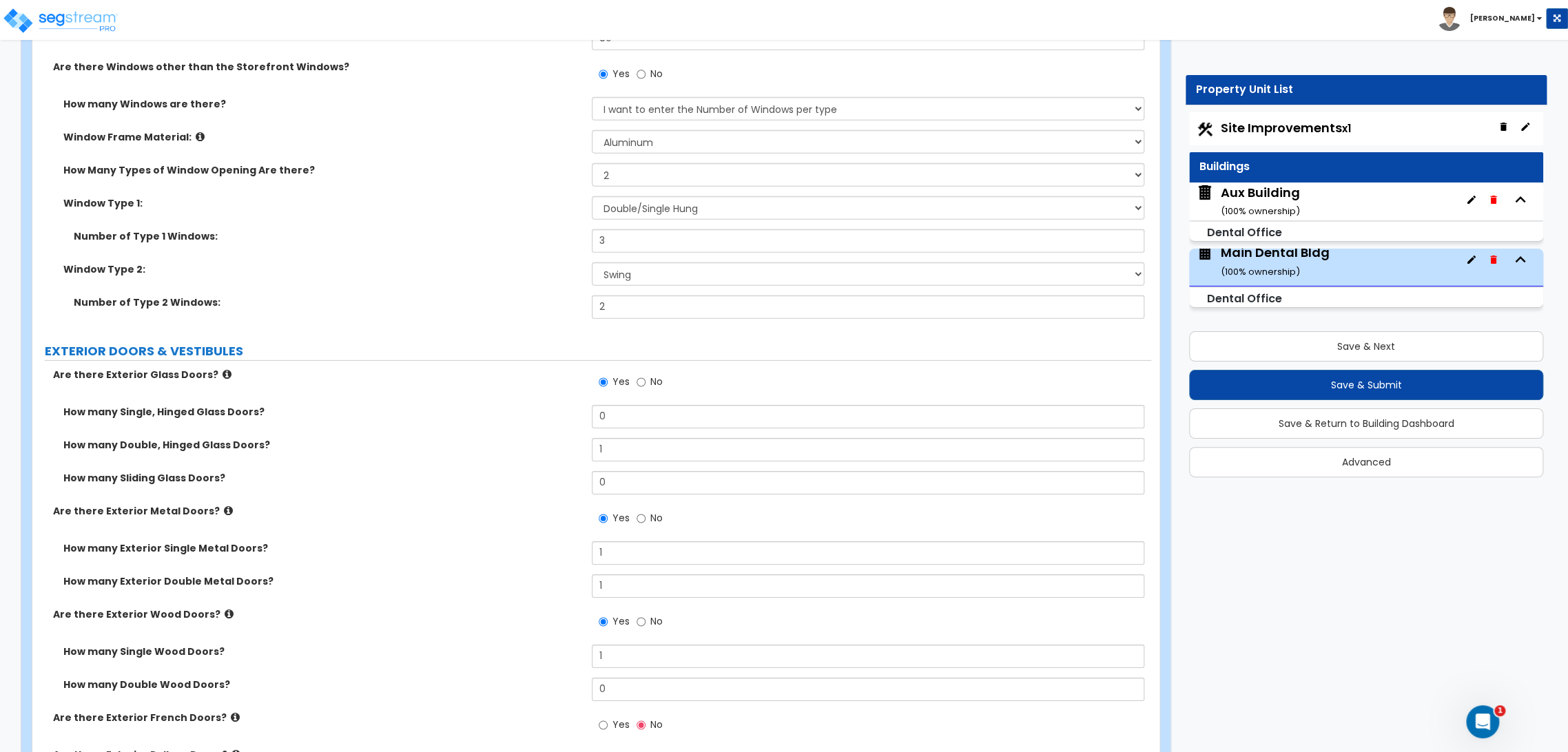
scroll to position [2756, 0]
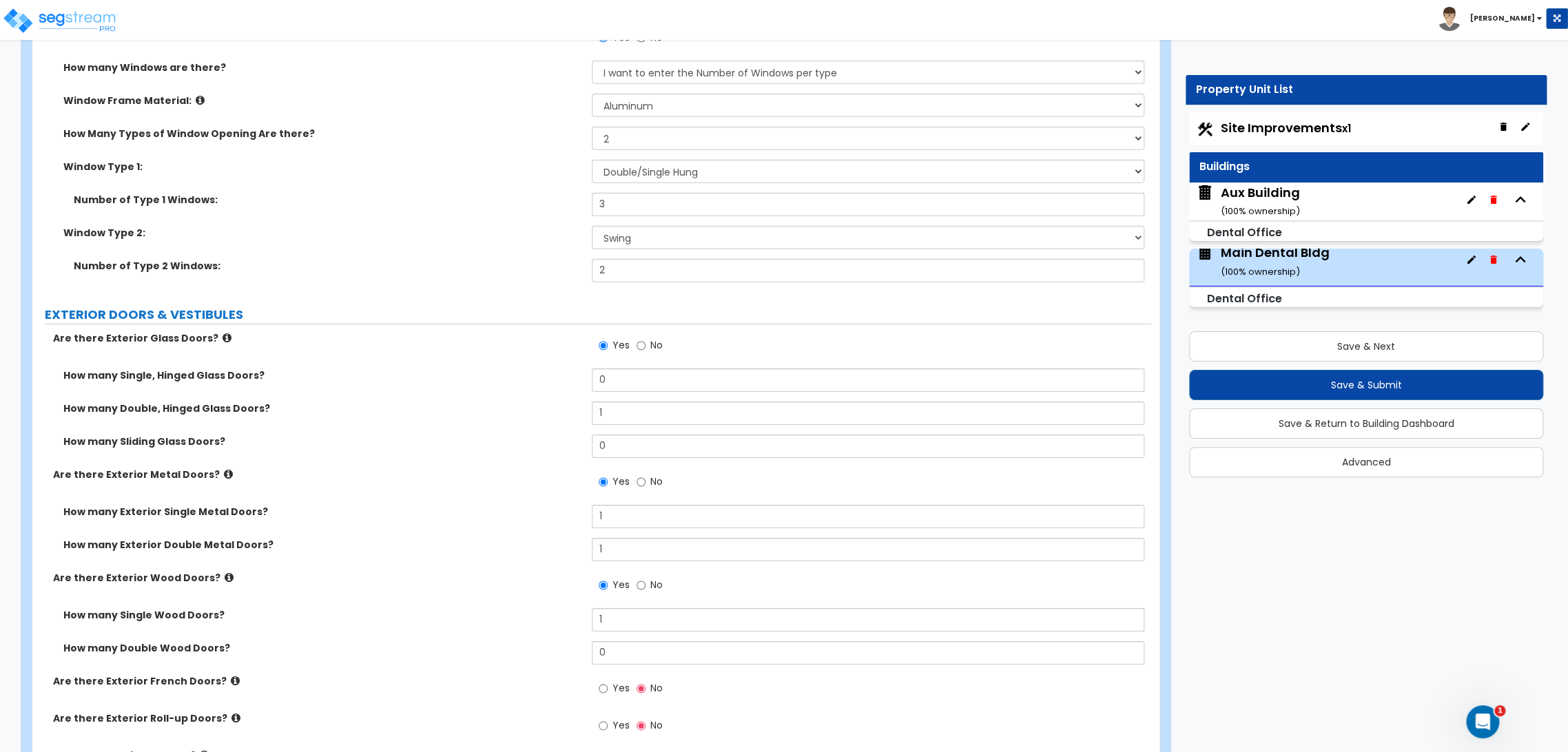
click at [1118, 596] on div "Yes No" at bounding box center [871, 590] width 559 height 37
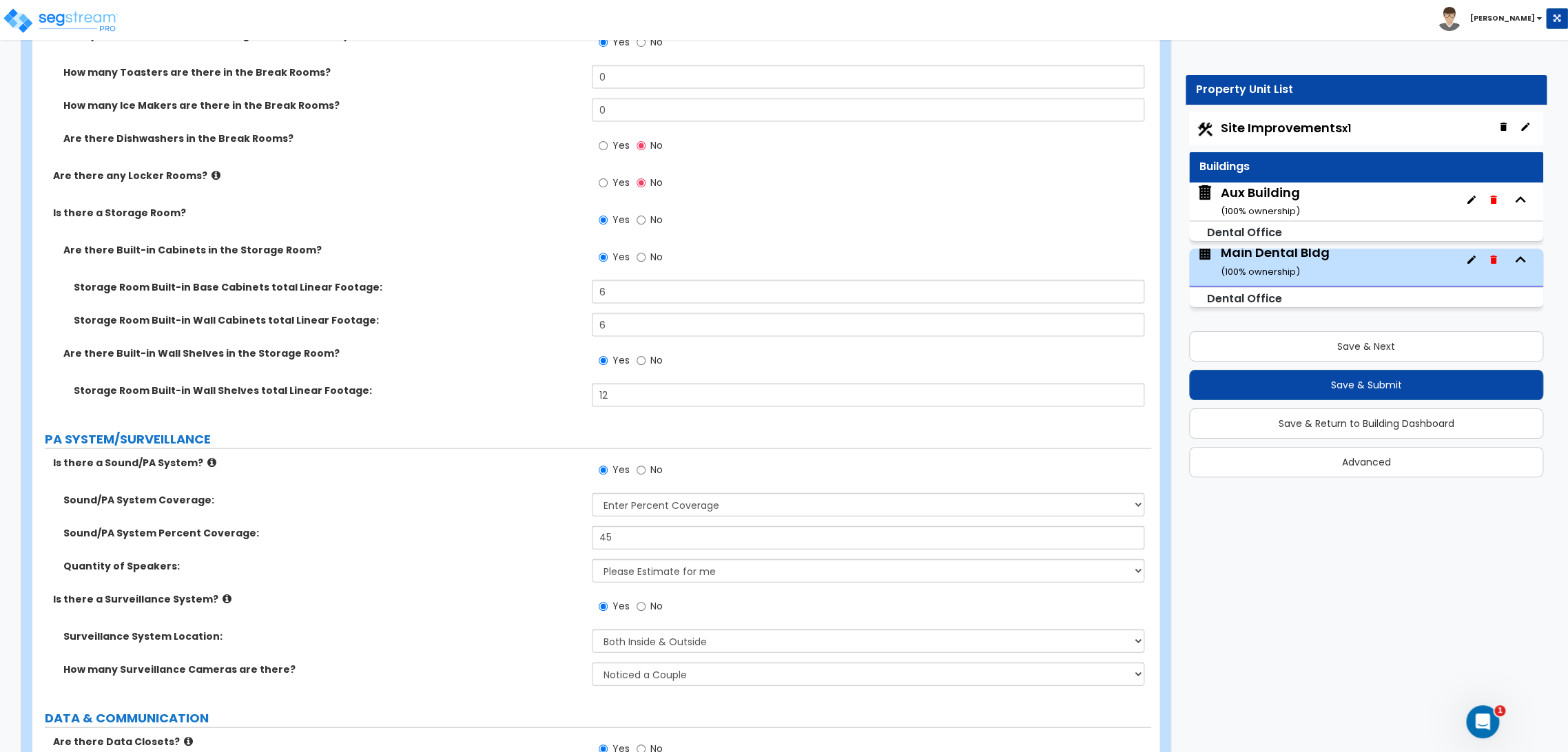
scroll to position [9323, 0]
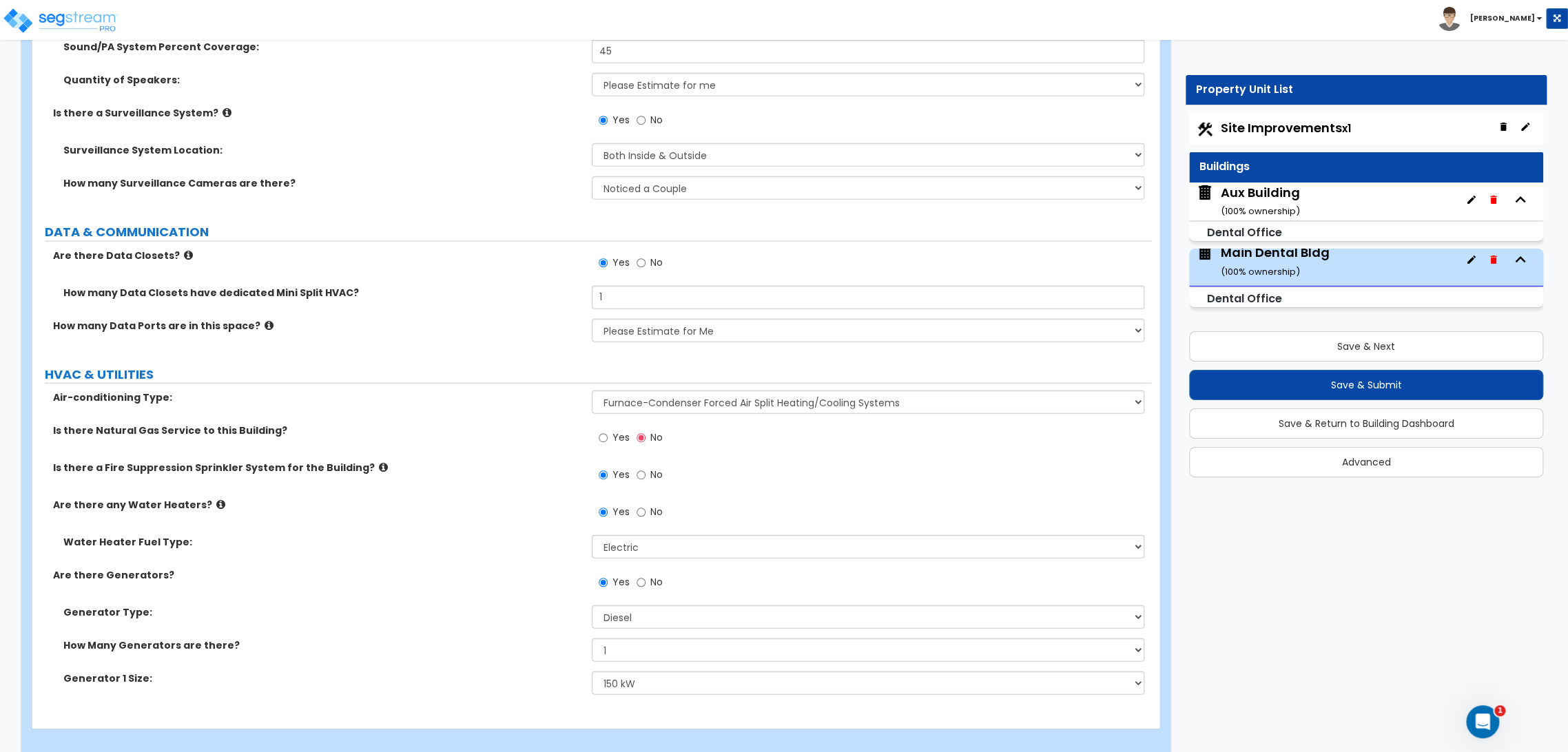
click at [1262, 198] on div "Aux Building ( 100 % ownership)" at bounding box center [1260, 201] width 79 height 35
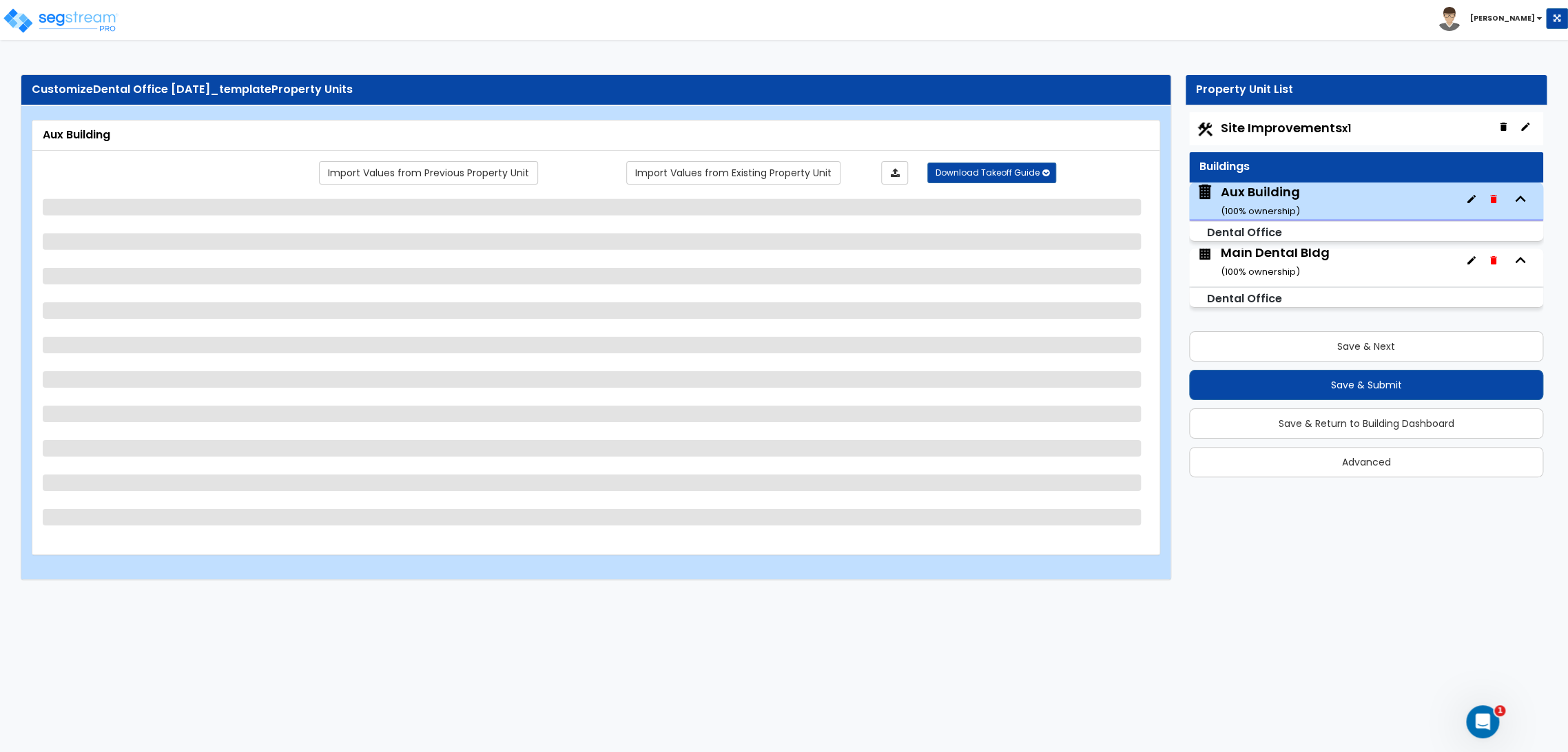
scroll to position [6, 0]
select select "8"
select select "1"
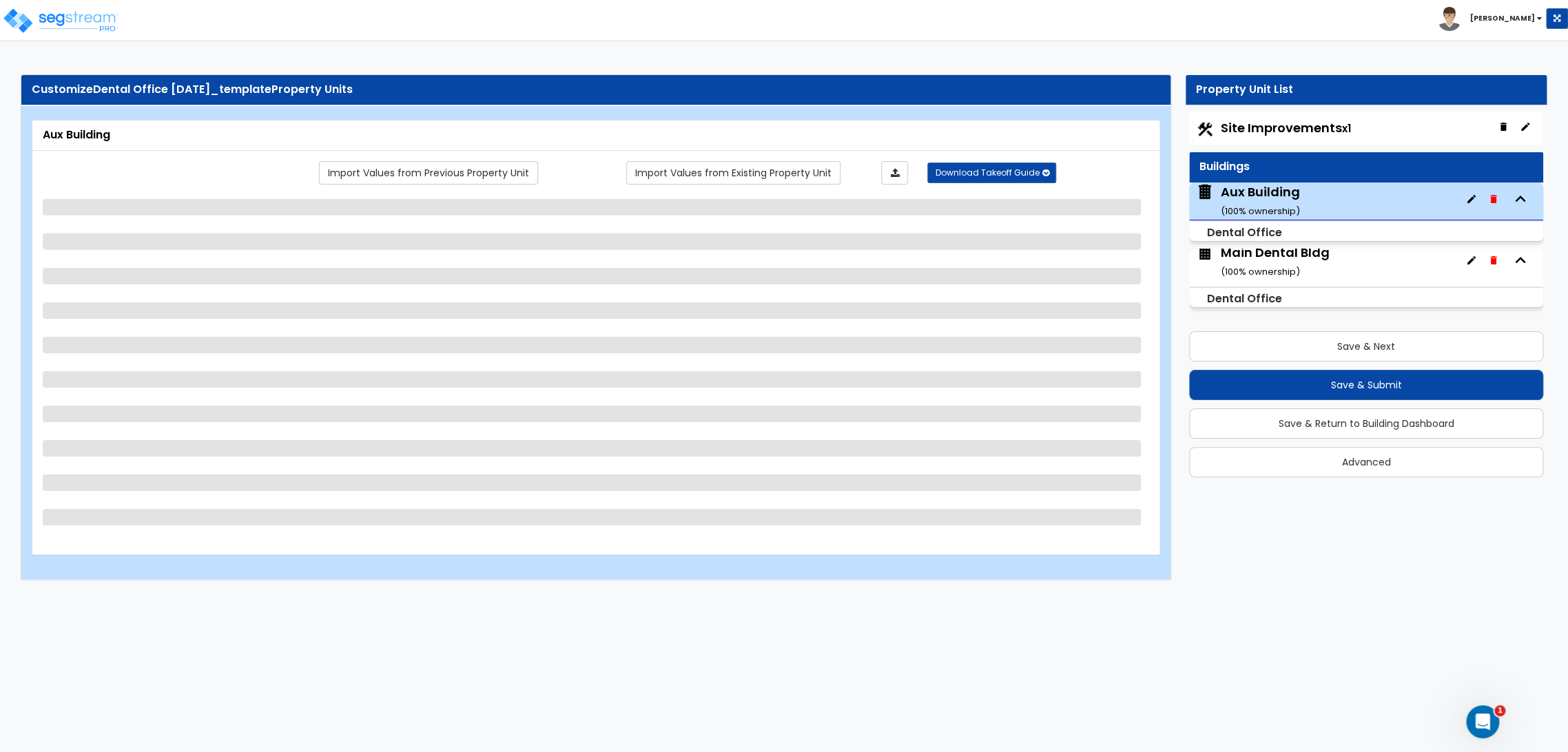
select select "1"
select select "5"
select select "1"
select select "3"
select select "1"
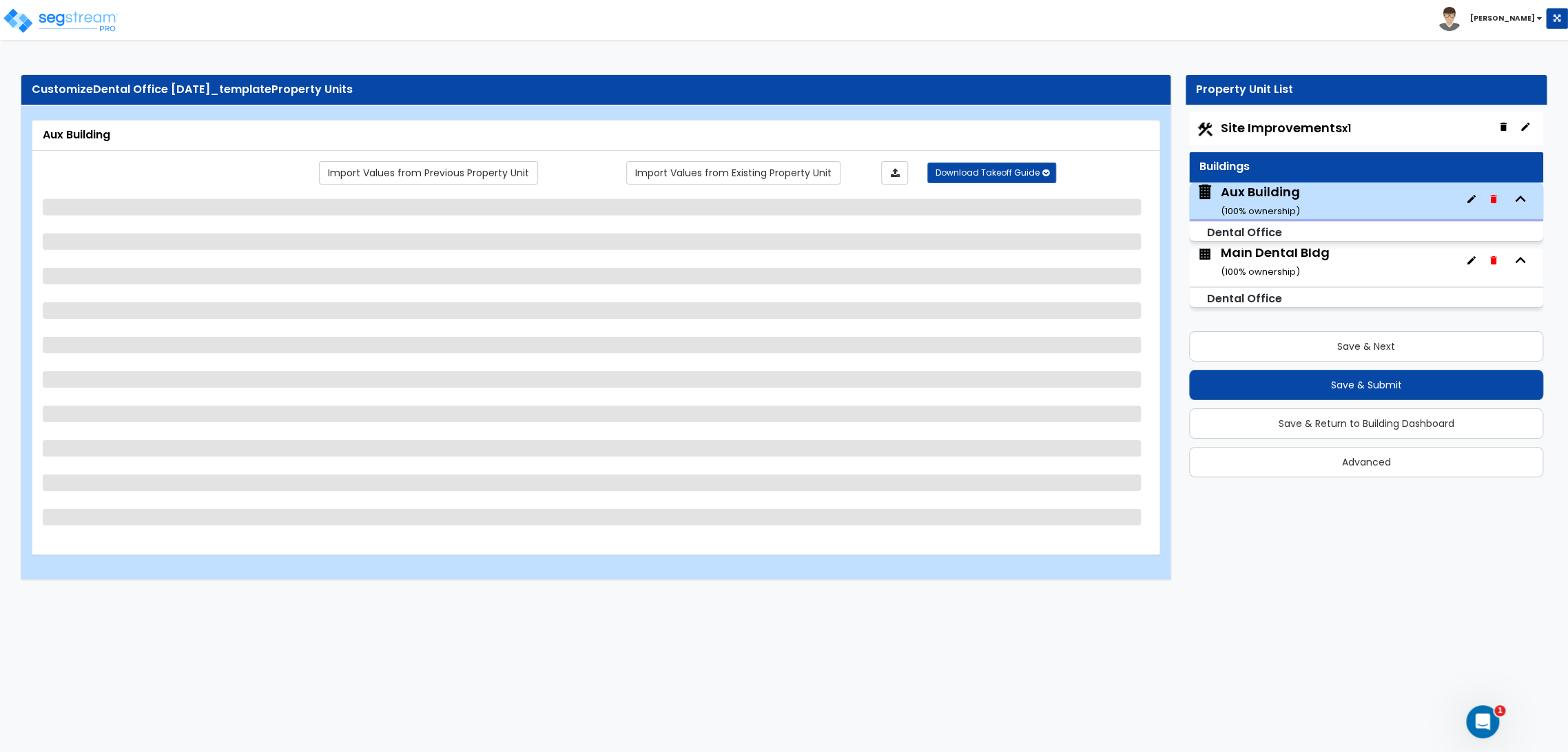
select select "1"
select select "5"
select select "3"
select select "2"
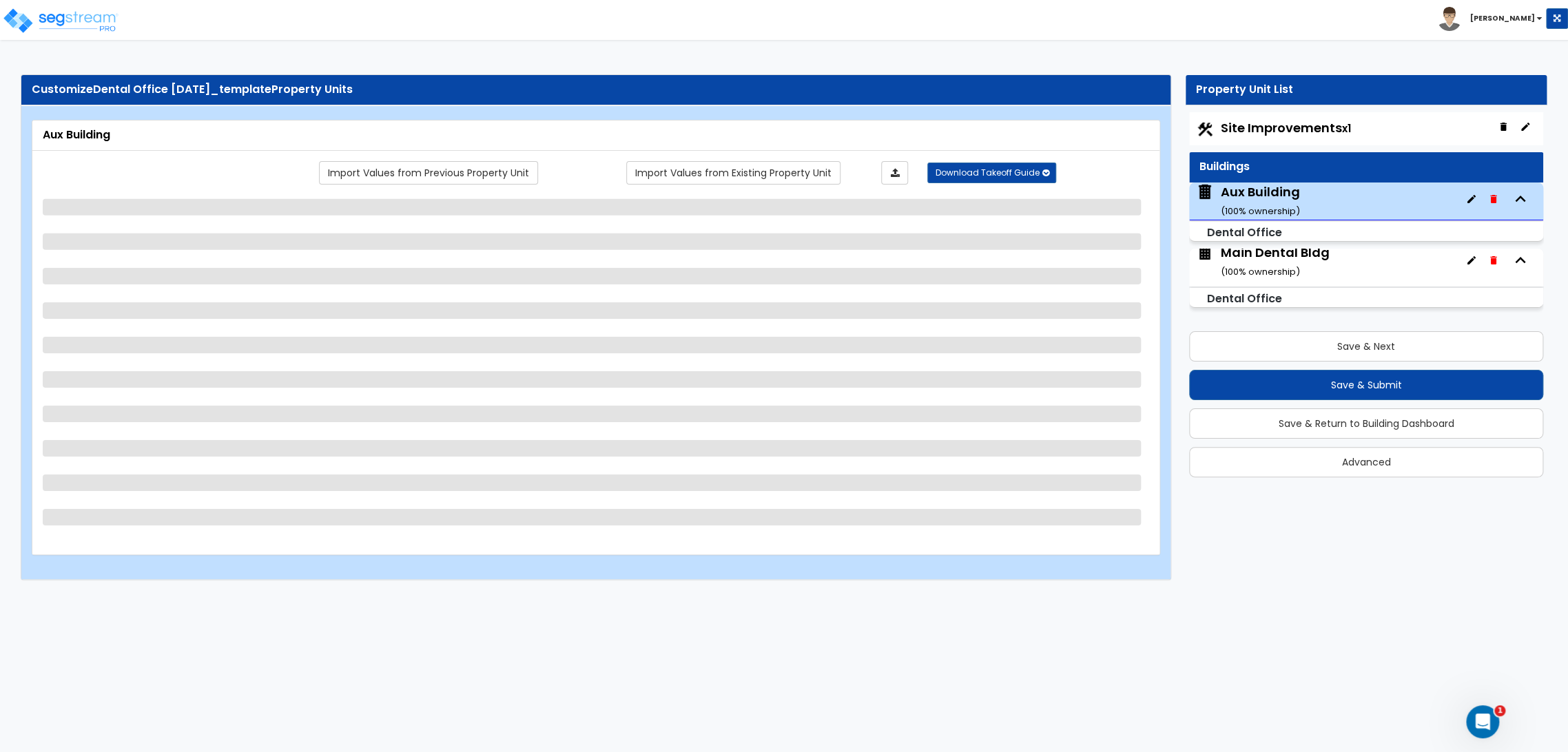
select select "2"
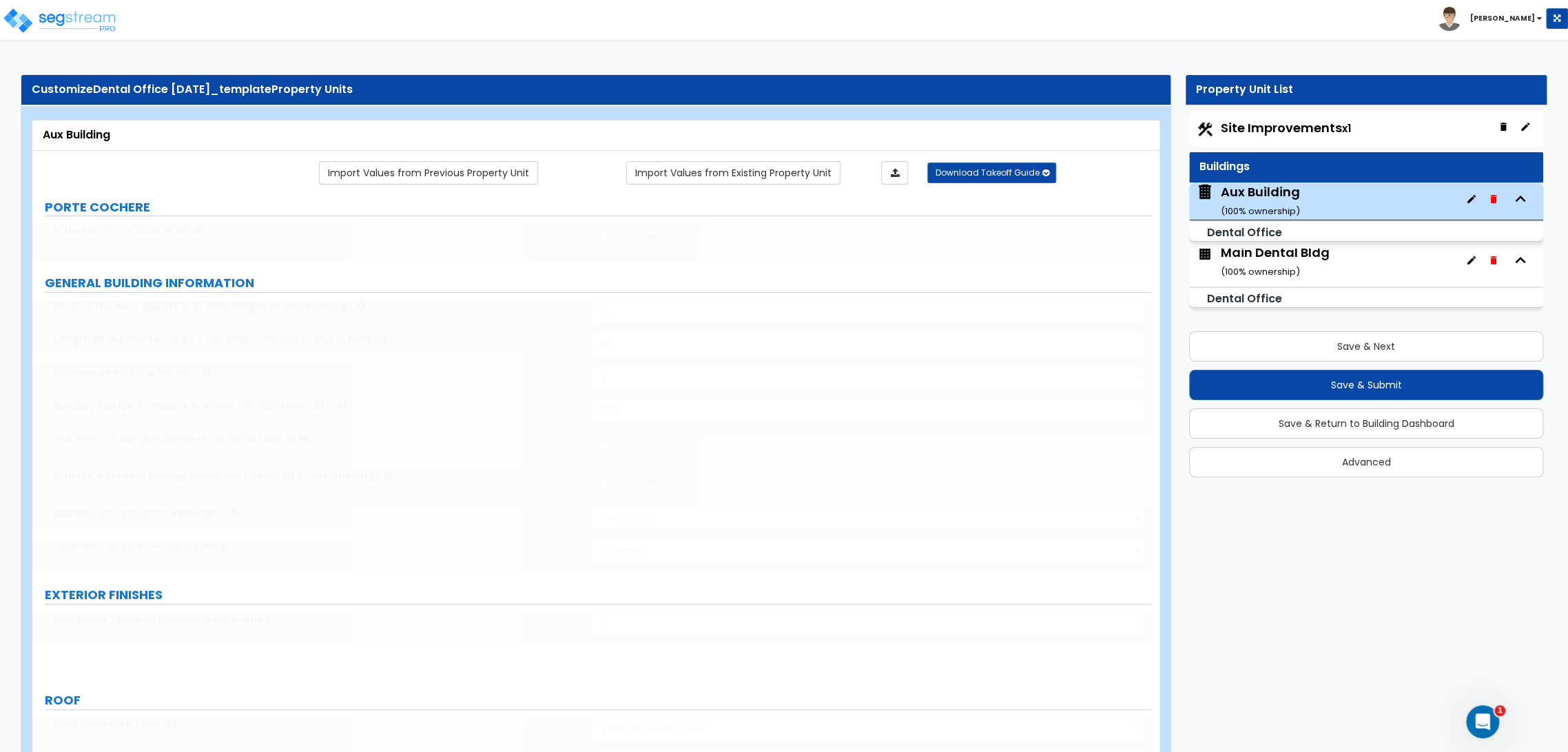
select select "9"
radio input "true"
type input "1"
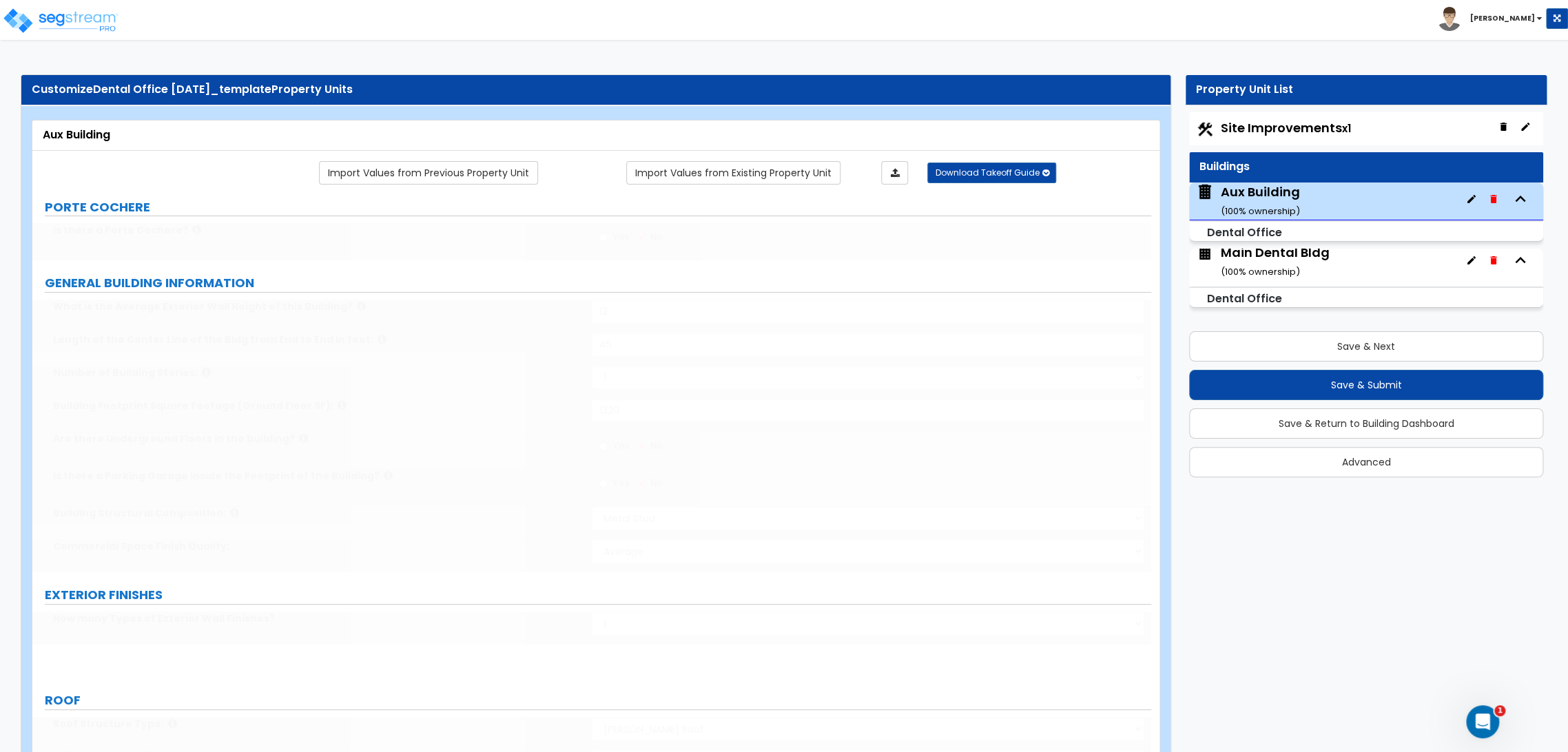
type input "100"
type input "2"
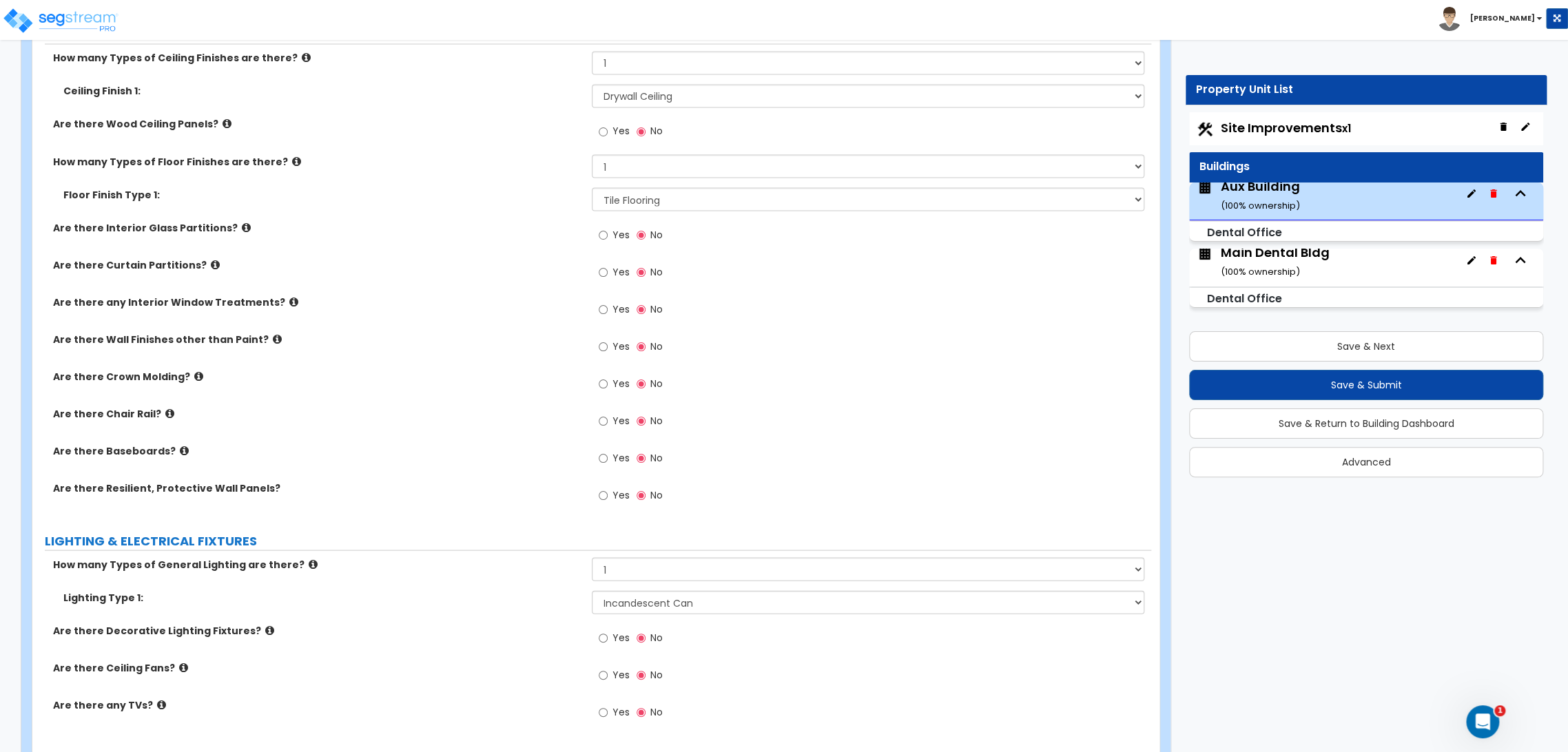
scroll to position [1480, 0]
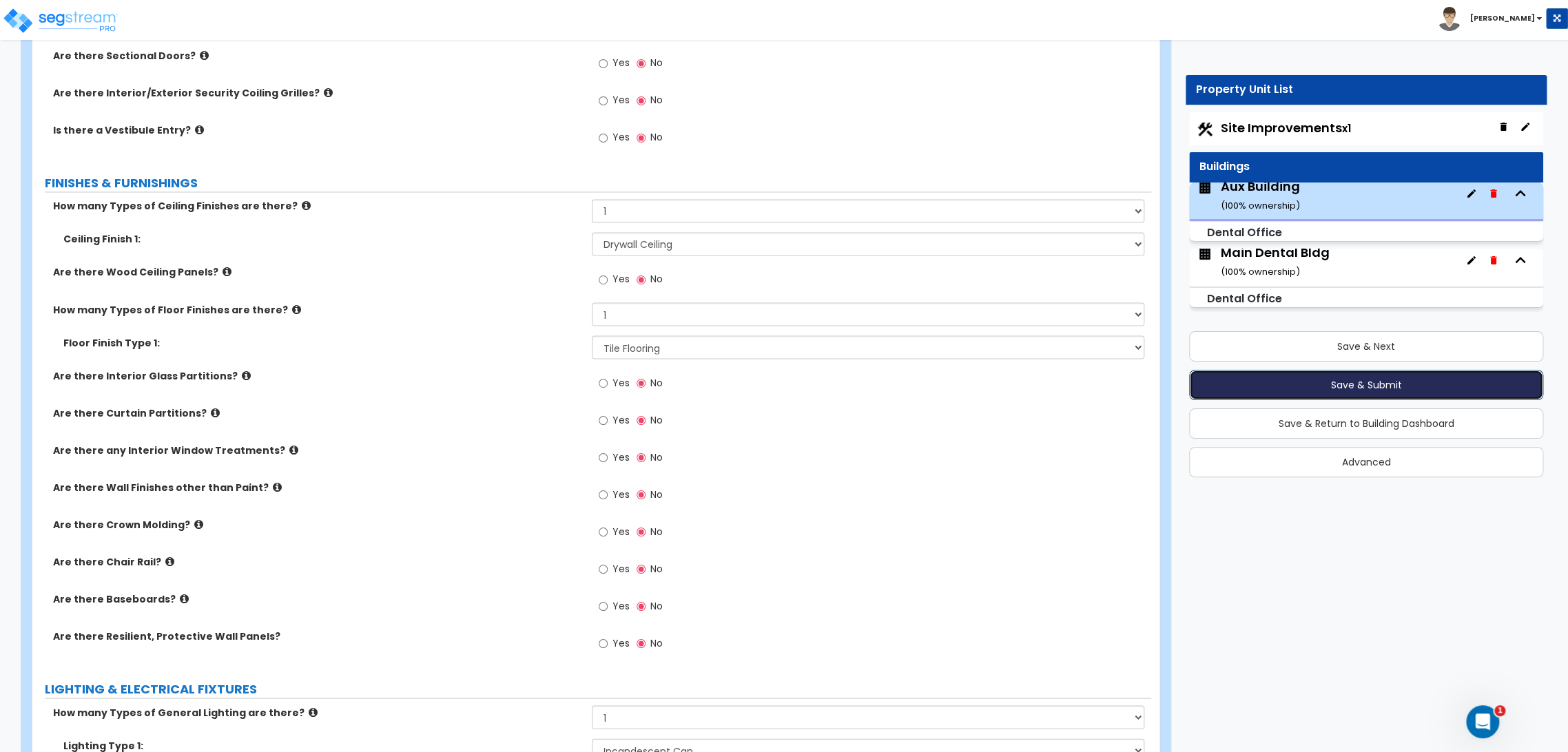
click at [1332, 384] on button "Save & Submit" at bounding box center [1366, 384] width 354 height 30
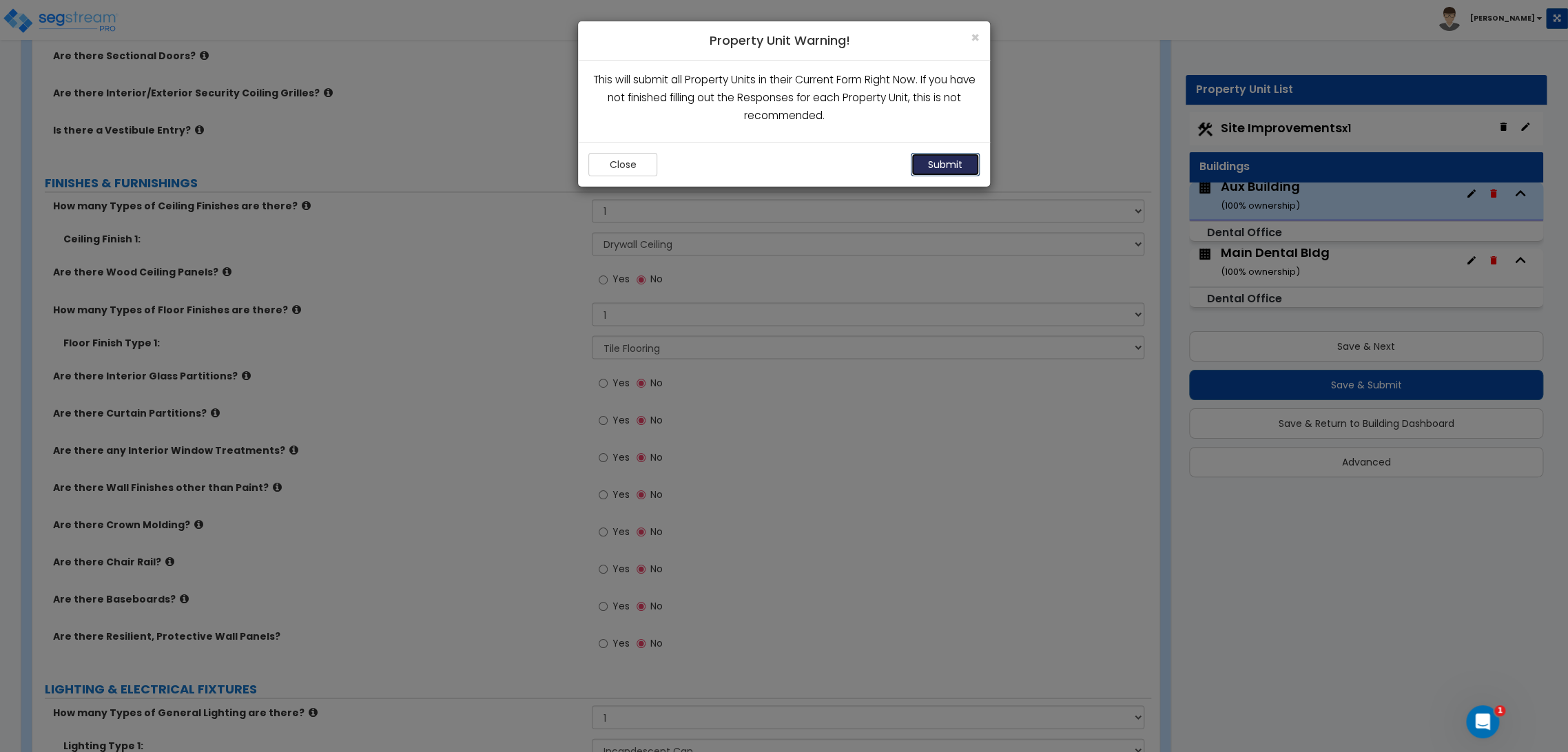
click at [951, 166] on button "Submit" at bounding box center [944, 164] width 68 height 23
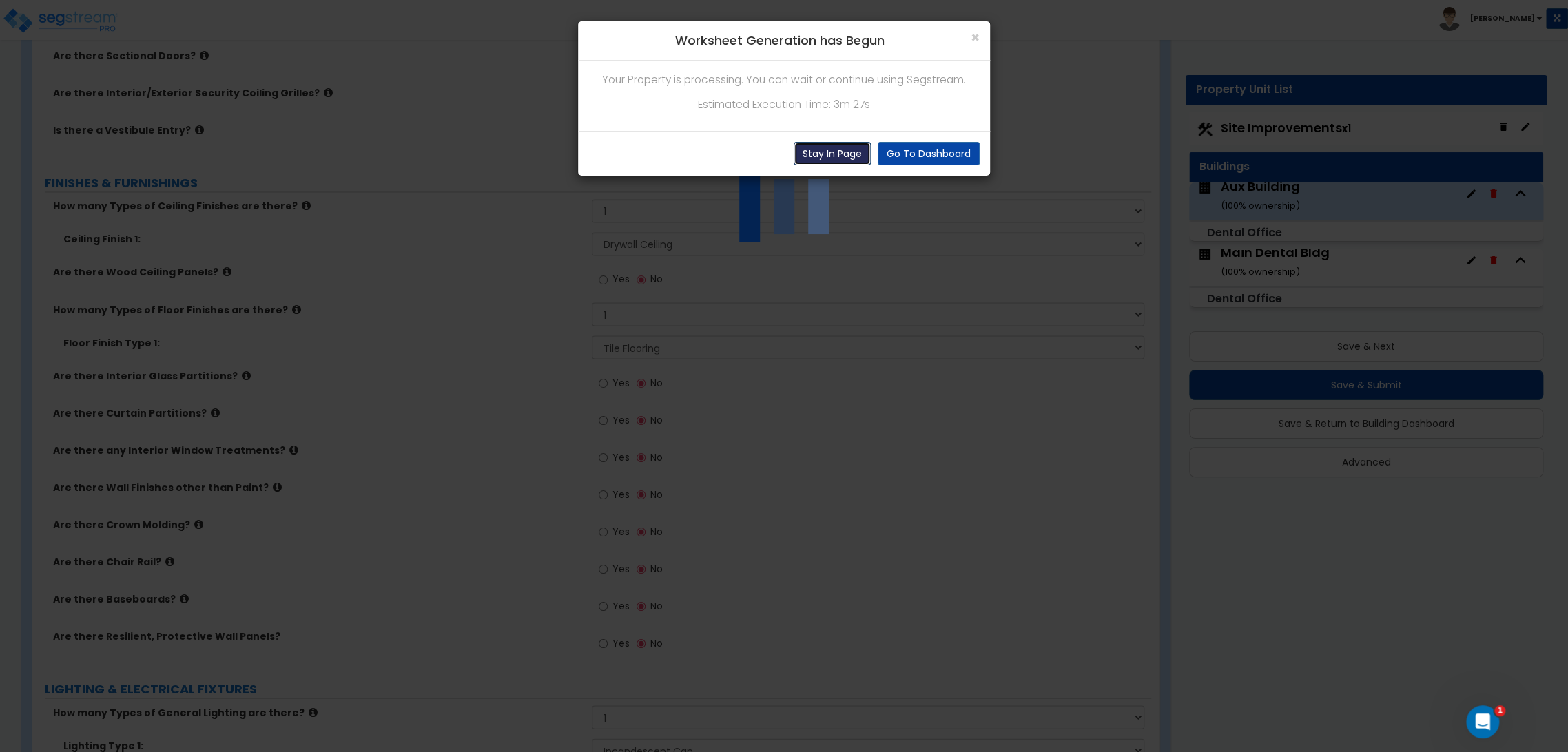
click at [827, 158] on button "Stay In Page" at bounding box center [832, 154] width 77 height 23
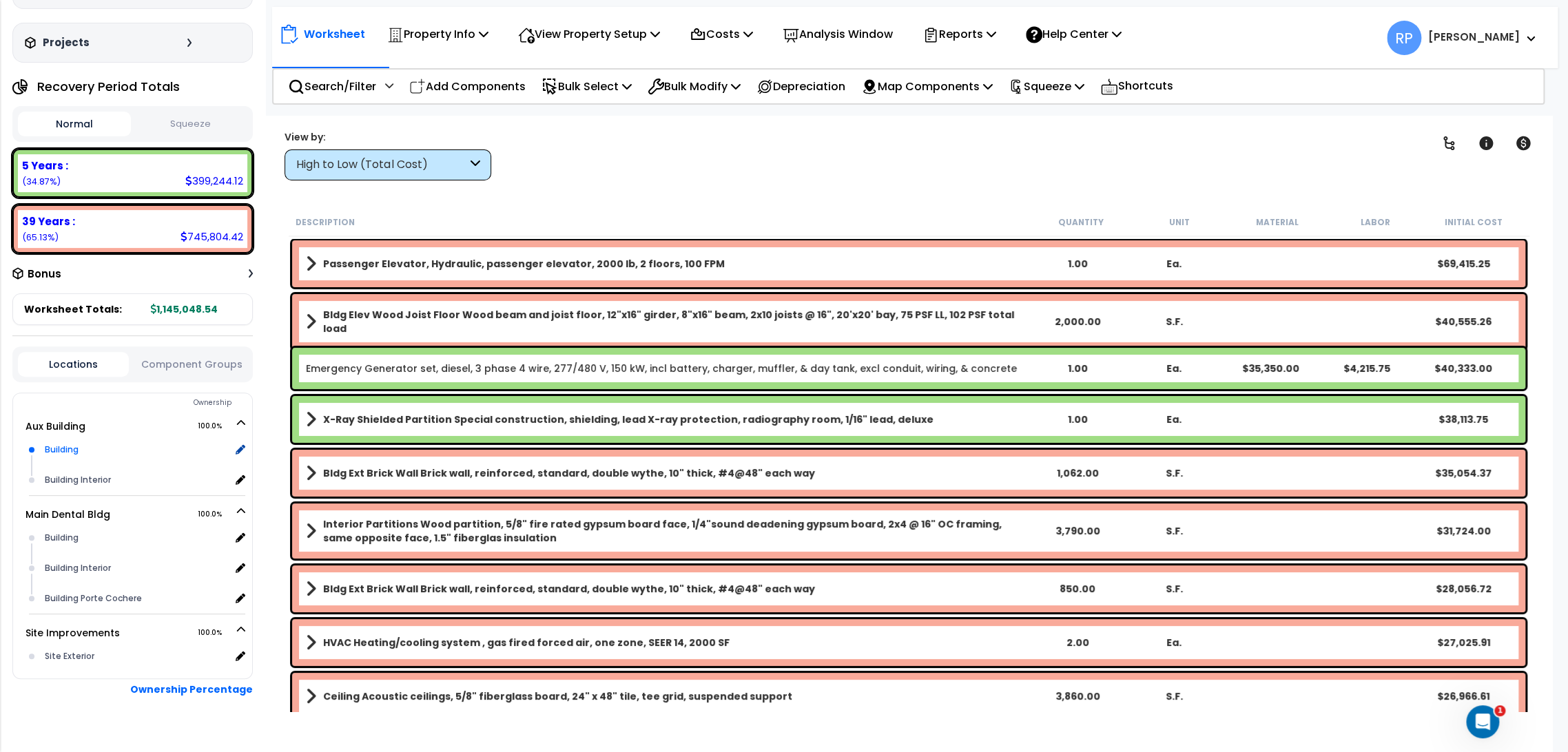
scroll to position [122, 0]
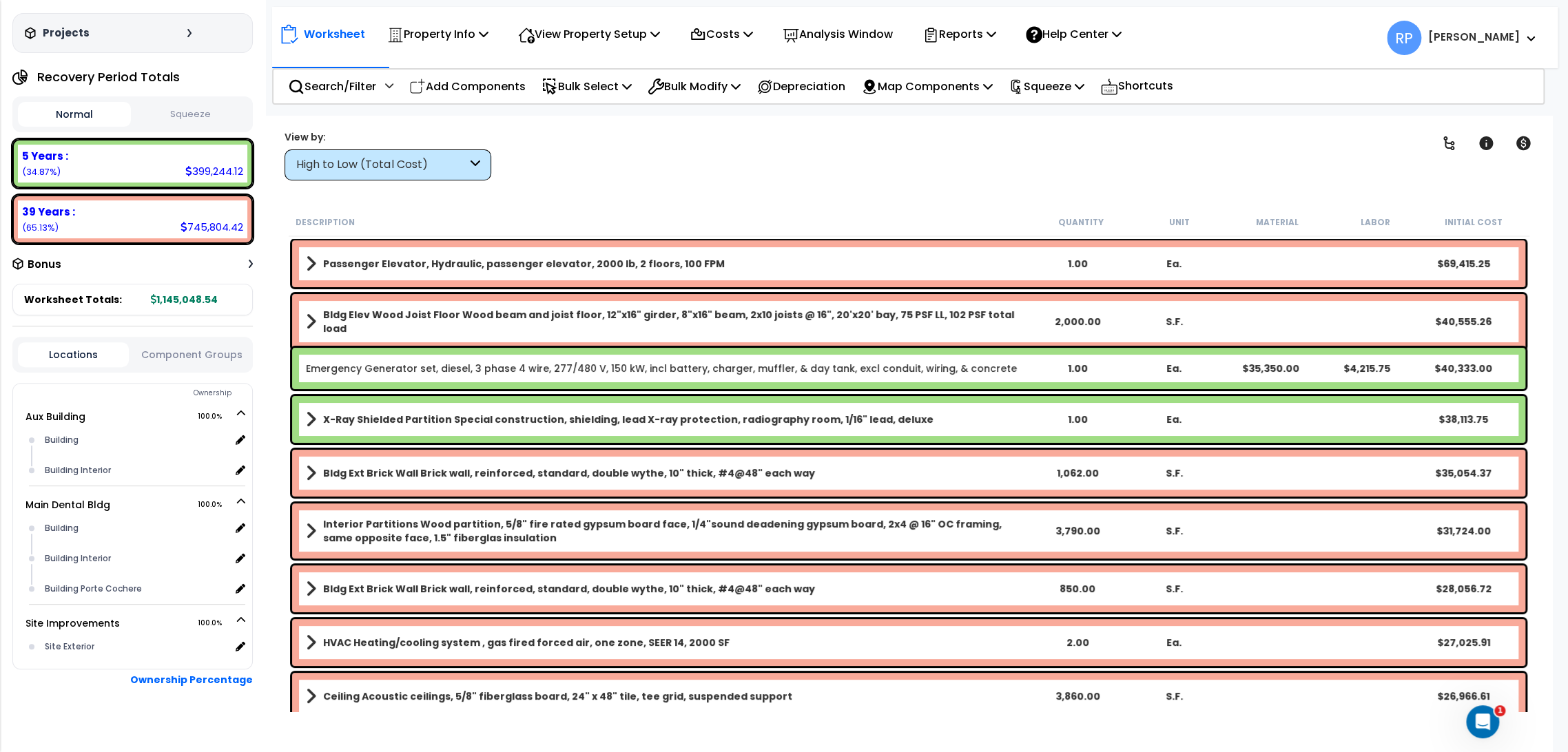
click at [199, 347] on button "Component Groups" at bounding box center [191, 355] width 110 height 16
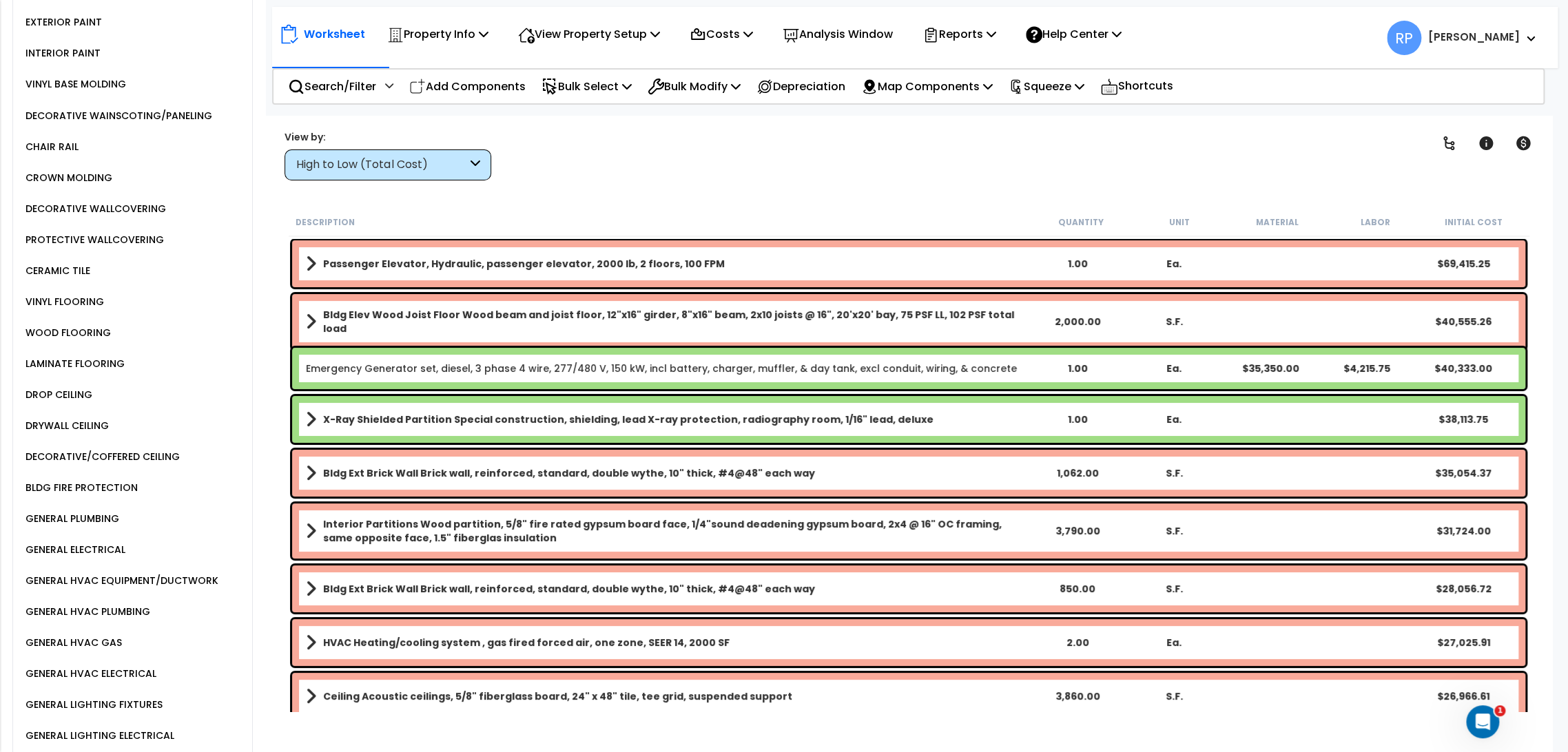
scroll to position [1398, 0]
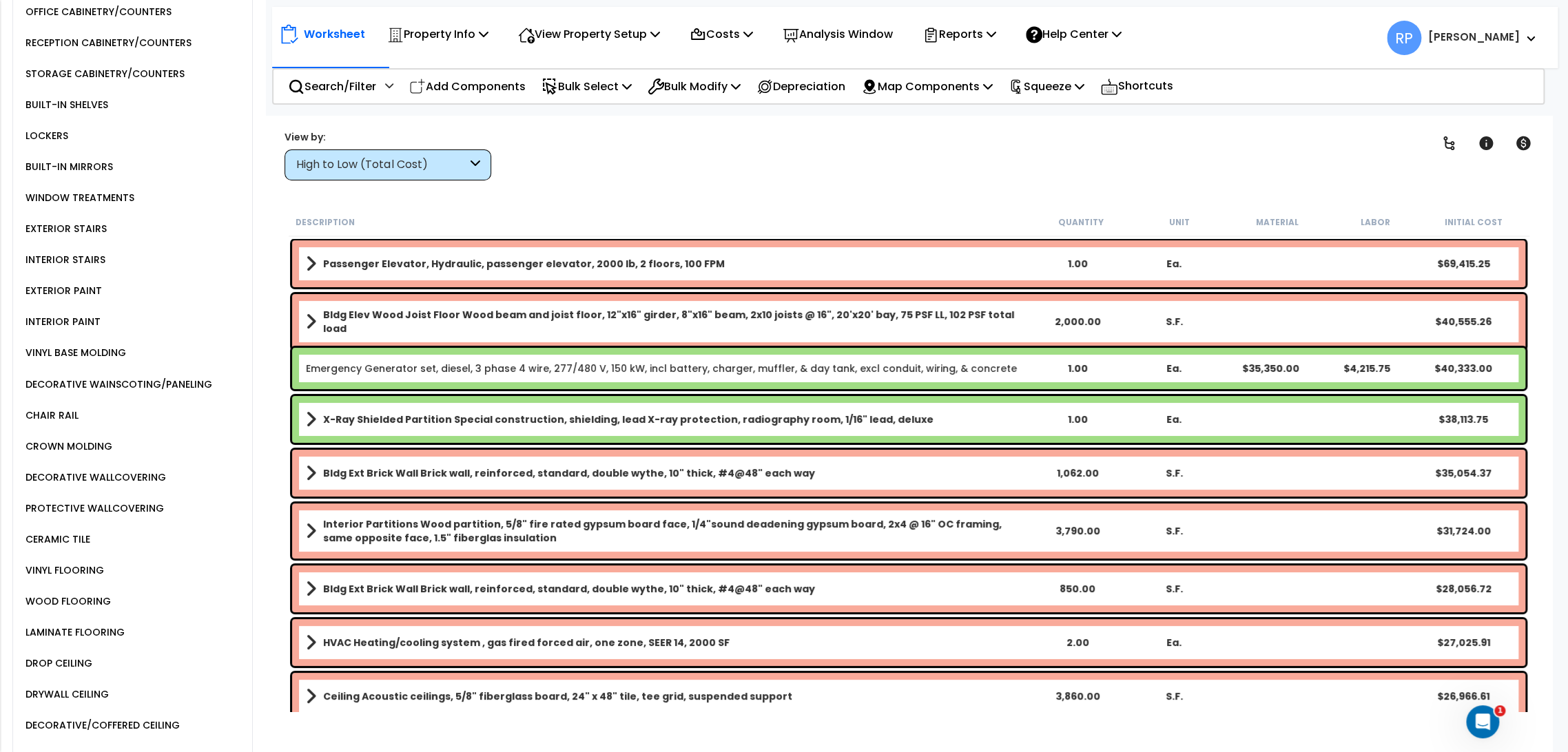
click at [340, 151] on div "High to Low (Total Cost)" at bounding box center [387, 165] width 206 height 31
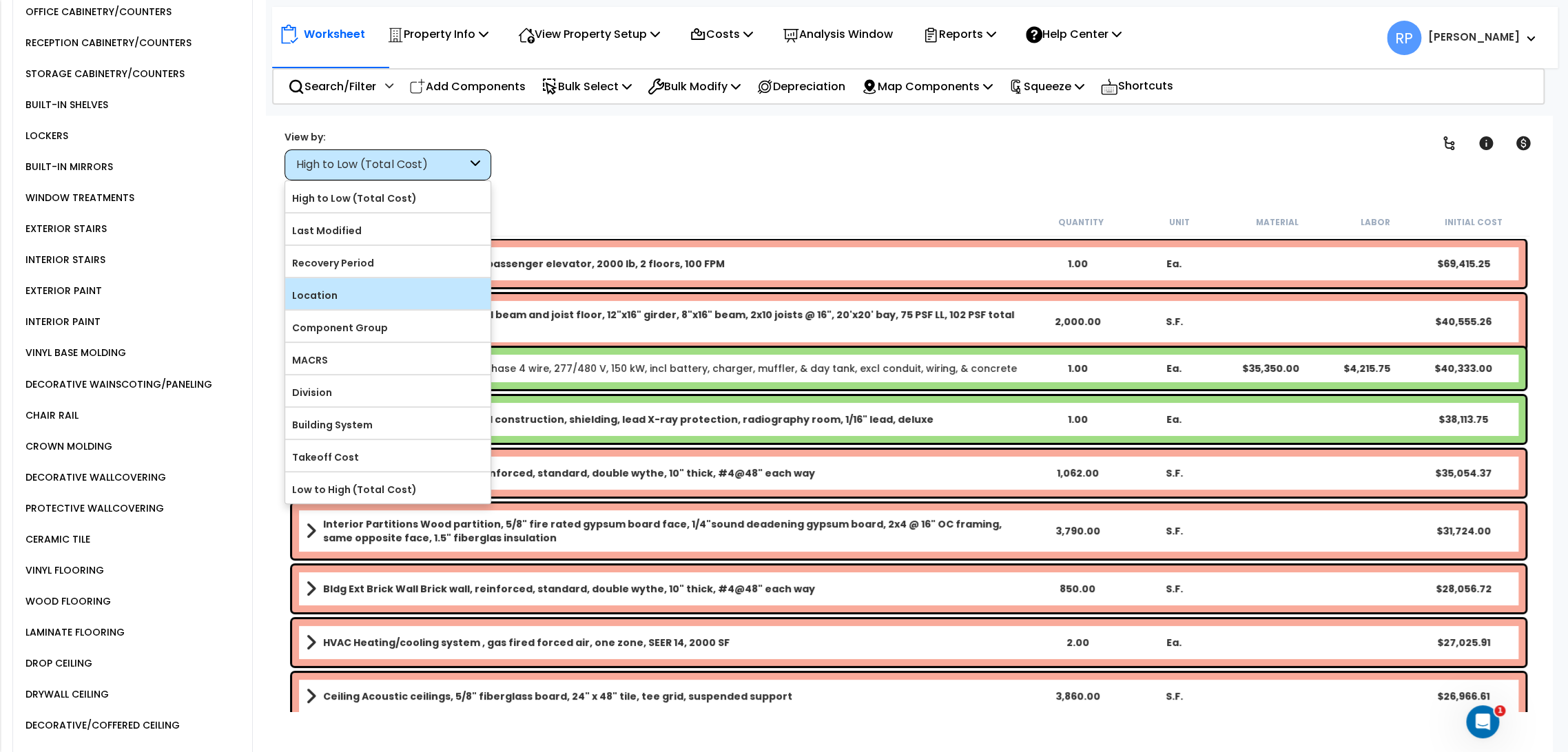
click at [339, 290] on label "Location" at bounding box center [388, 295] width 205 height 21
click at [0, 0] on input "Location" at bounding box center [0, 0] width 0 height 0
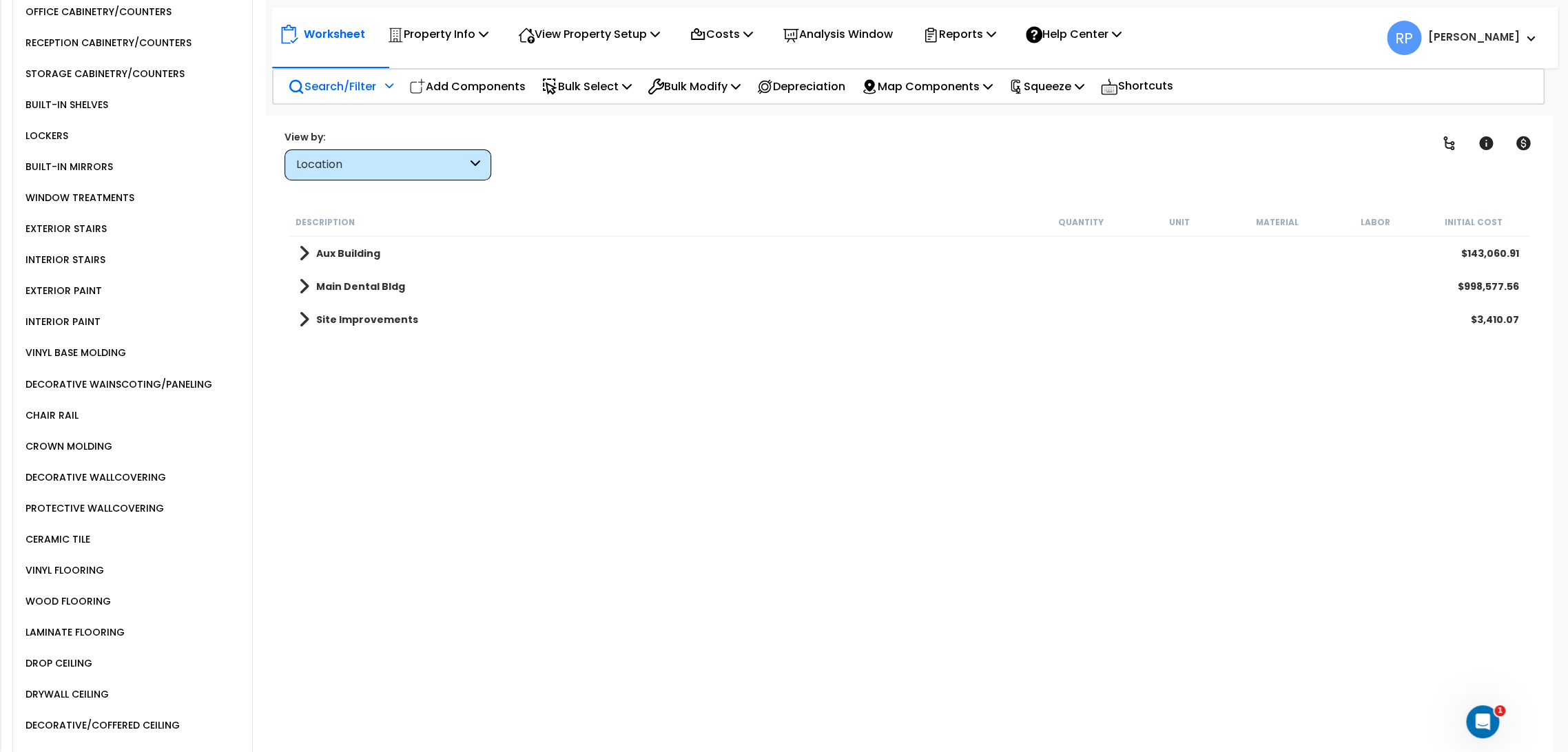
scroll to position [0, 0]
click at [351, 92] on p "Search/Filter" at bounding box center [332, 86] width 88 height 19
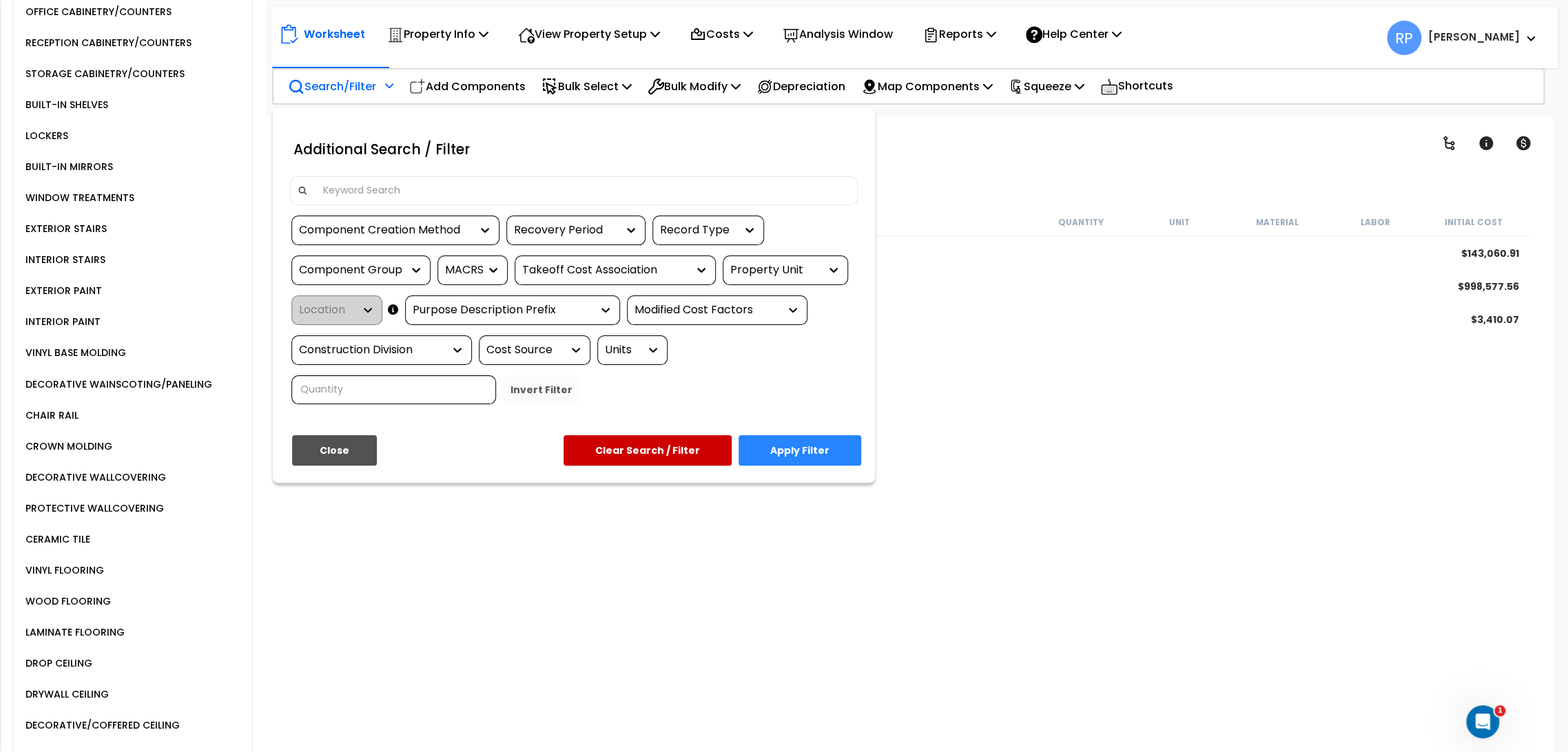
click at [370, 265] on div "Component Group" at bounding box center [351, 270] width 104 height 16
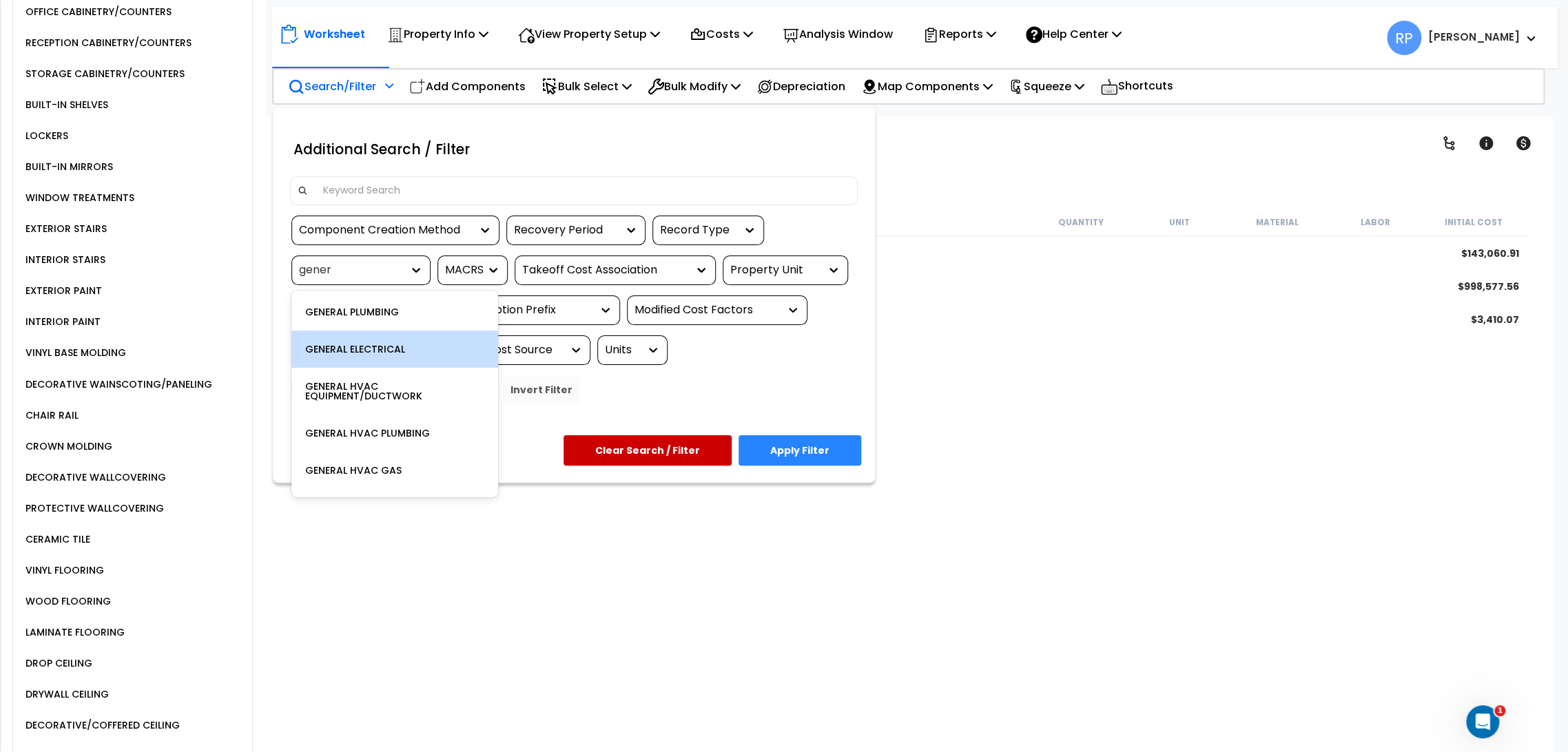
type input "genera"
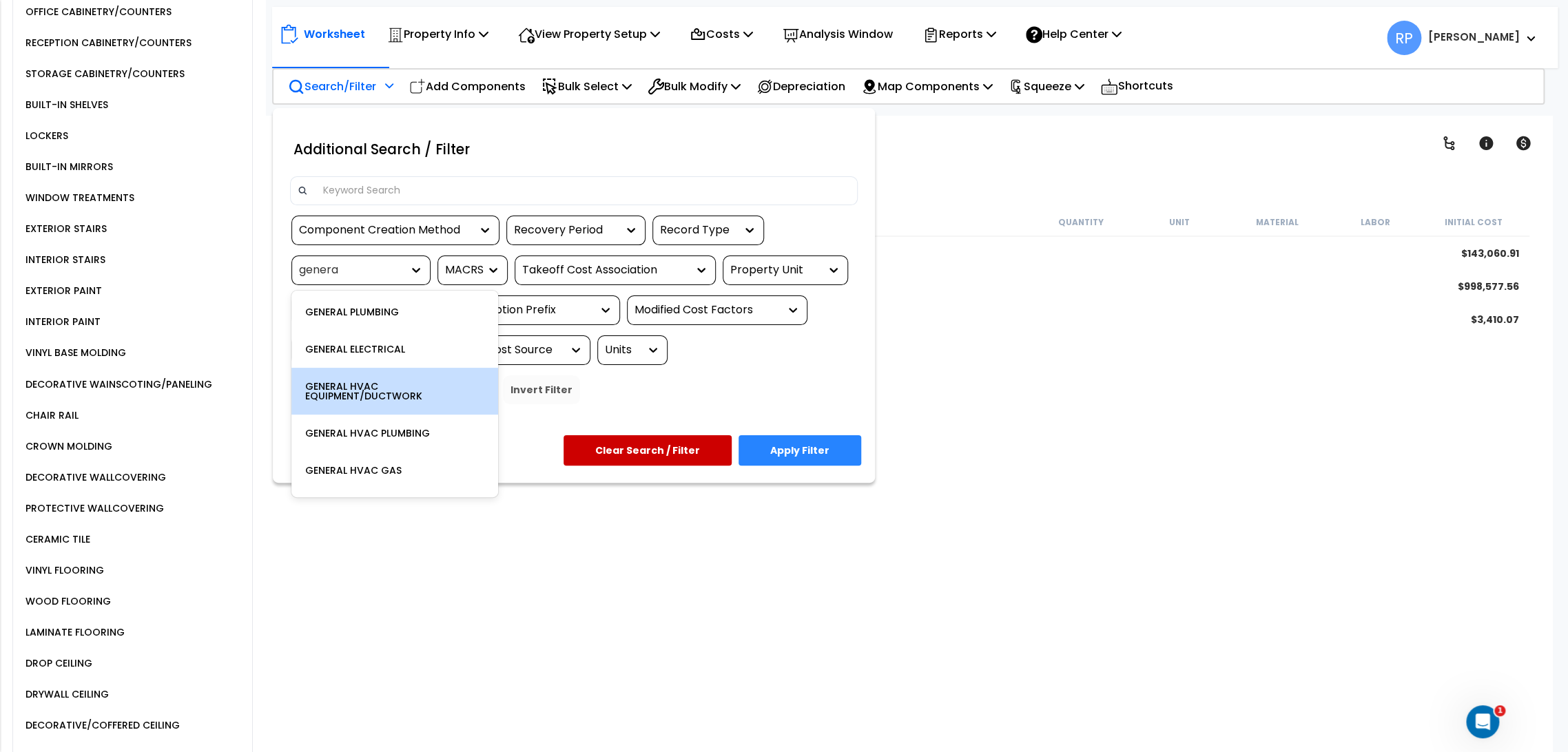
click at [412, 401] on div "GENERAL HVAC EQUIPMENT/DUCTWORK" at bounding box center [394, 391] width 206 height 47
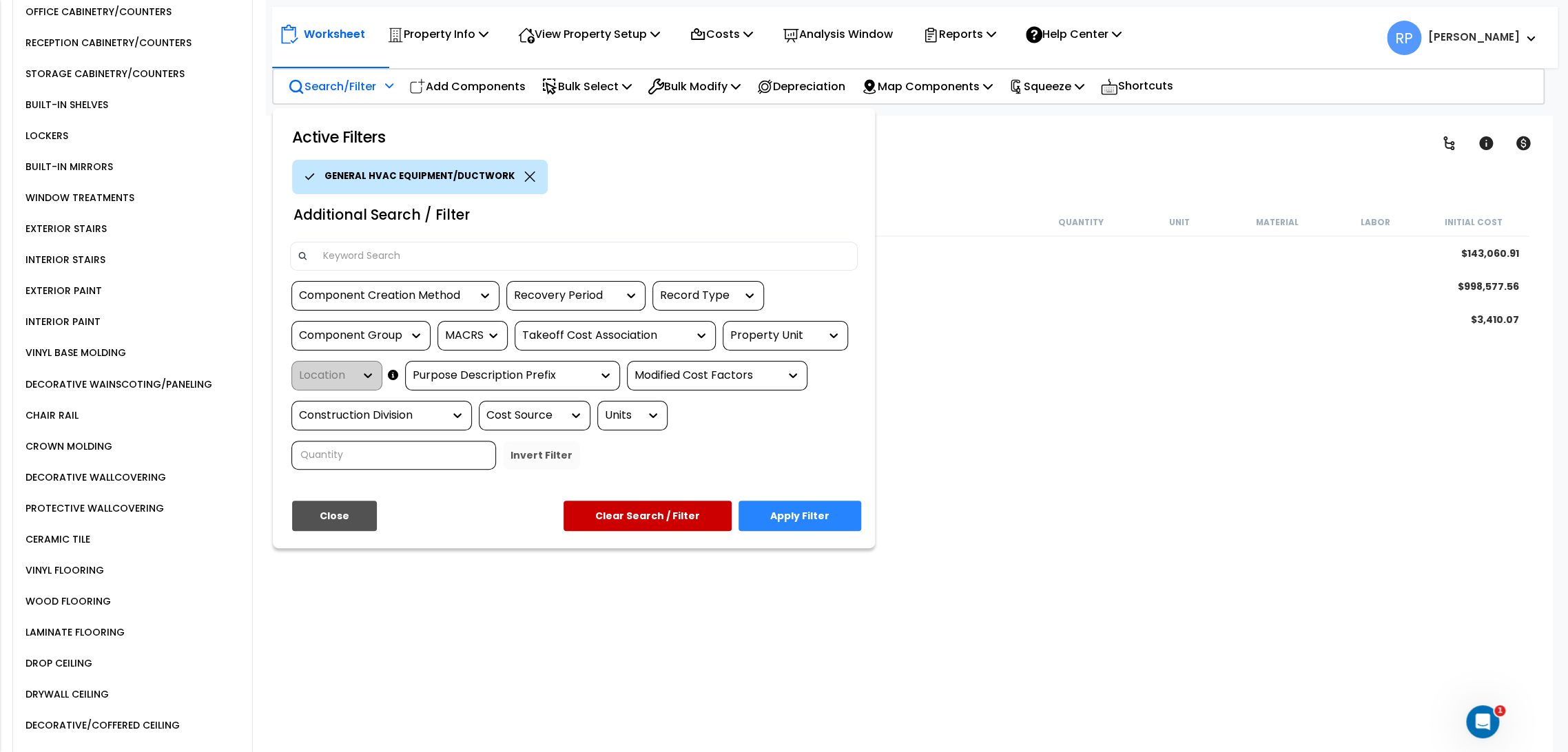
click at [806, 512] on button "Apply Filter" at bounding box center [799, 515] width 122 height 30
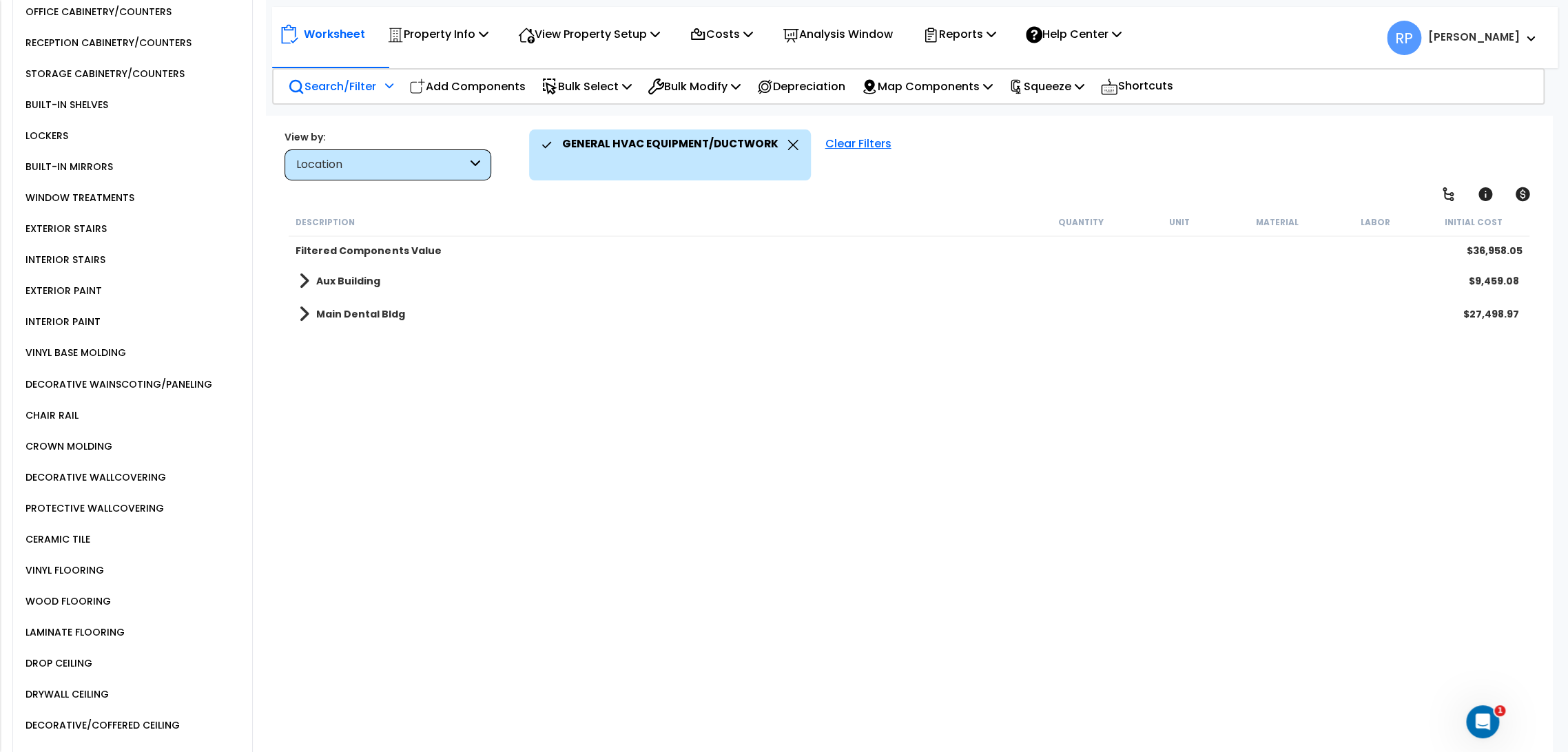
click at [351, 288] on link "Aux Building" at bounding box center [339, 282] width 81 height 20
click at [358, 314] on b "Building Interior" at bounding box center [372, 314] width 85 height 14
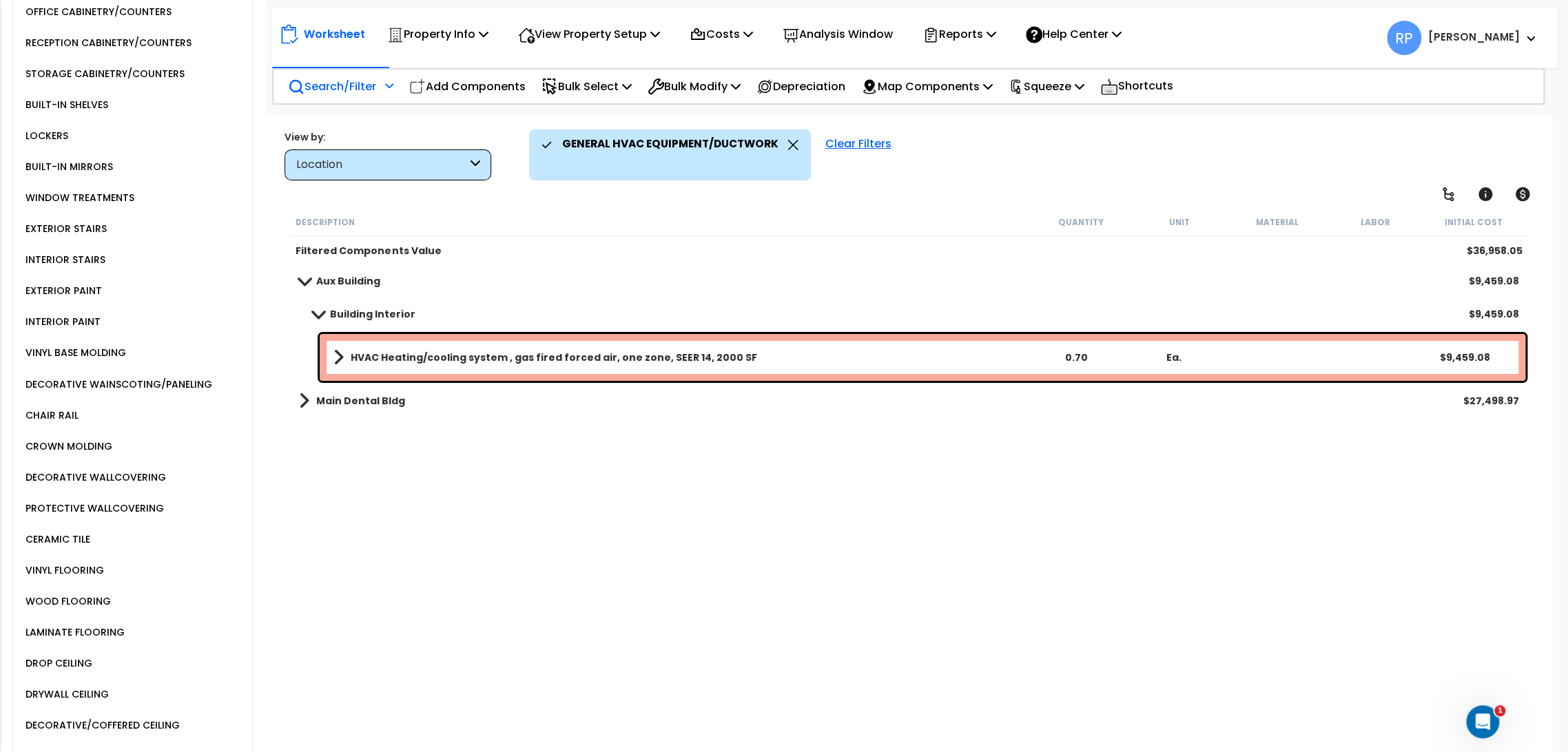
click at [670, 367] on div "HVAC Heating/cooling system , gas fired forced air, one zone, SEER 14, 2000 SF …" at bounding box center [922, 358] width 1205 height 47
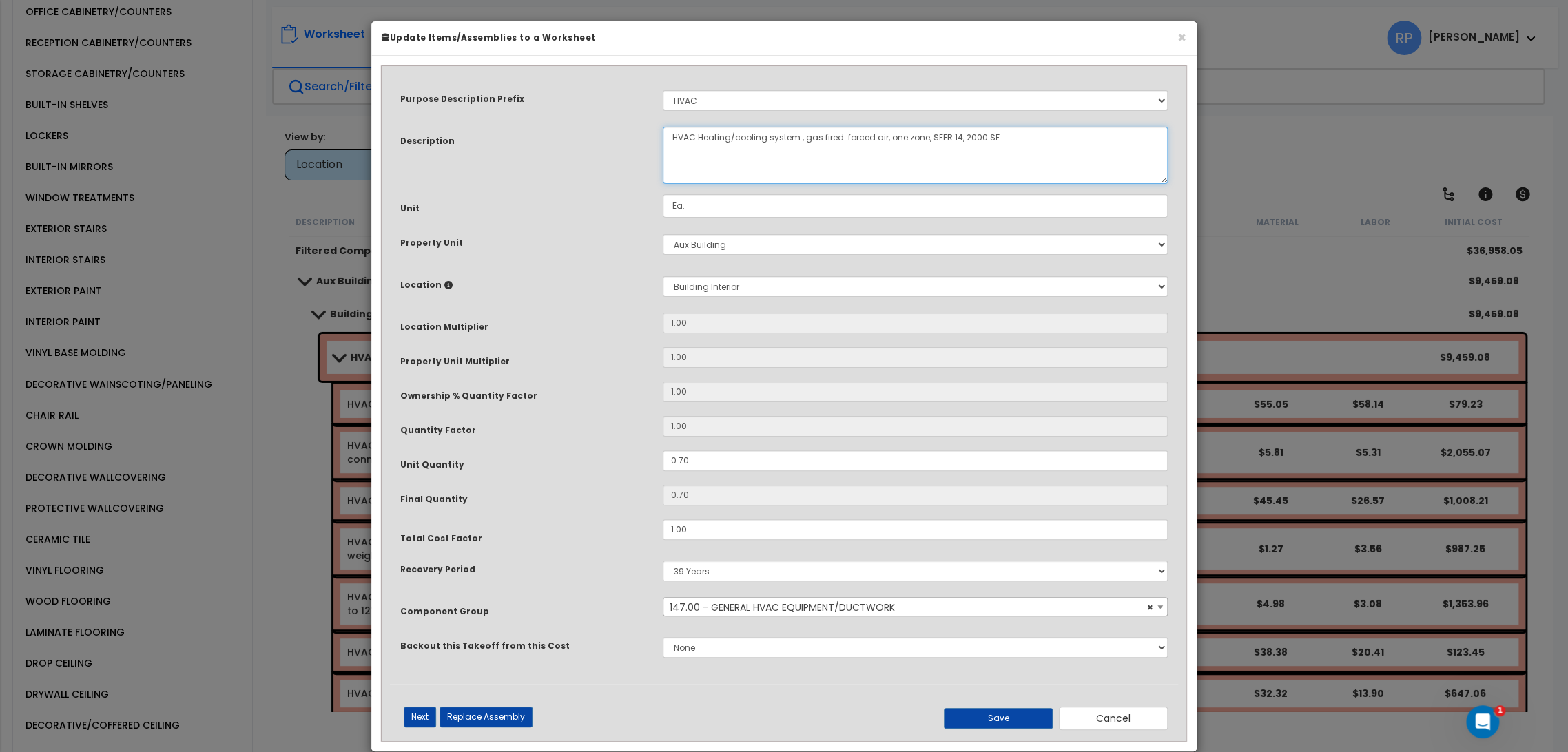
drag, startPoint x: 699, startPoint y: 139, endPoint x: 794, endPoint y: 135, distance: 95.1
click at [794, 135] on textarea "HVAC Heating/cooling system , gas fired forced air, one zone, SEER 14, 2000 SF" at bounding box center [915, 155] width 504 height 57
drag, startPoint x: 804, startPoint y: 141, endPoint x: 956, endPoint y: 135, distance: 152.1
click at [956, 135] on textarea "HVAC Heating/cooling system , gas fired forced air, one zone, SEER 14, 2000 SF" at bounding box center [915, 155] width 504 height 57
click at [1085, 709] on button "Cancel" at bounding box center [1112, 719] width 109 height 23
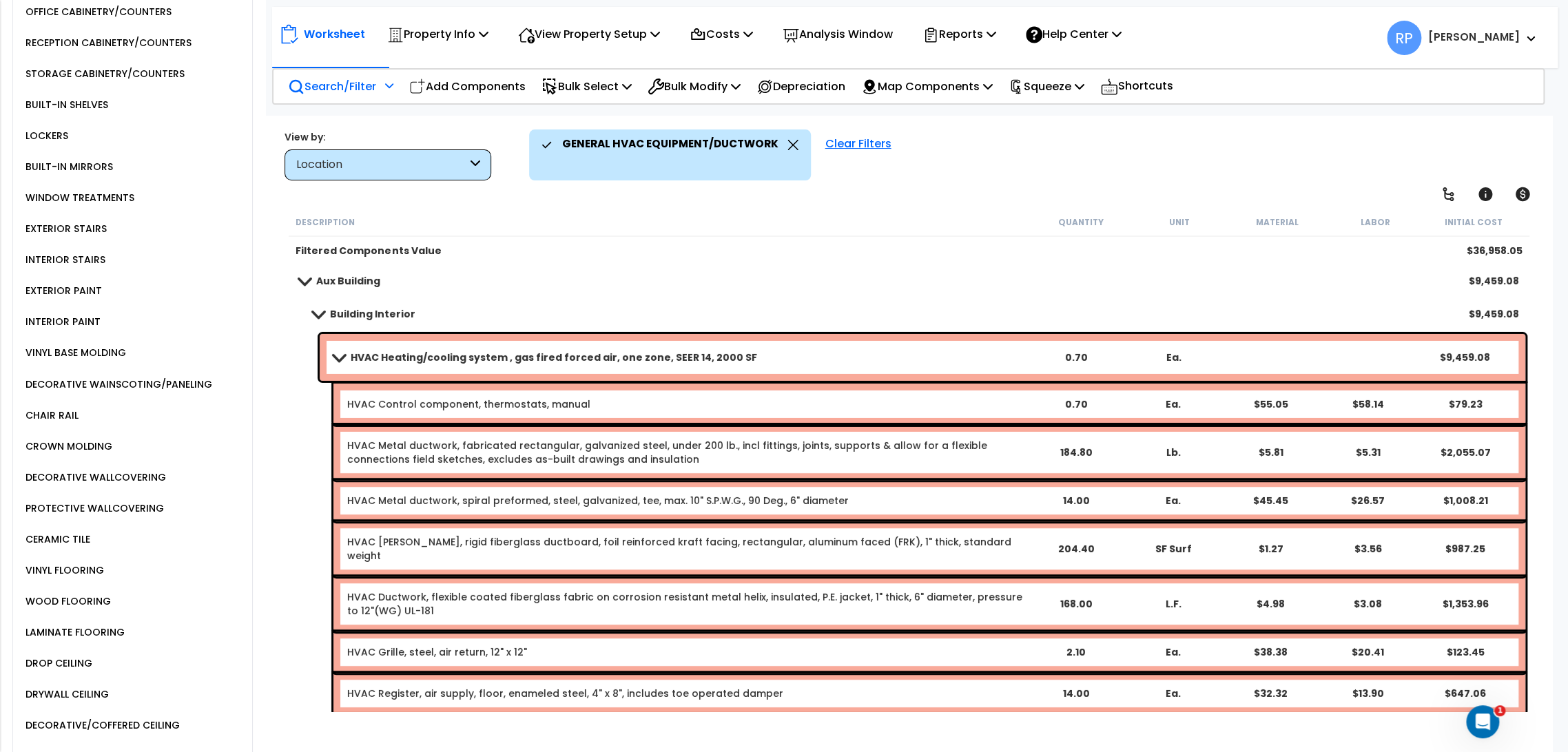
click at [472, 363] on b "HVAC Heating/cooling system , gas fired forced air, one zone, SEER 14, 2000 SF" at bounding box center [554, 358] width 407 height 14
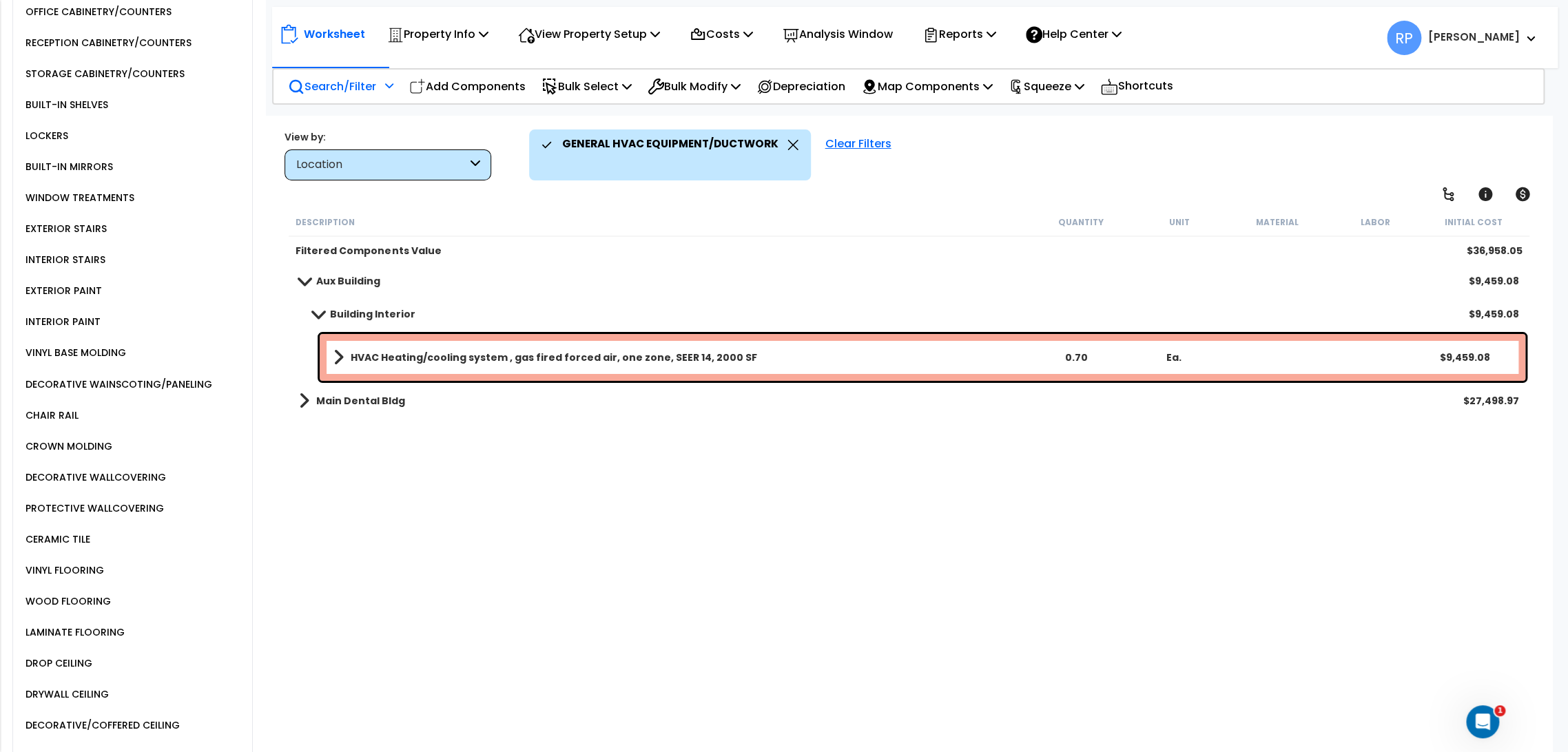
click at [334, 391] on link "Main Dental Bldg" at bounding box center [352, 401] width 107 height 20
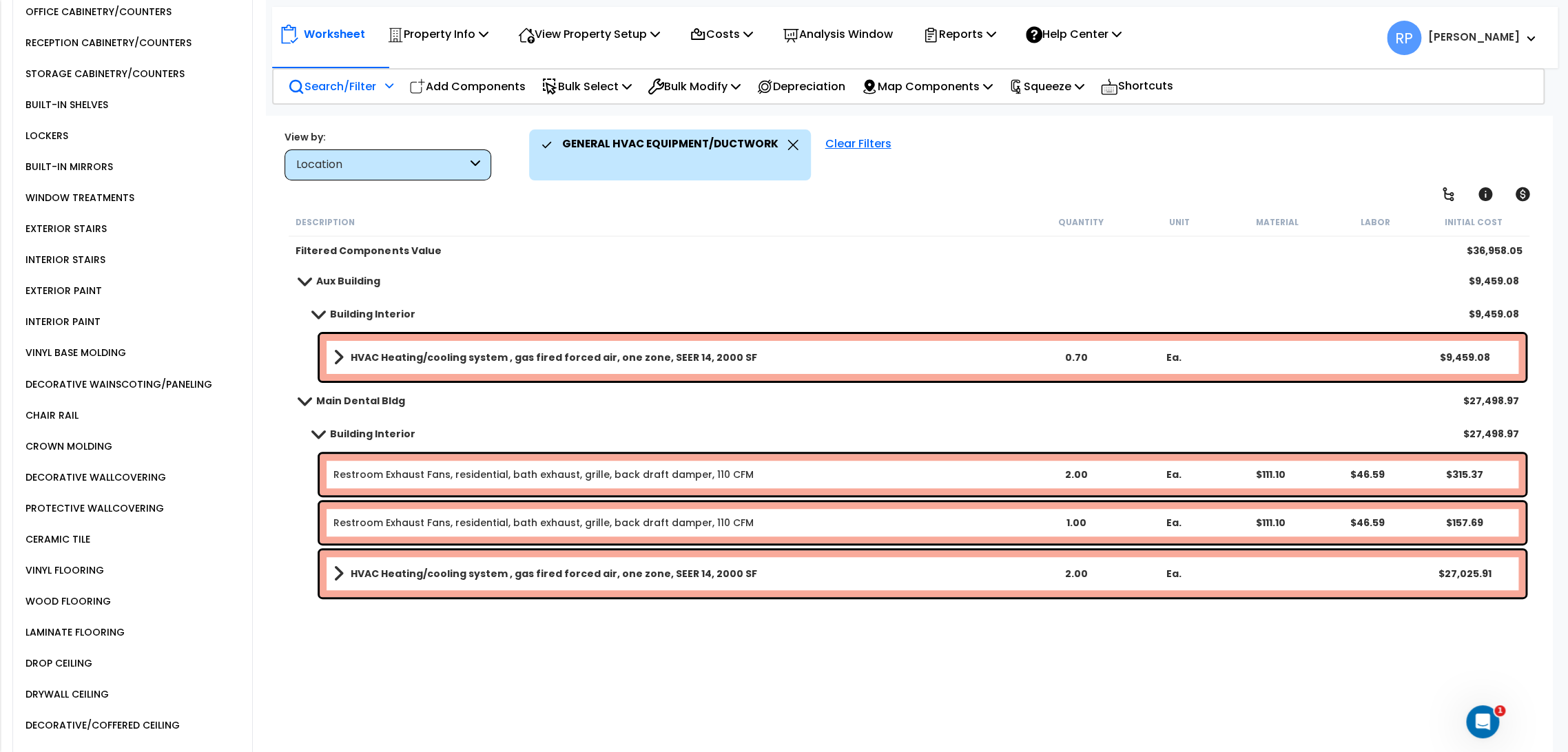
click at [430, 582] on link "HVAC Heating/cooling system , gas fired forced air, one zone, SEER 14, 2000 SF" at bounding box center [679, 574] width 693 height 20
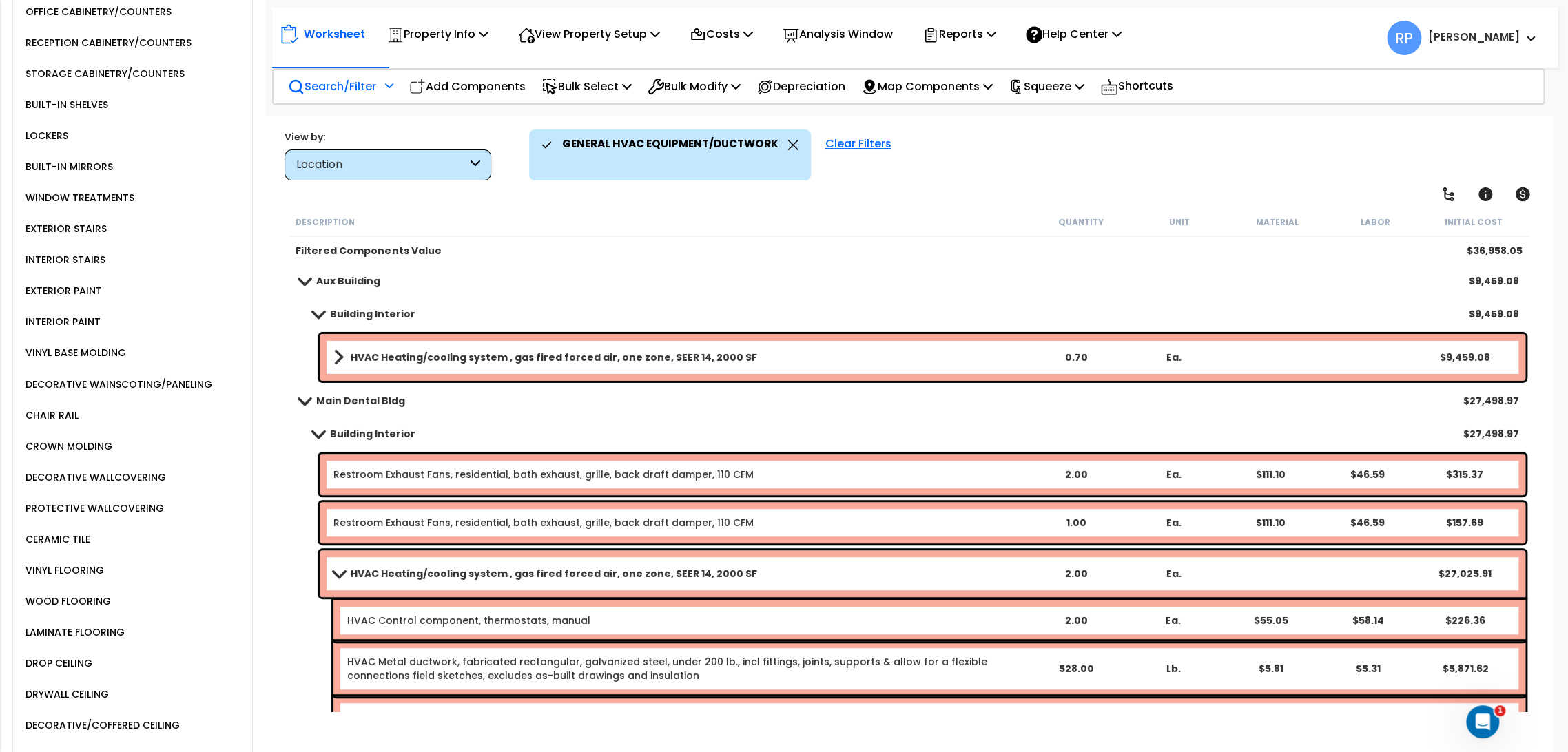
click at [431, 583] on div "HVAC Heating/cooling system , gas fired forced air, one zone, SEER 14, 2000 SF …" at bounding box center [922, 574] width 1205 height 47
click at [397, 571] on b "HVAC Heating/cooling system , gas fired forced air, one zone, SEER 14, 2000 SF" at bounding box center [554, 574] width 407 height 14
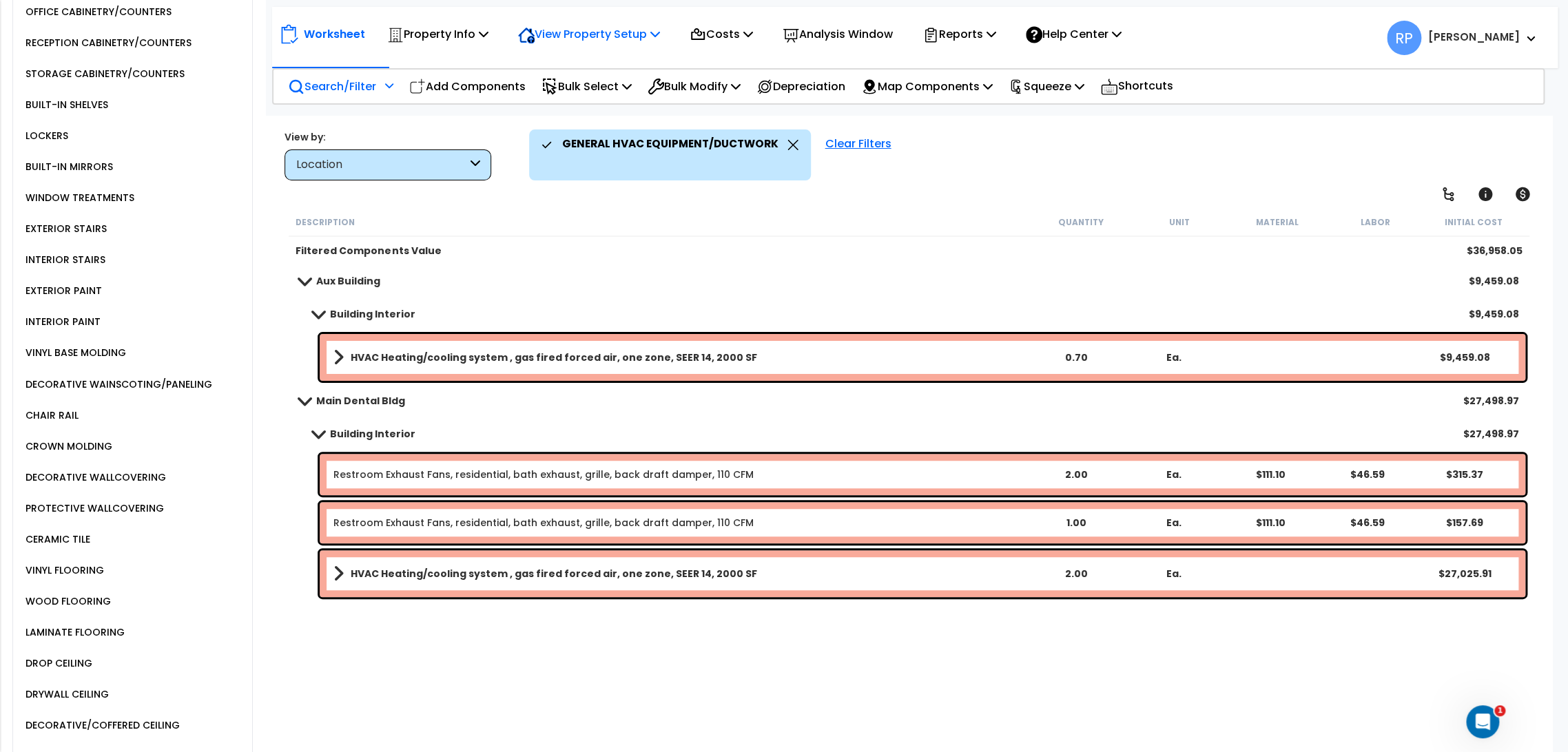
click at [489, 45] on div "View Property Setup" at bounding box center [438, 33] width 102 height 32
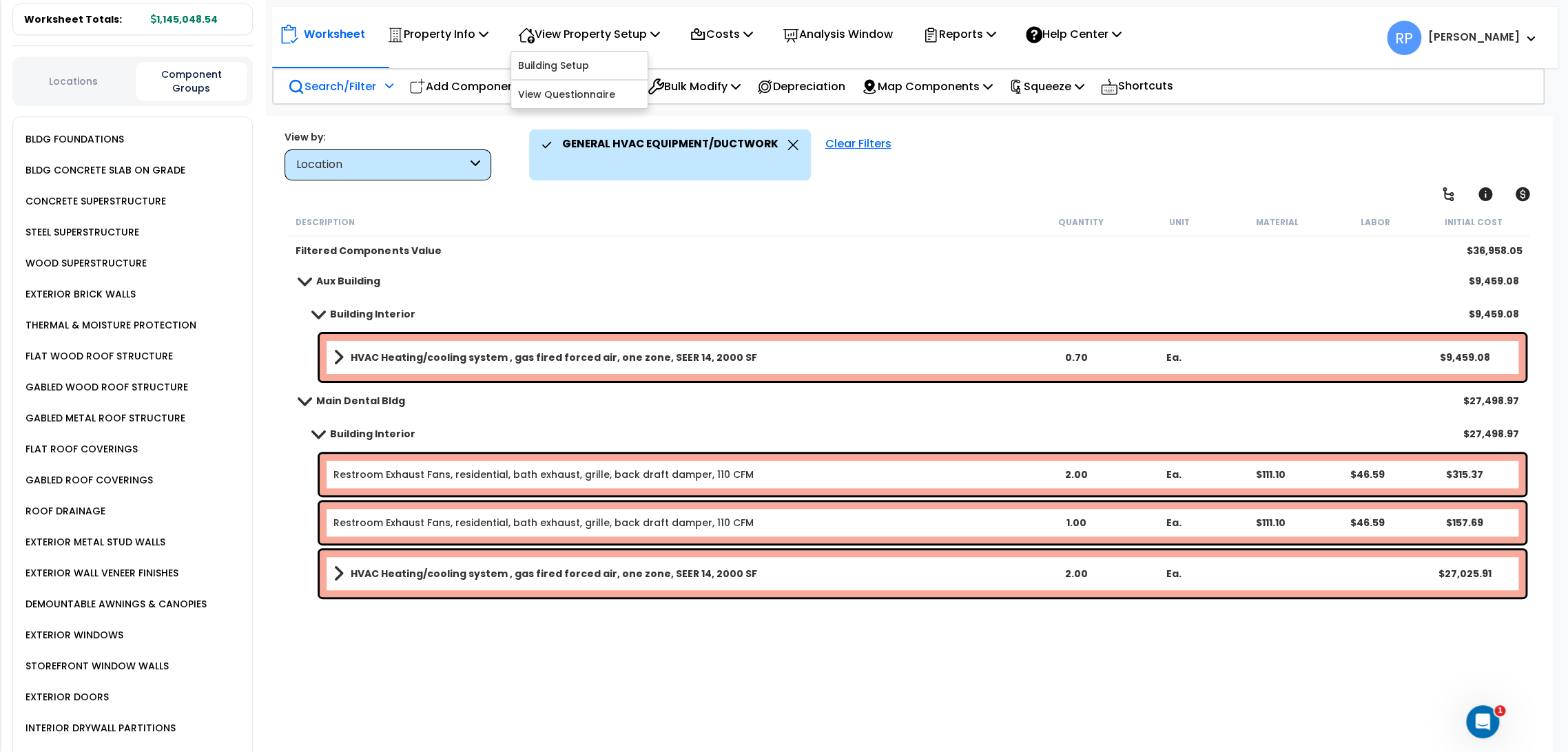
scroll to position [20, 0]
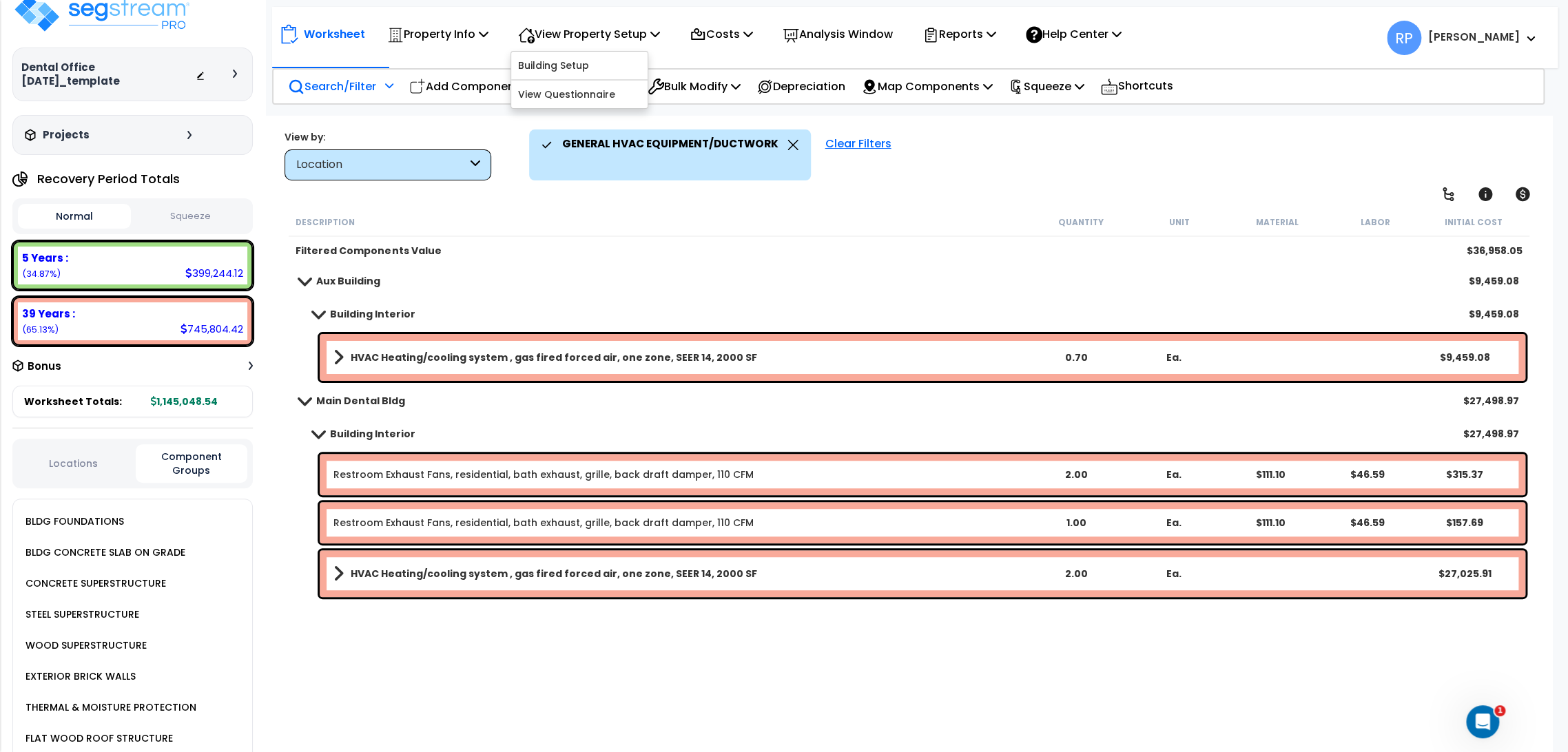
click at [83, 456] on button "Locations" at bounding box center [72, 464] width 110 height 16
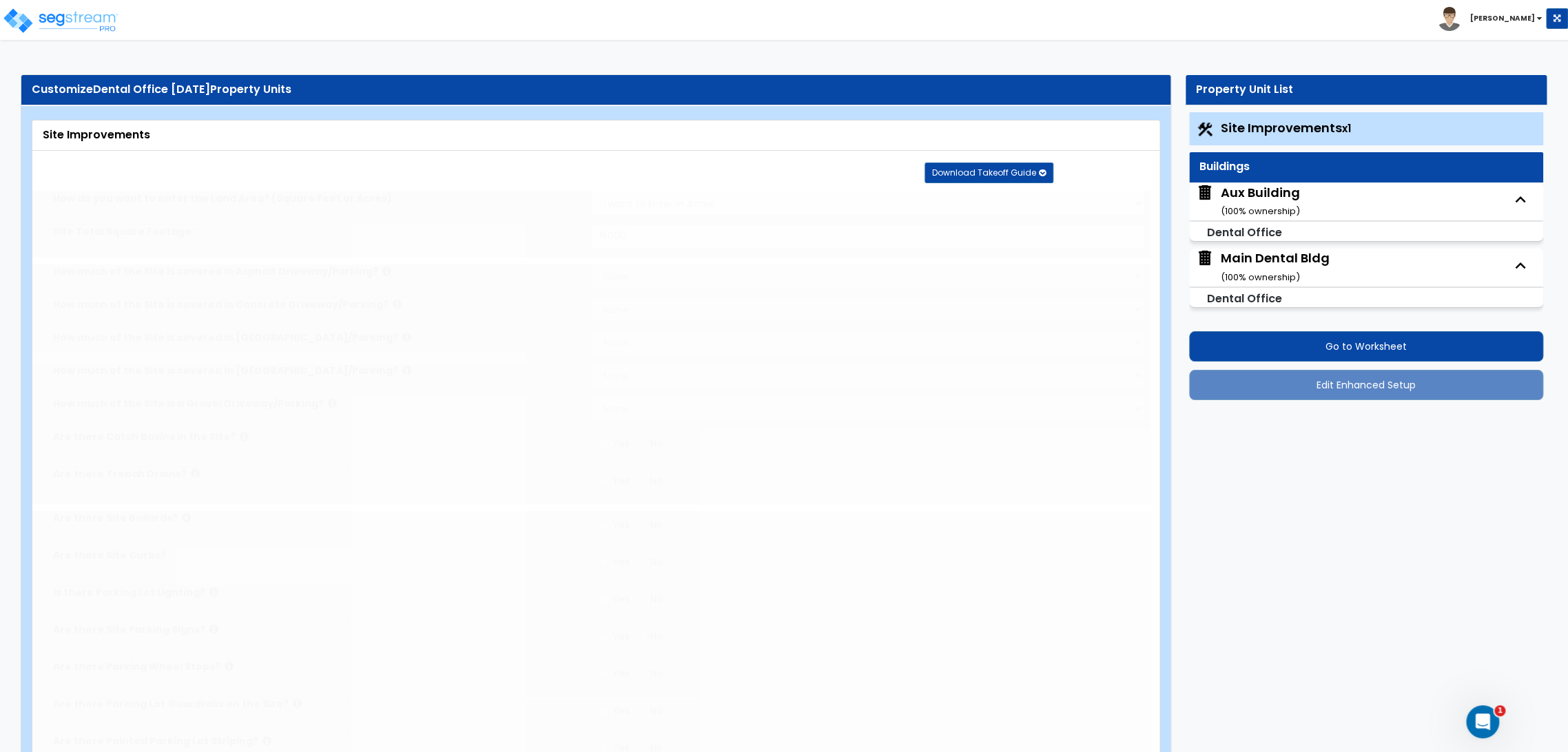
select select "2"
type input "15000"
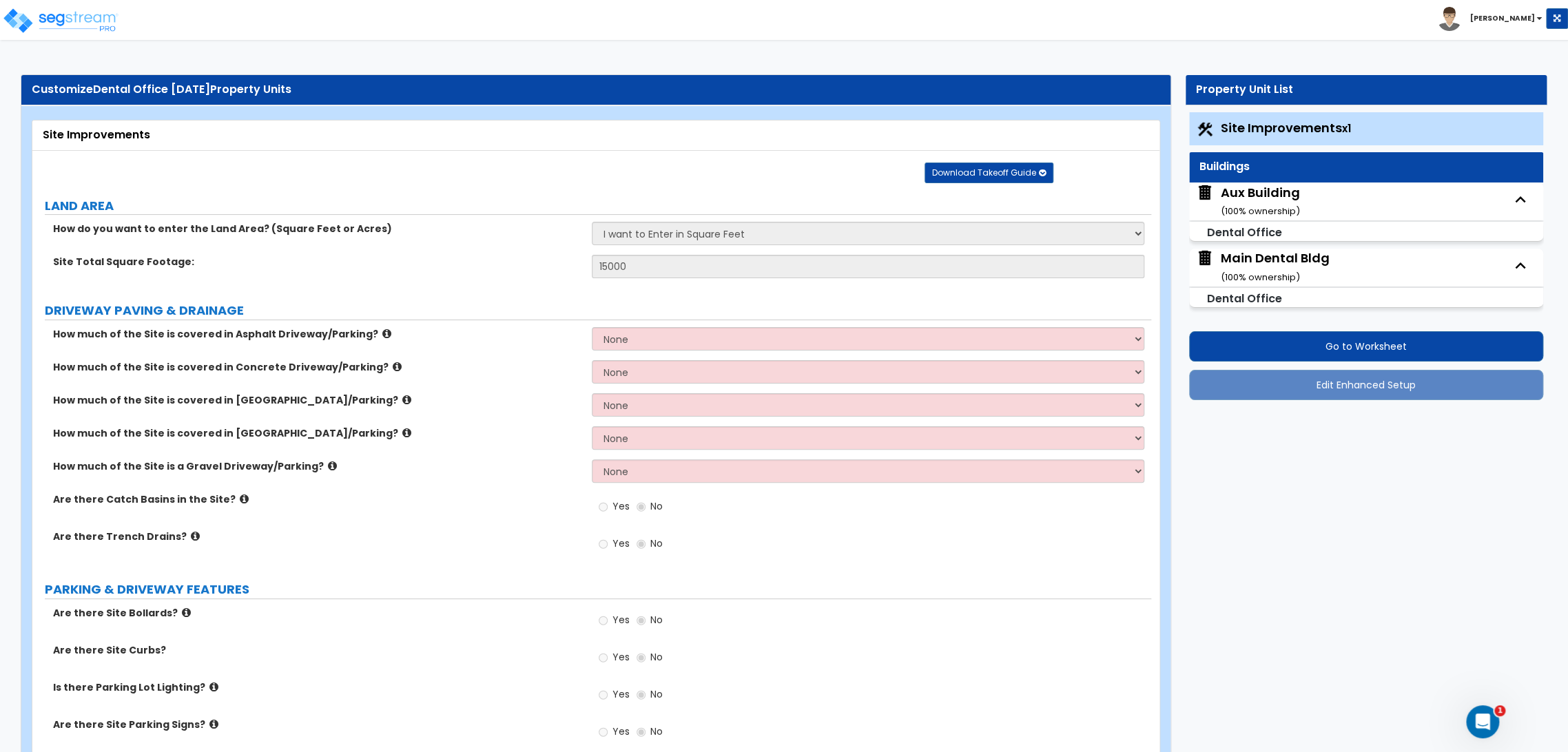
click at [1282, 265] on div "Main Dental Bldg ( 100 % ownership)" at bounding box center [1275, 267] width 109 height 35
select select "1"
select select "2"
select select "1"
select select "5"
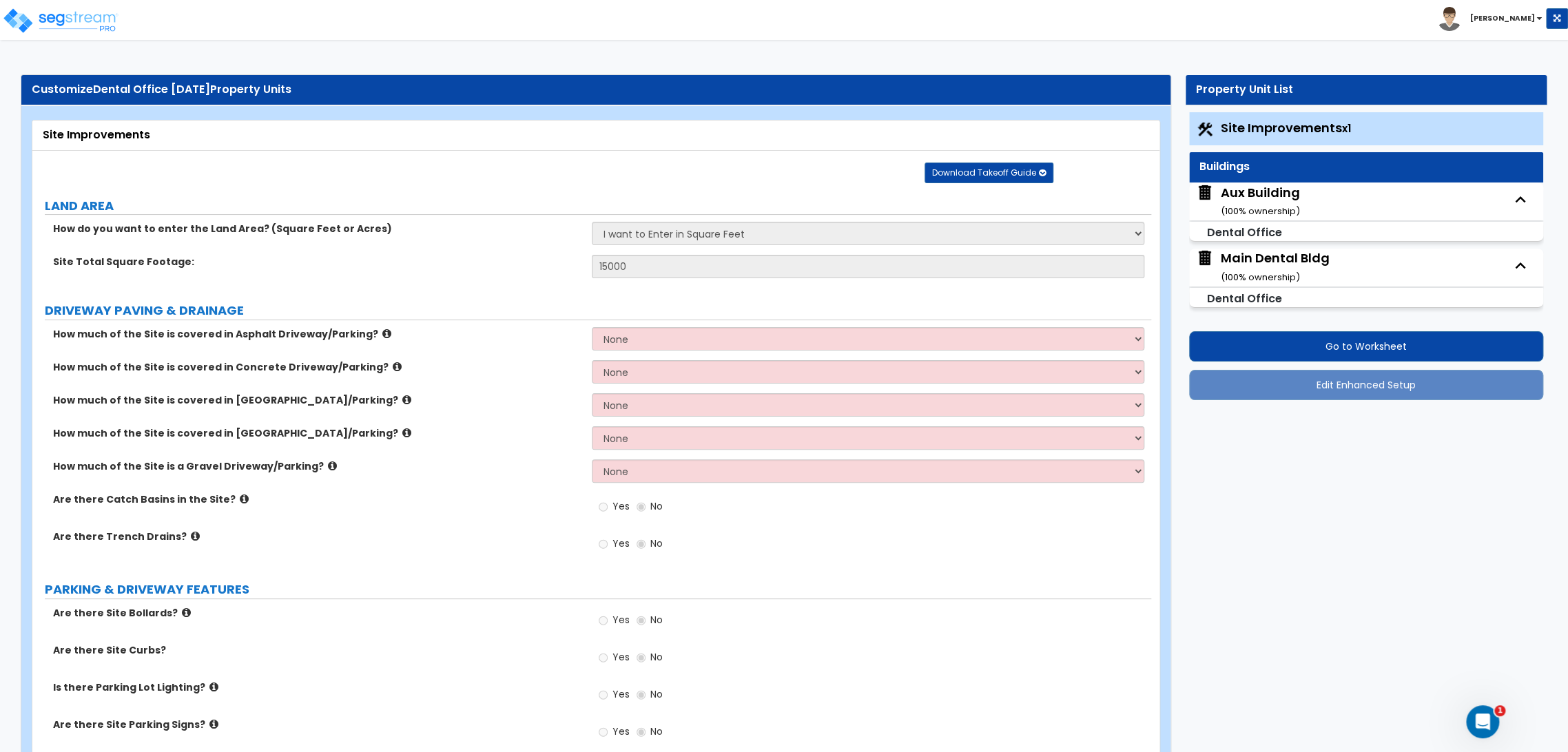
select select "1"
select select "2"
select select "5"
select select "1"
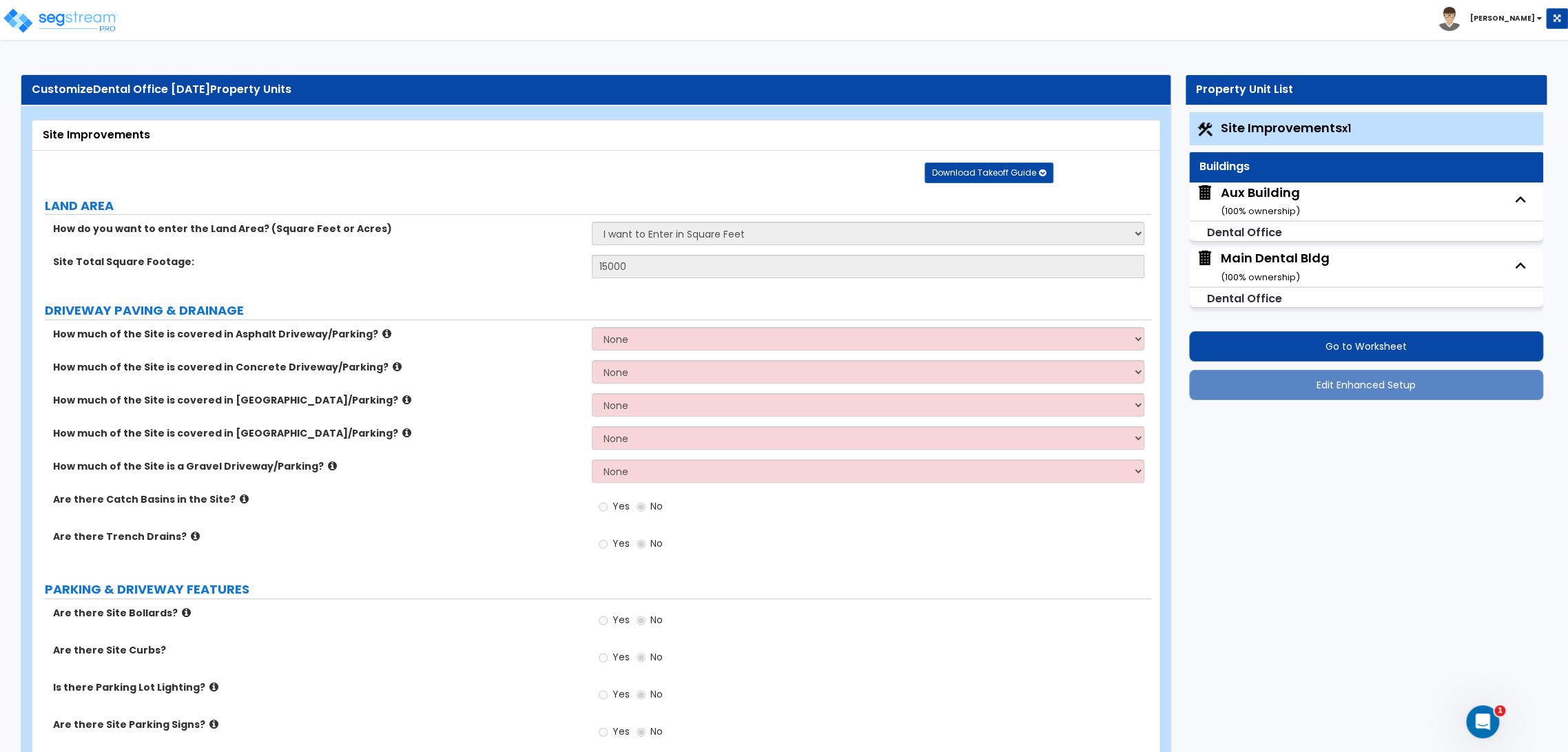
select select "3"
select select "1"
select select "9"
select select "4"
select select "3"
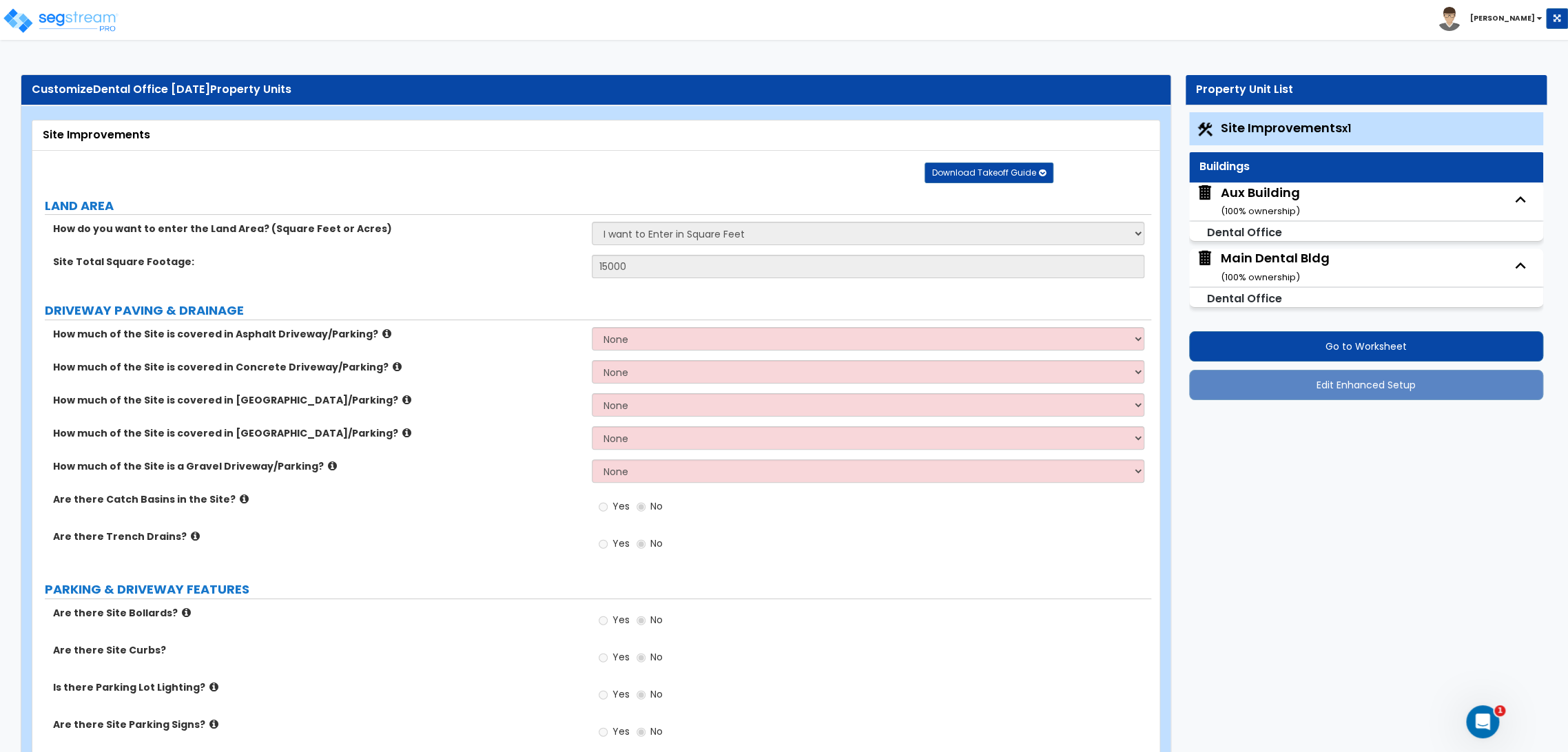
select select "2"
select select "1"
select select "2"
select select "3"
select select "2"
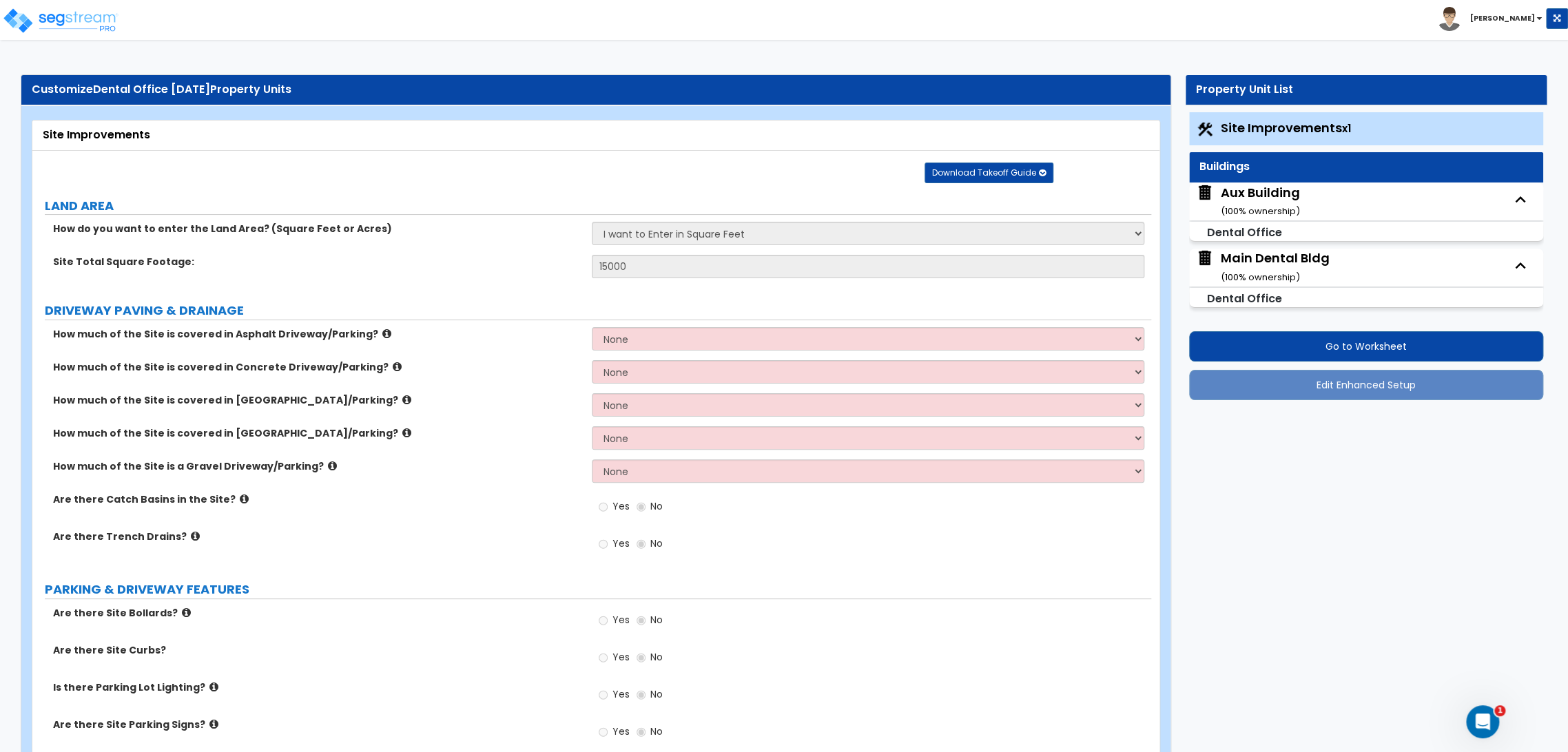
select select "5"
select select "2"
select select "3"
select select "5"
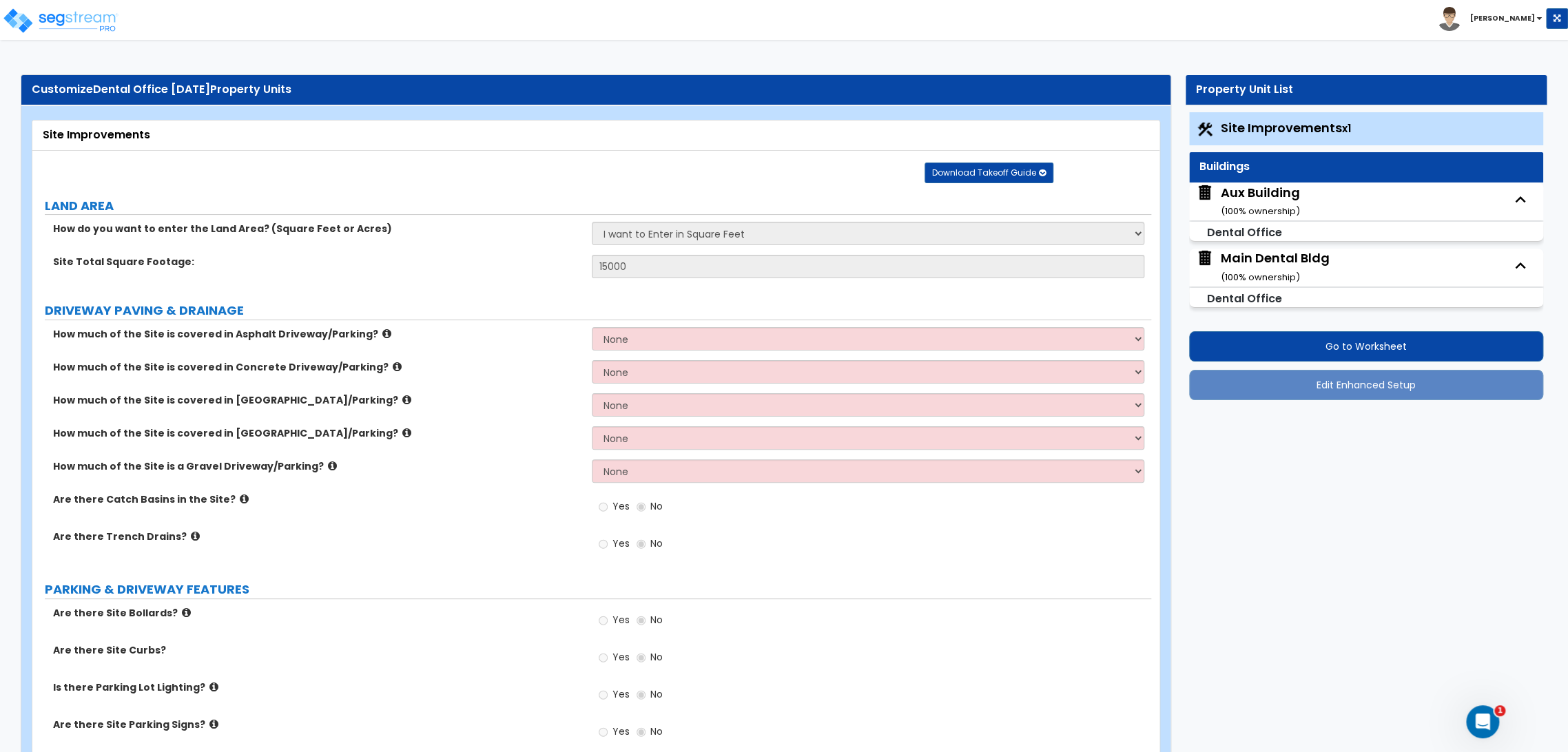
select select "1"
select select "2"
select select "3"
select select "2"
select select "4"
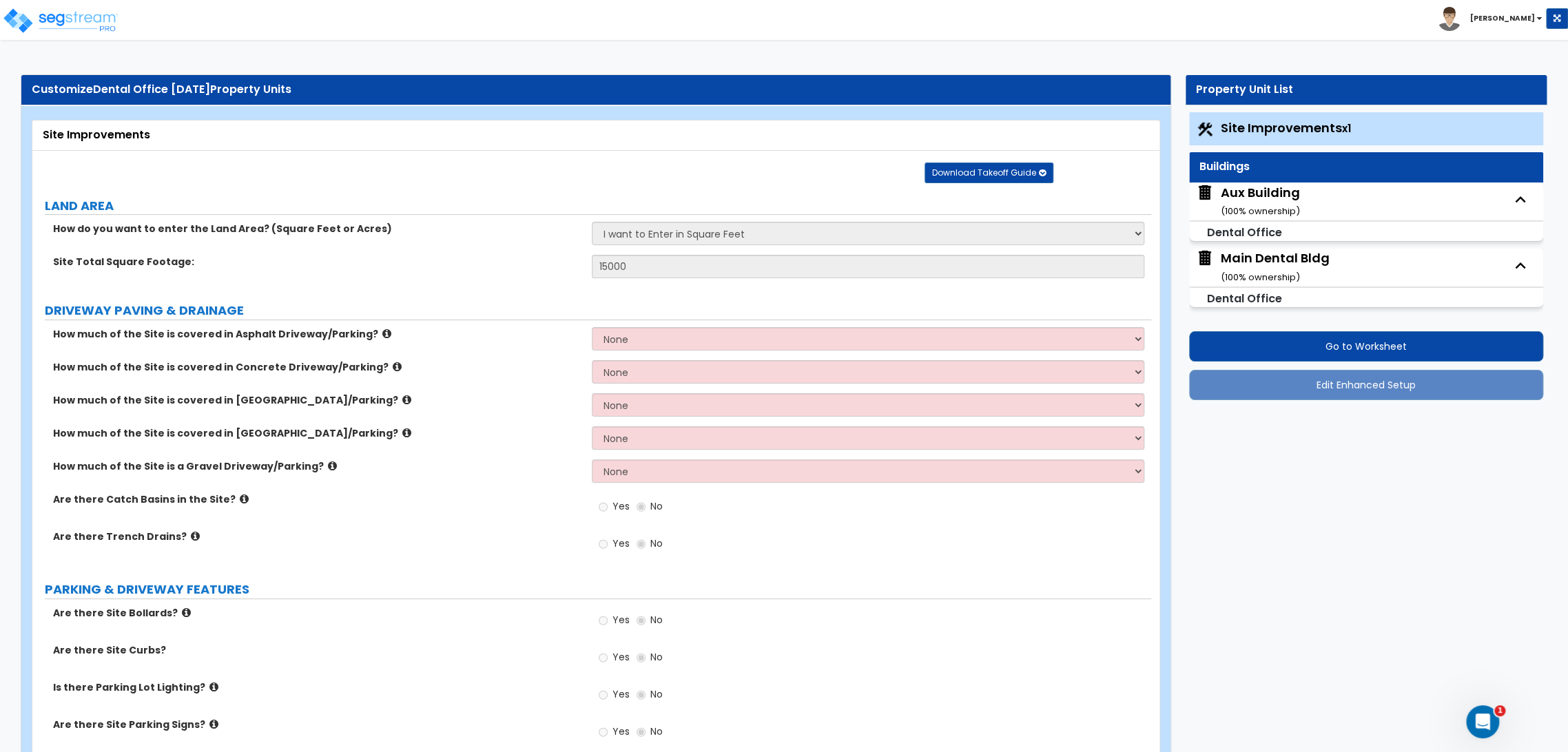
select select "1"
select select "2"
select select "6"
select select "3"
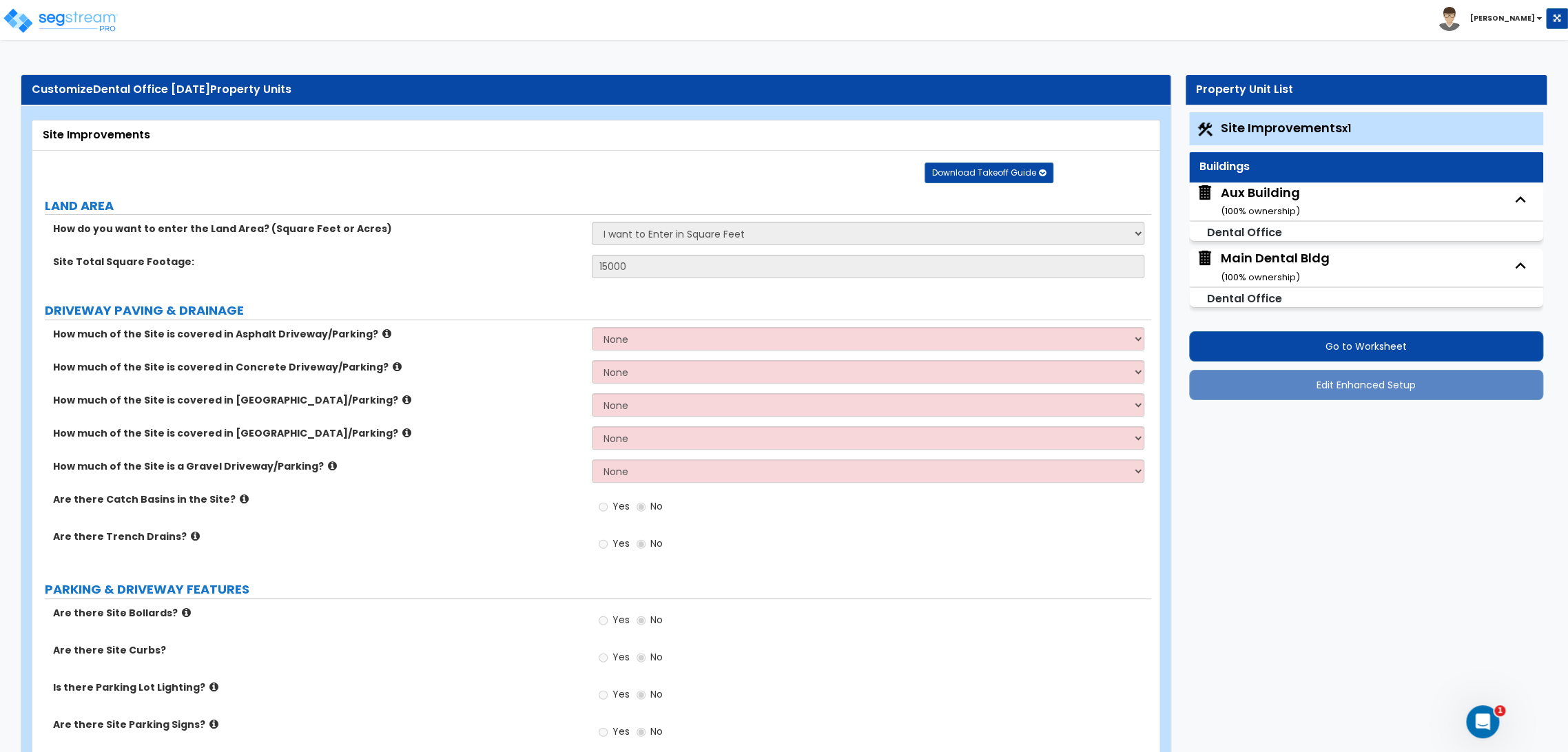
select select "2"
select select "1"
select select "2"
select select "1"
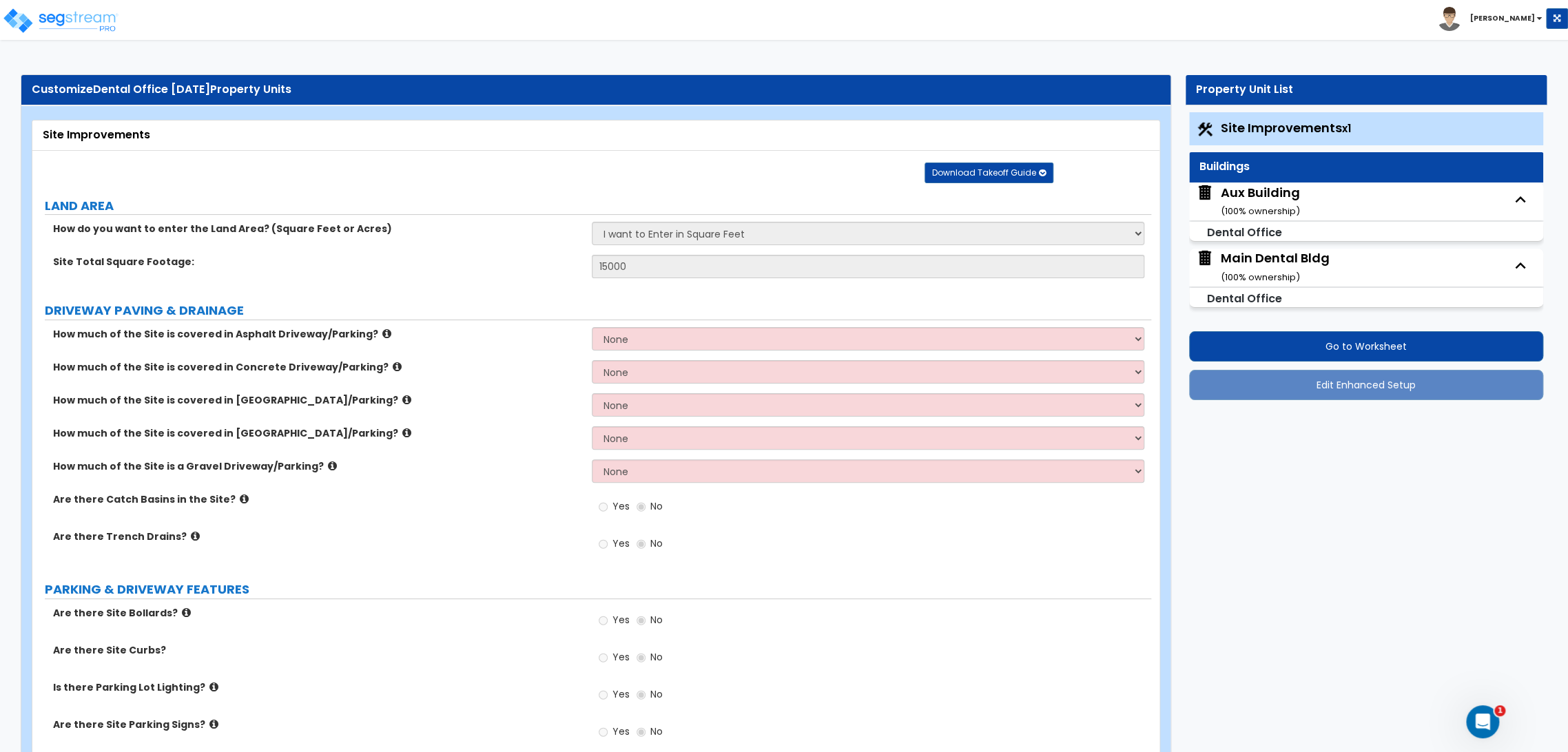
select select "2"
select select "5"
select select "7"
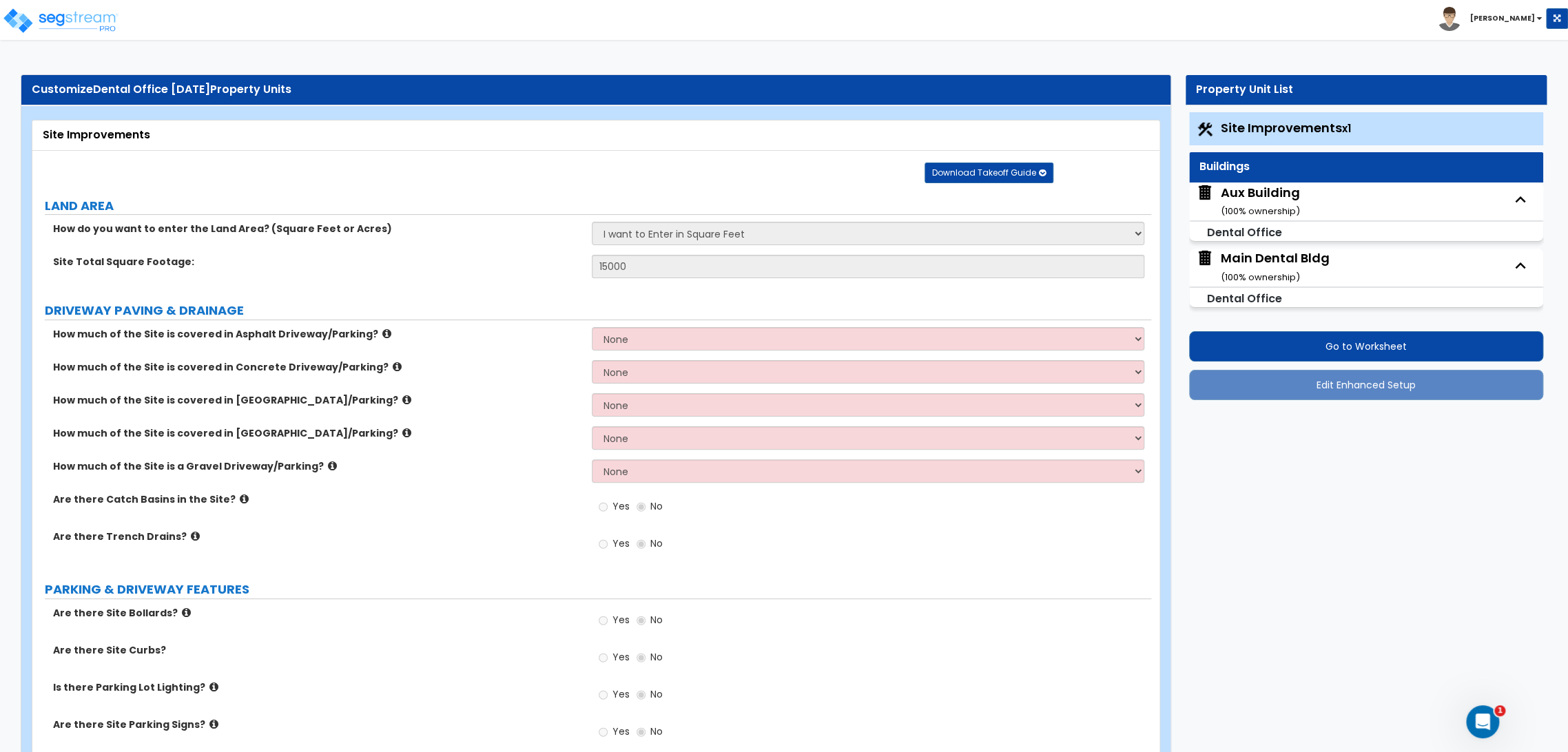
select select "2"
select select "4"
select select "1"
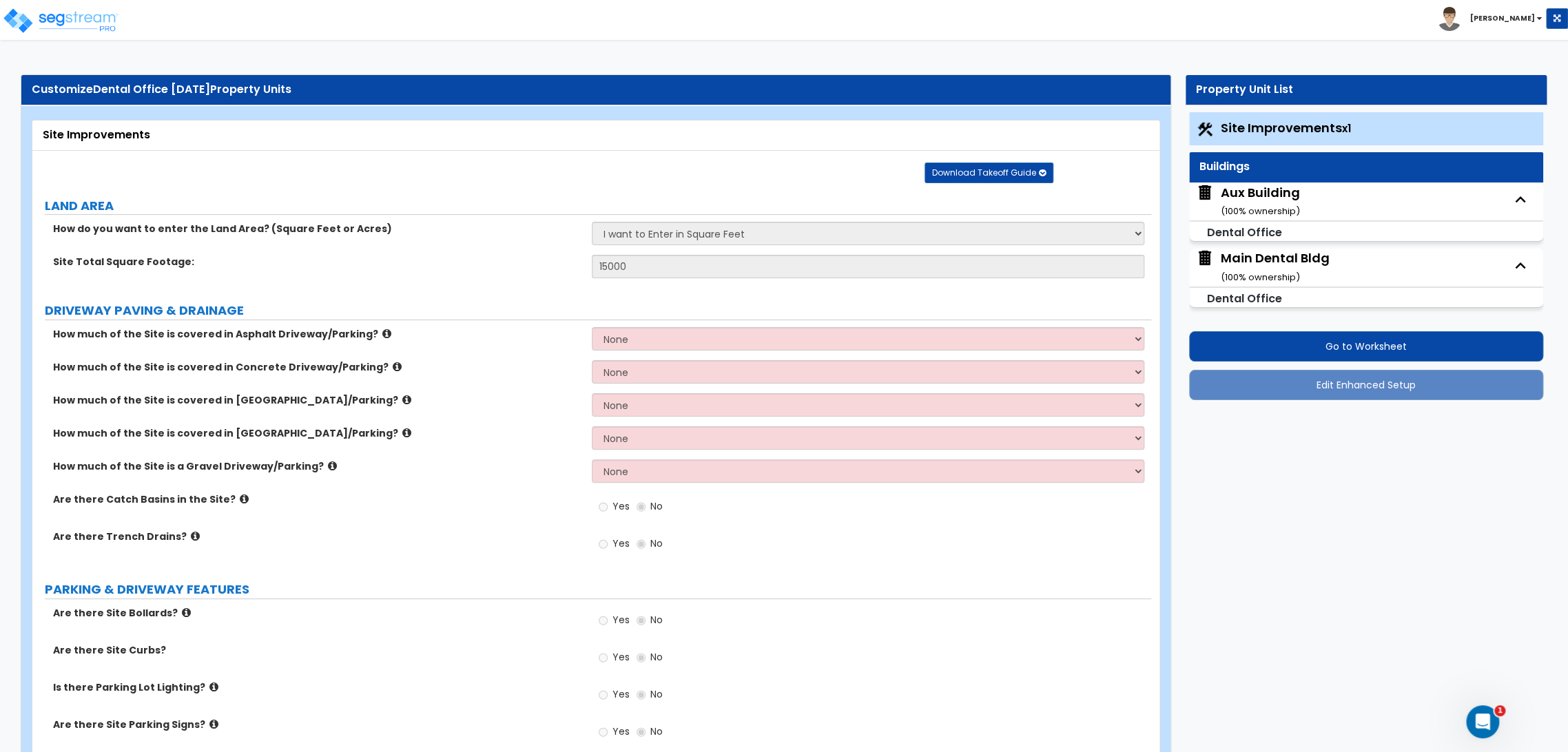
select select "2"
select select "1"
select select "2"
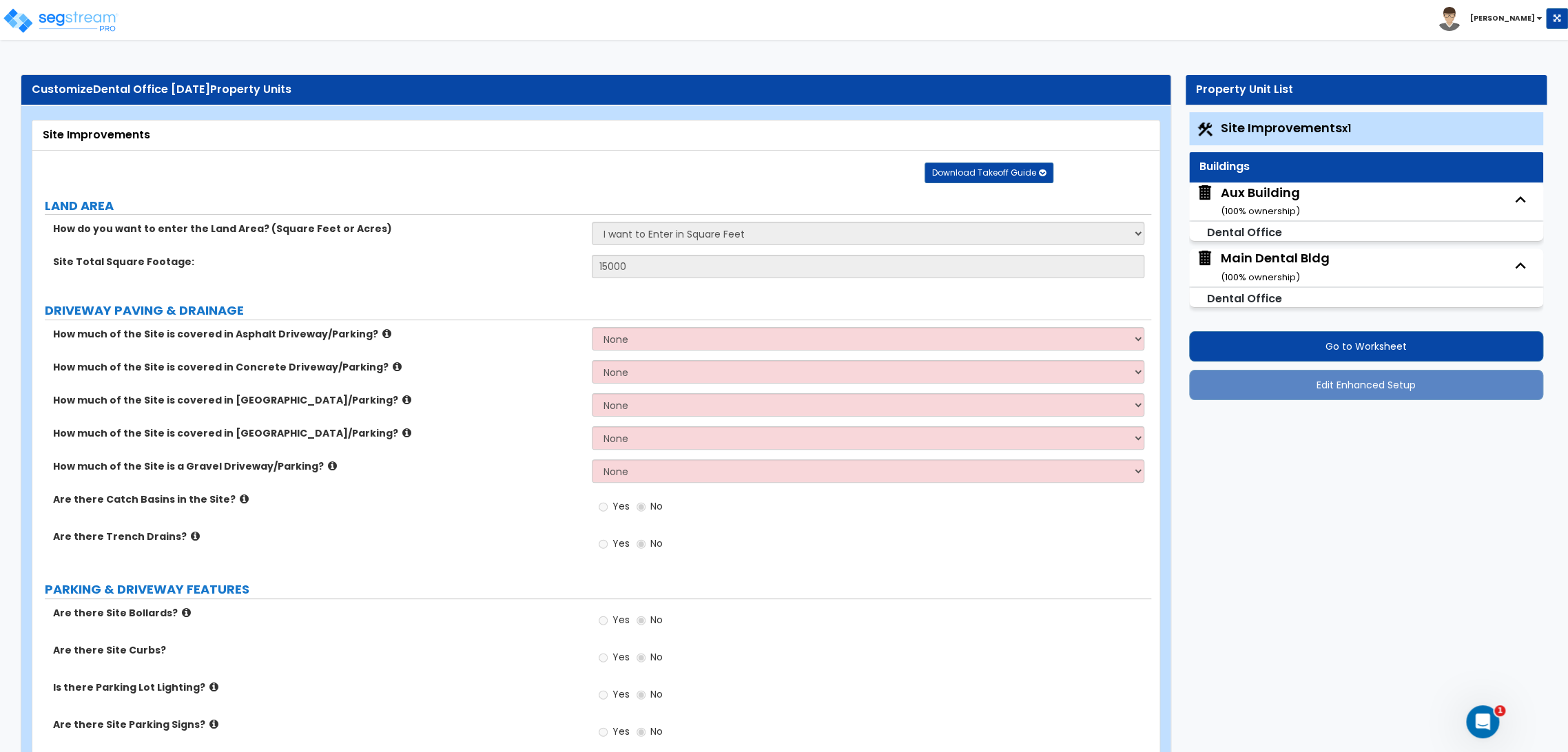
select select "2"
select select "3"
select select "2"
select select "1"
select select "2"
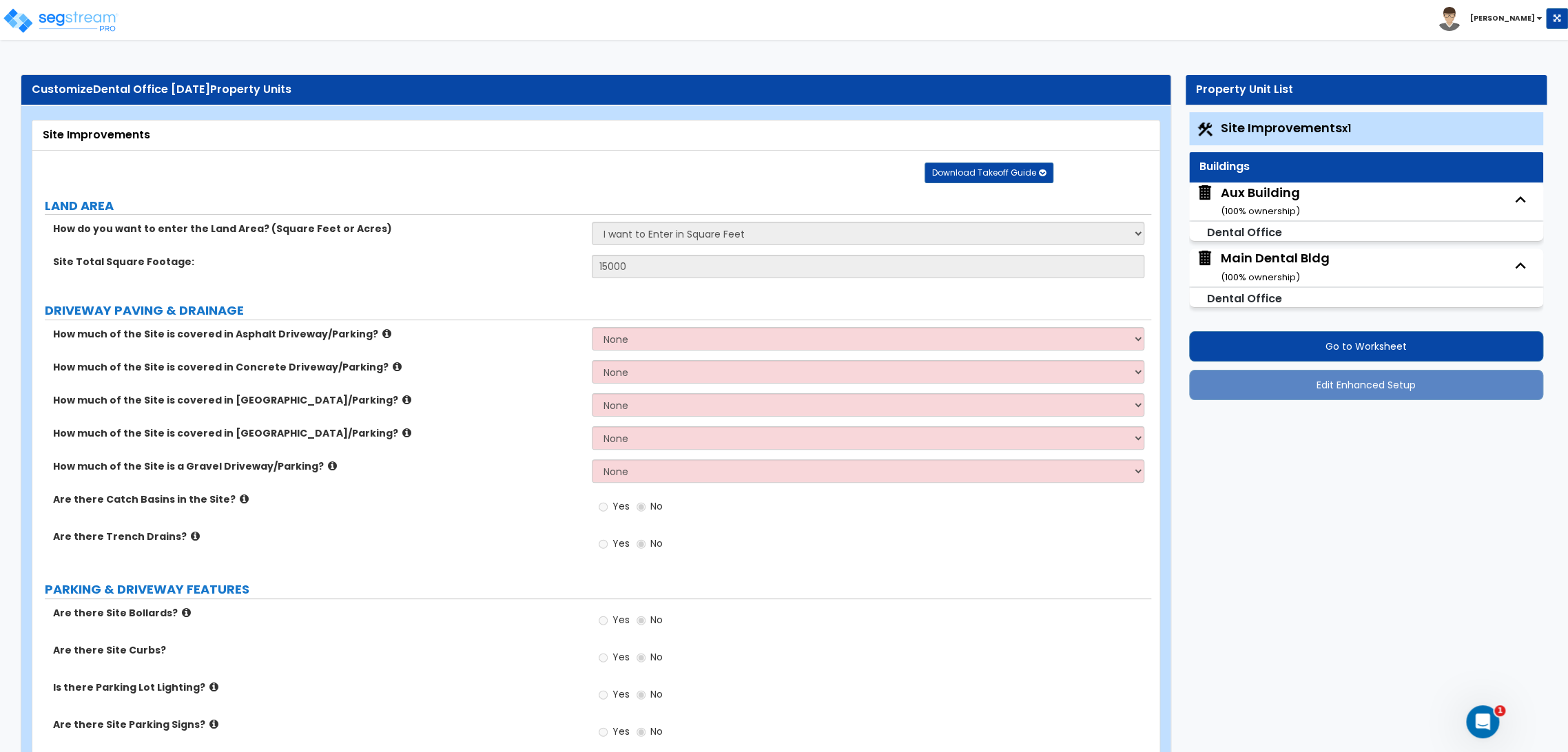
select select "2"
select select "1"
select select "6"
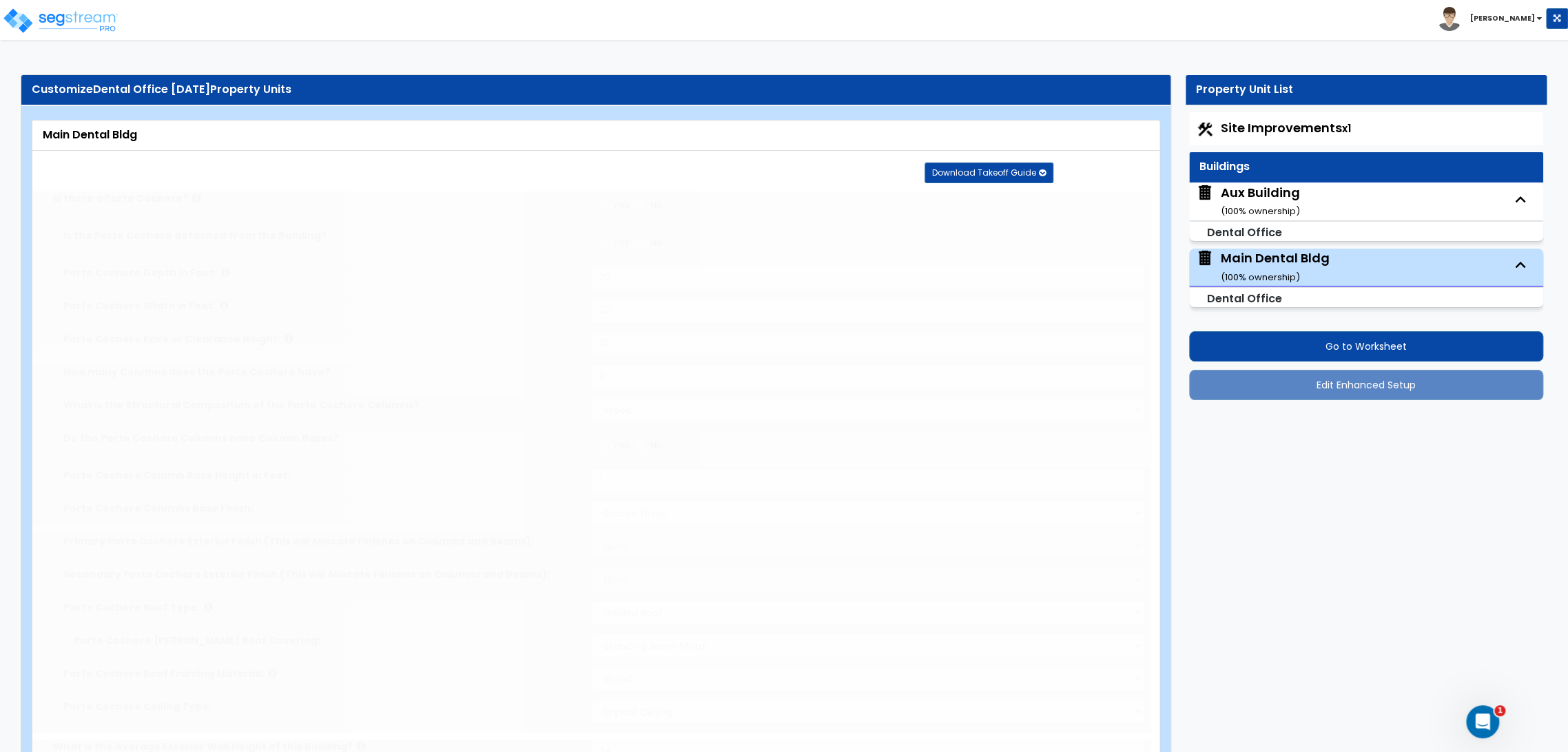
type input "800"
select select "2"
radio input "true"
select select "2"
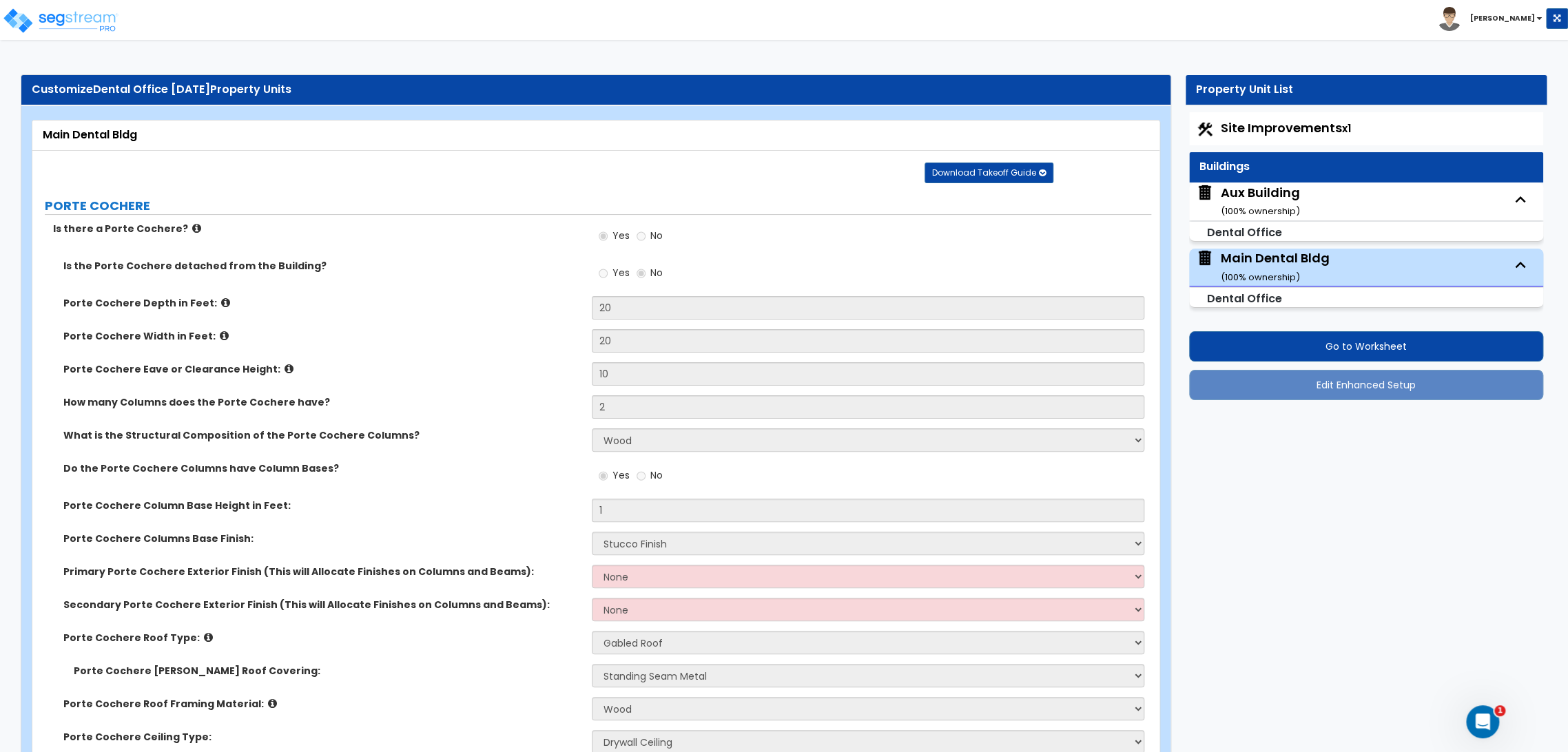
click at [985, 259] on div "Yes No" at bounding box center [871, 278] width 559 height 37
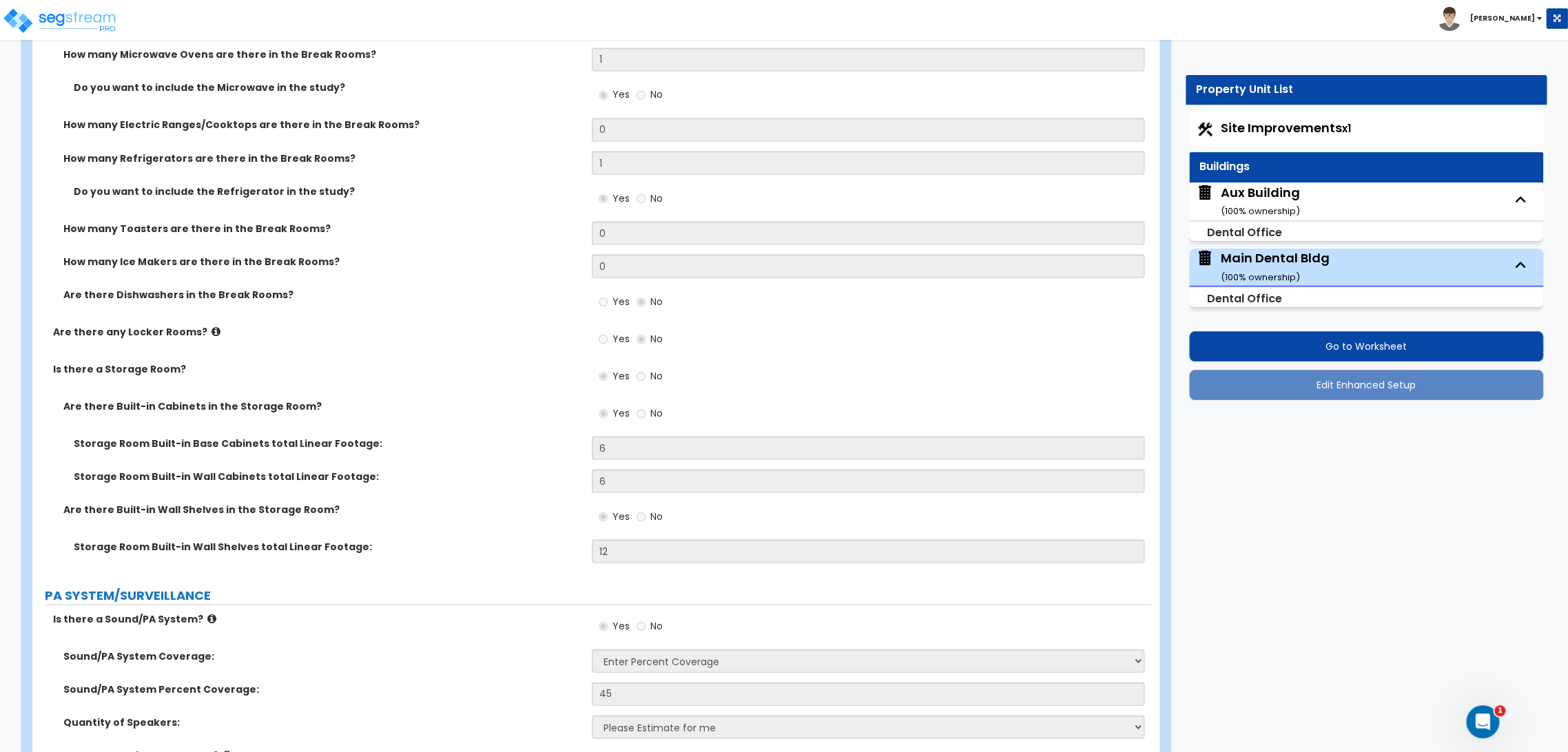
scroll to position [9321, 0]
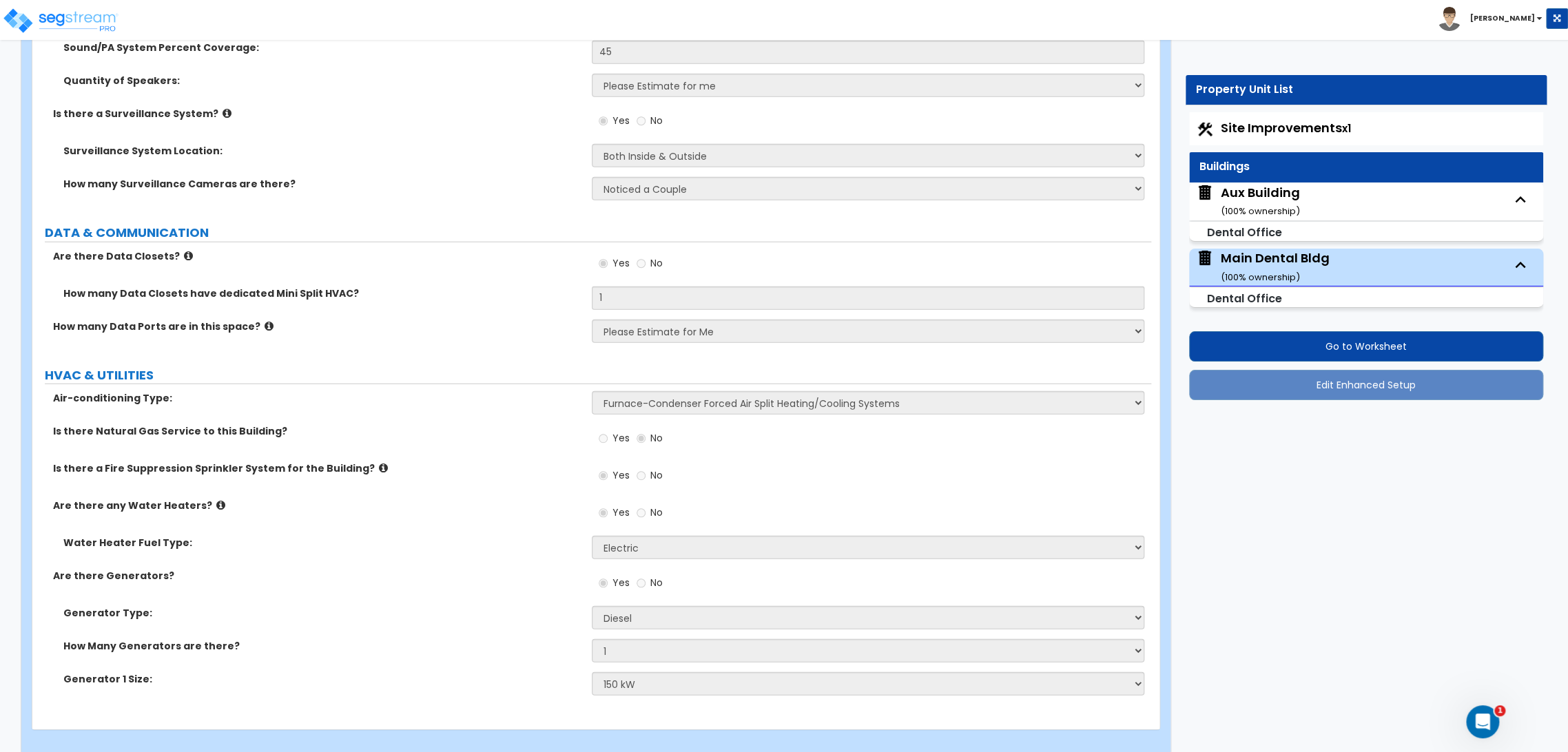
click at [1244, 203] on div "Aux Building ( 100 % ownership)" at bounding box center [1260, 201] width 79 height 35
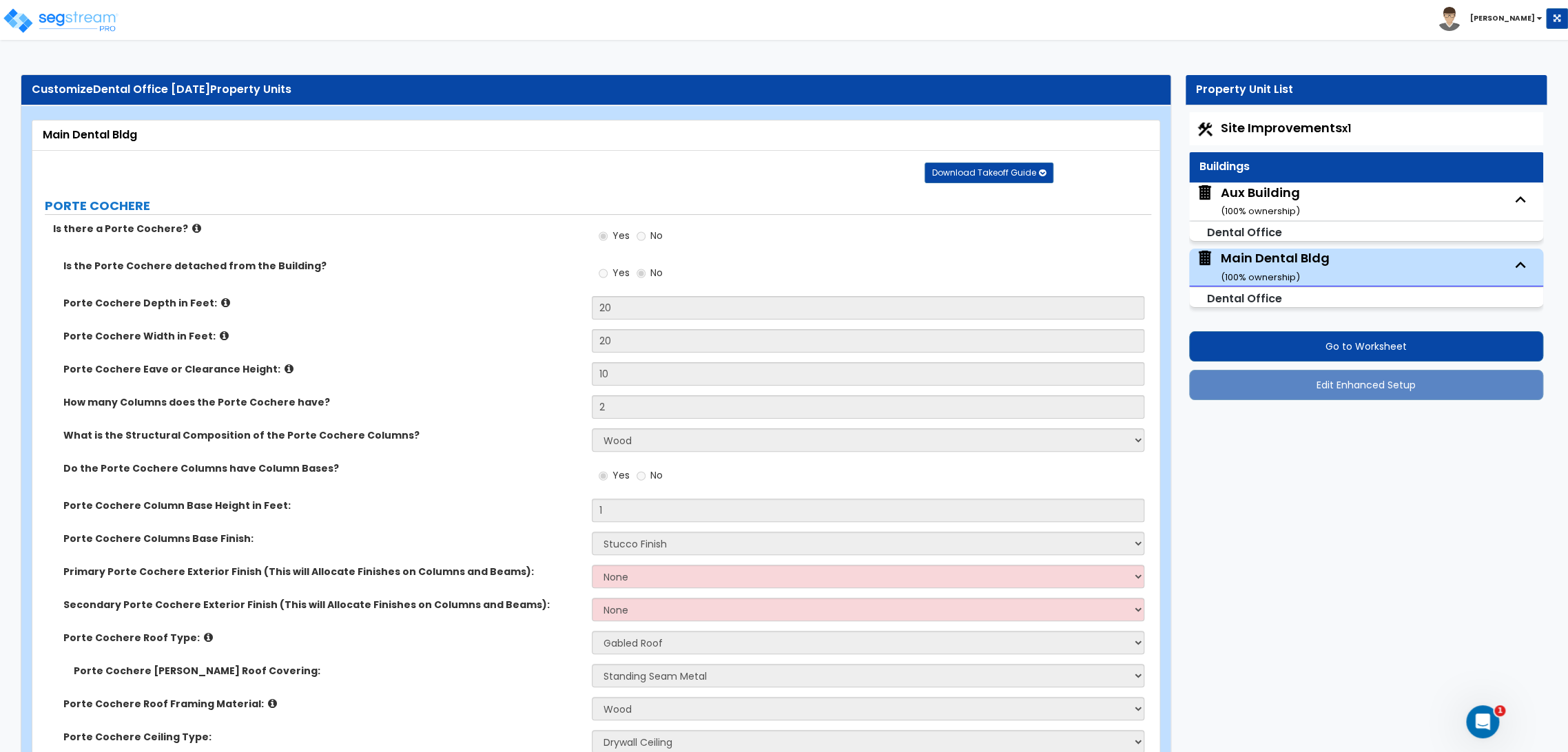
select select "8"
select select "1"
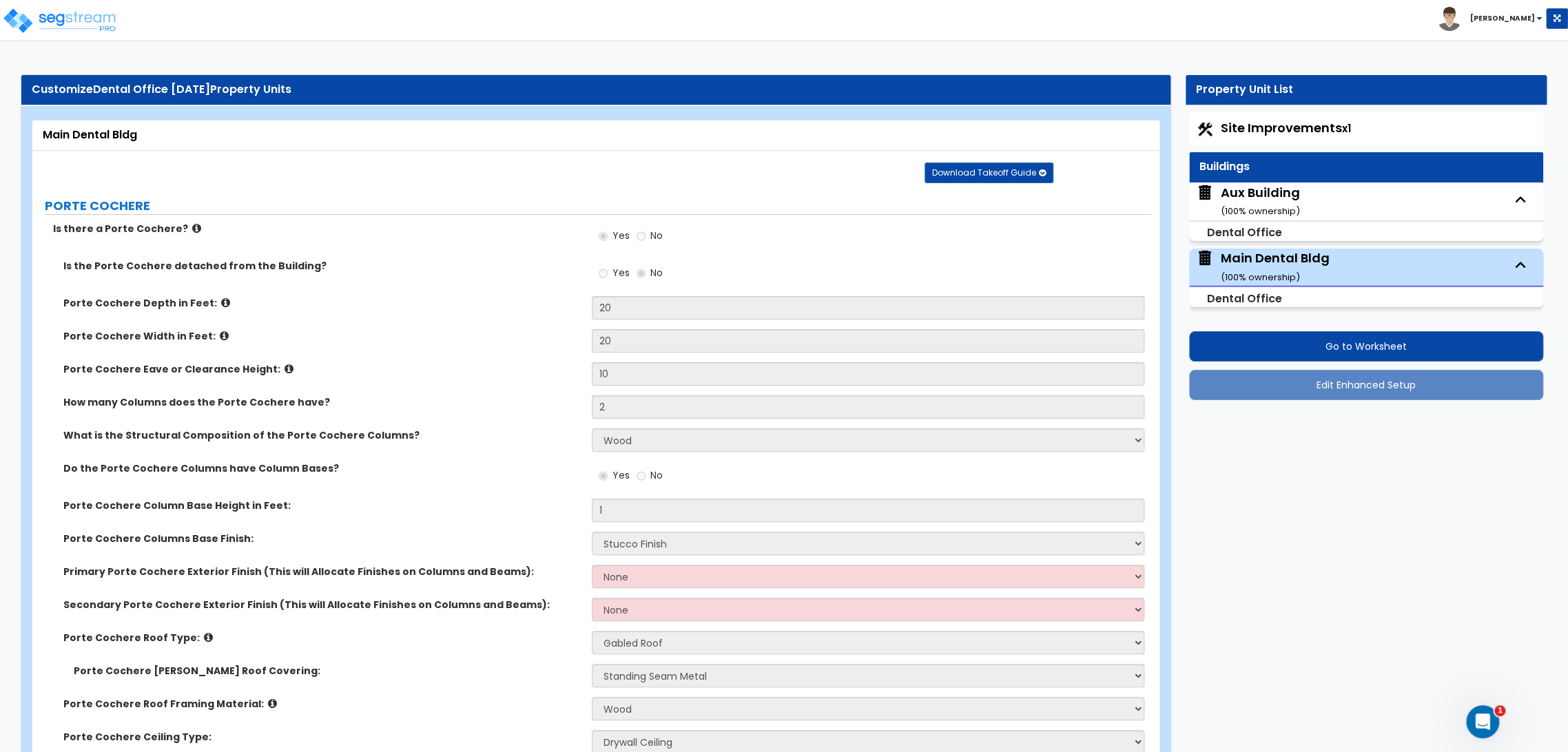
select select "5"
select select "1"
select select "3"
select select "1"
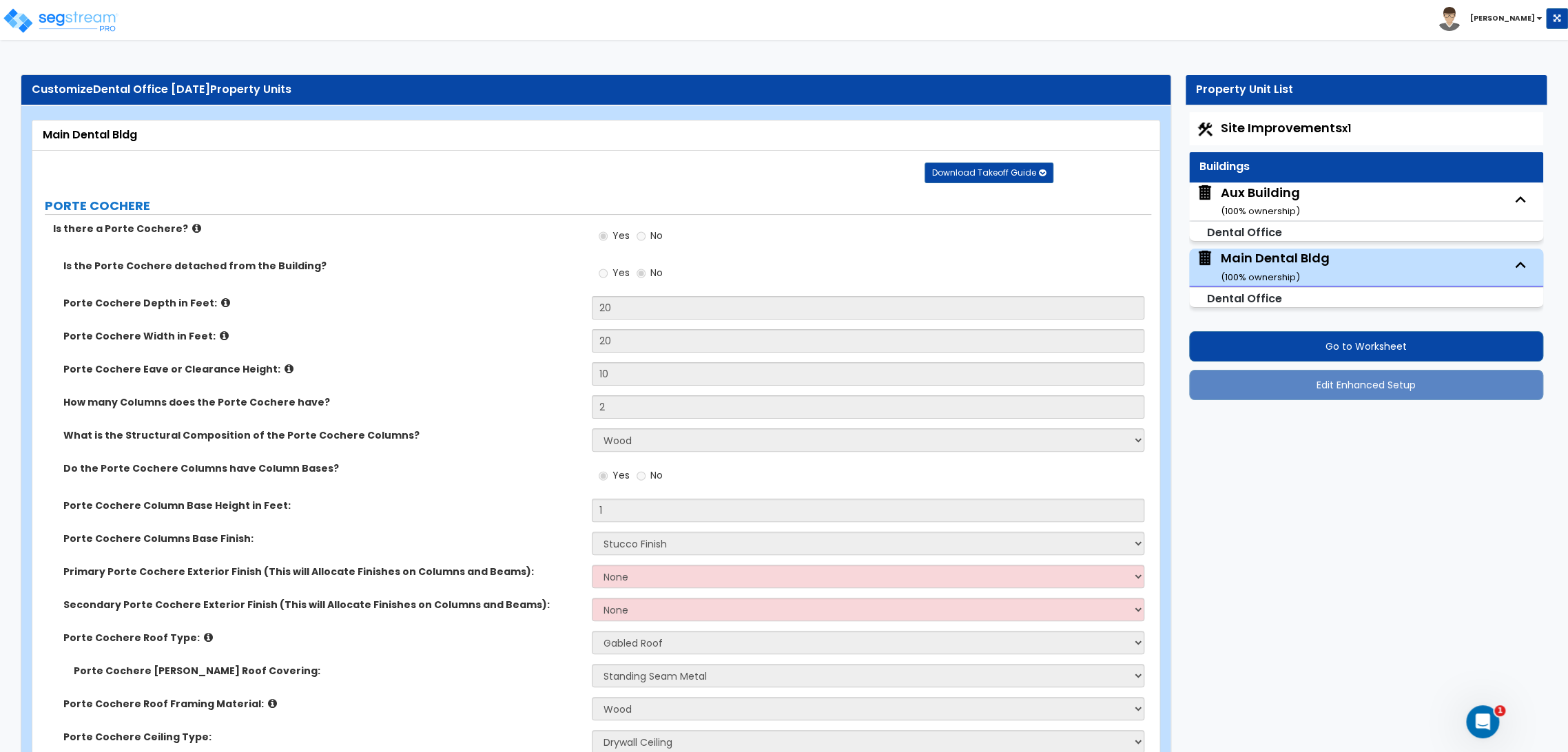
select select "1"
select select "5"
select select "3"
select select "2"
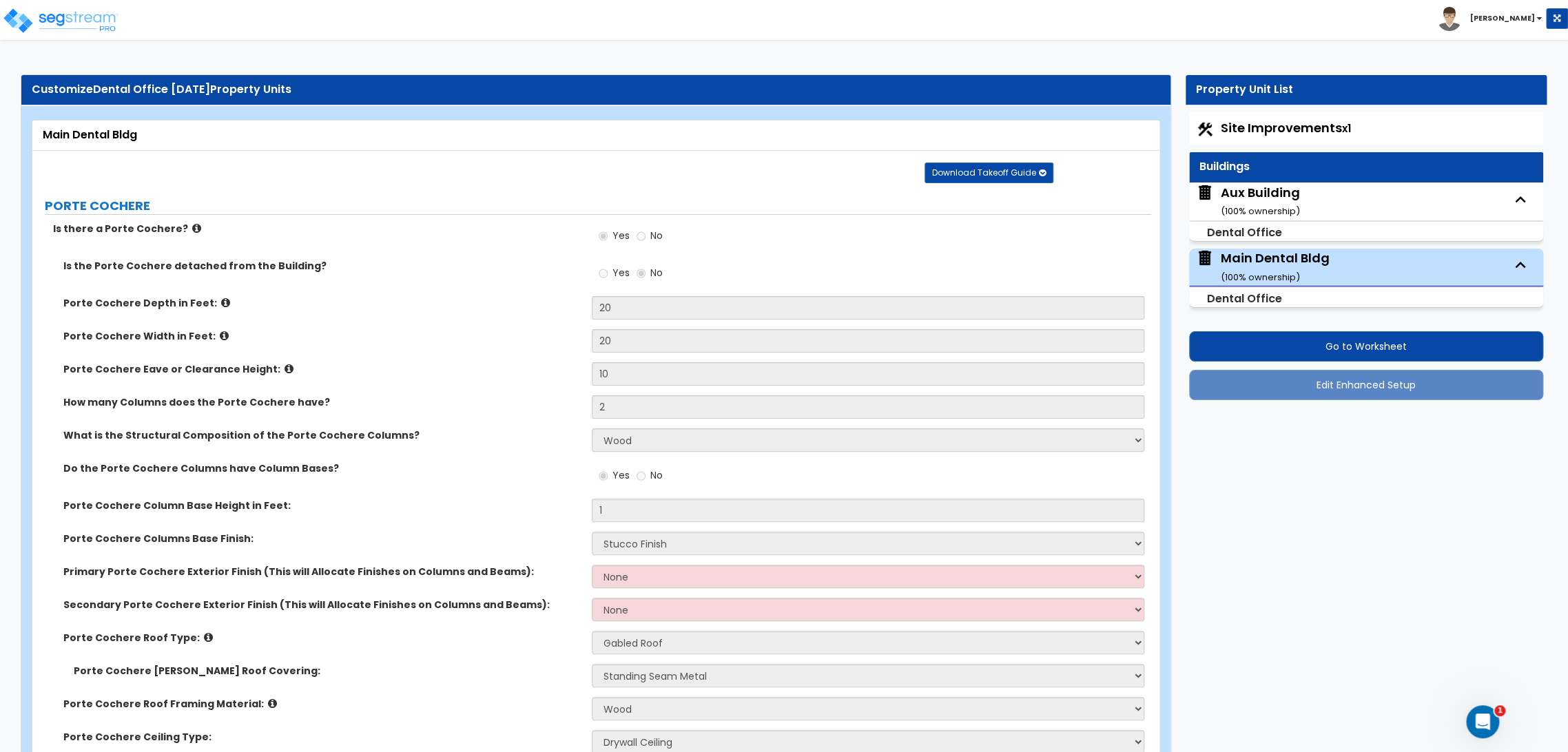
select select "2"
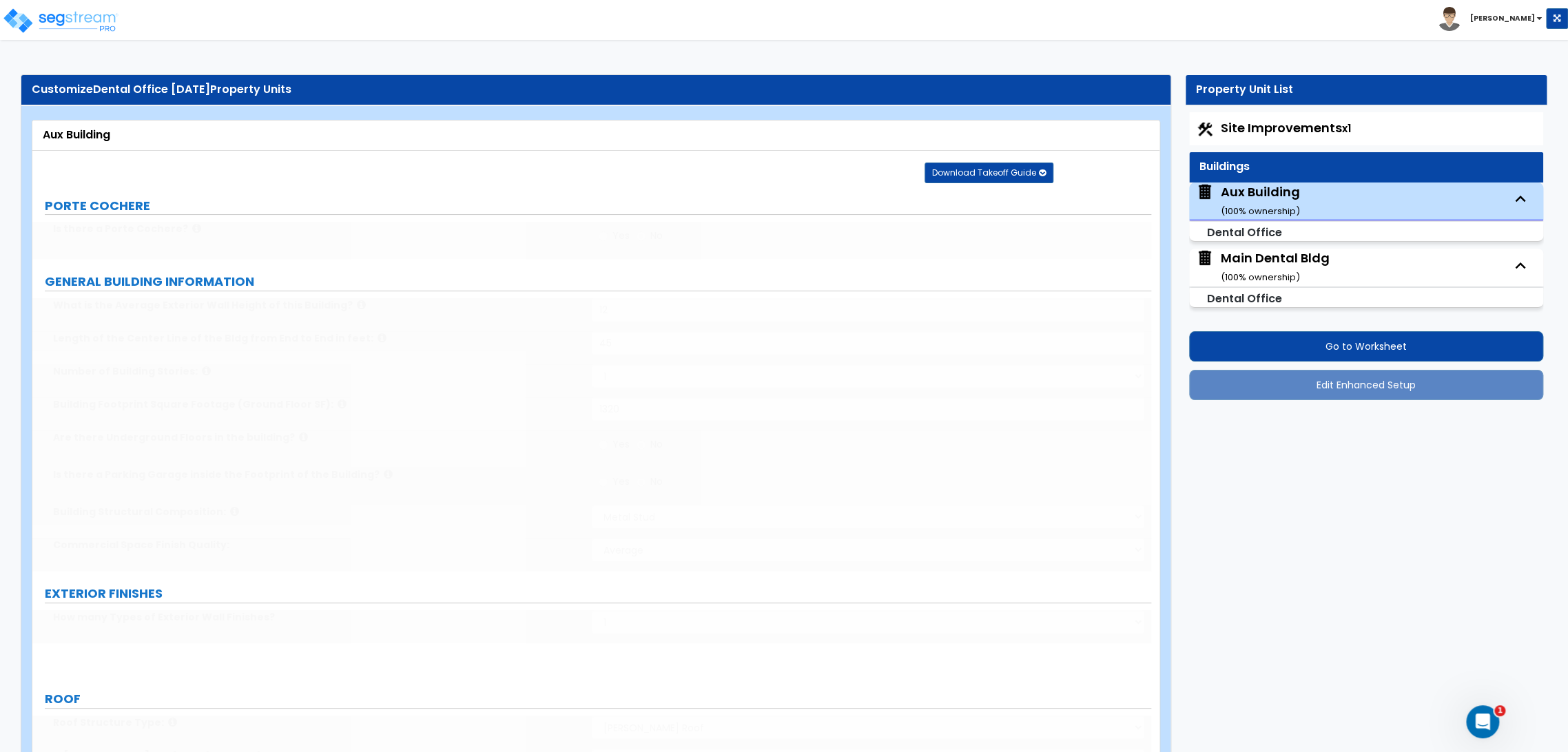
select select "9"
radio input "true"
type input "1"
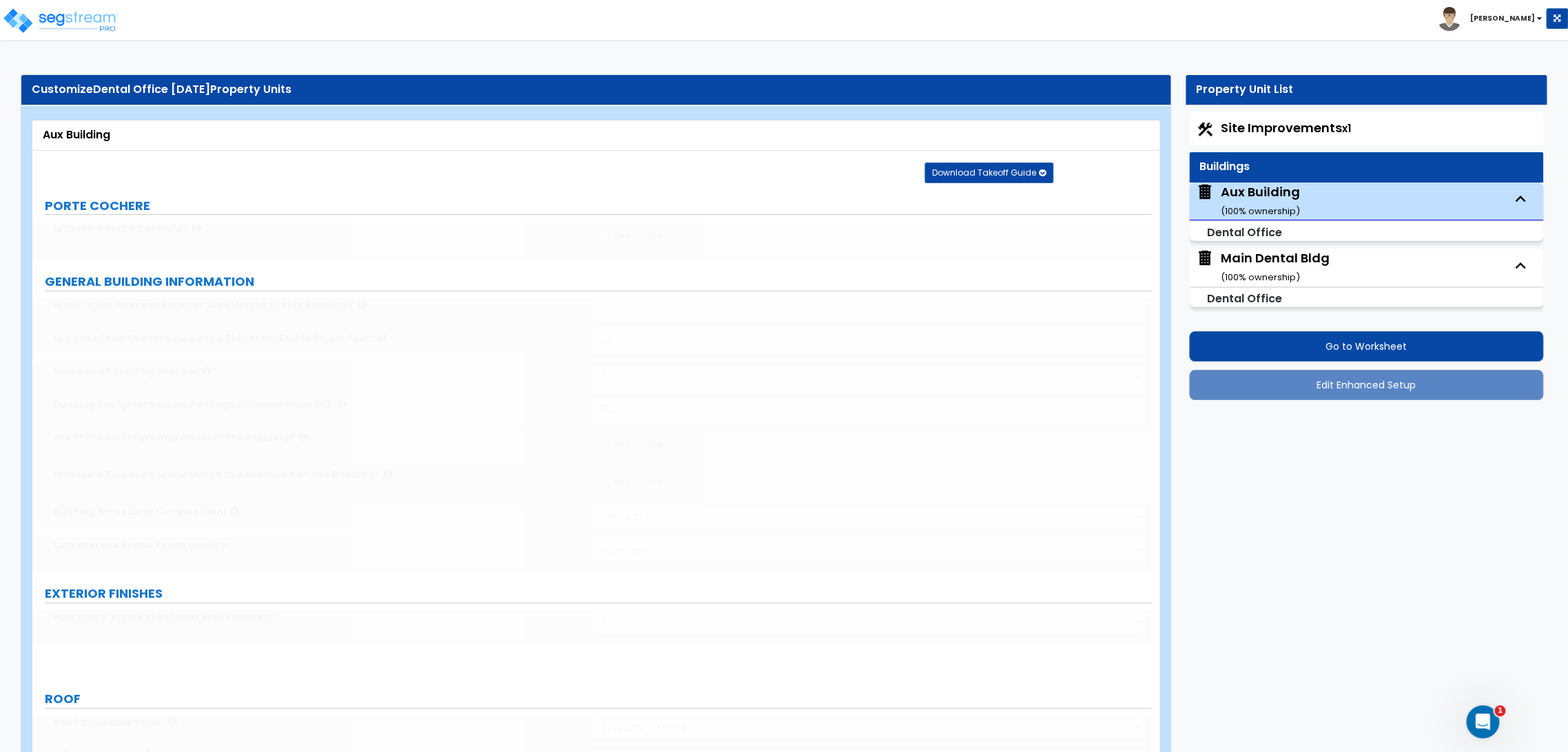
type input "100"
type input "2"
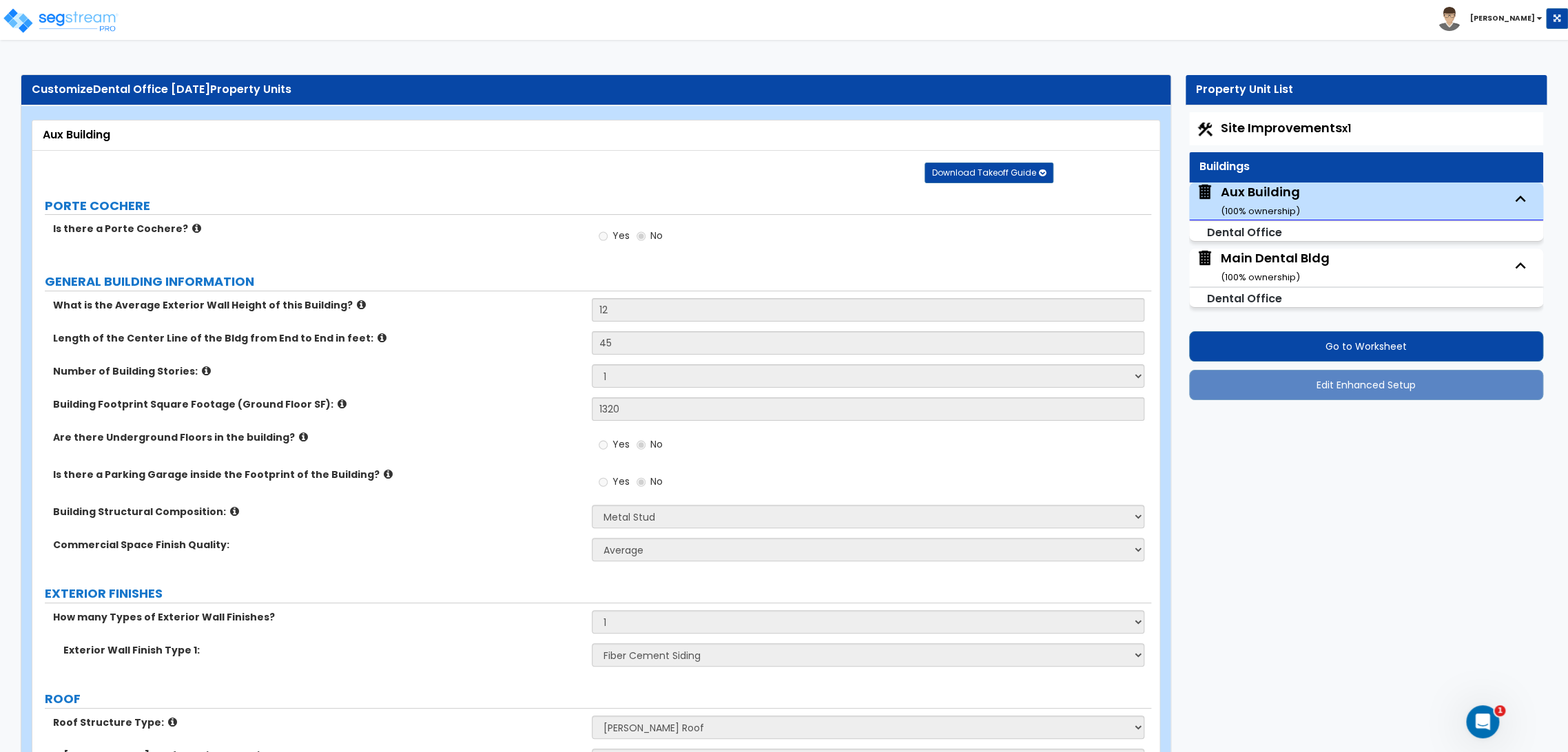
scroll to position [6, 0]
click at [548, 565] on div "Commercial Space Finish Quality: Low Average High" at bounding box center [591, 554] width 1118 height 33
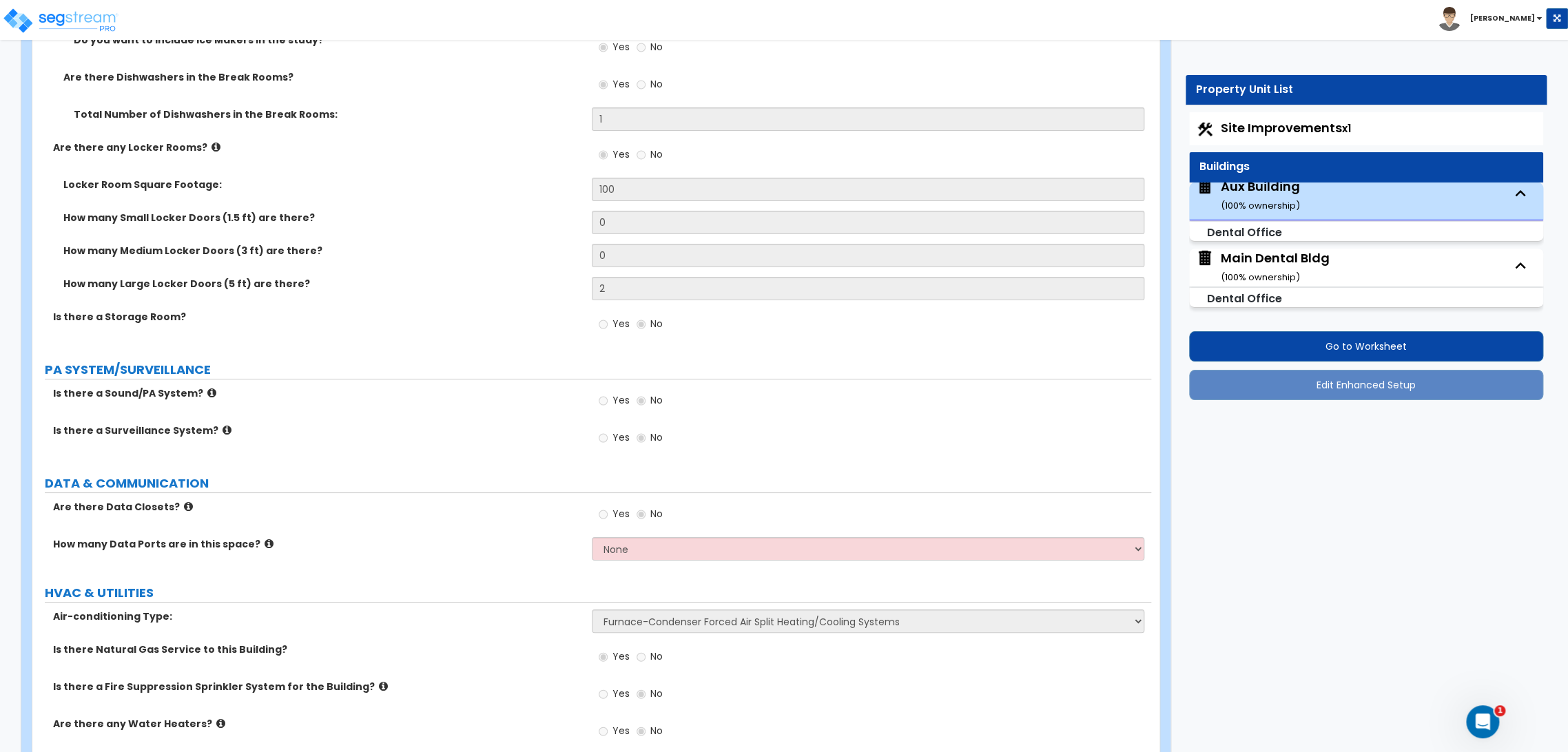
scroll to position [3453, 0]
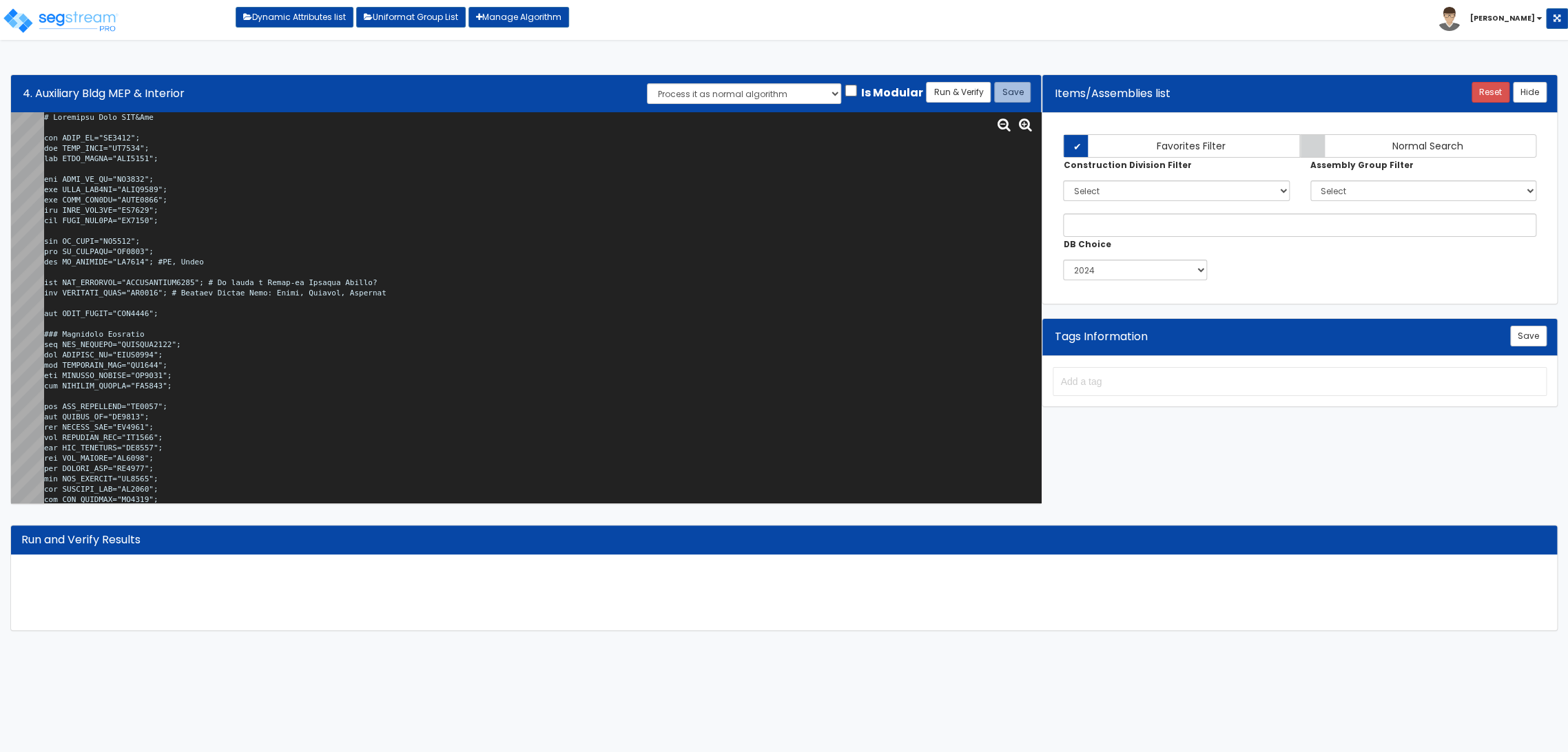
click at [682, 264] on textarea at bounding box center [543, 308] width 997 height 391
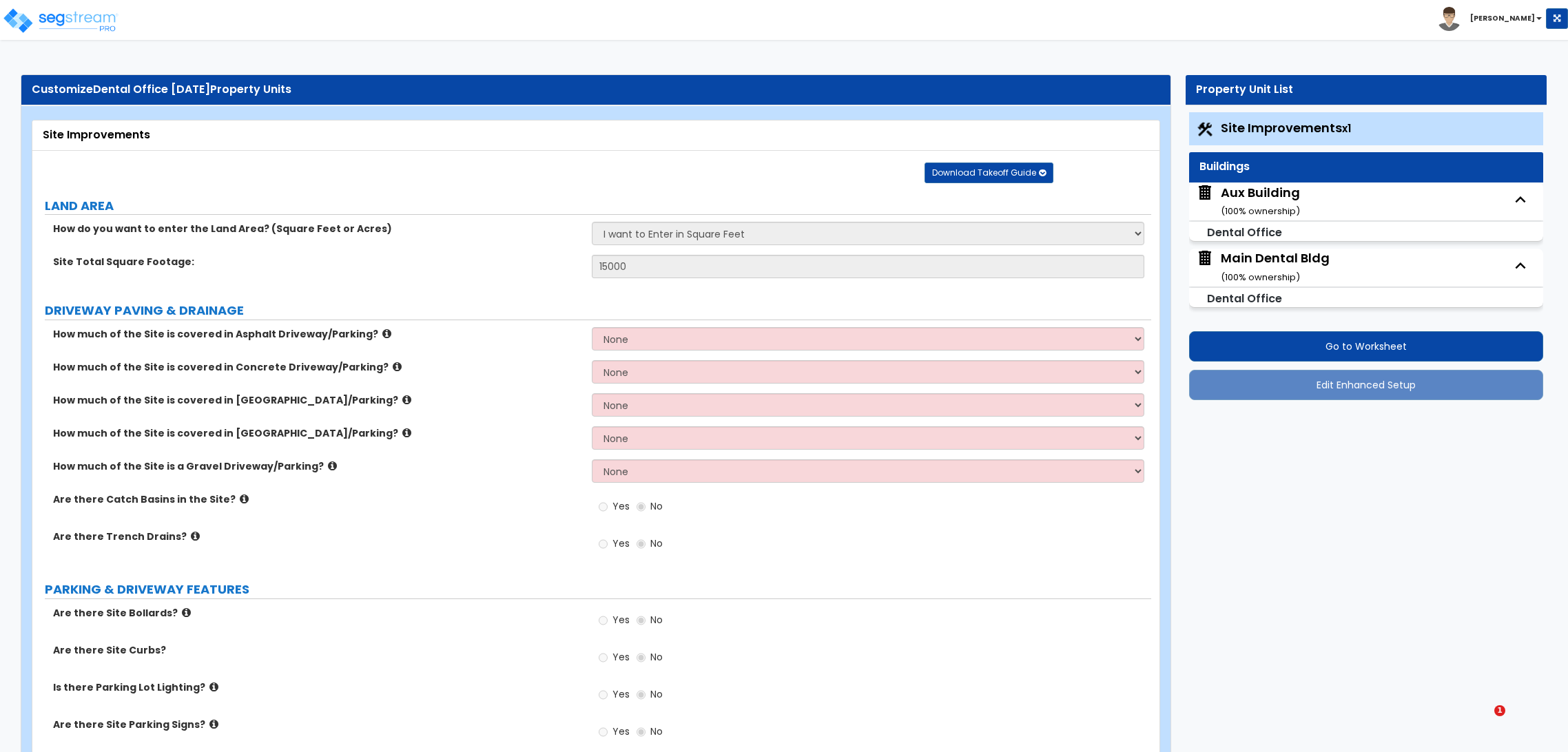
select select "2"
click at [1261, 193] on div "Aux Building ( 100 % ownership)" at bounding box center [1260, 201] width 79 height 35
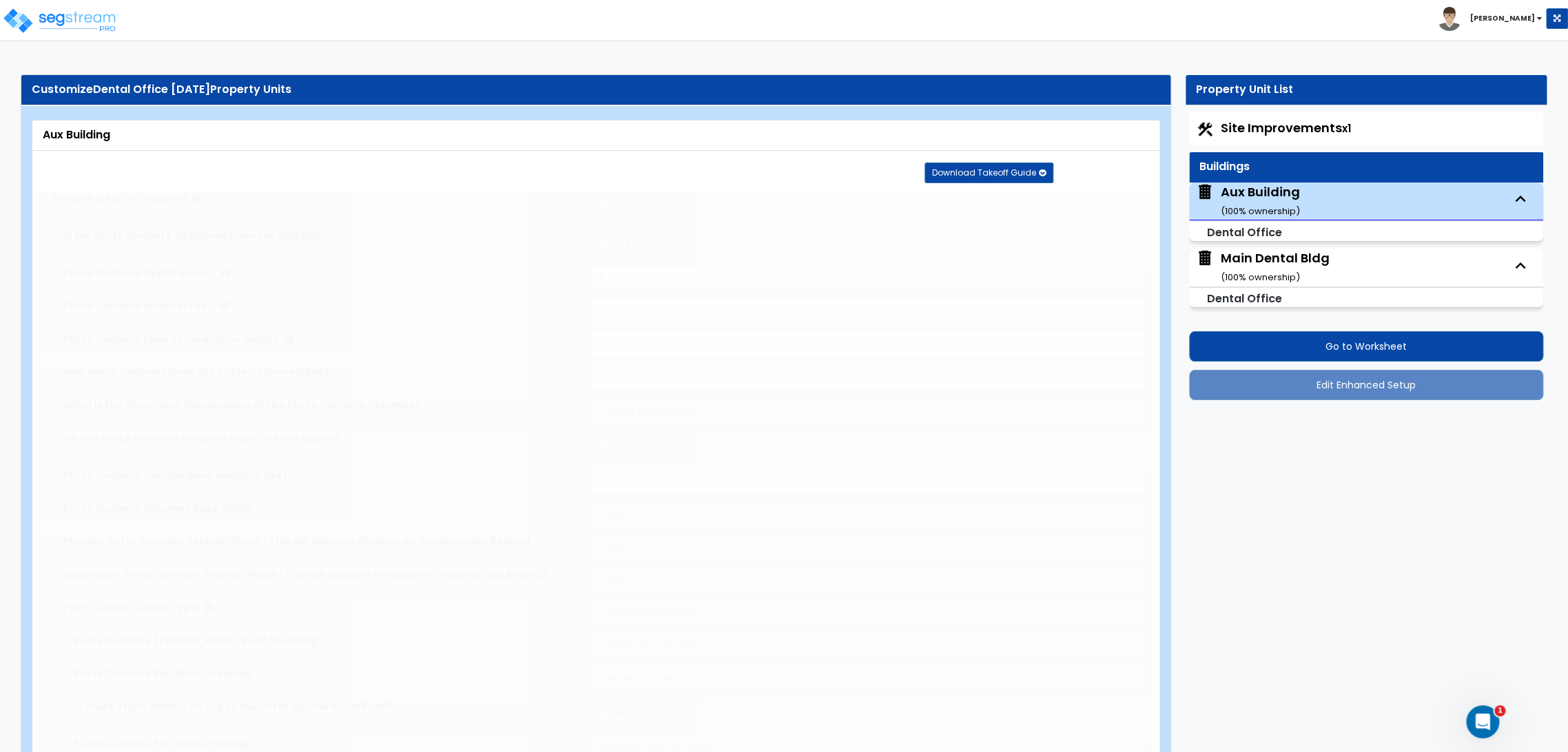
type input "12"
type input "45"
type input "1320"
select select "8"
select select "1"
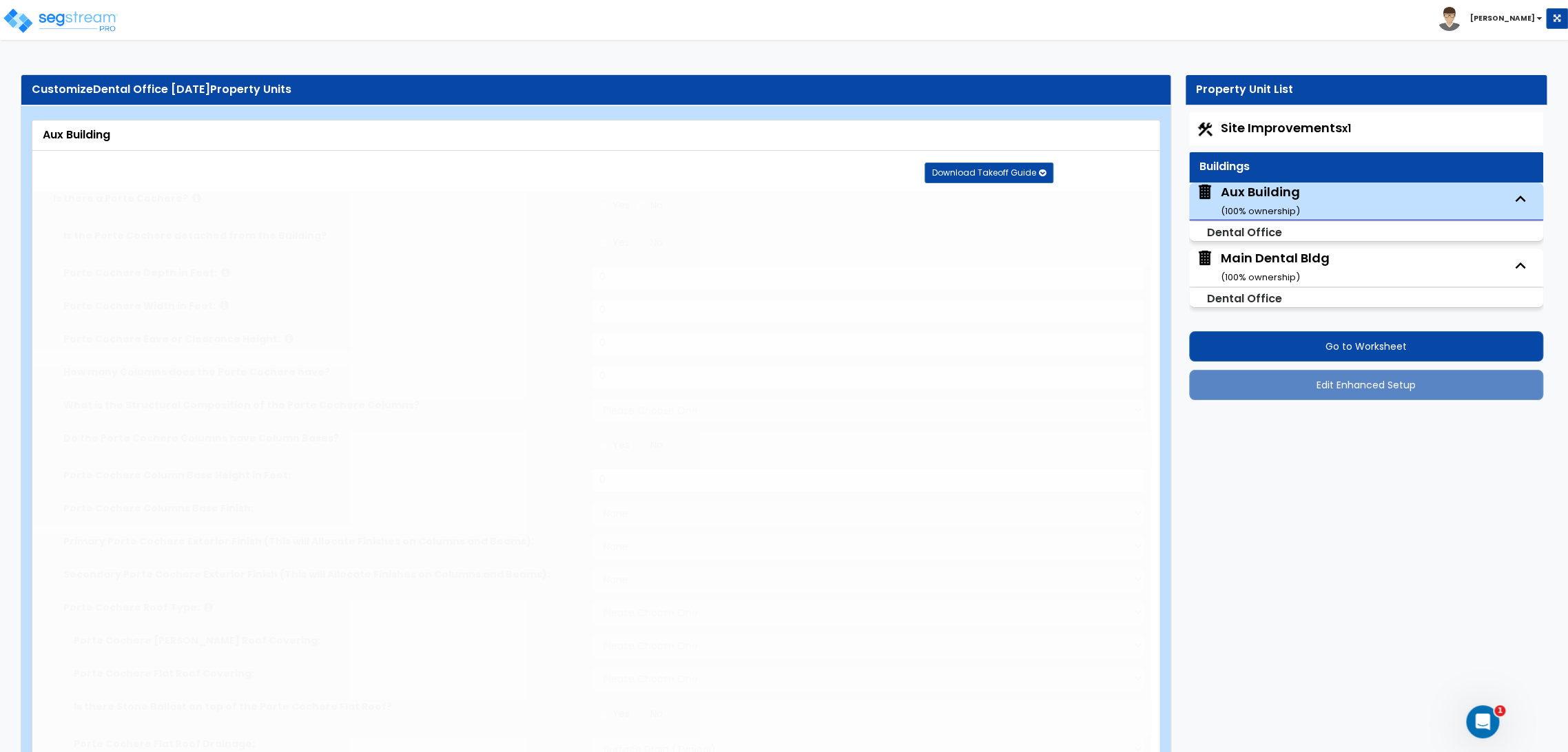
select select "1"
select select "9"
select select "1"
select select "5"
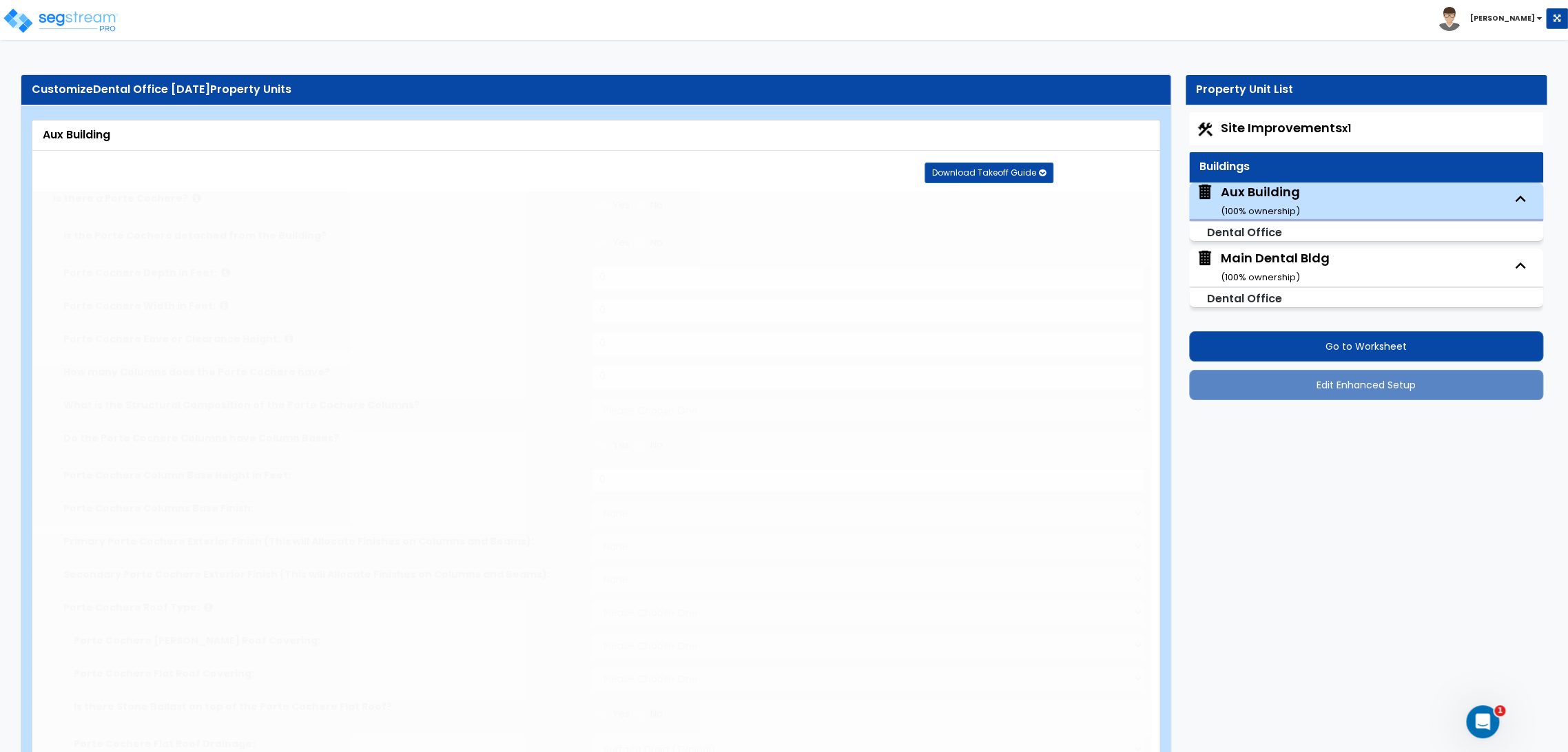
select select "1"
select select "3"
select select "1"
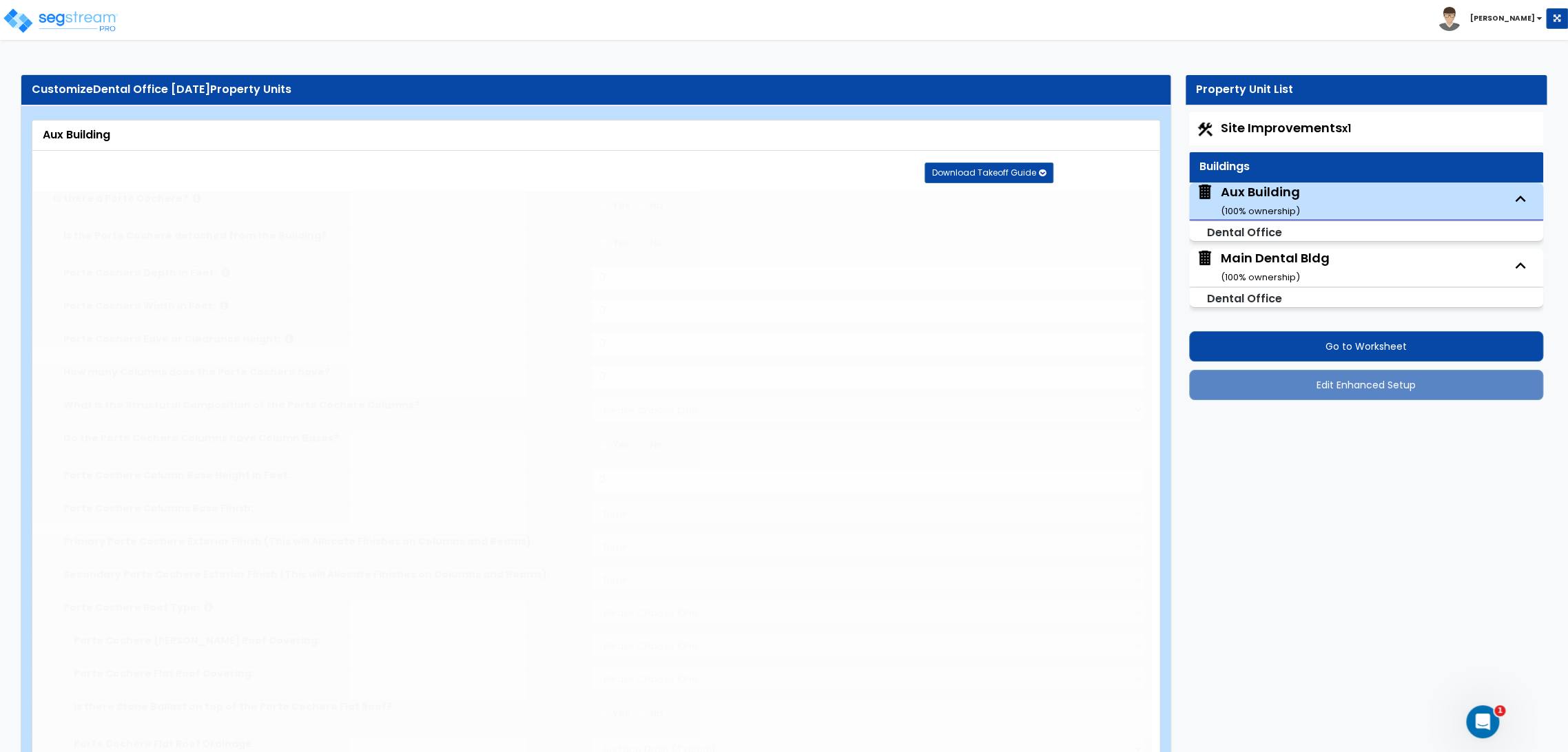
select select "5"
radio input "true"
type input "1"
type input "200"
select select "3"
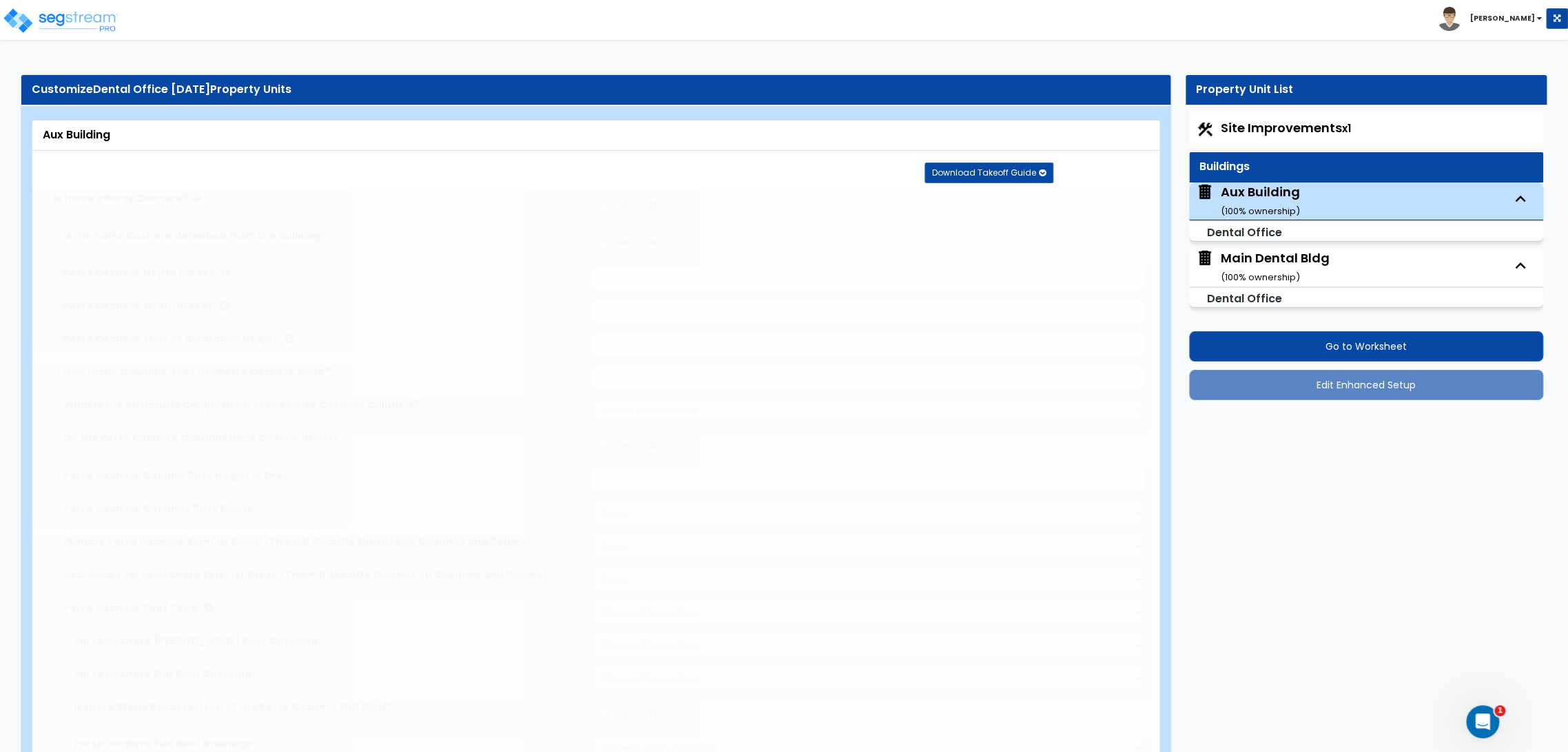
type input "20"
type input "1"
select select "2"
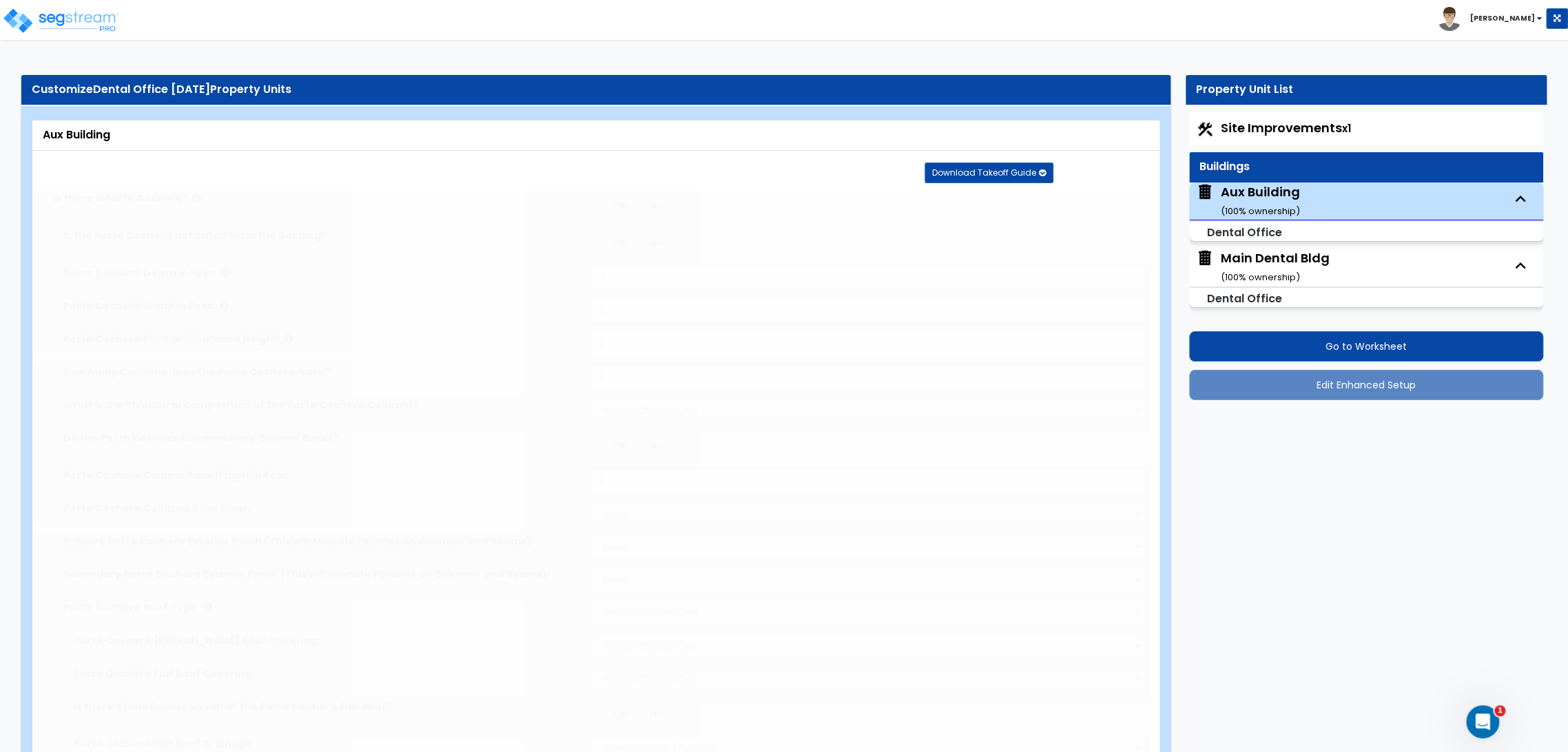
type input "1"
radio input "true"
type input "1"
radio input "true"
type input "1"
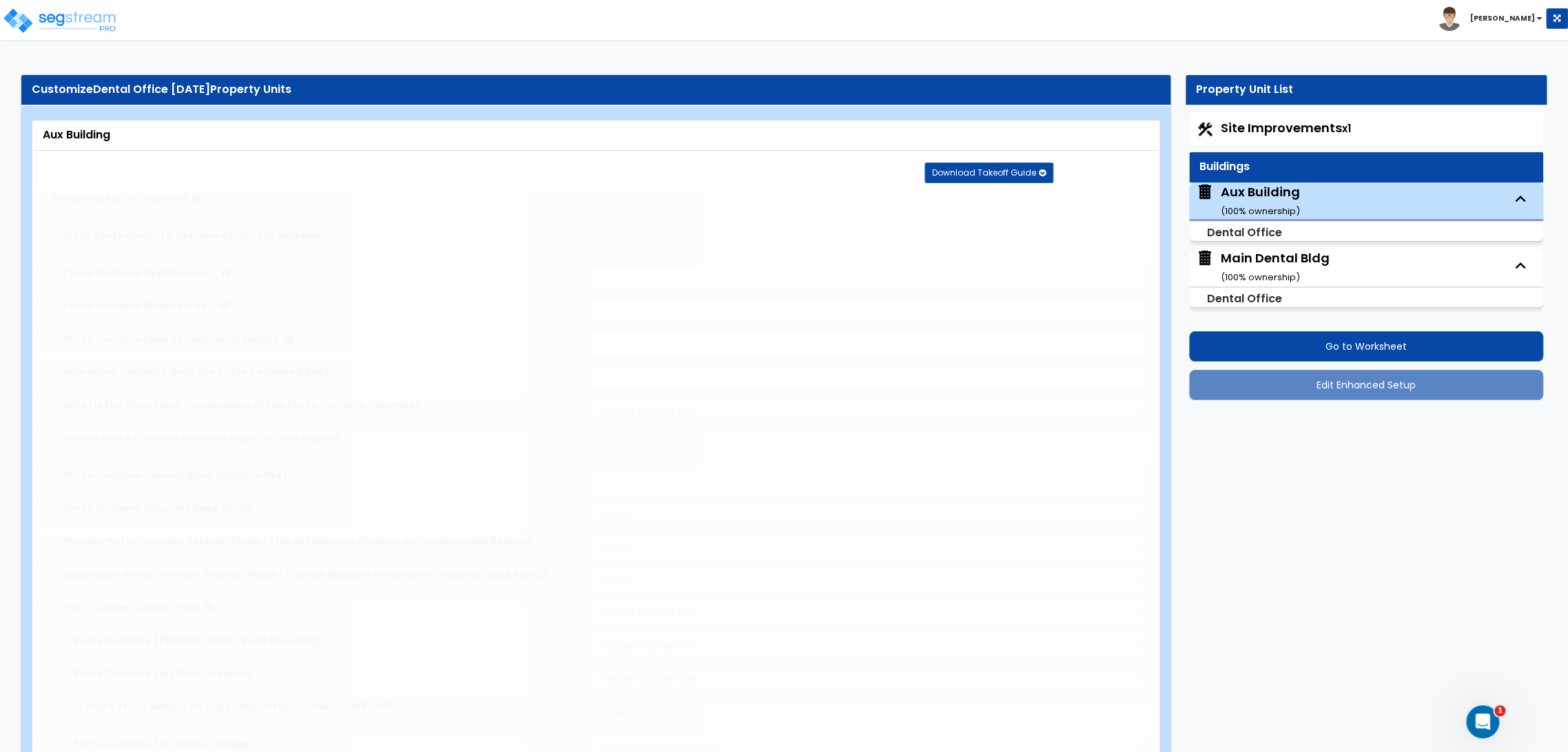
radio input "true"
type input "1"
radio input "true"
type input "1"
radio input "true"
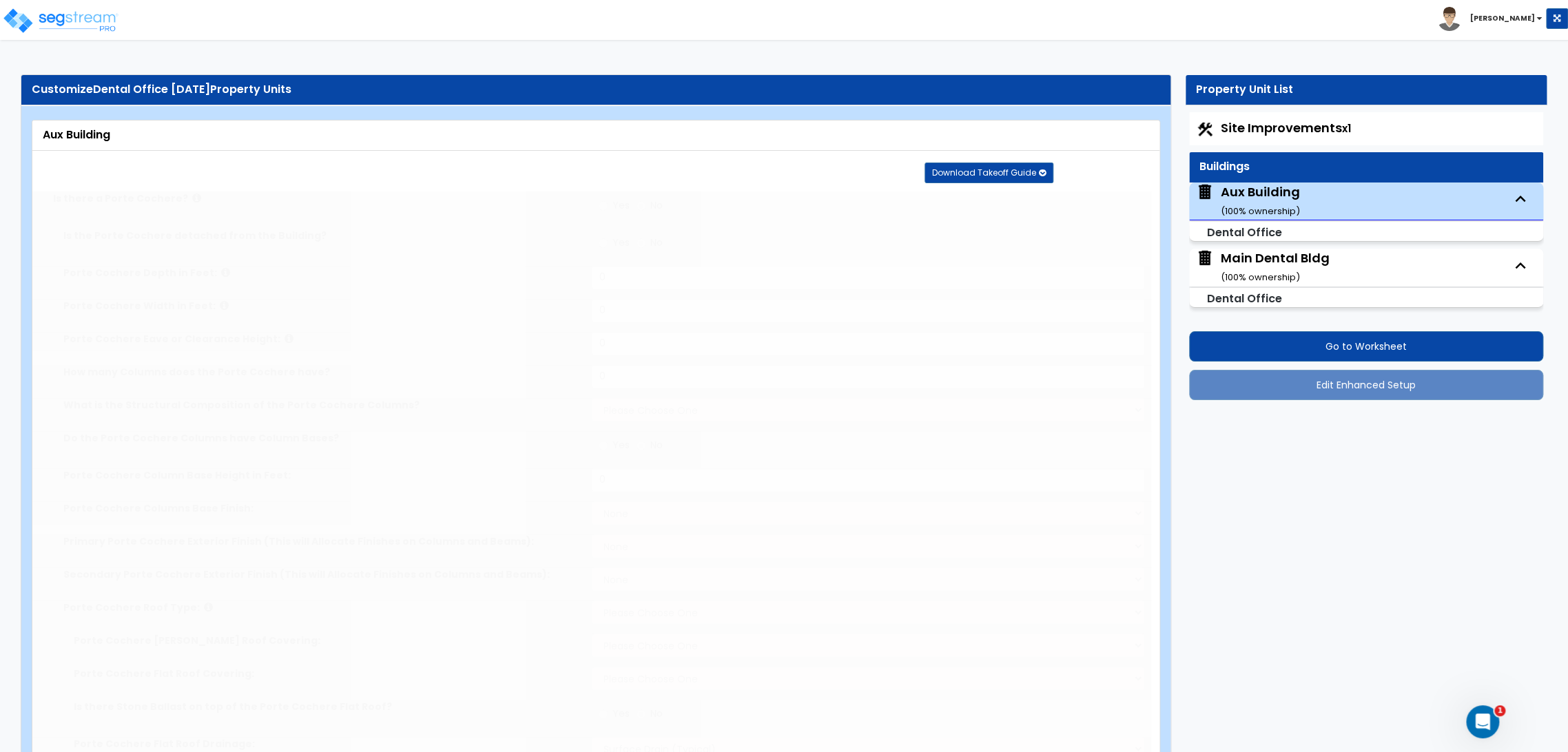
radio input "true"
type input "1"
radio input "true"
type input "100"
type input "2"
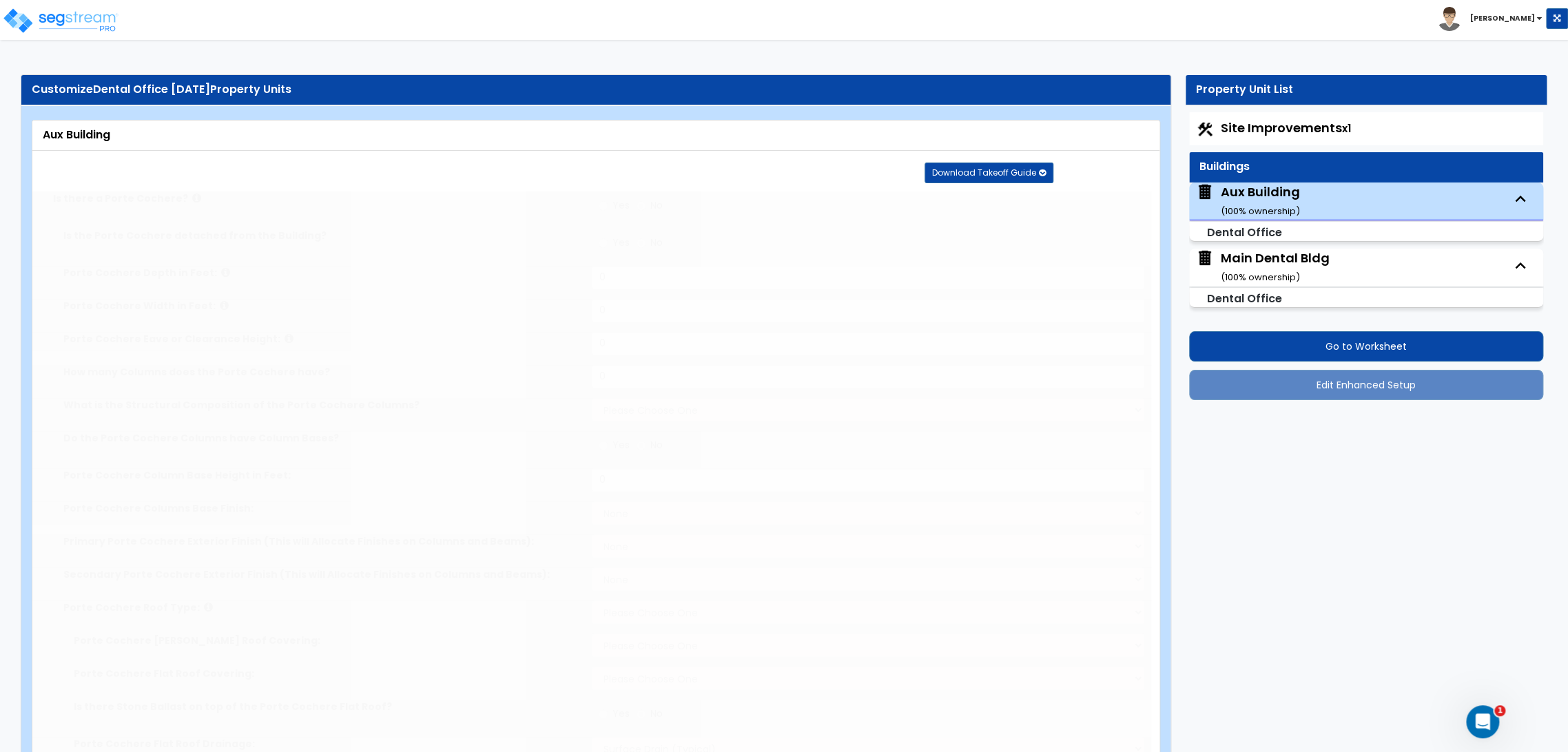
select select "2"
radio input "true"
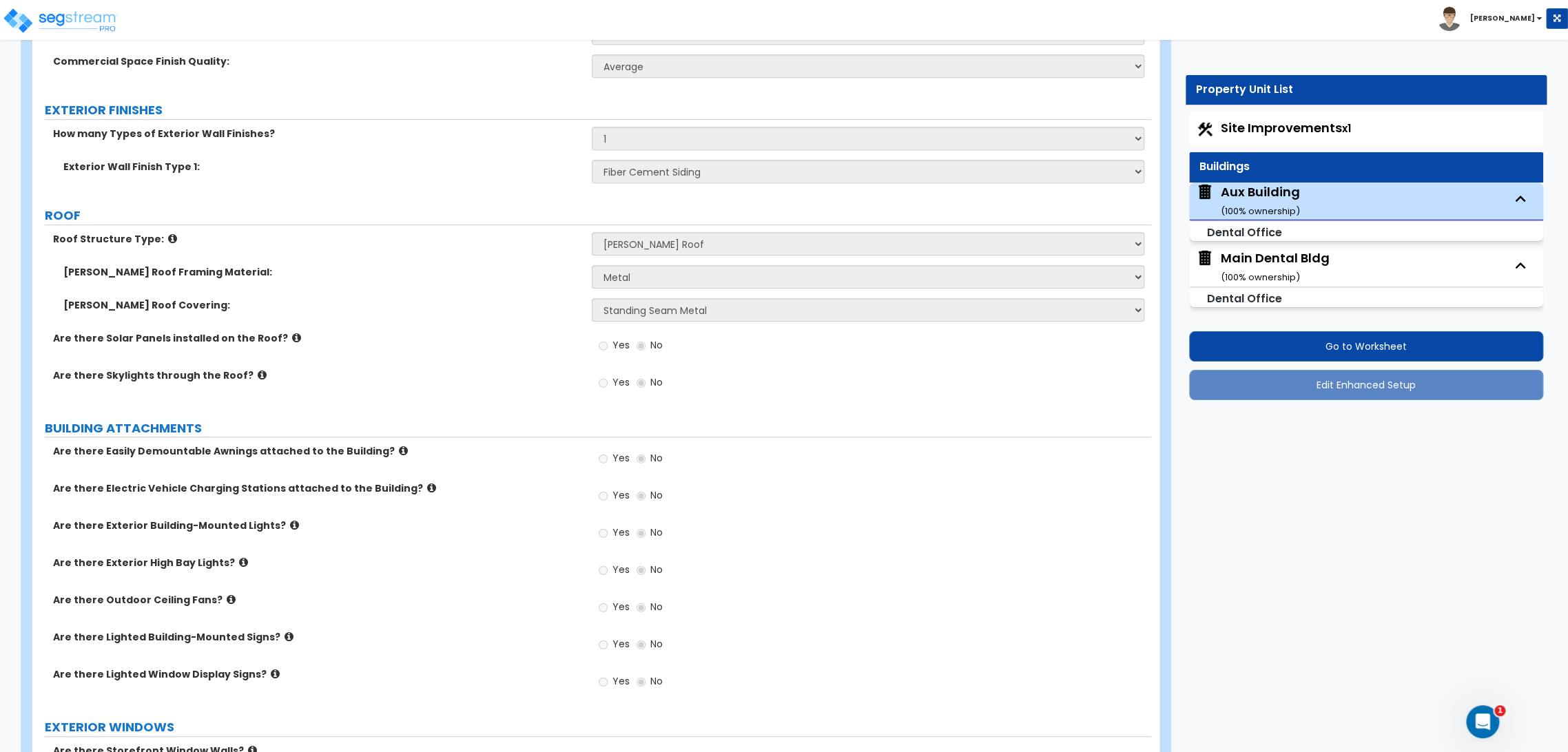
scroll to position [535, 0]
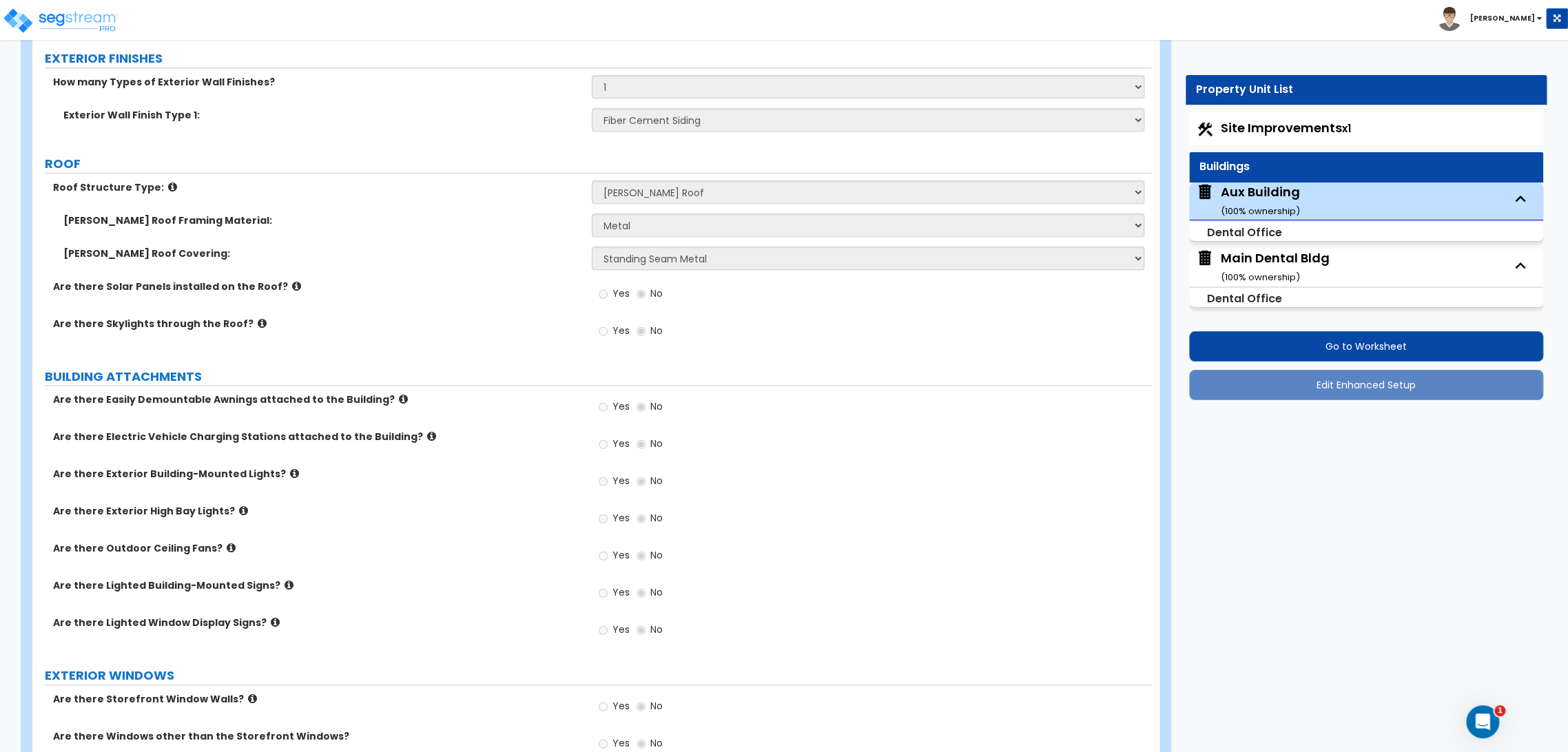
drag, startPoint x: 1325, startPoint y: 261, endPoint x: 1318, endPoint y: 262, distance: 7.1
click at [1325, 261] on div "Main Dental Bldg ( 100 % ownership)" at bounding box center [1275, 267] width 109 height 35
select select "2"
select select "5"
select select "1"
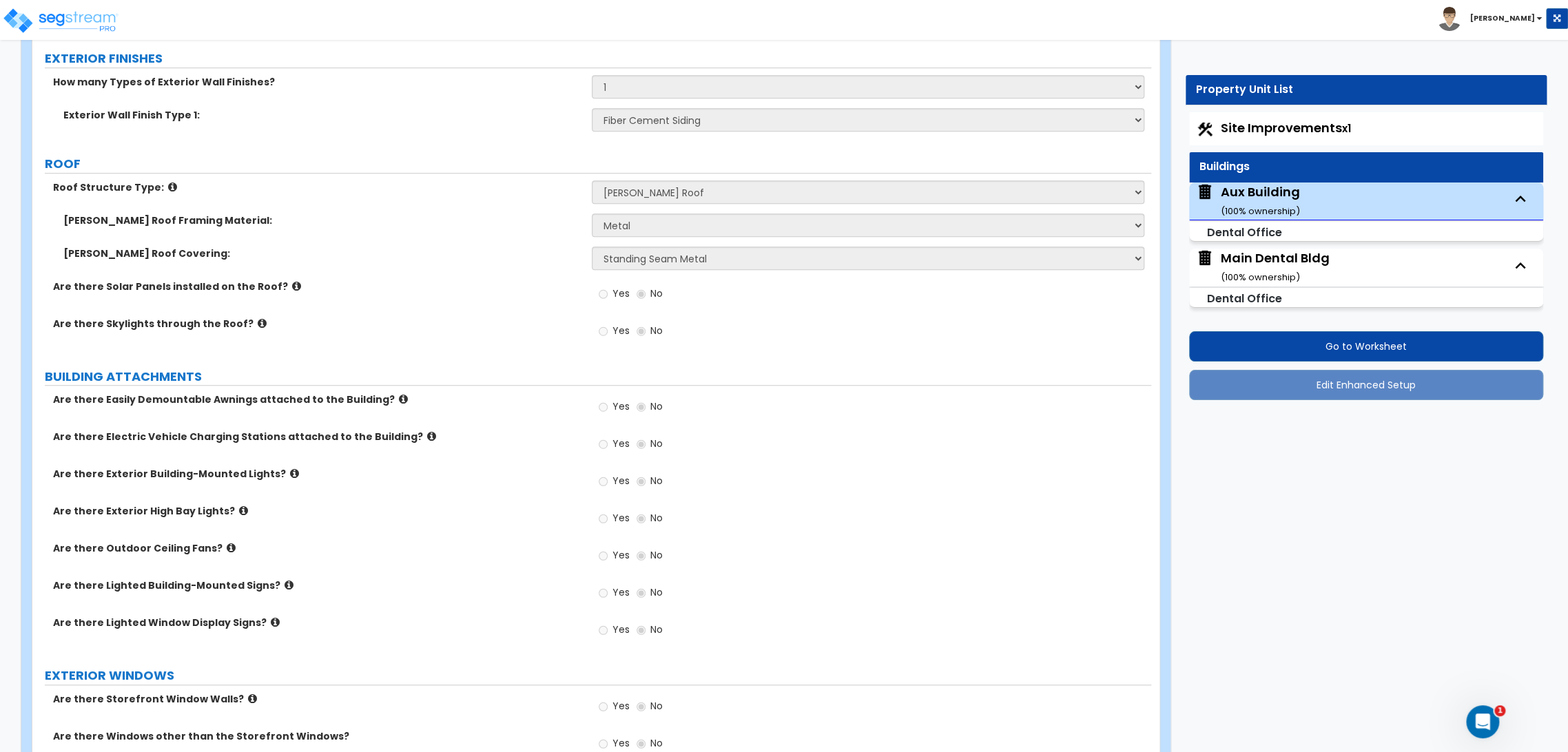
select select "3"
select select "2"
select select "1"
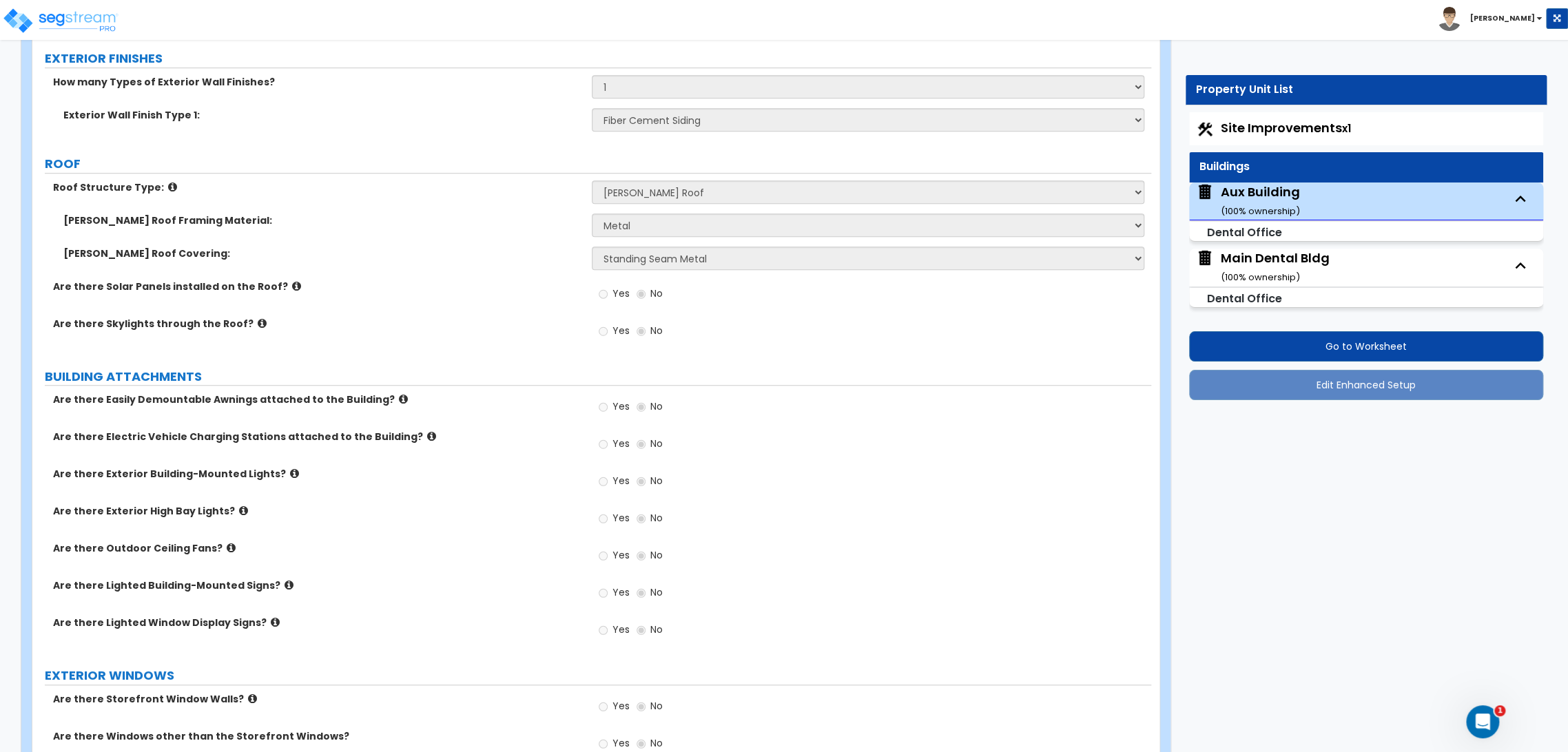
select select "1"
select select "2"
select select "6"
select select "2"
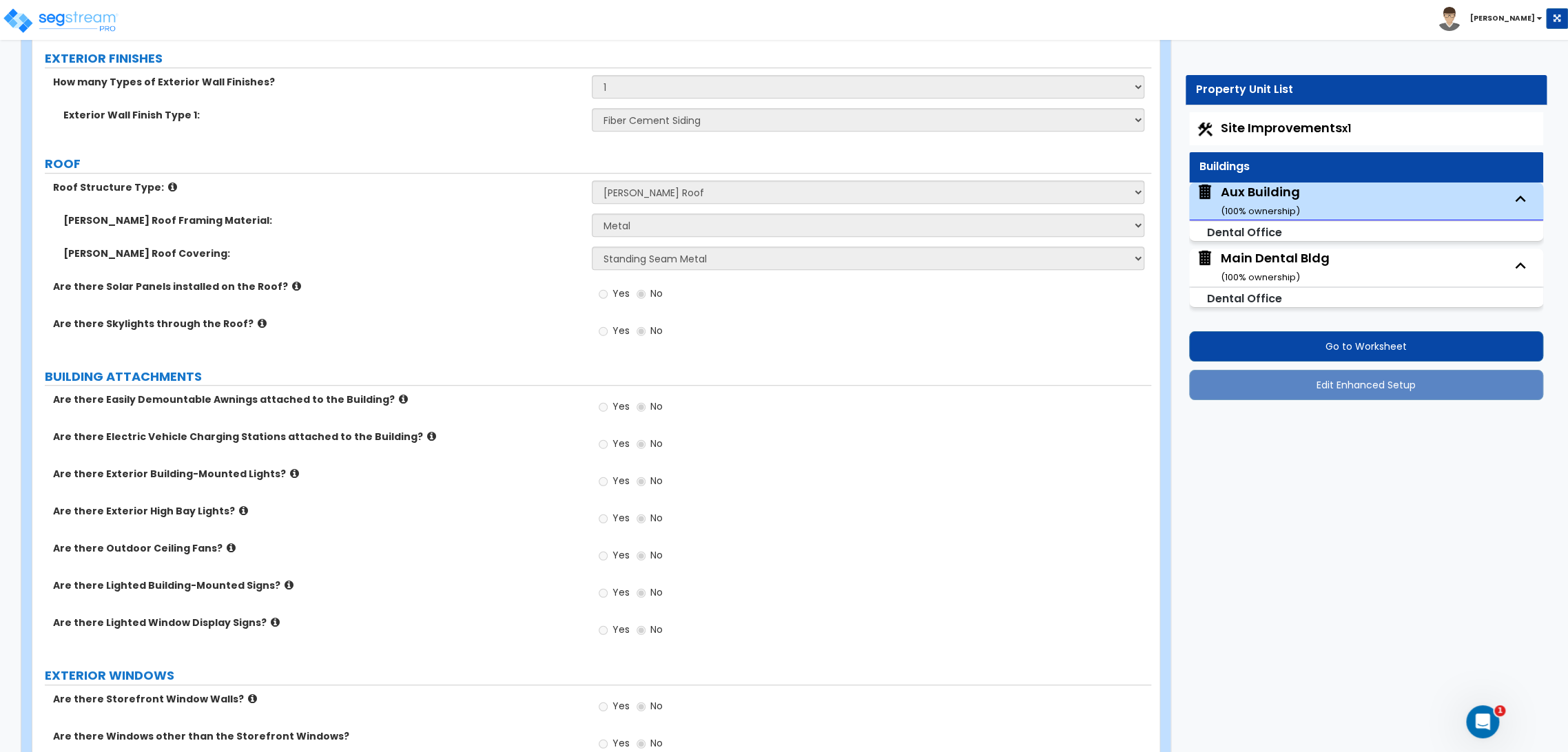
select select "2"
select select "1"
select select "2"
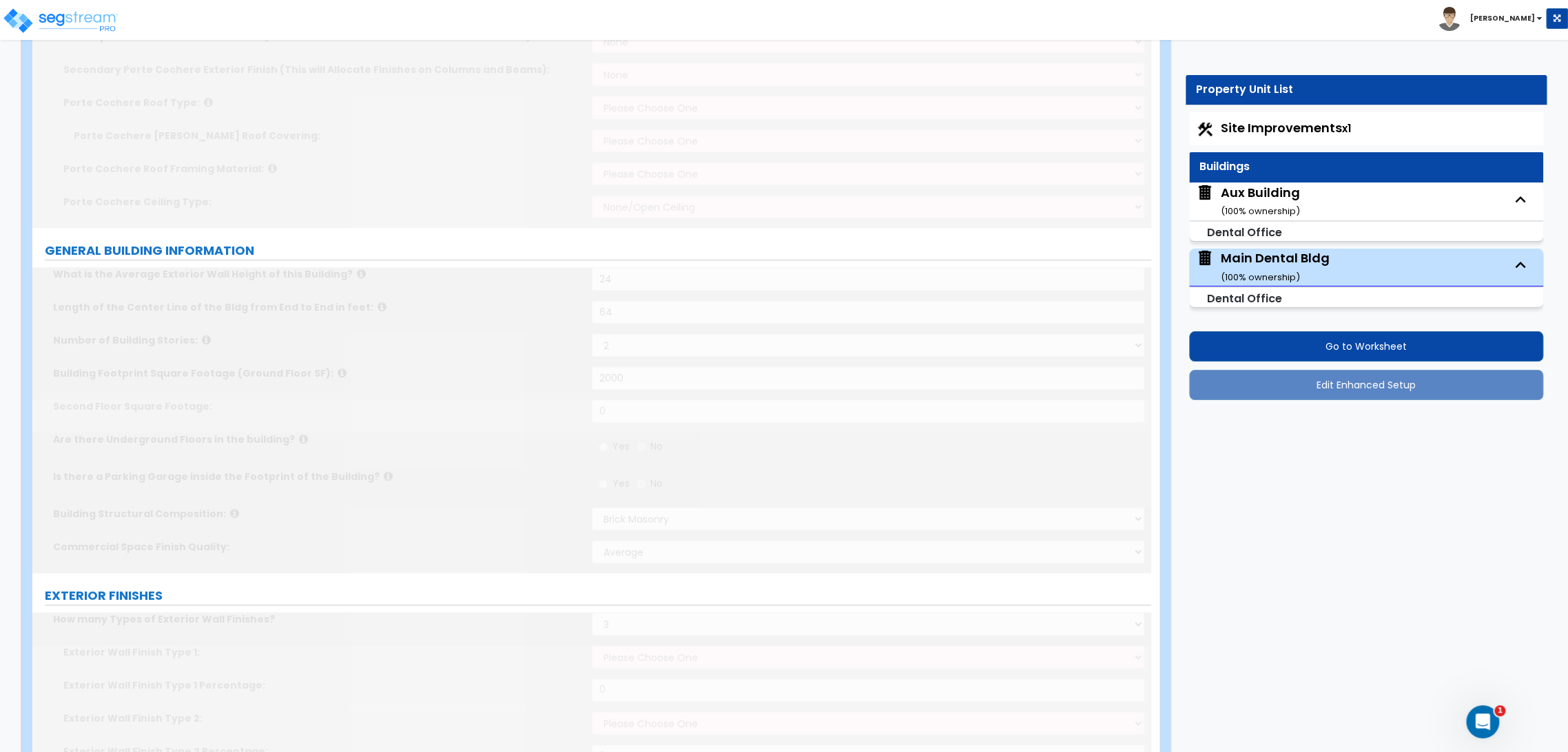
type input "20"
type input "10"
type input "2"
select select "1"
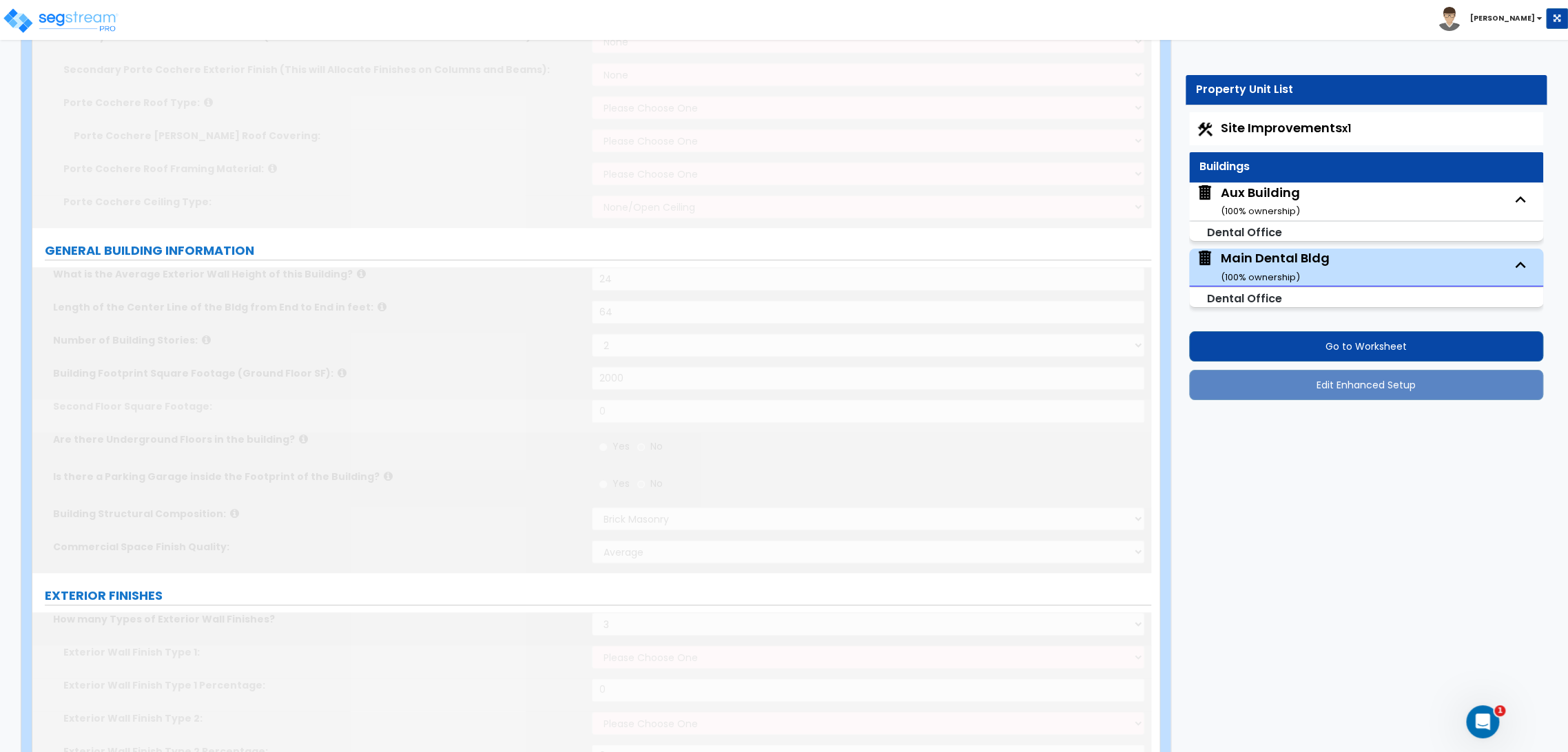
radio input "true"
type input "1"
select select "2"
select select "1"
select select "5"
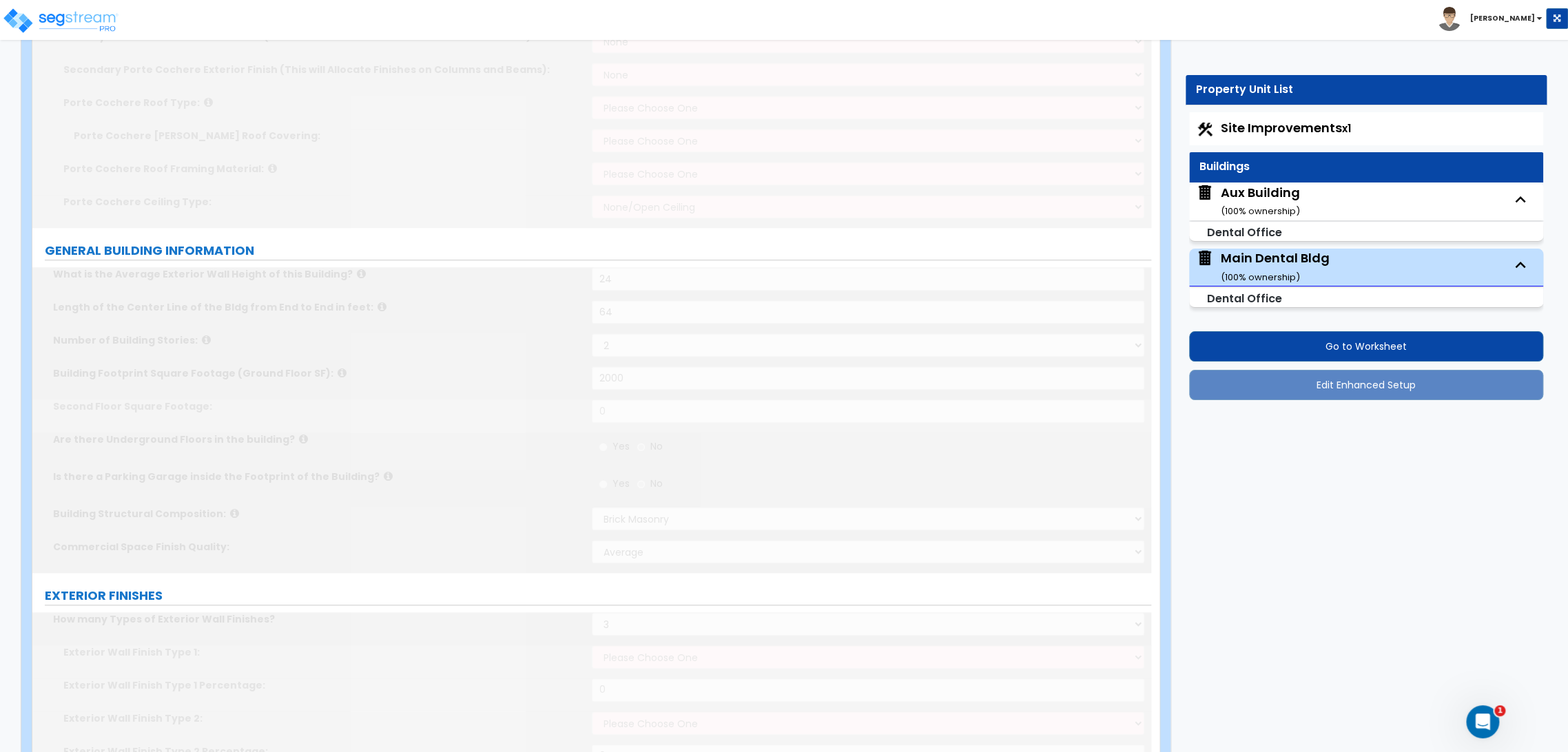
select select "1"
type input "2000"
select select "1"
type input "40"
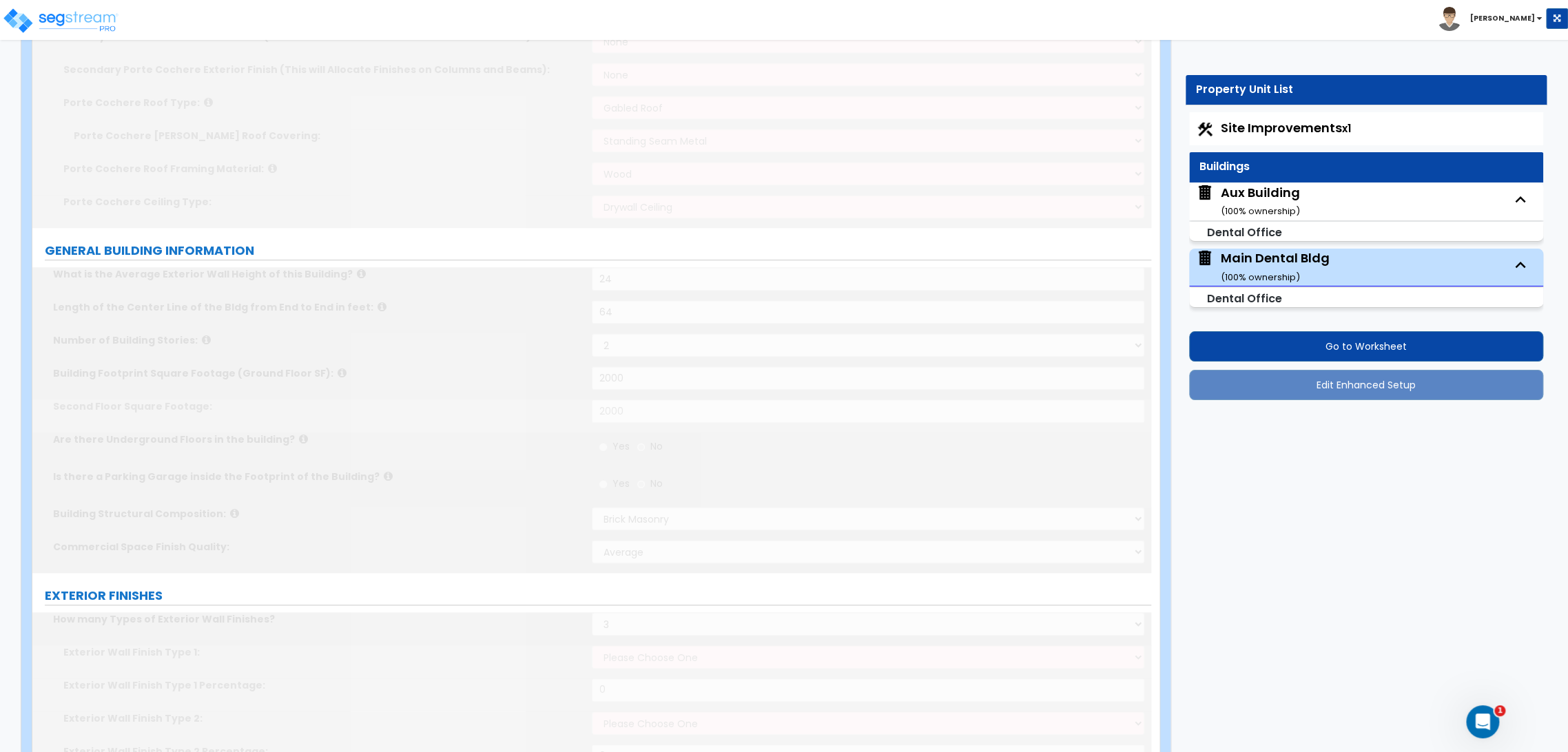
select select "9"
type input "50"
select select "4"
select select "2"
type input "800"
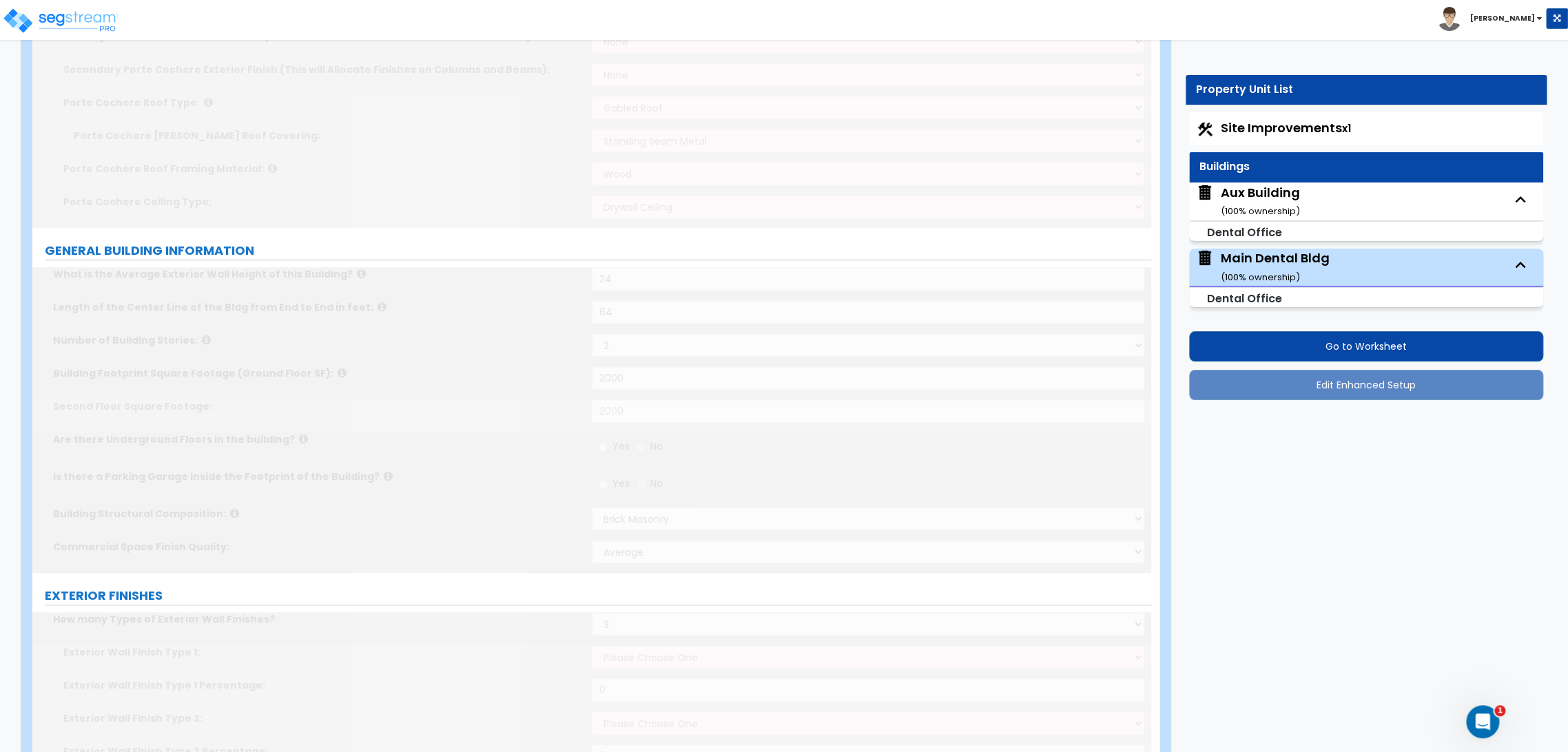
select select "3"
select select "2"
type input "60"
radio input "true"
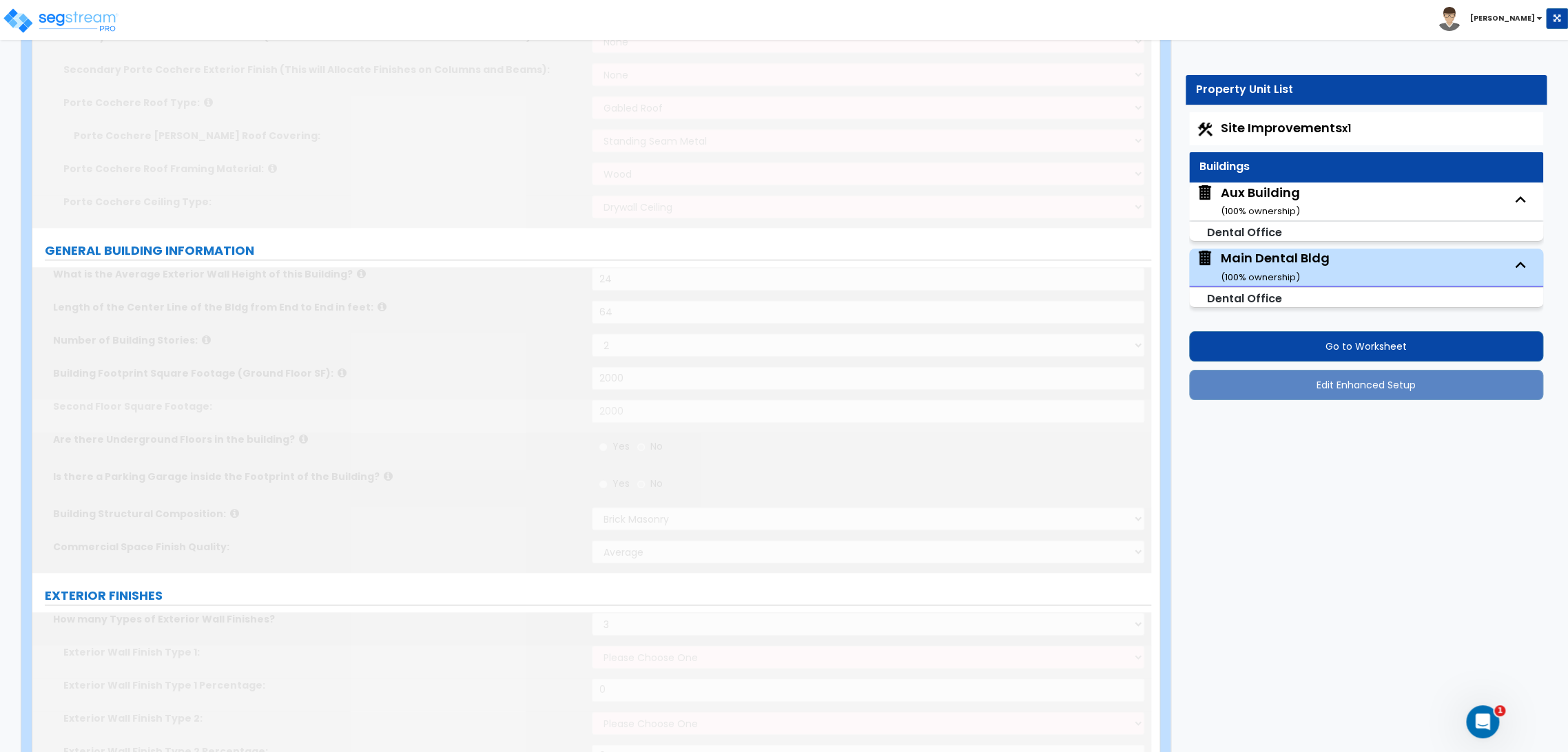
select select "5"
type input "32"
radio input "true"
type input "21"
type input "2"
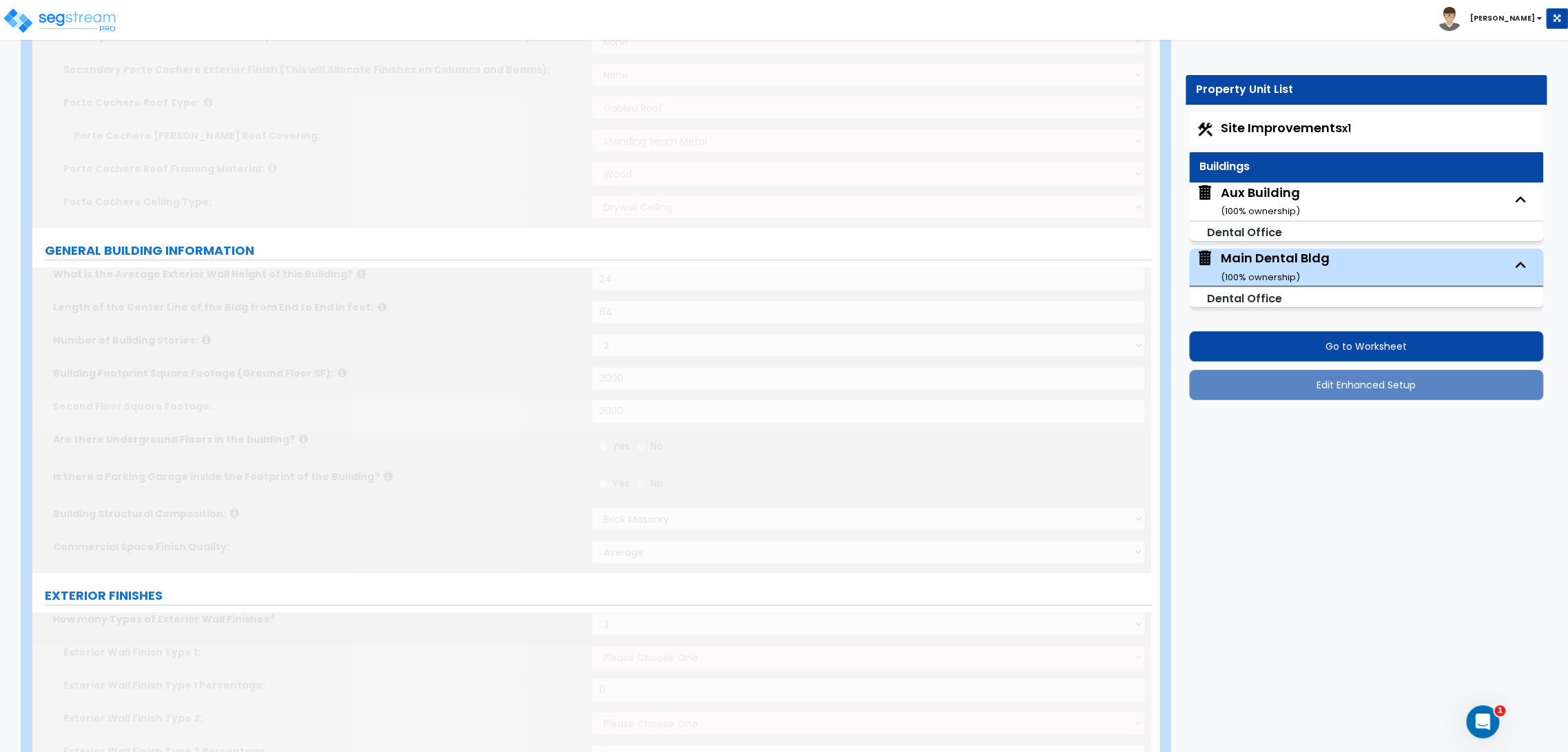
type input "1"
type input "2"
type input "4"
type input "1"
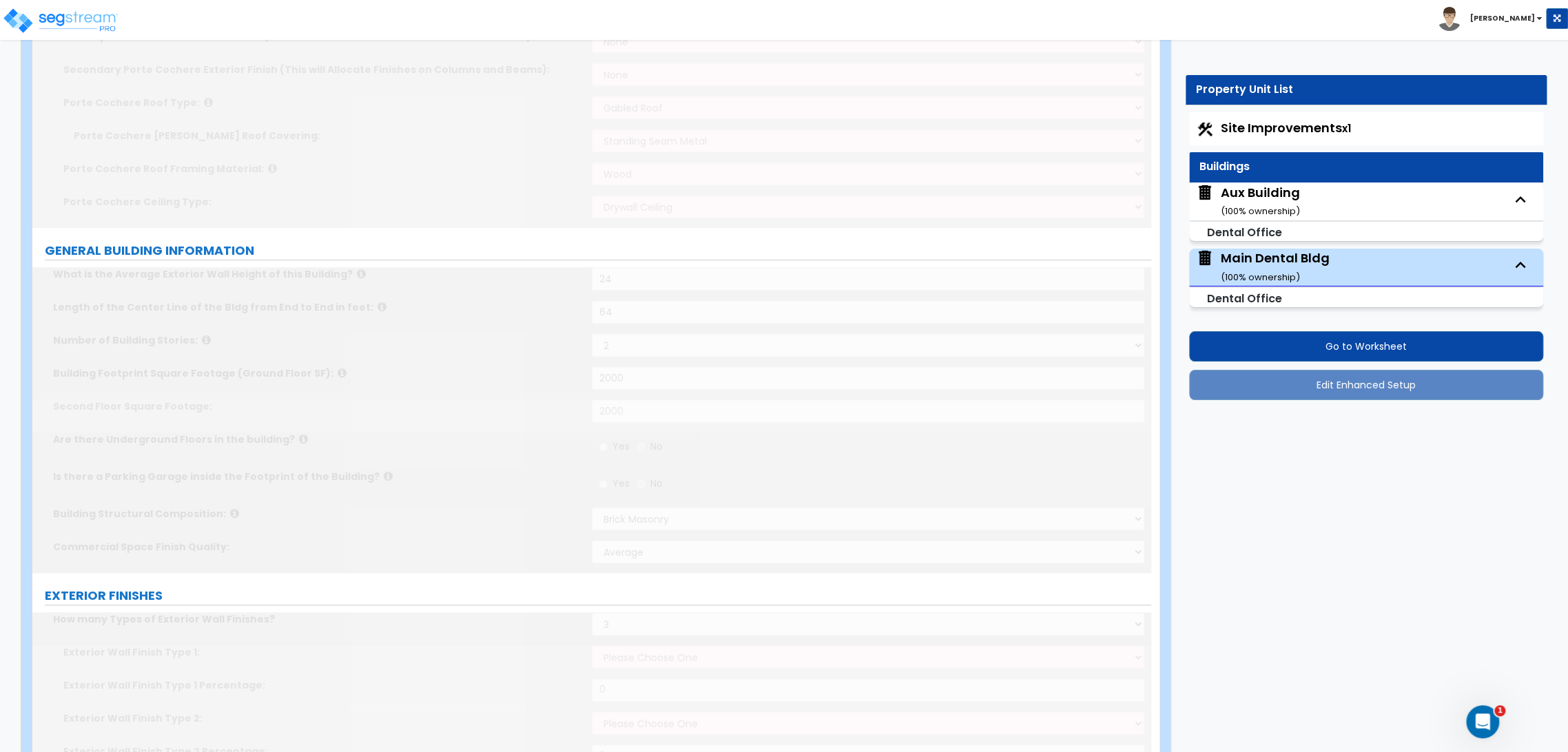
type input "6"
type input "1"
type input "80"
select select "2"
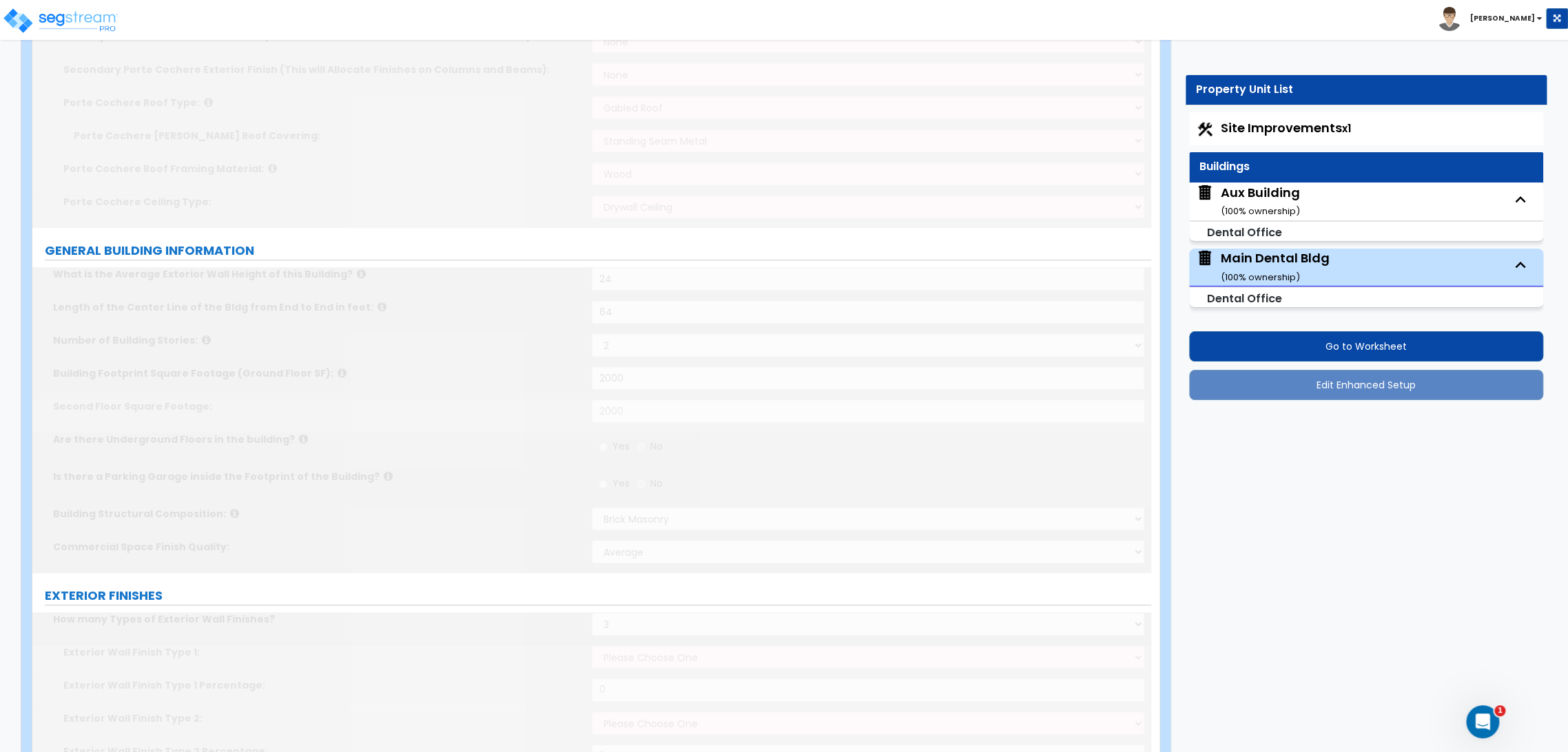
select select "2"
select select "3"
type input "3"
select select "5"
type input "2"
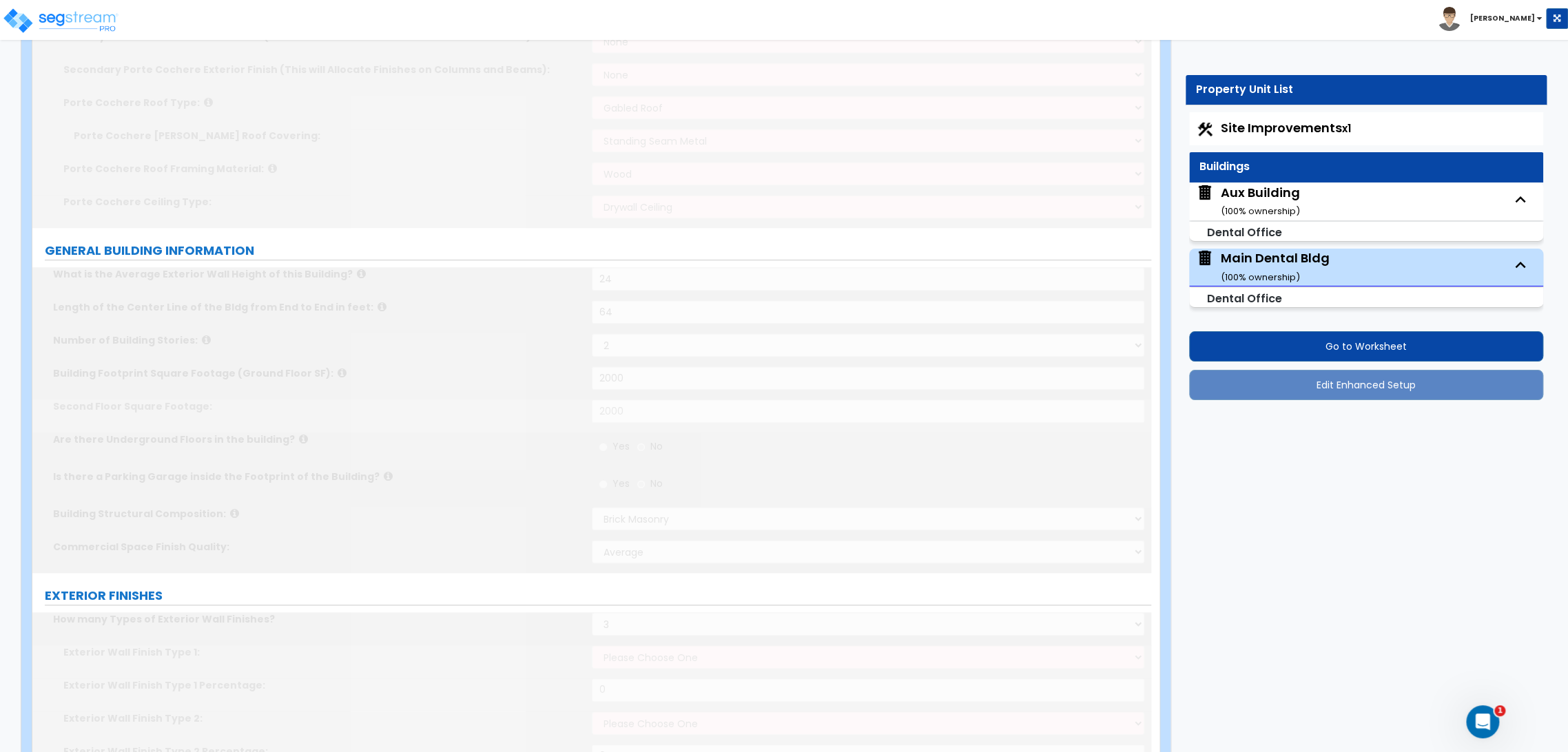
type input "1"
select select "1"
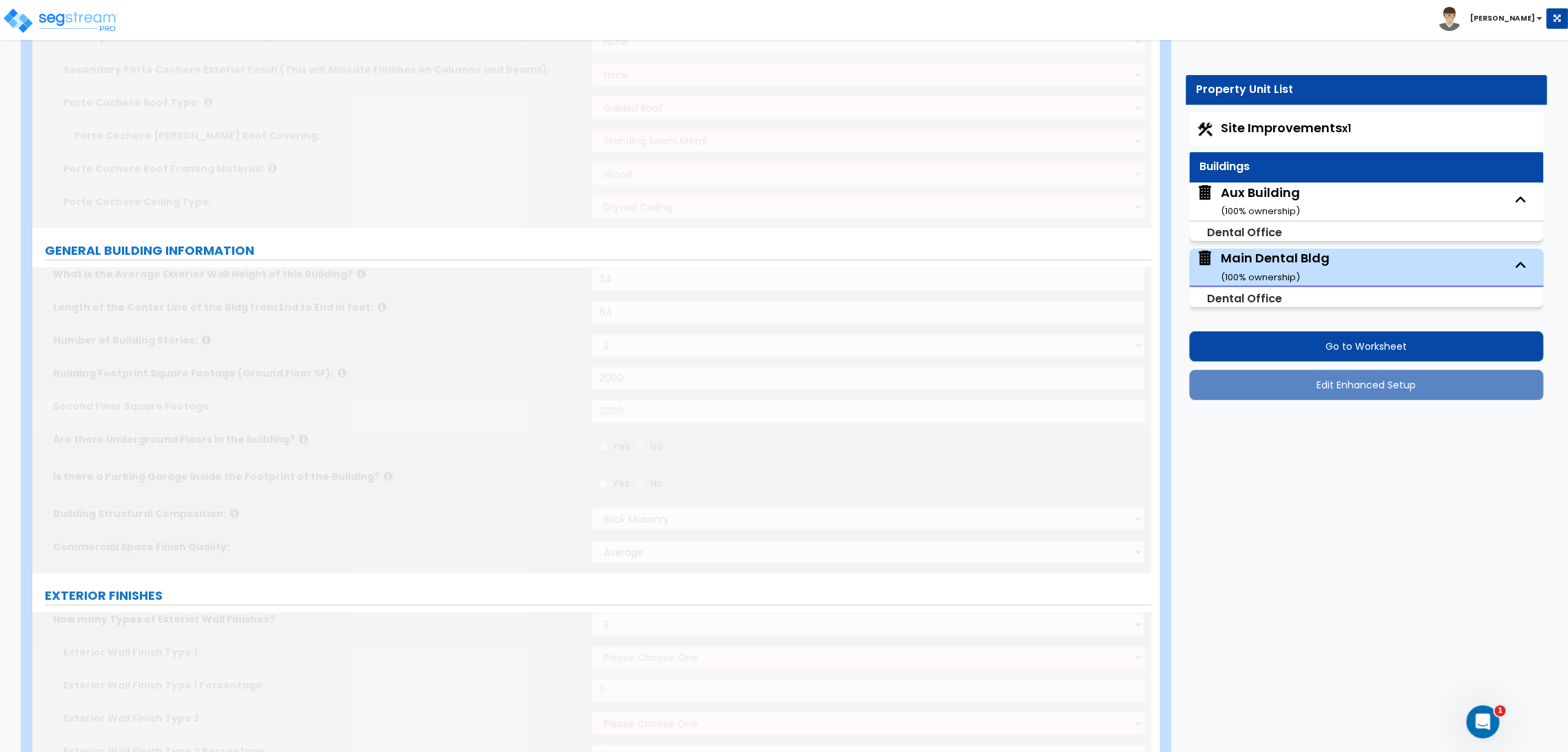
select select "2"
type input "1"
select select "3"
select select "2"
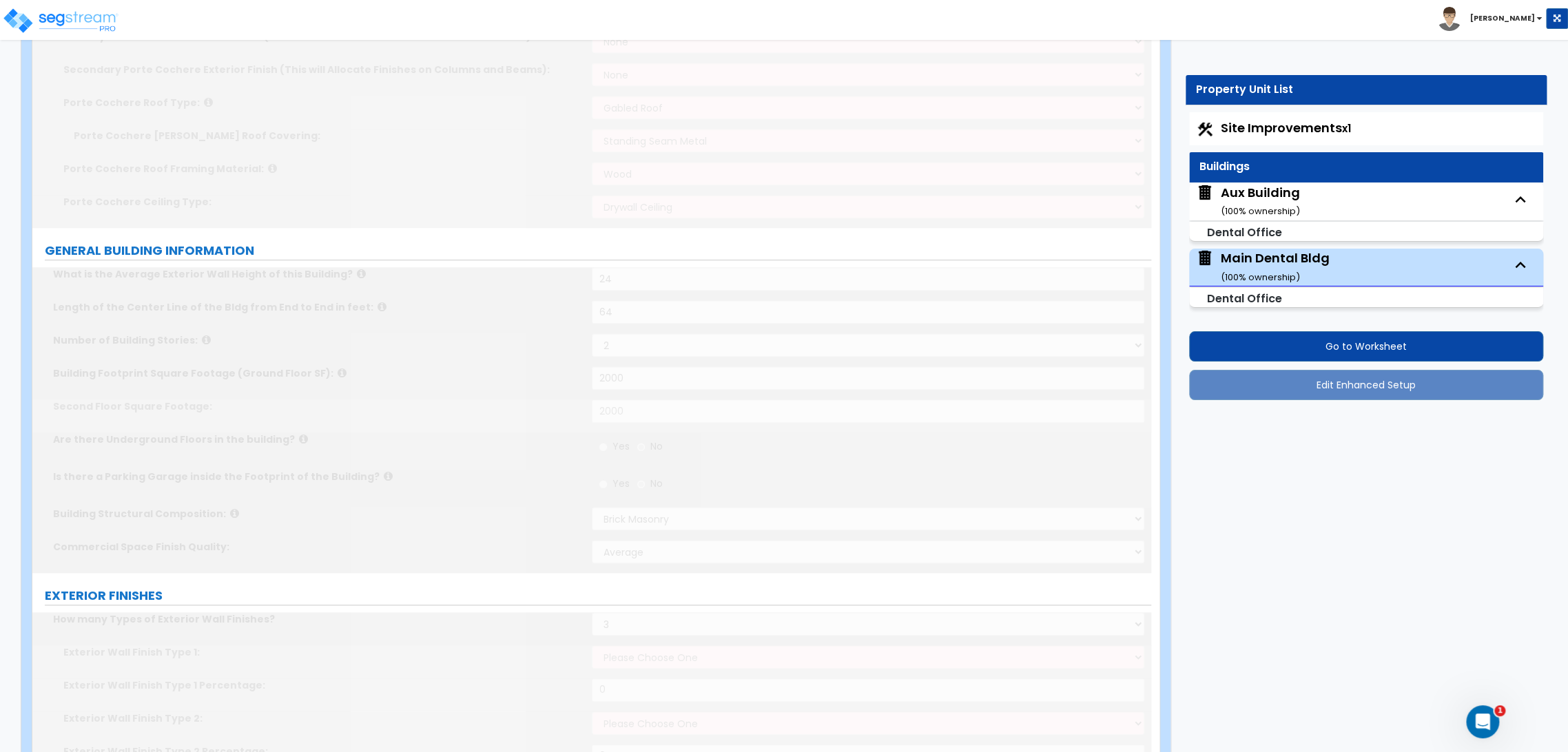
radio input "true"
type input "1"
select select "4"
radio input "true"
type input "1"
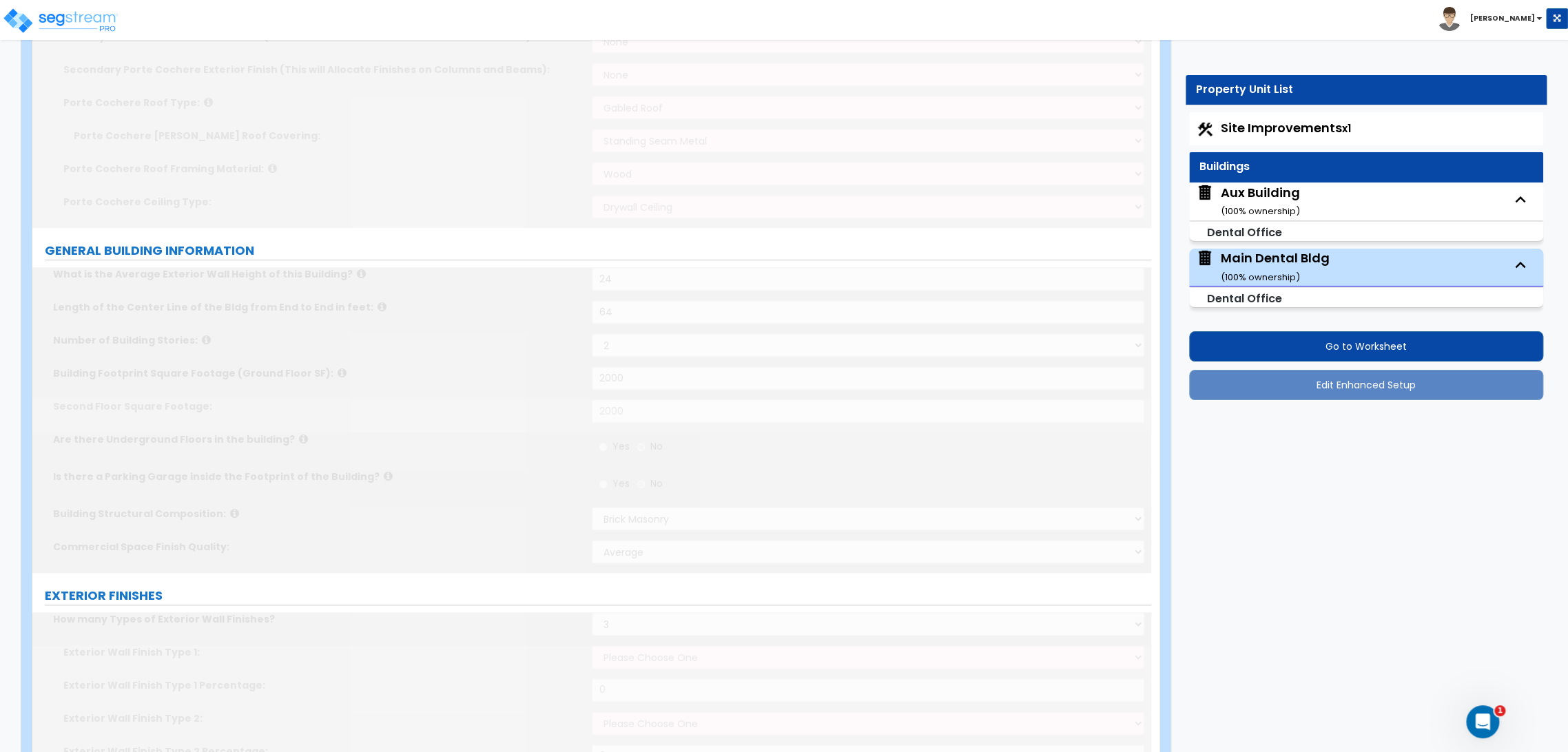
type input "32"
type input "60"
select select "3"
type input "12"
select select "2"
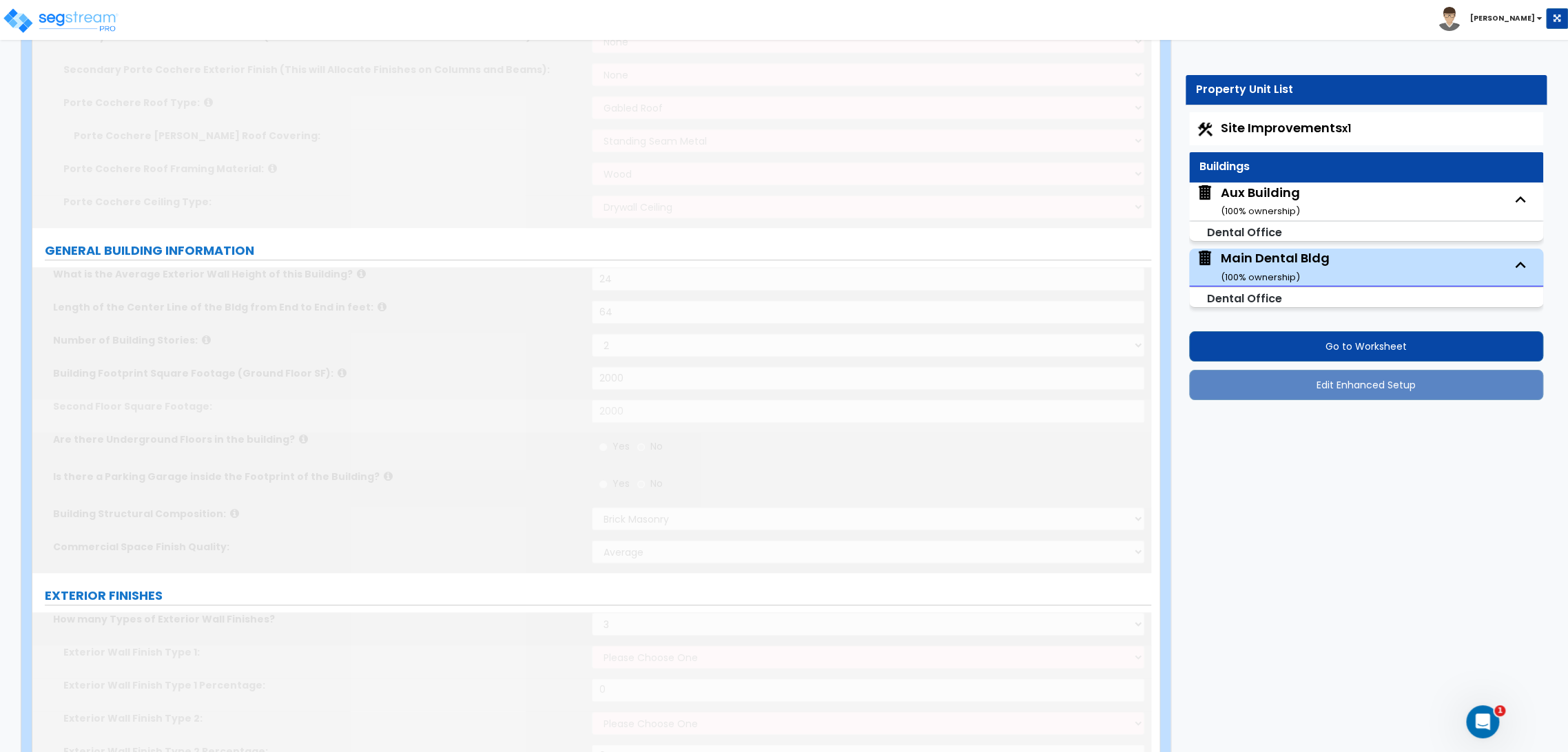
type input "80"
radio input "true"
select select "1"
radio input "true"
type input "42"
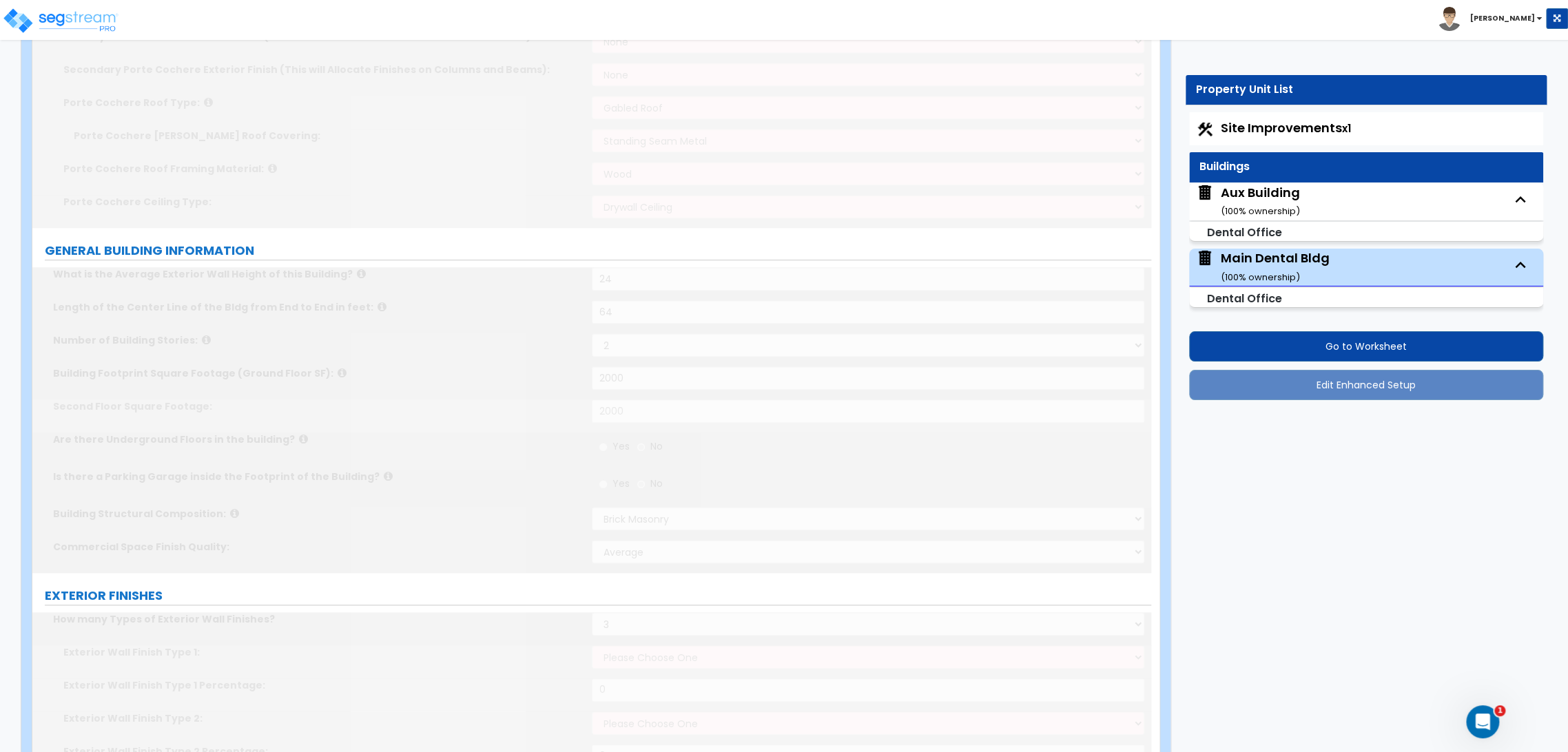
radio input "true"
select select "2"
type input "34"
select select "1"
type input "32"
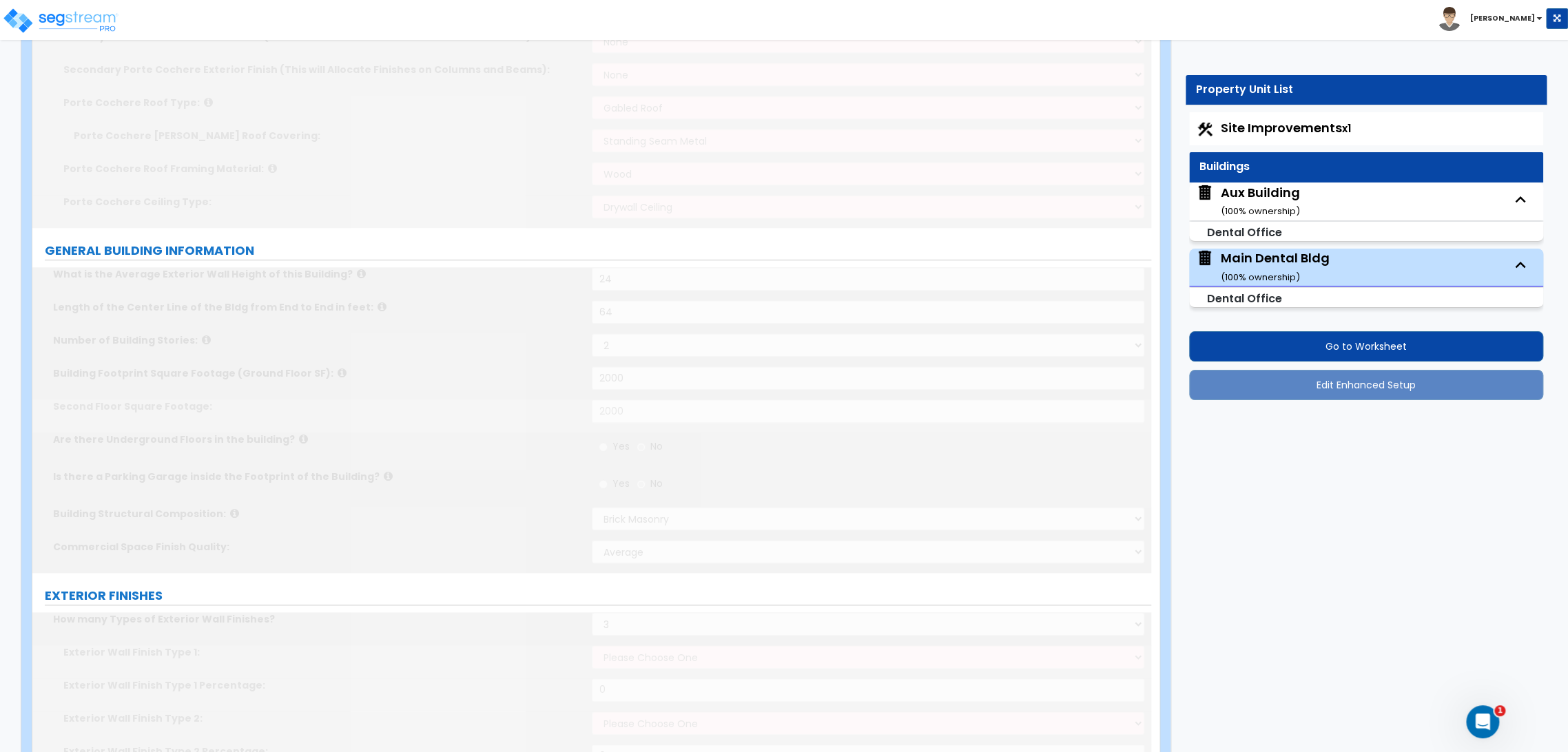
select select "1"
type input "25"
select select "2"
radio input "true"
type input "75"
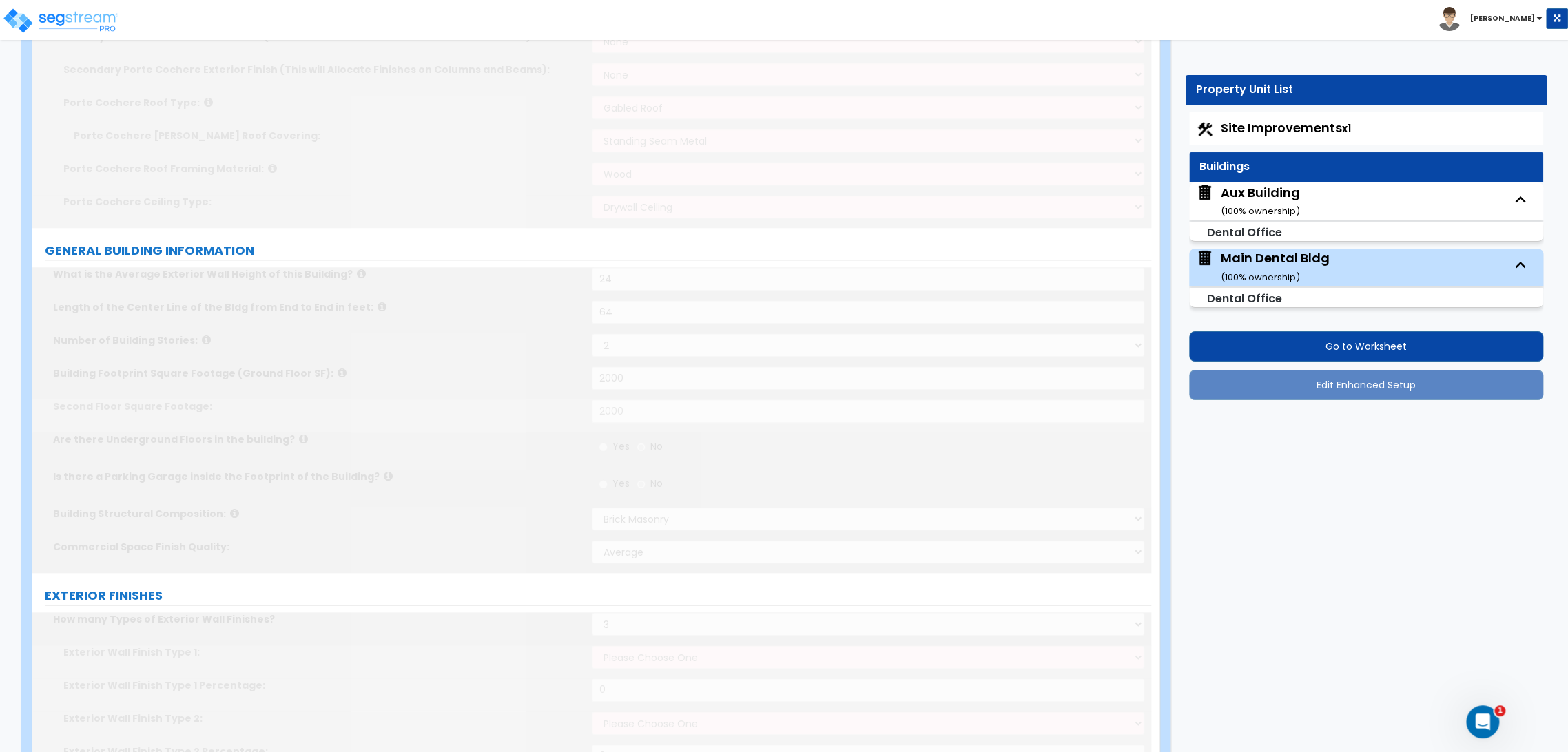
type input "45"
select select "5"
type input "6"
type input "24"
type input "3"
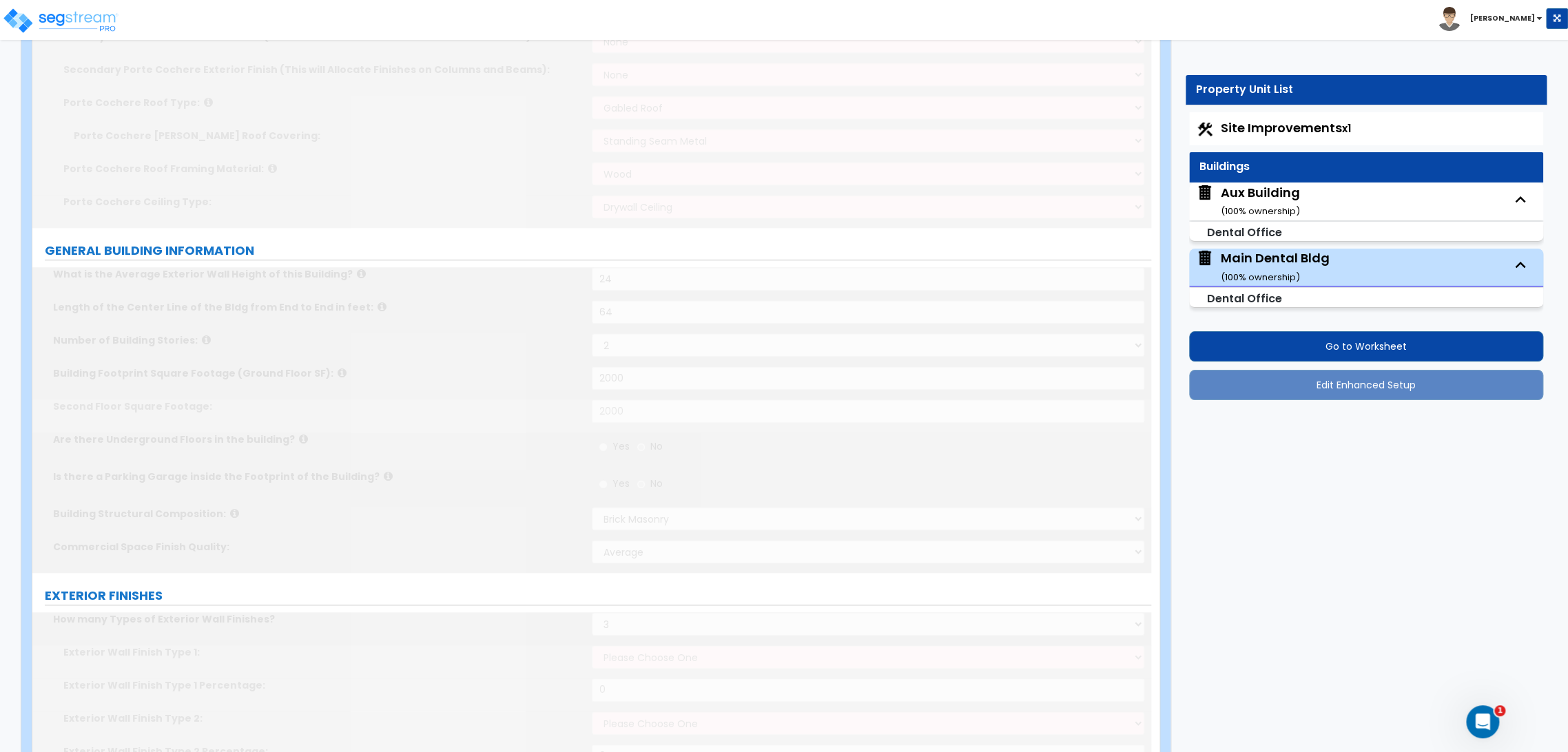
type input "2"
type input "1"
type input "2"
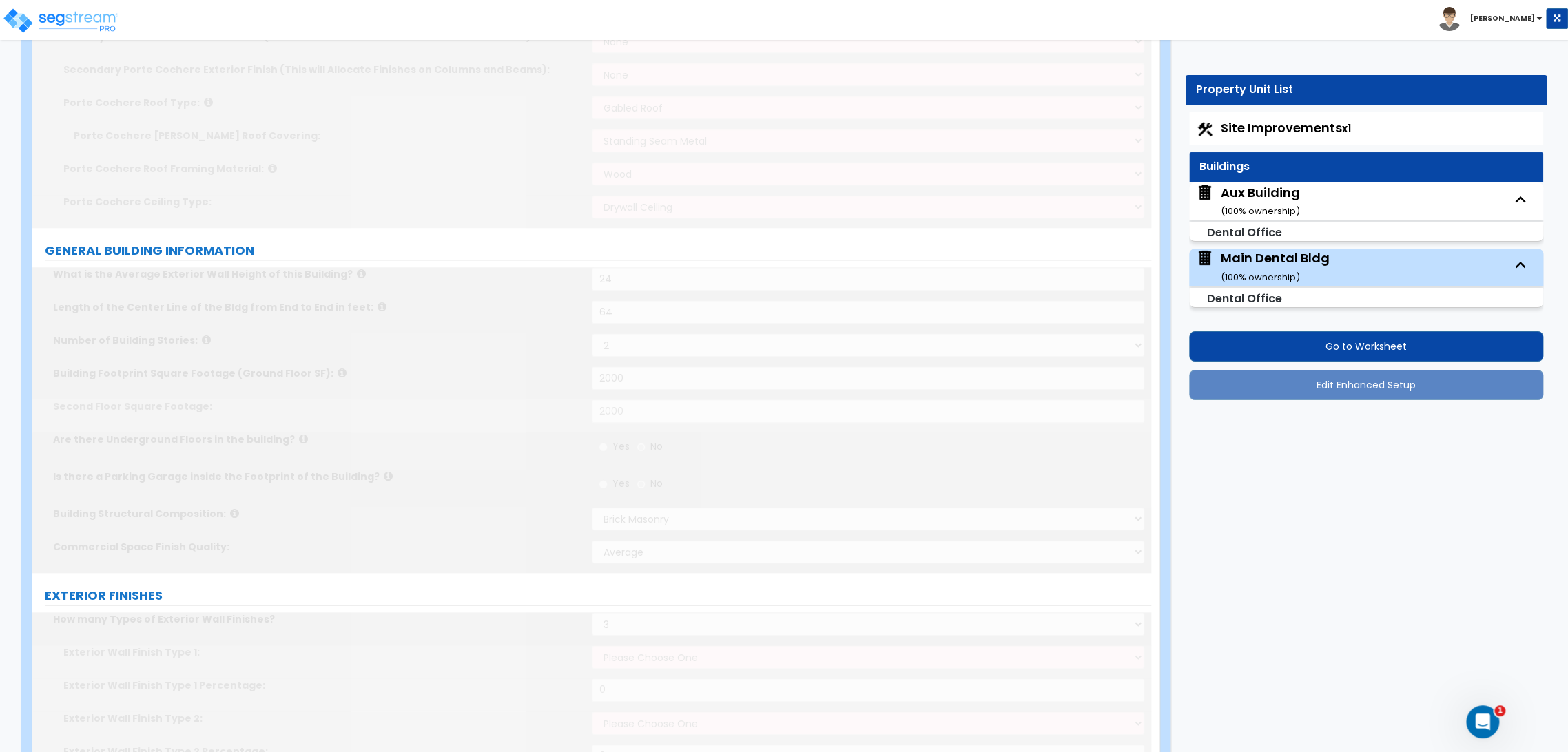
type input "180"
select select "7"
type input "15"
radio input "true"
type input "6"
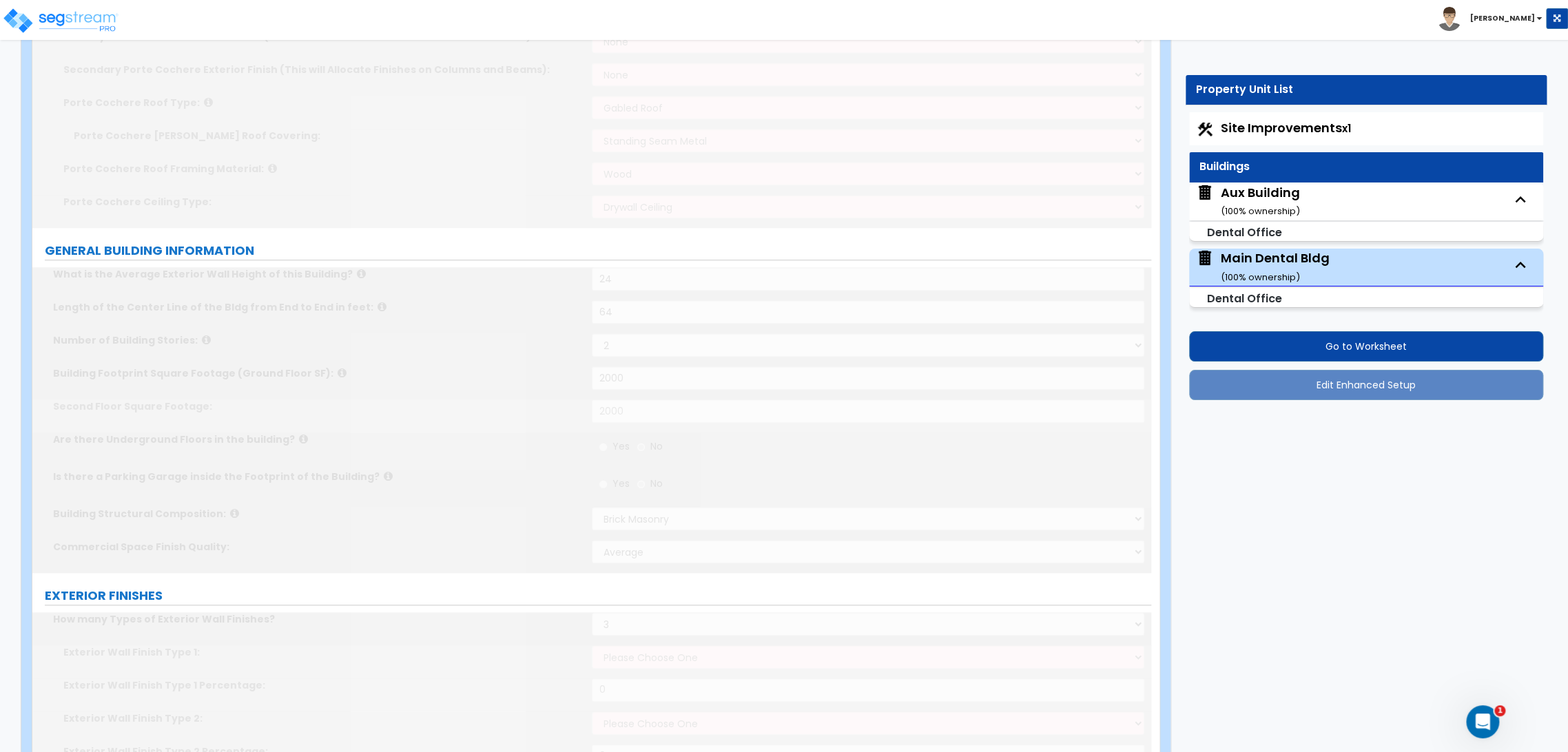
radio input "true"
type input "3"
type input "4"
radio input "true"
type input "3"
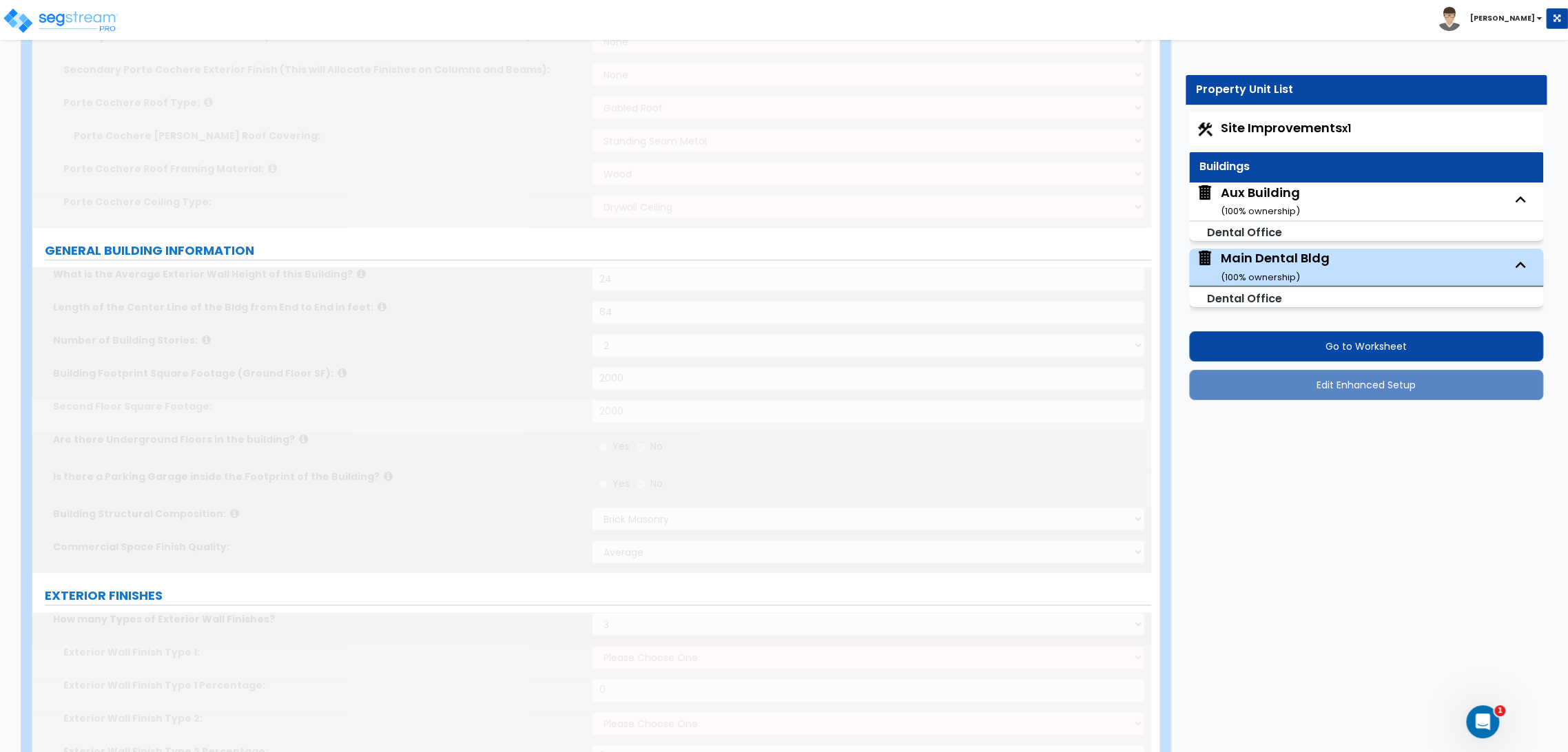
radio input "true"
select select "2"
type input "21"
radio input "true"
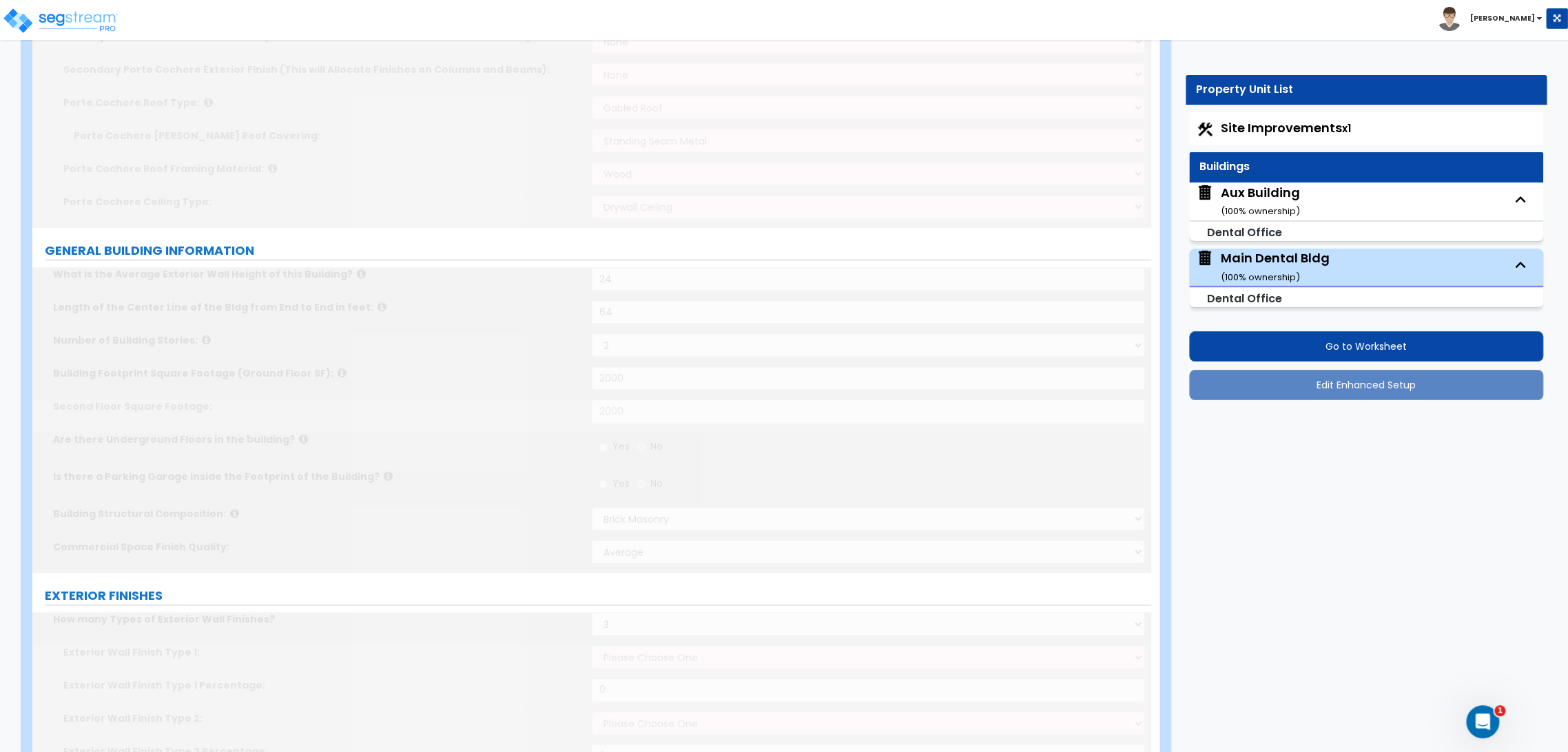
type input "12"
radio input "true"
type input "18"
radio input "true"
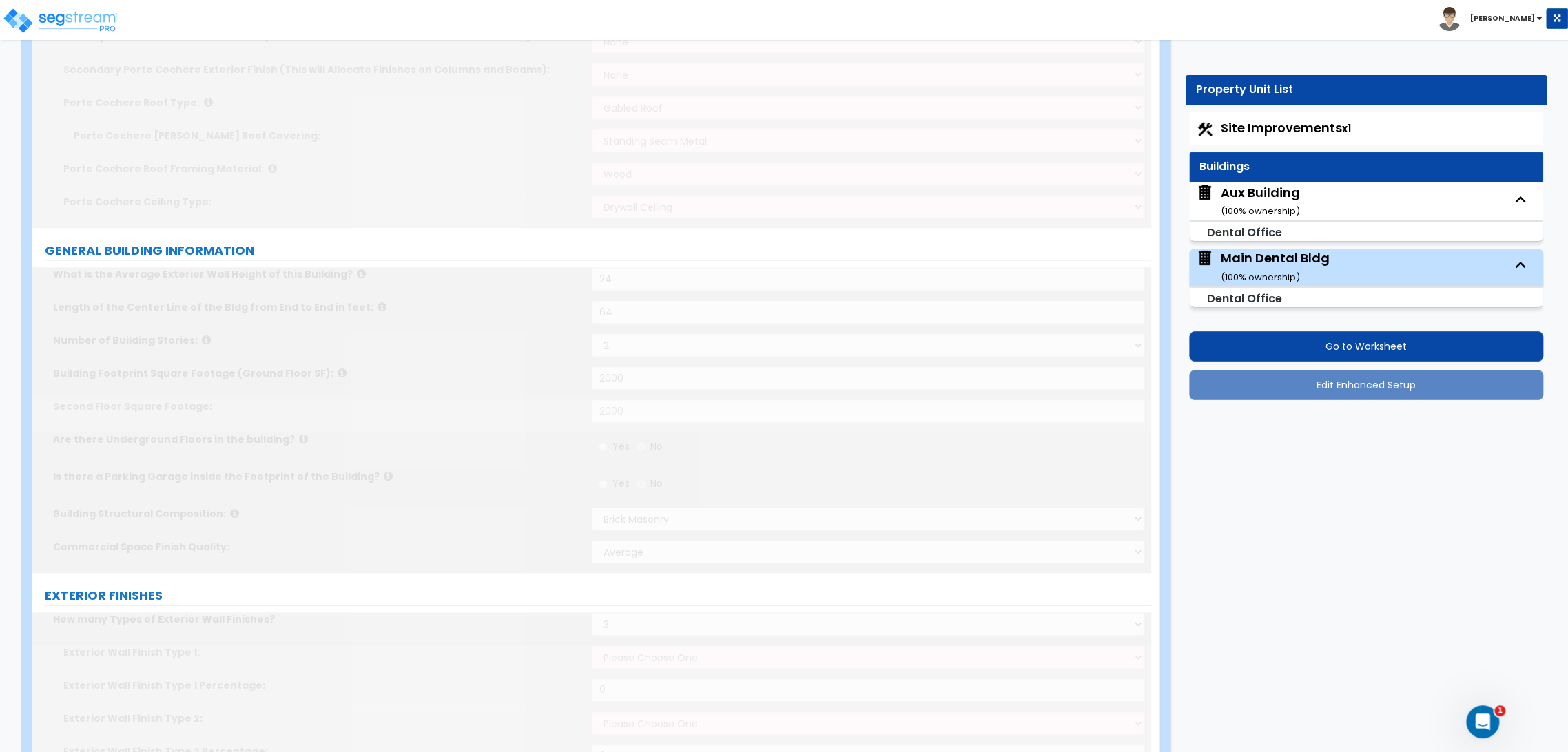
radio input "true"
select select "2"
radio input "true"
type input "9"
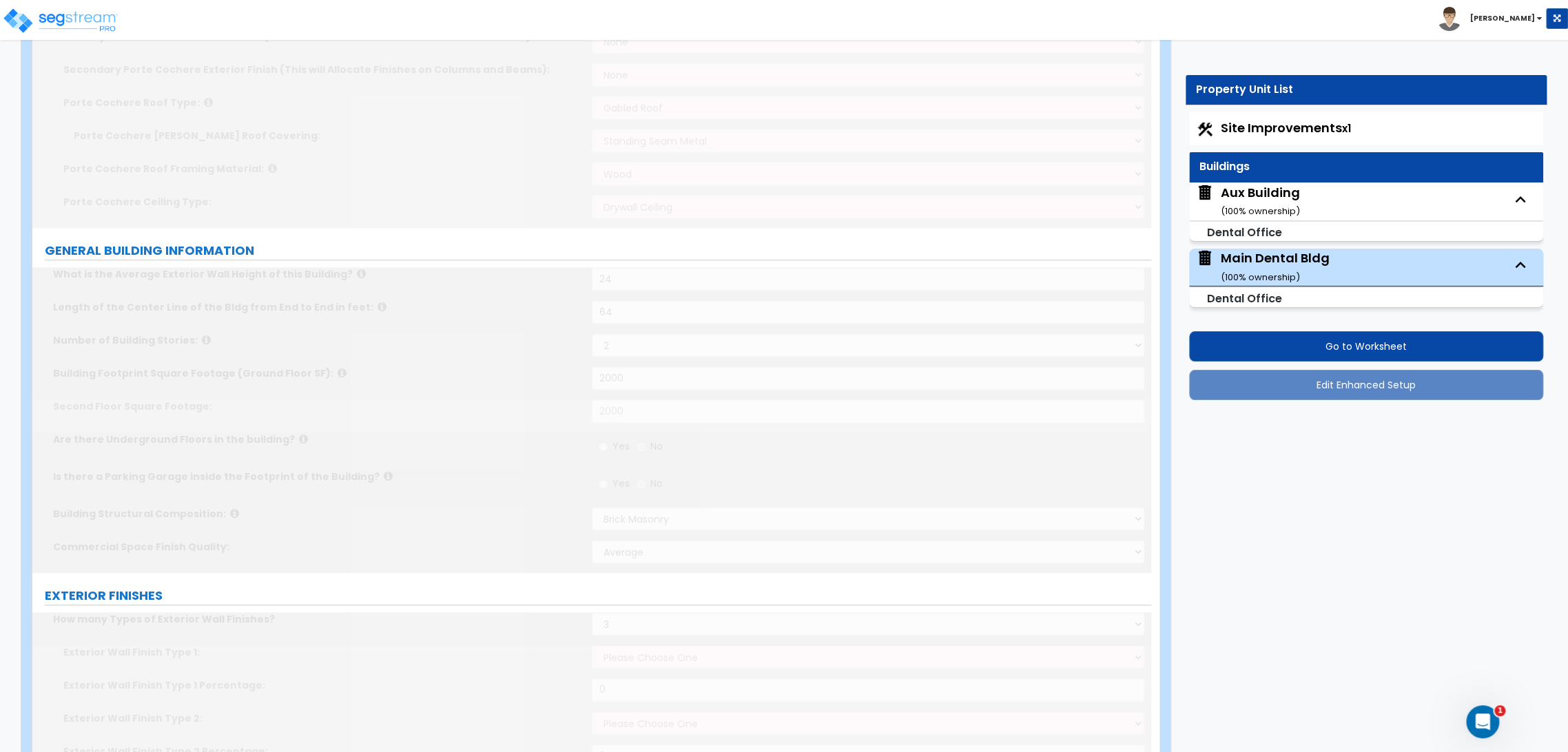
type input "9"
radio input "true"
type input "12"
type input "1"
radio input "true"
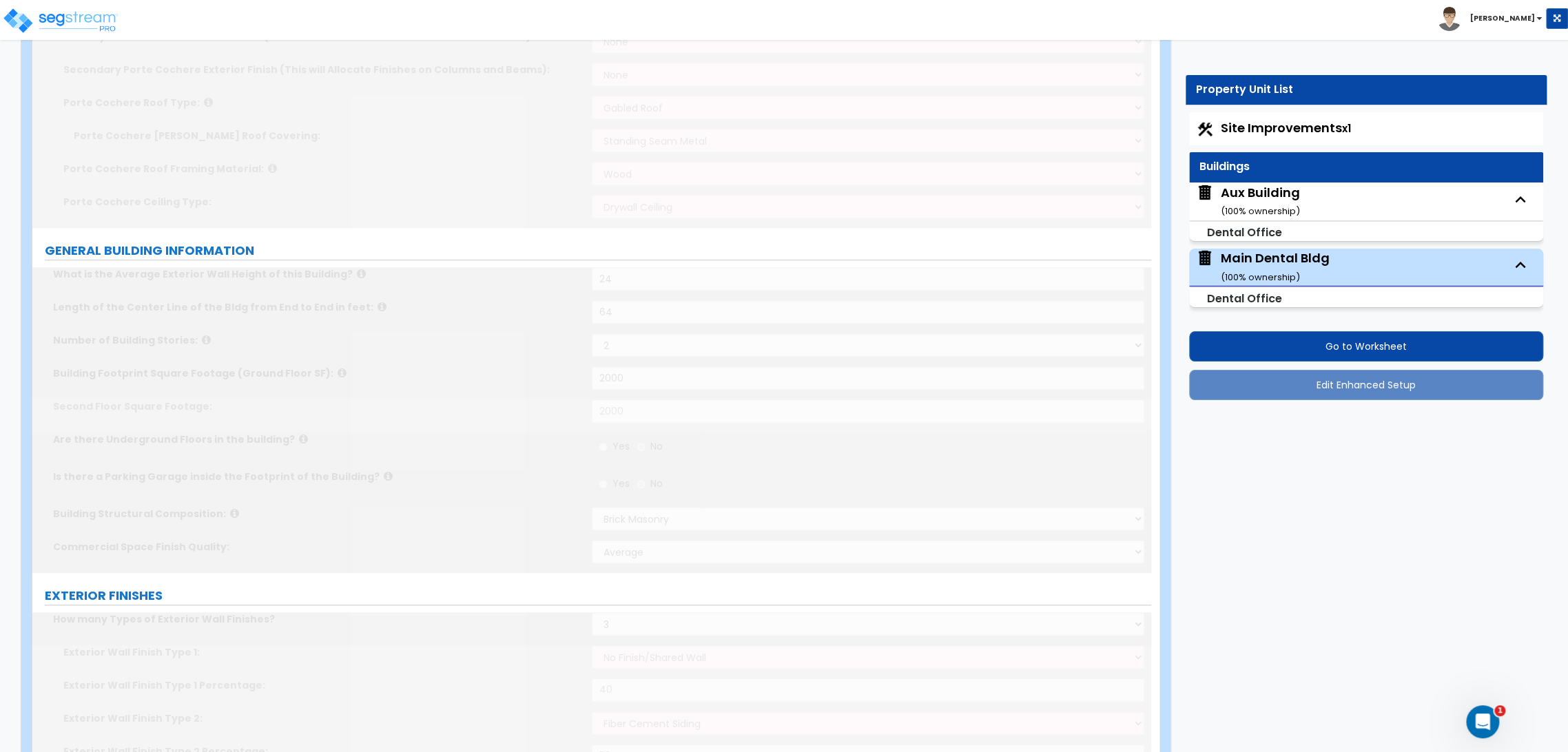
type input "1"
type input "2"
select select "4"
type input "20"
radio input "true"
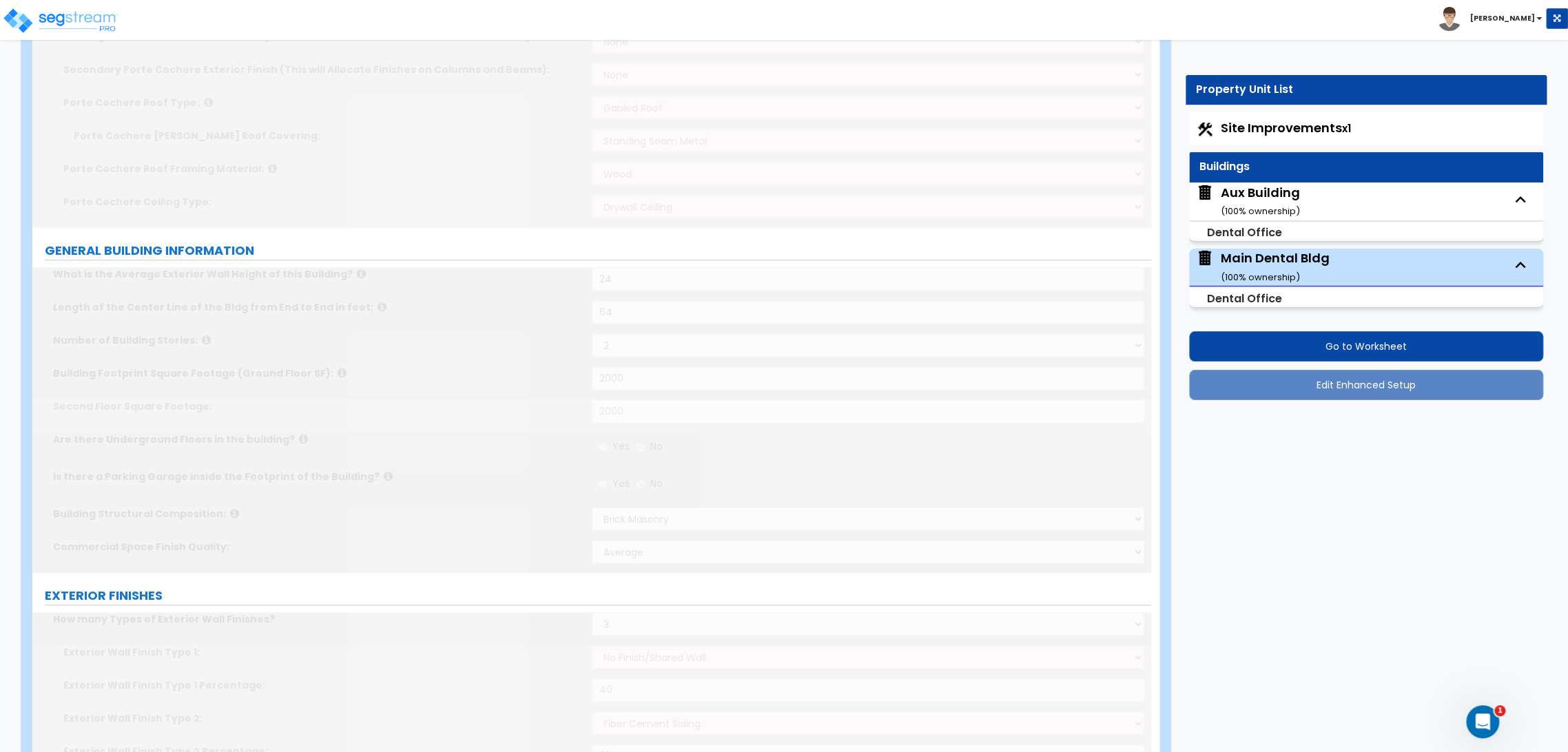
radio input "true"
type input "9"
radio input "true"
type input "12"
type input "1"
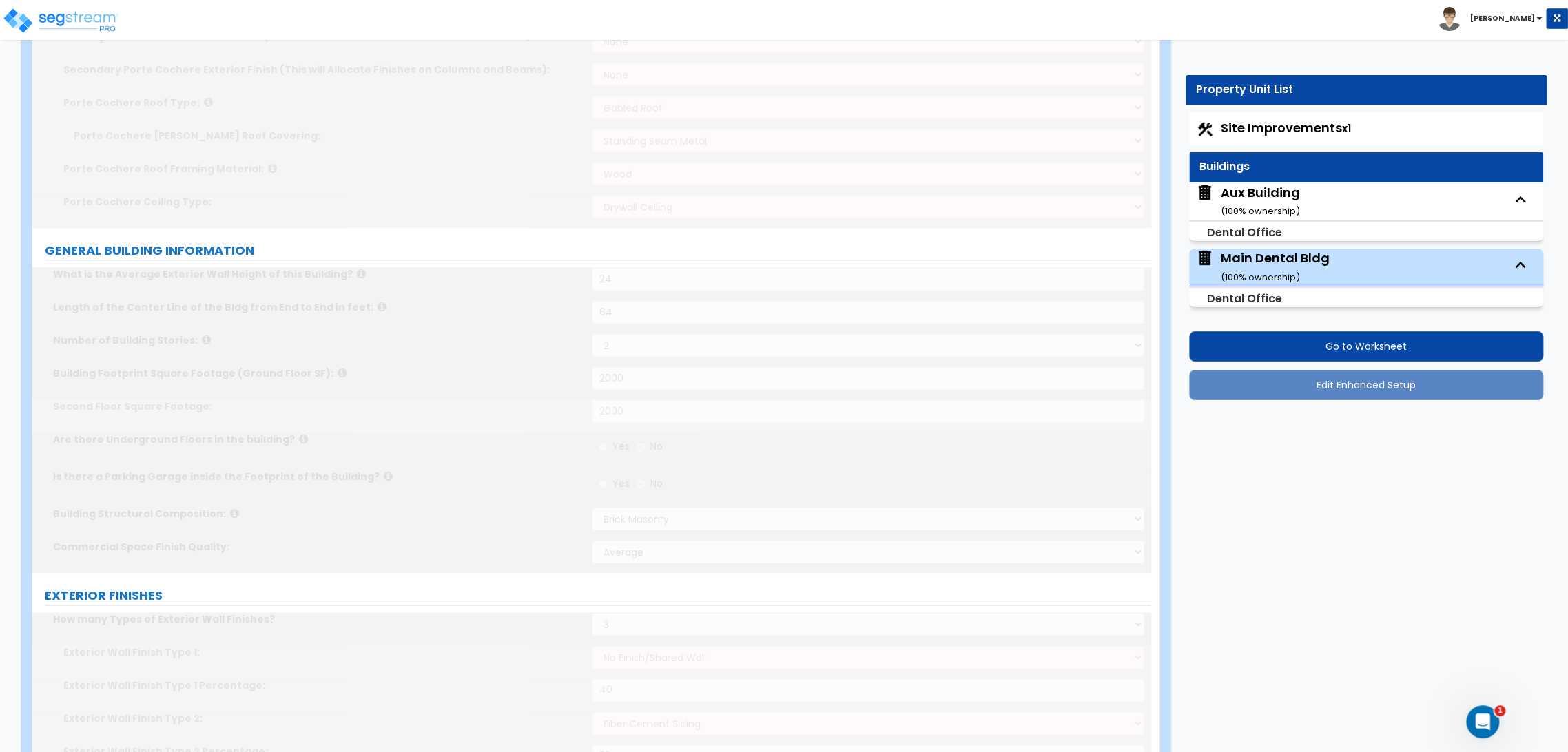
type input "1"
radio input "true"
type input "2"
select select "1"
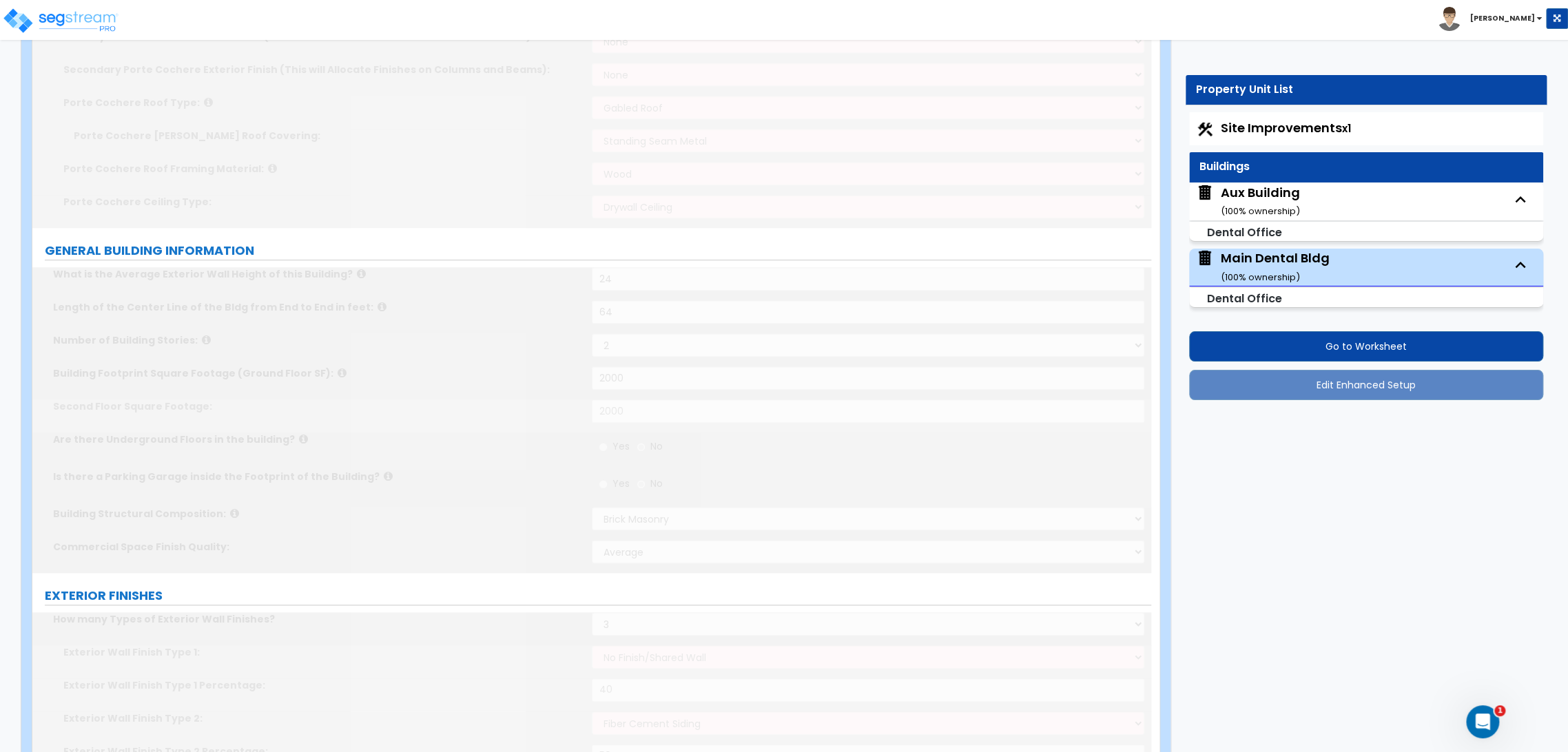
radio input "true"
type input "2"
type input "3"
type input "4"
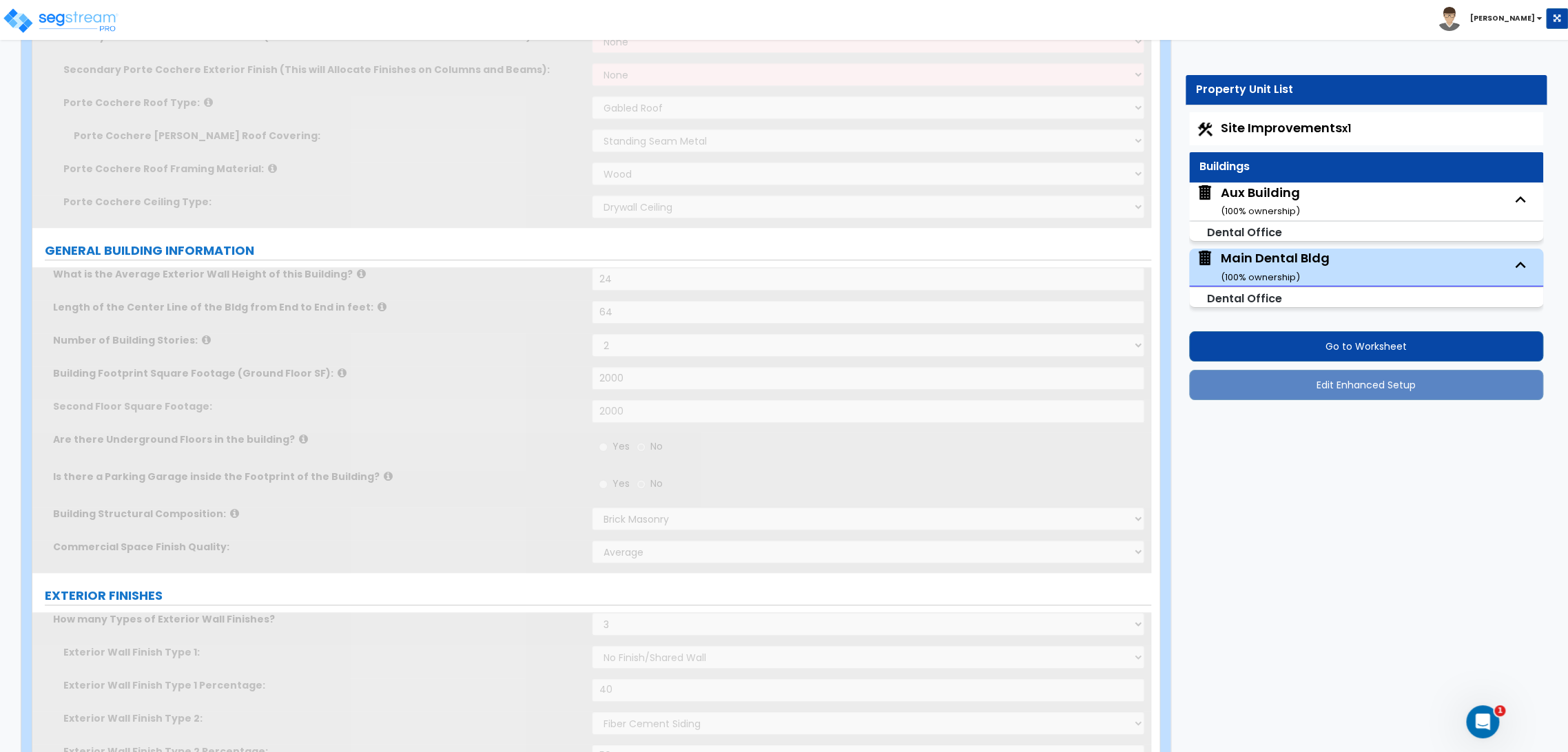
scroll to position [0, 0]
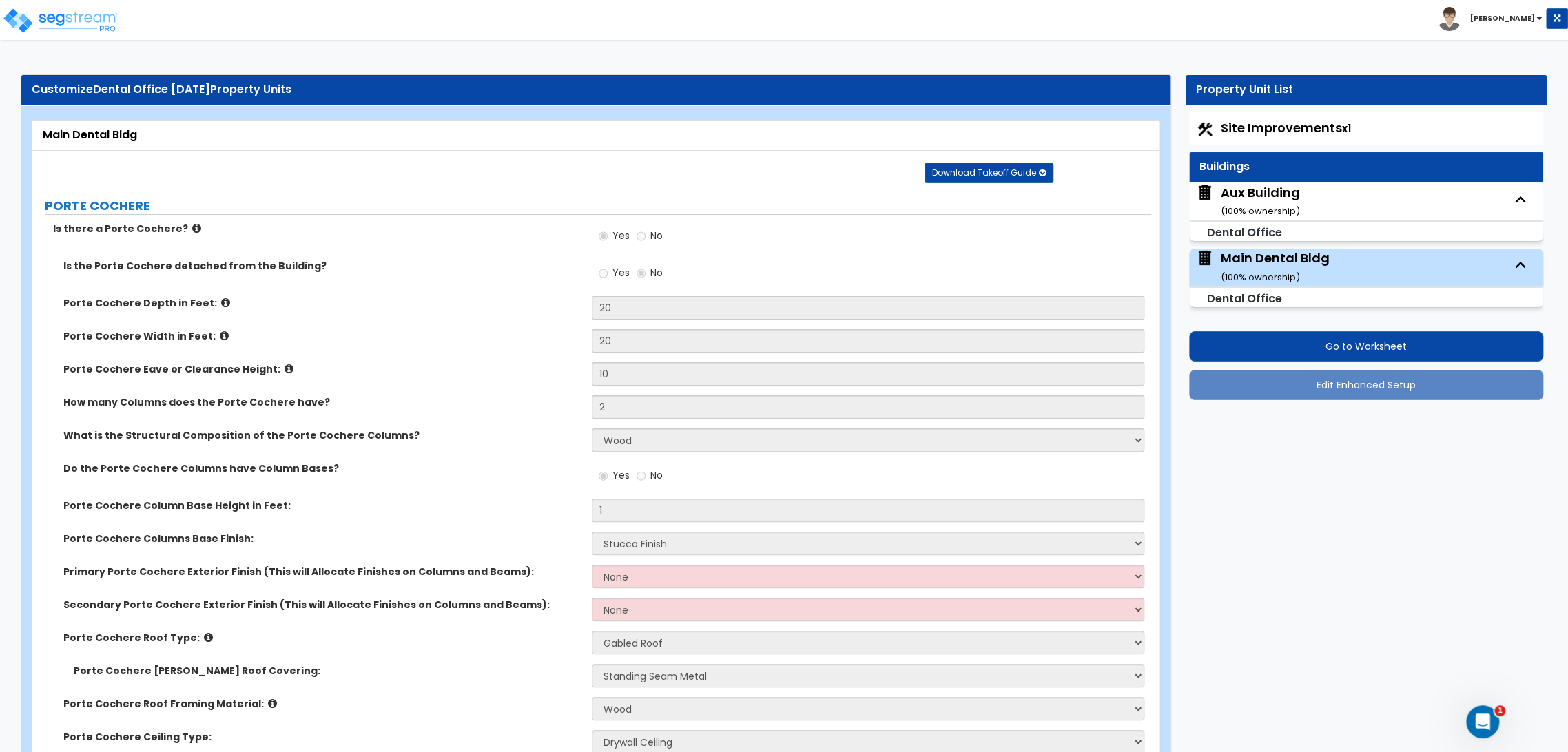
click at [1273, 203] on div "Aux Building ( 100 % ownership)" at bounding box center [1260, 201] width 79 height 35
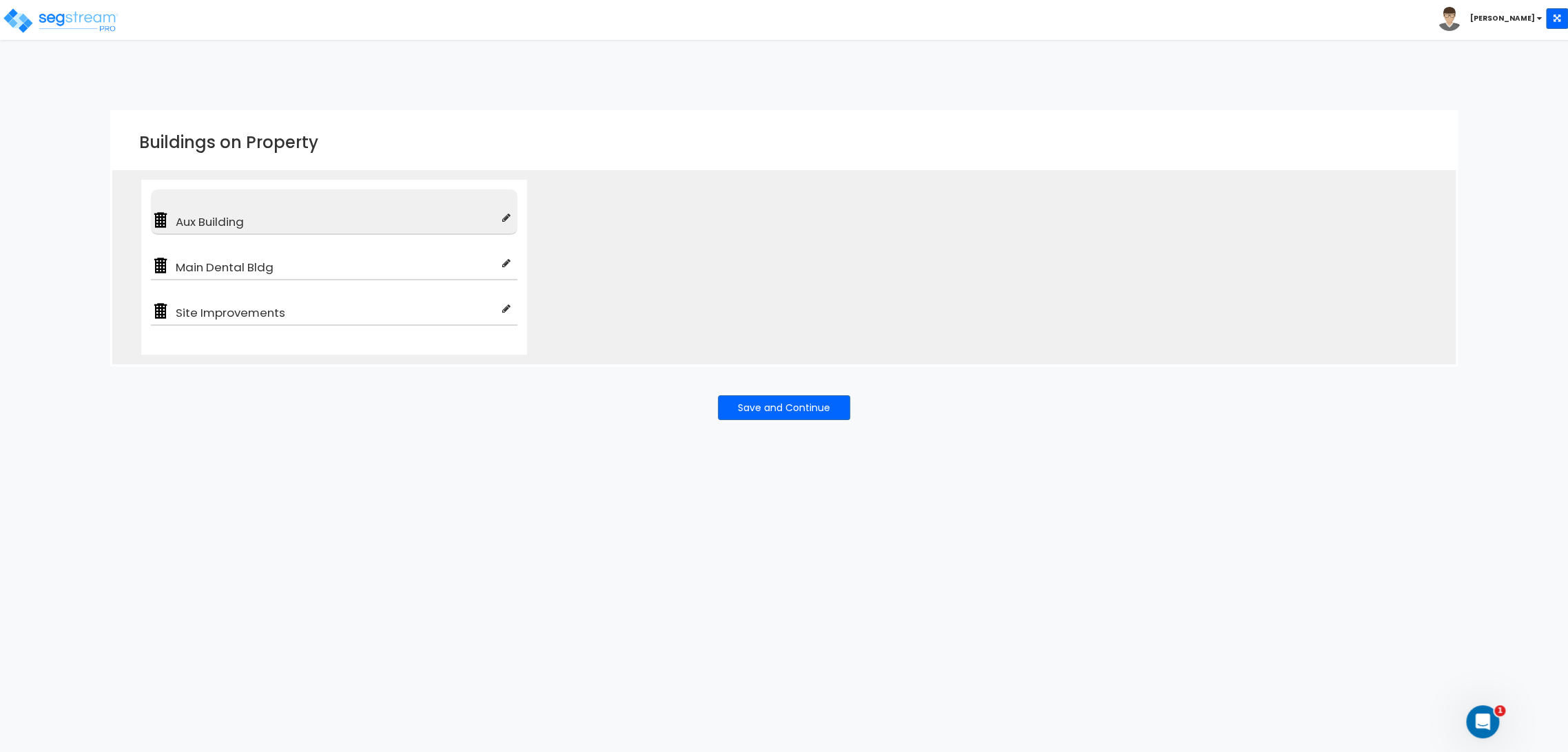
click at [502, 216] on icon at bounding box center [506, 218] width 8 height 10
type input "Aux Building"
type input "Dental Office"
checkbox input "true"
type input "100"
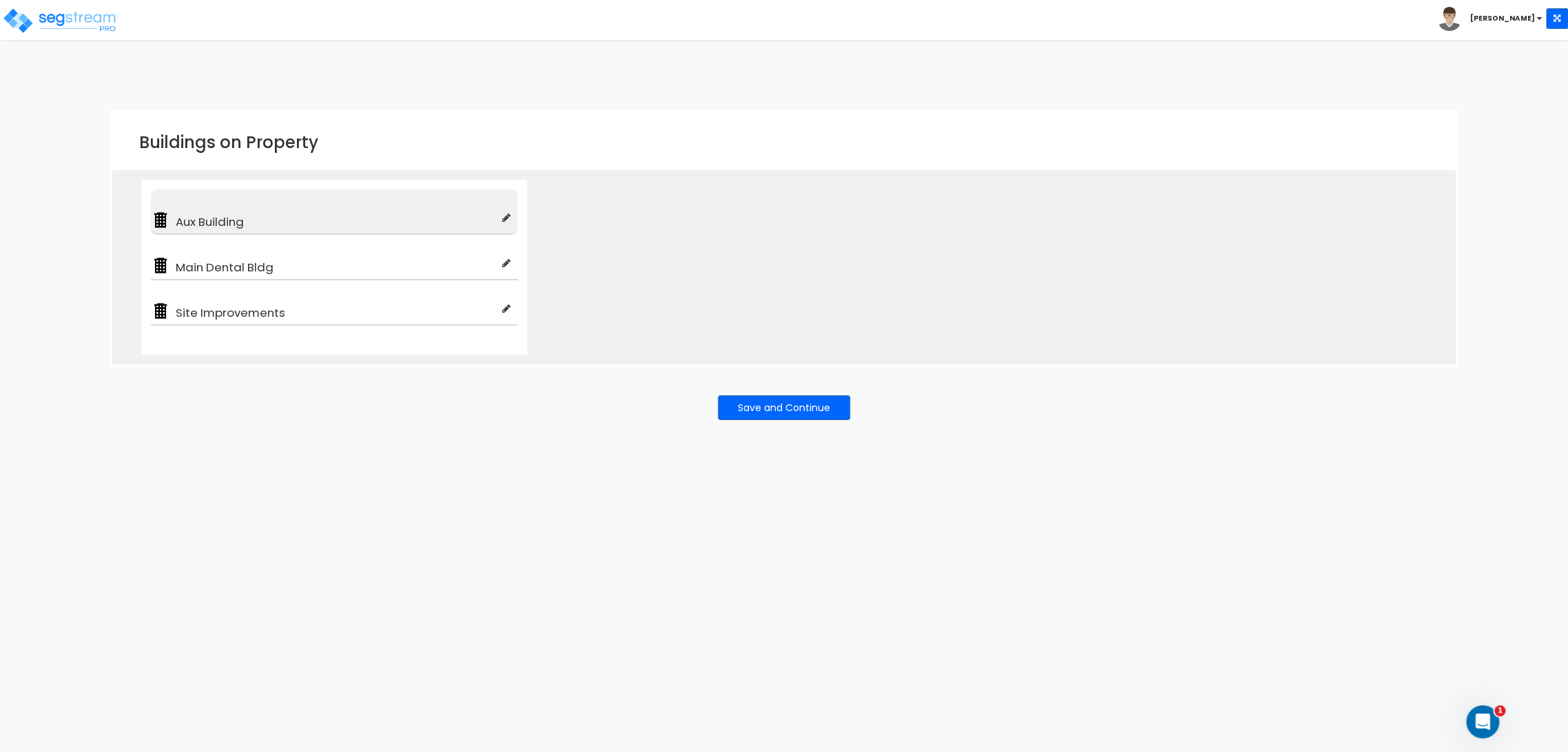
type input "100"
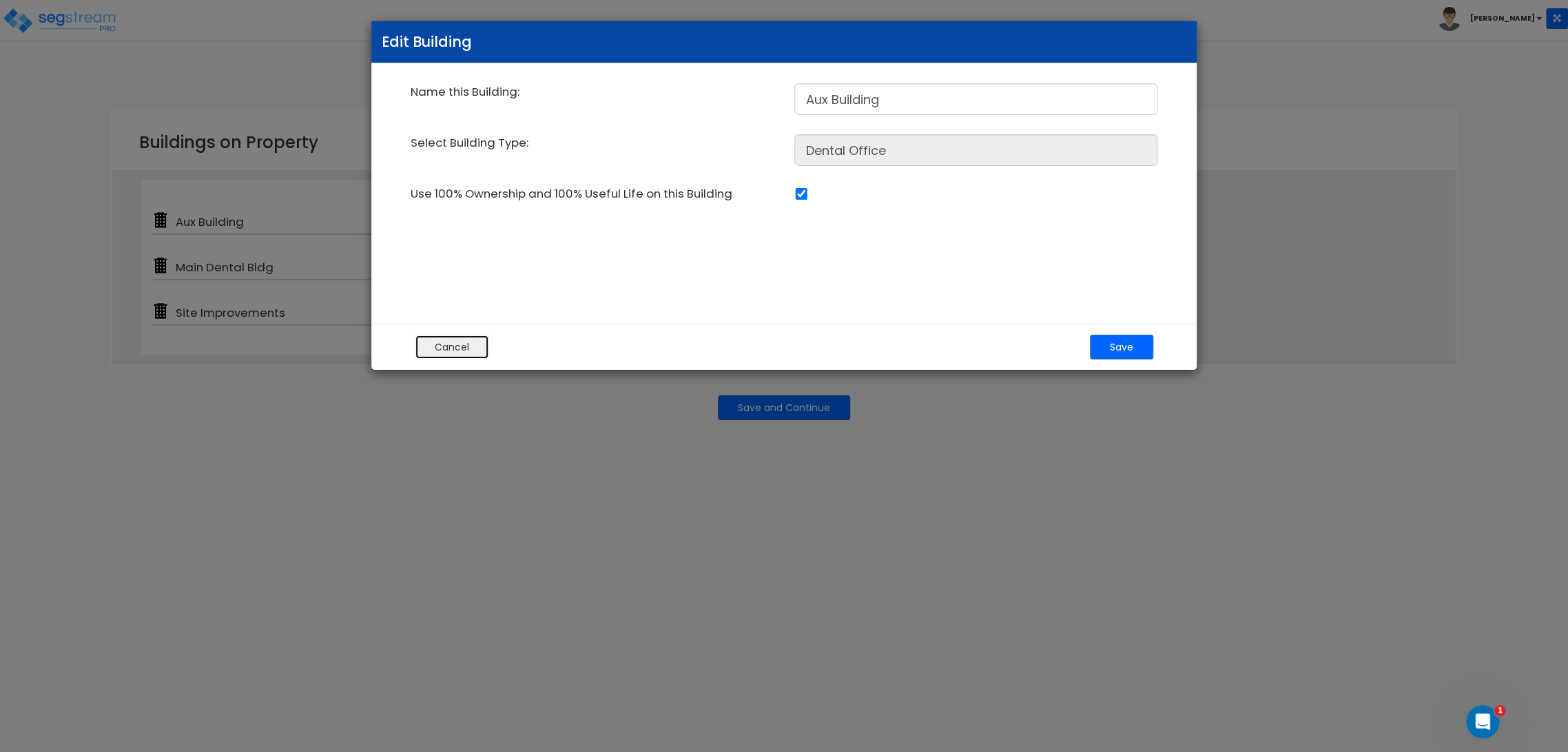
click at [456, 350] on button "Cancel" at bounding box center [452, 346] width 74 height 24
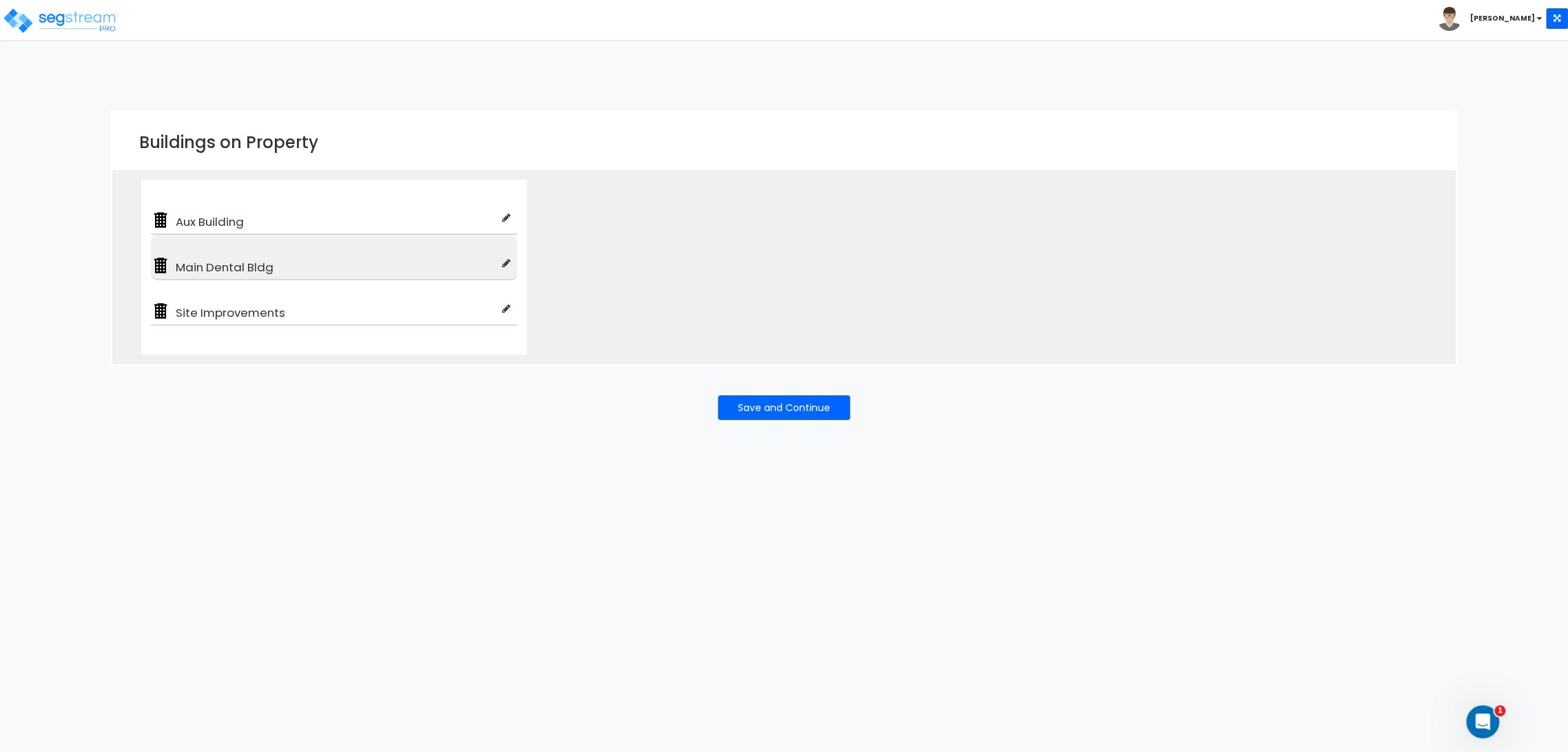
click at [505, 263] on icon at bounding box center [506, 263] width 8 height 10
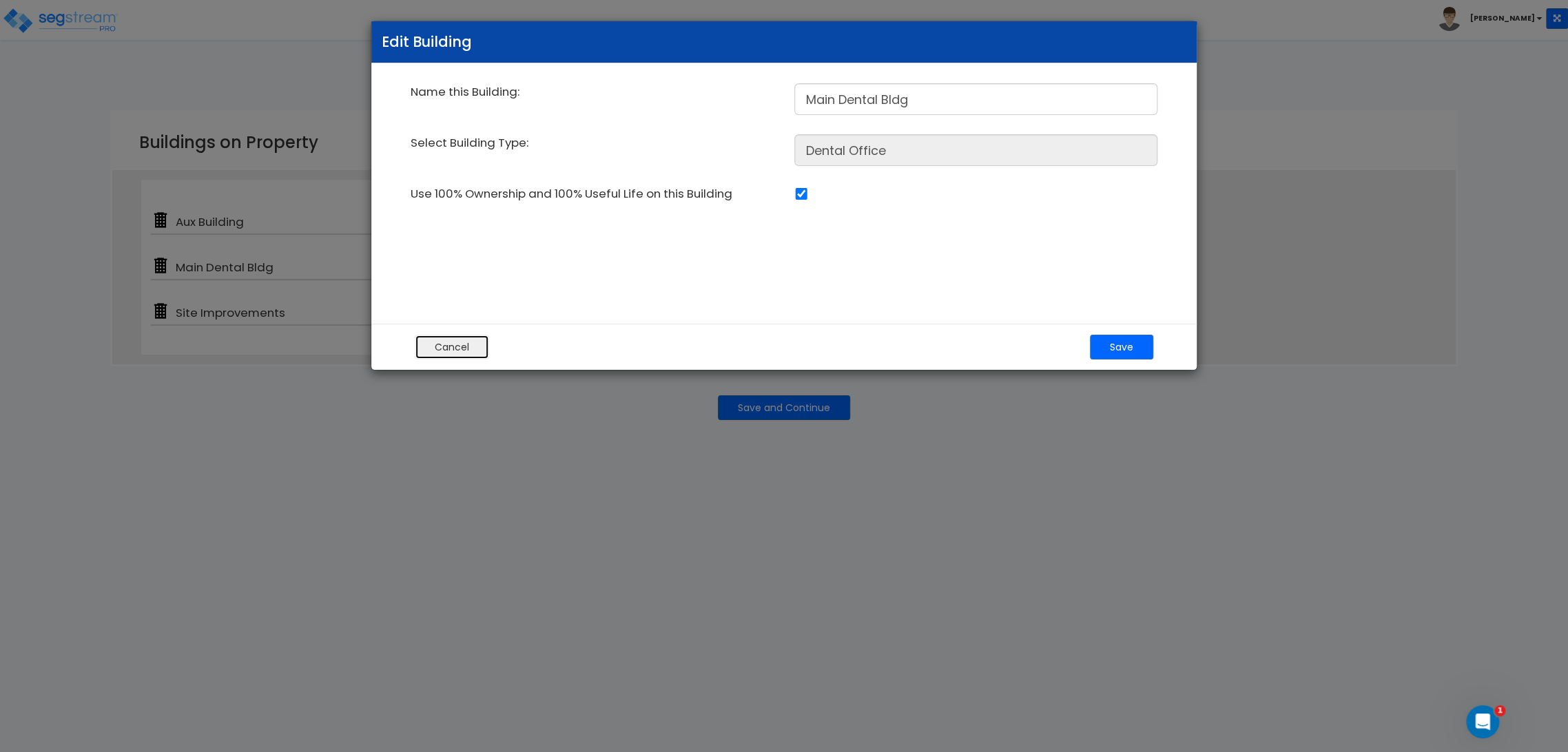
click at [428, 334] on button "Cancel" at bounding box center [452, 346] width 74 height 24
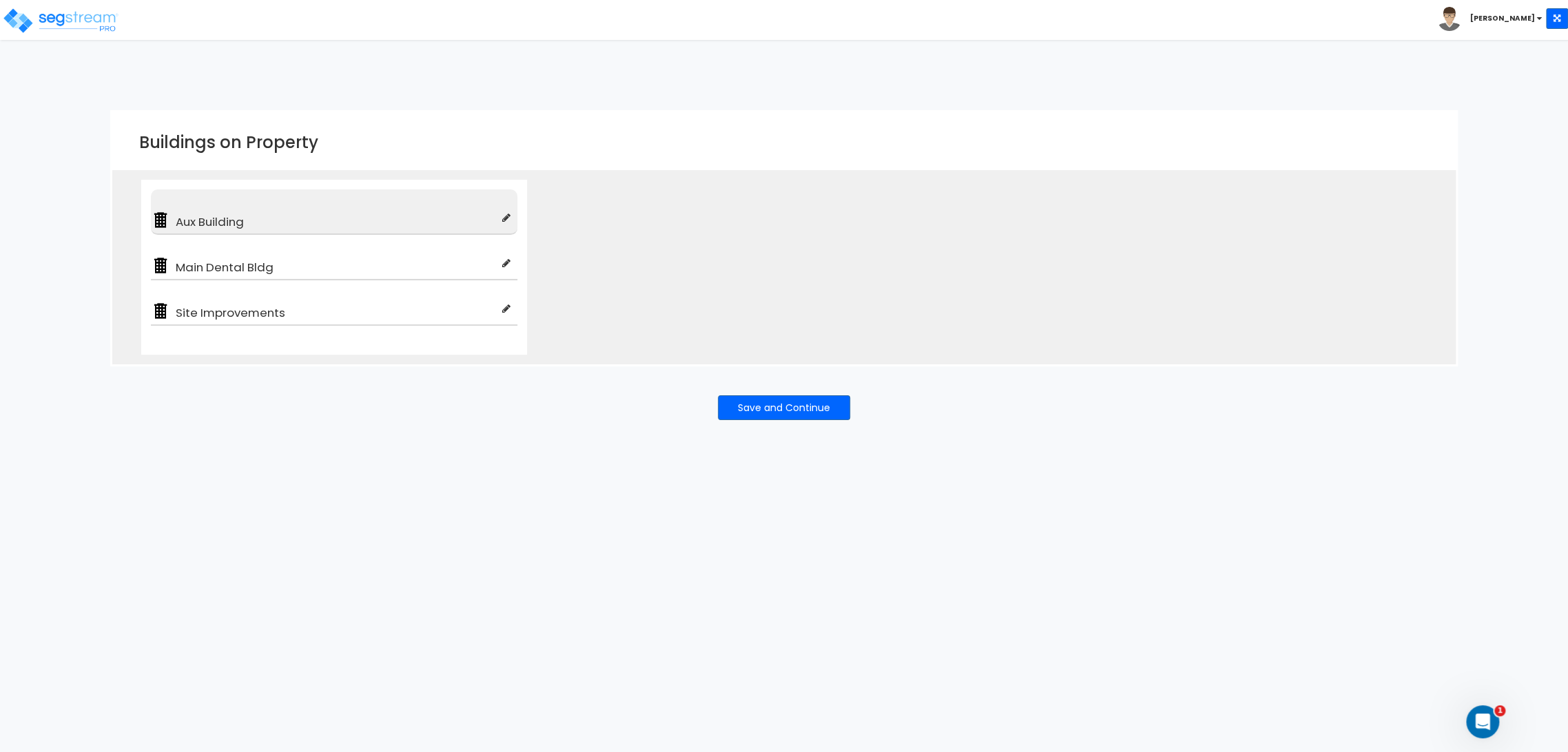
click at [509, 223] on div at bounding box center [506, 221] width 8 height 20
click at [502, 223] on div at bounding box center [506, 221] width 8 height 20
click at [501, 216] on span "Aux Building" at bounding box center [336, 221] width 332 height 17
click at [504, 213] on icon at bounding box center [506, 218] width 8 height 10
type input "Aux Building"
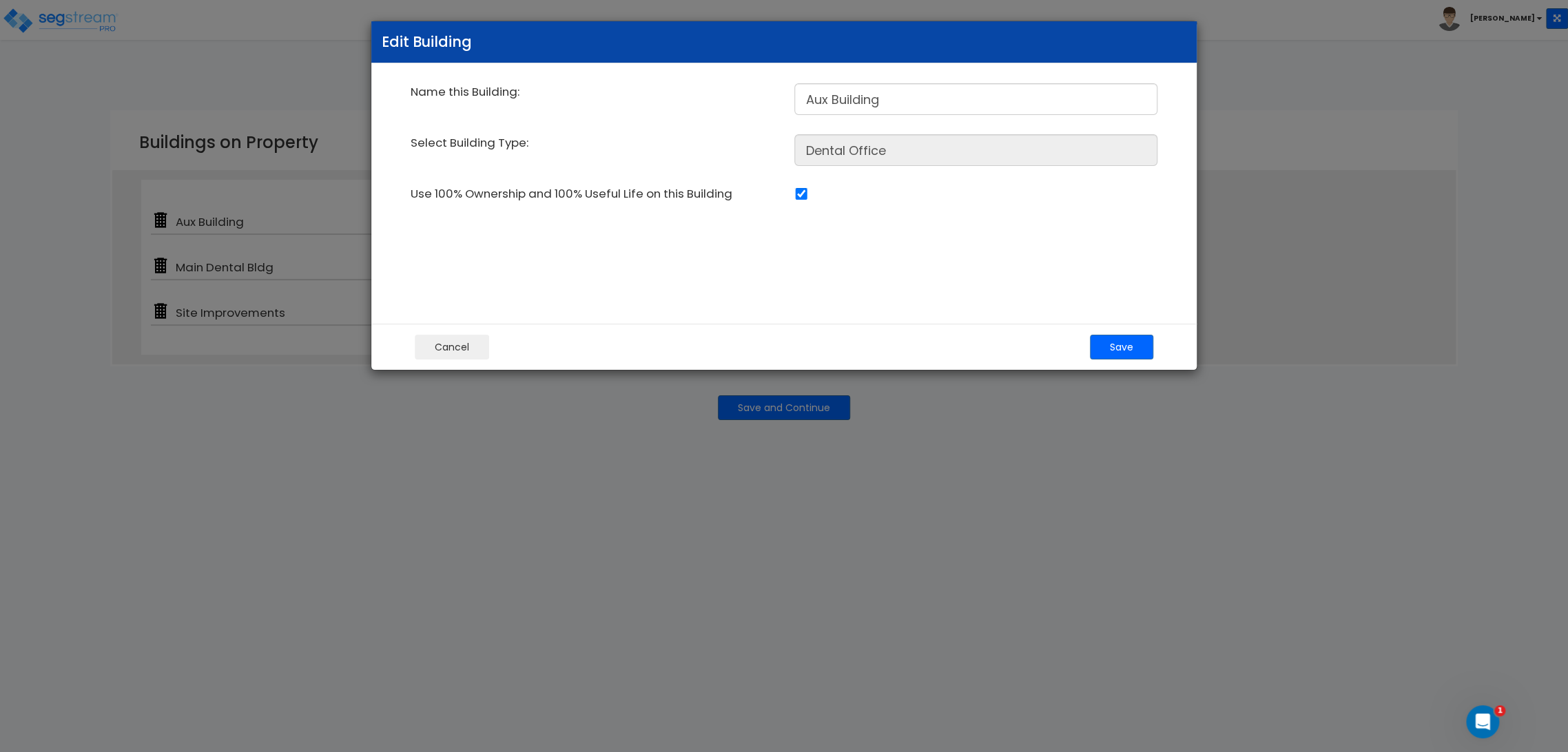
click at [449, 327] on div "Cancel Save" at bounding box center [784, 346] width 825 height 46
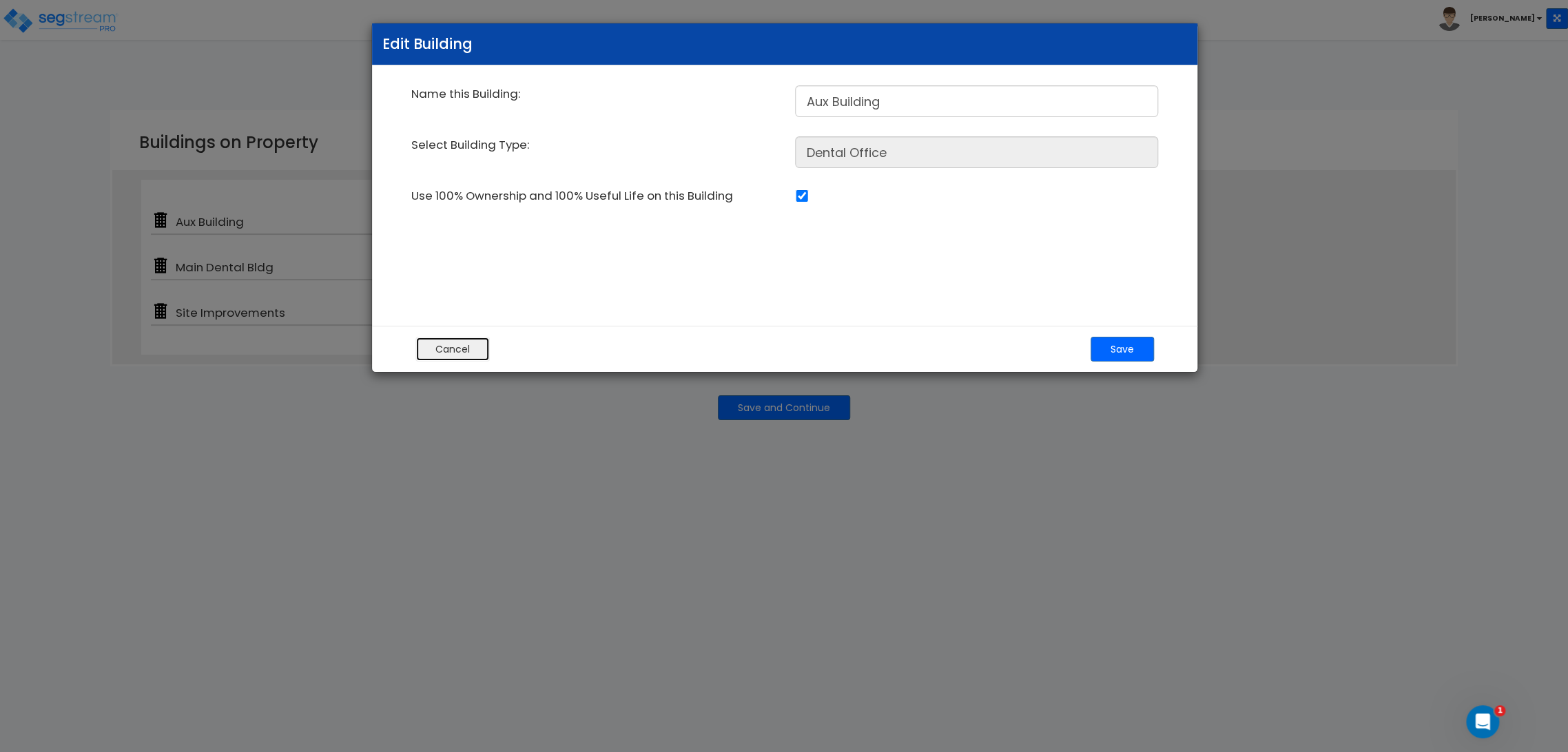
click at [448, 342] on button "Cancel" at bounding box center [453, 349] width 74 height 24
